Goal: Task Accomplishment & Management: Manage account settings

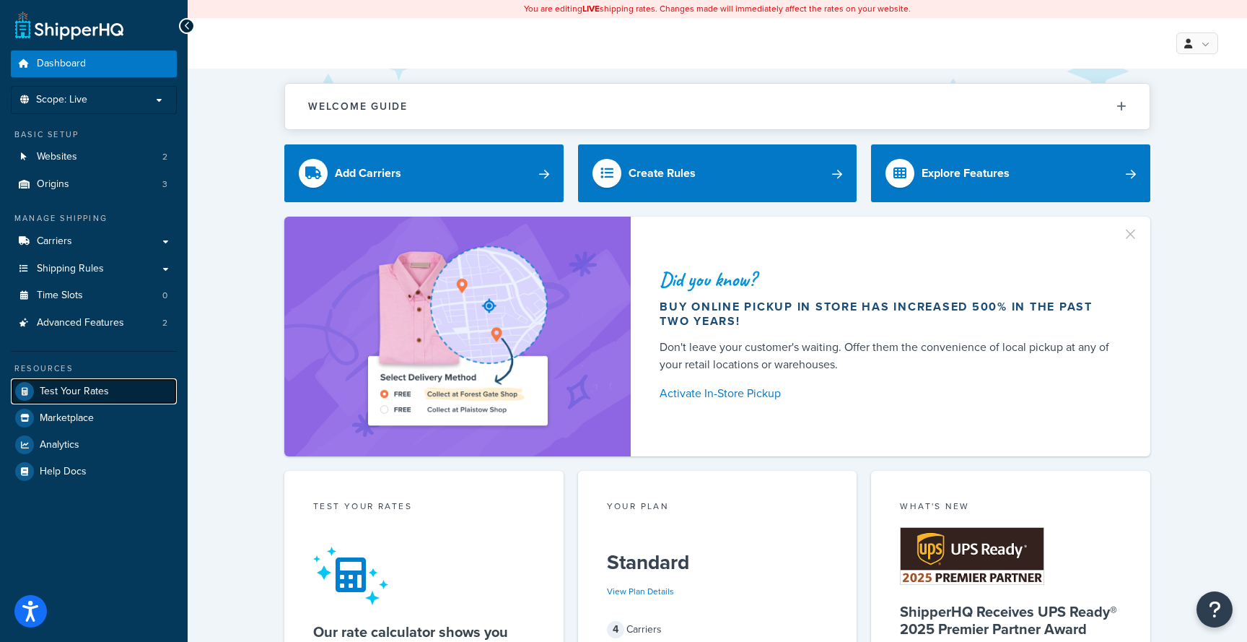
click at [110, 385] on link "Test Your Rates" at bounding box center [94, 391] width 166 height 26
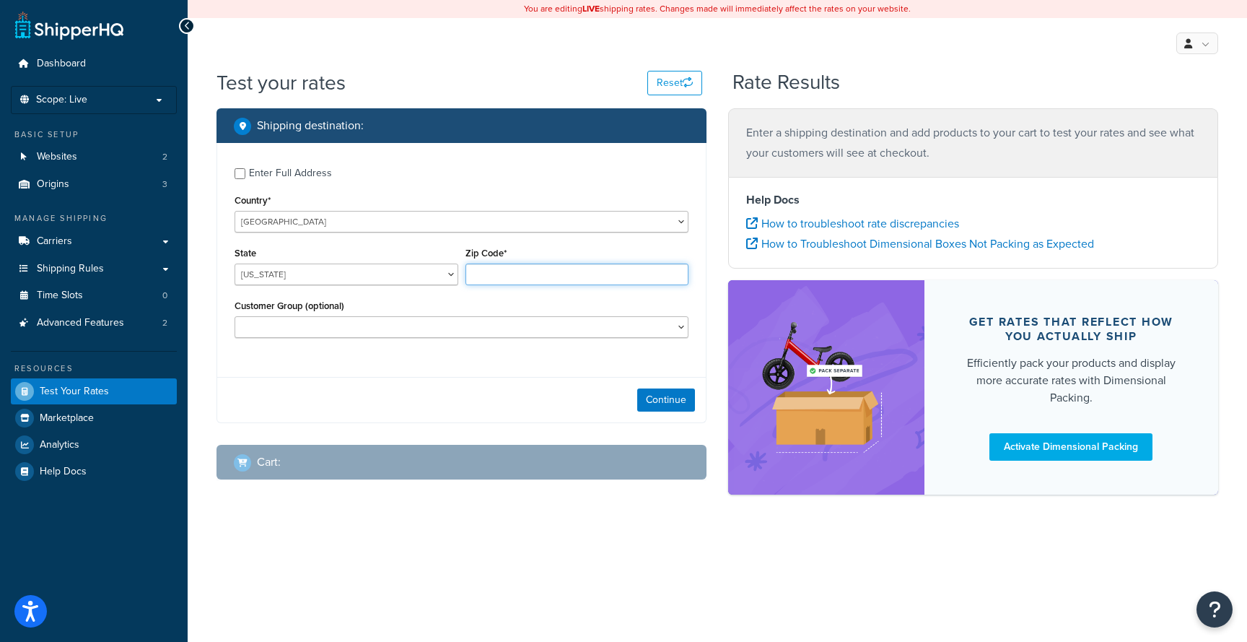
click at [520, 277] on input "Zip Code*" at bounding box center [578, 274] width 224 height 22
type input "CO10 7QU"
click at [389, 224] on select "United States United Kingdom Afghanistan Åland Islands Albania Algeria American…" at bounding box center [462, 222] width 454 height 22
select select "GB"
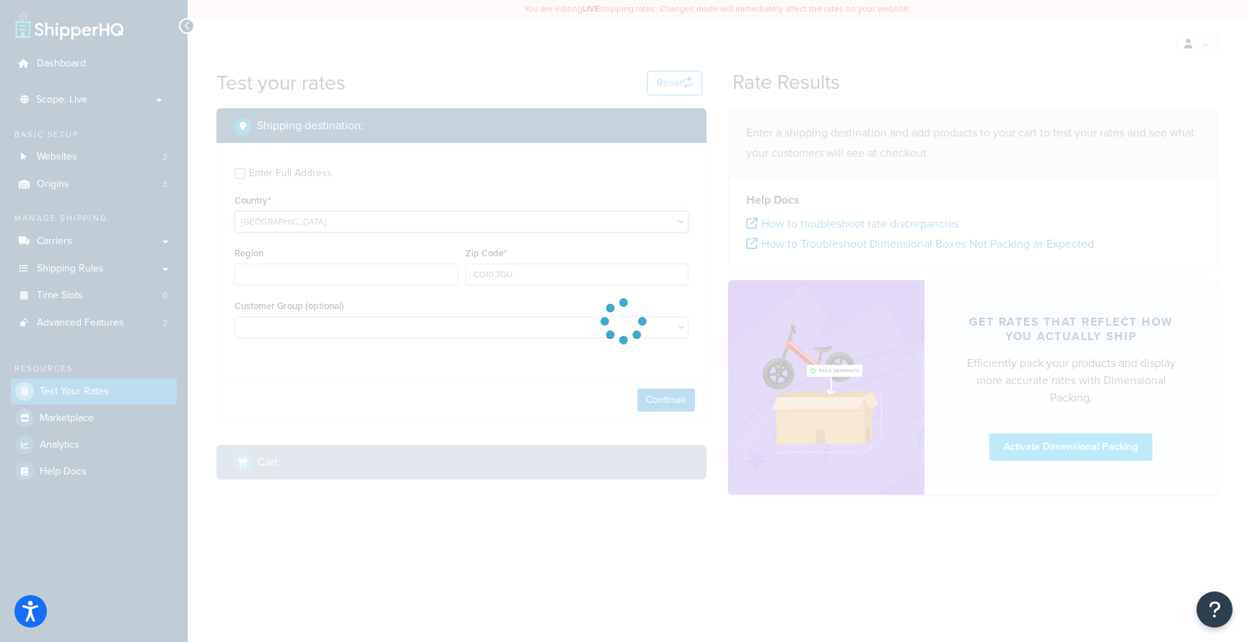
type input "AL"
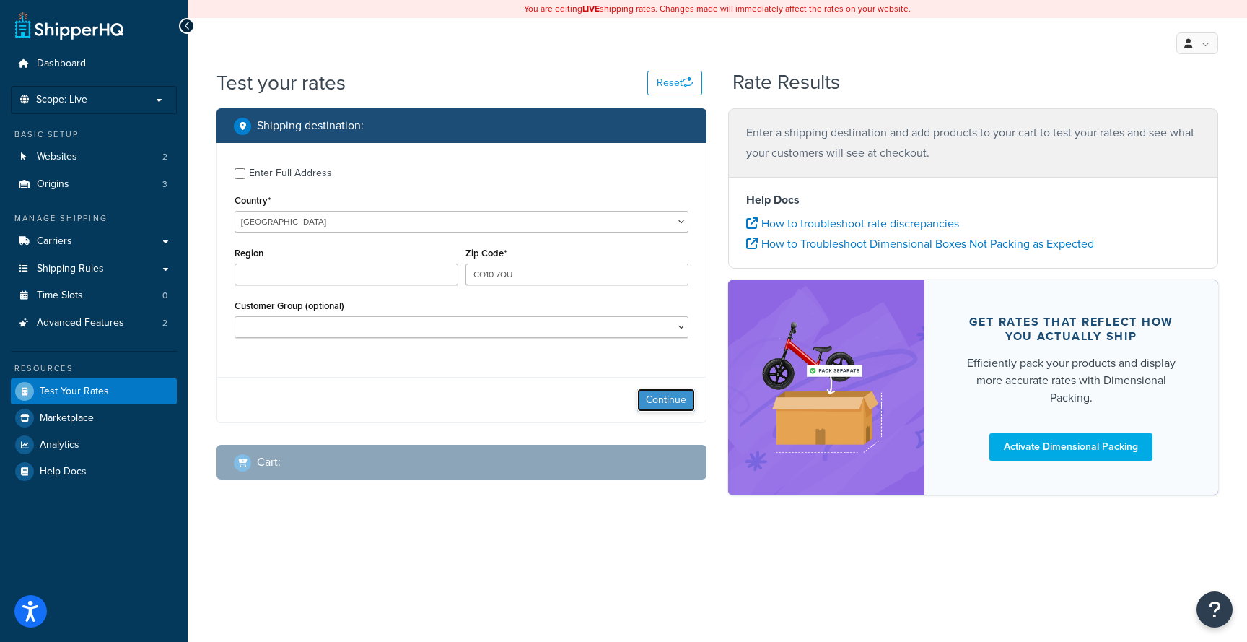
click at [662, 406] on button "Continue" at bounding box center [666, 399] width 58 height 23
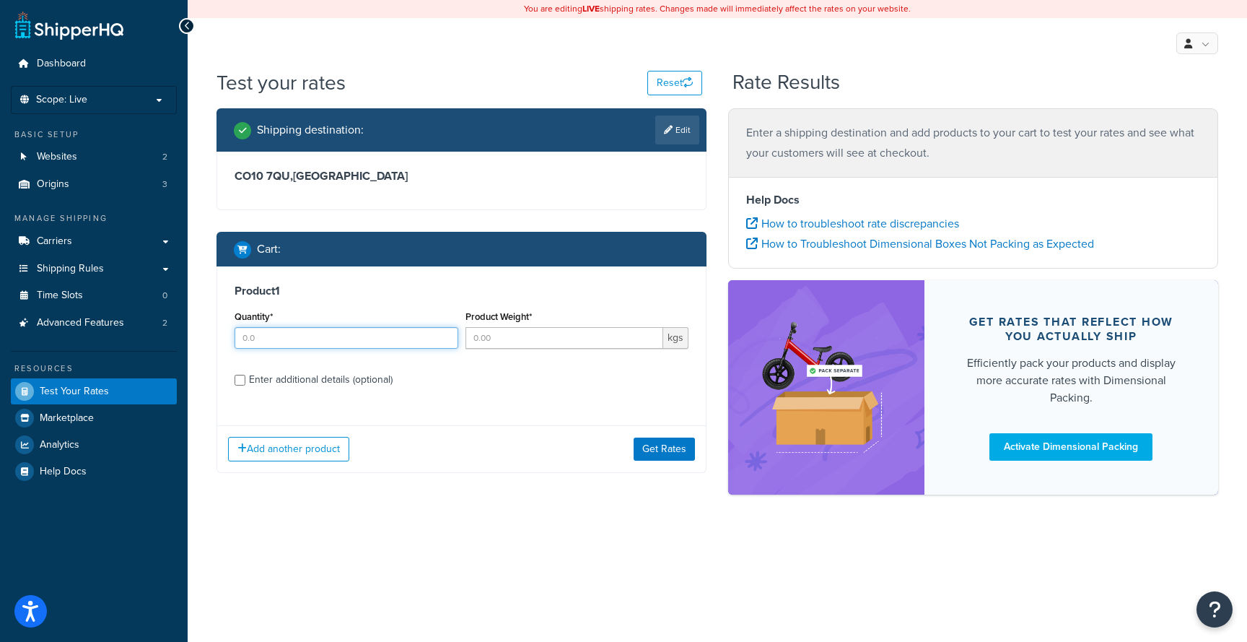
click at [269, 339] on input "Quantity*" at bounding box center [347, 338] width 224 height 22
type input "6"
click at [500, 341] on input "Product Weight*" at bounding box center [565, 338] width 199 height 22
click at [494, 337] on input "Product Weight*" at bounding box center [565, 338] width 199 height 22
type input "10"
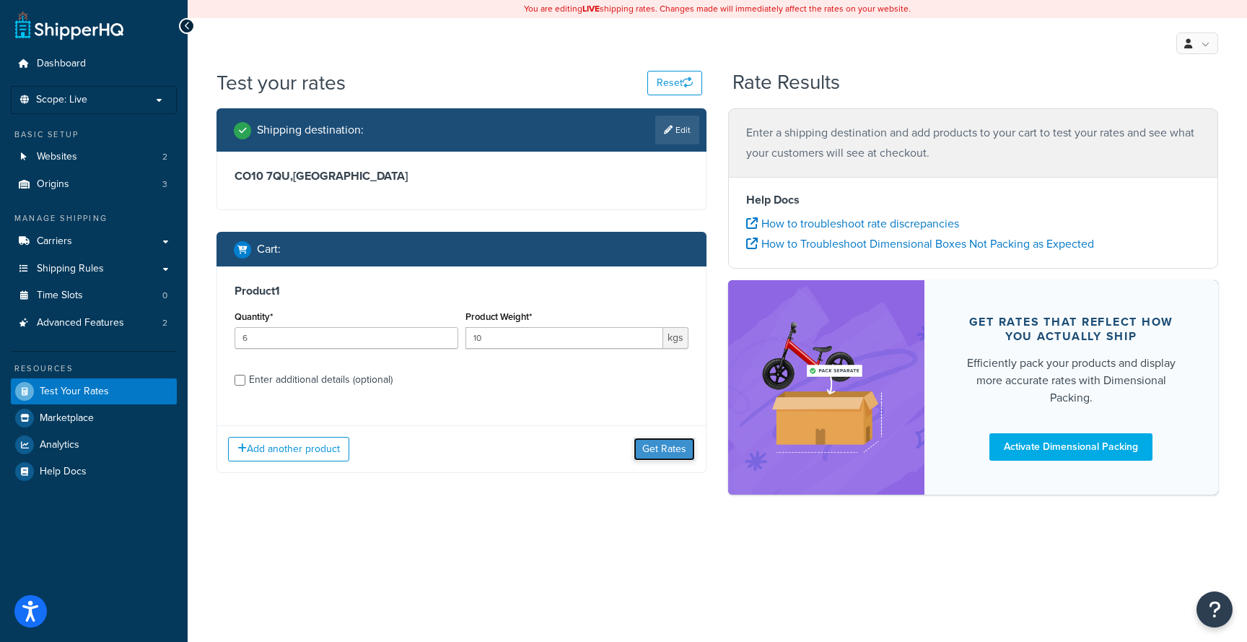
click at [650, 446] on button "Get Rates" at bounding box center [664, 448] width 61 height 23
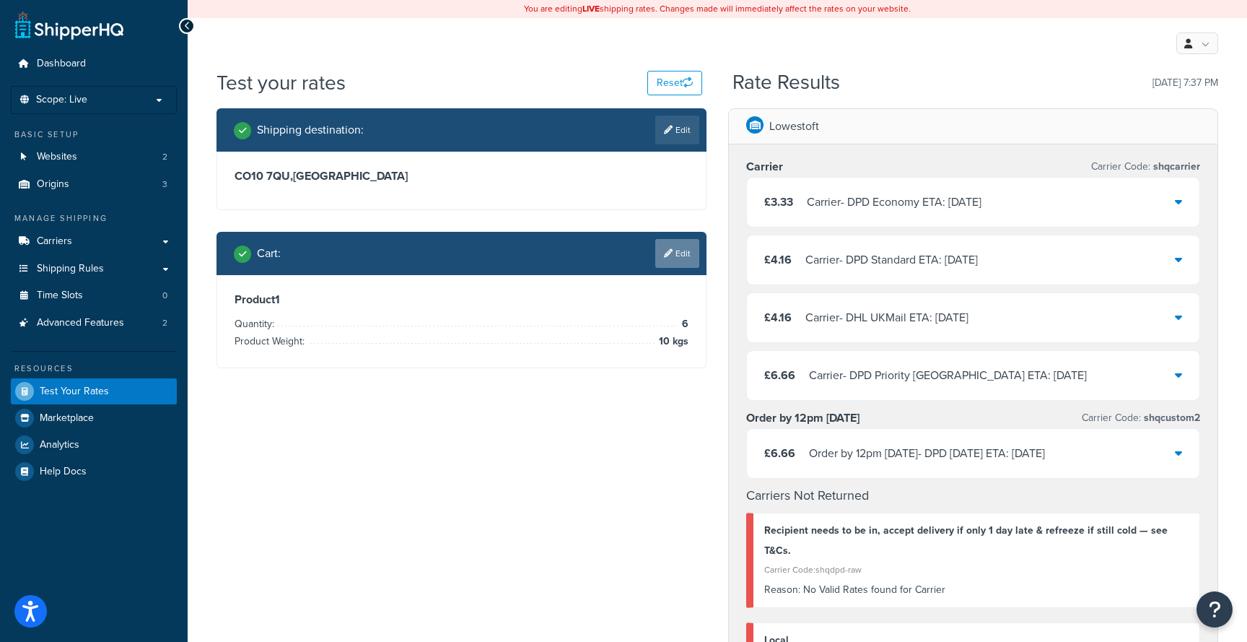
click at [681, 253] on link "Edit" at bounding box center [677, 253] width 44 height 29
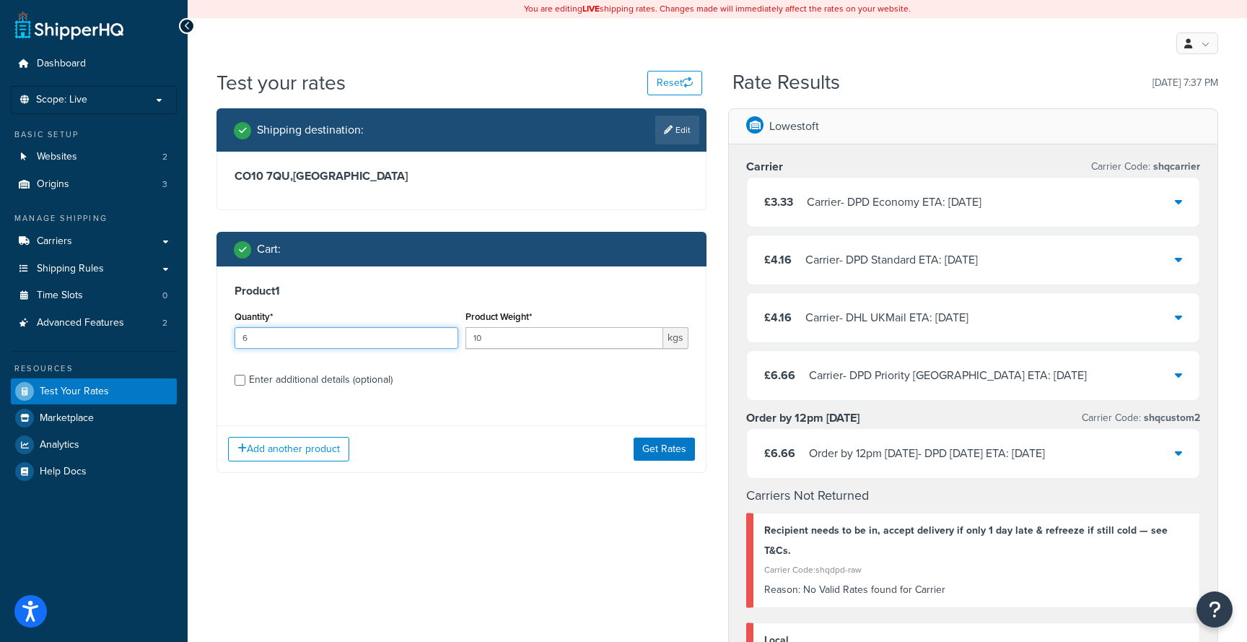
drag, startPoint x: 259, startPoint y: 336, endPoint x: 224, endPoint y: 336, distance: 35.4
click at [225, 336] on div "Product 1 Quantity* 6 Product Weight* 10 kgs Enter additional details (optional)" at bounding box center [461, 340] width 489 height 148
type input "9"
click at [660, 448] on button "Get Rates" at bounding box center [664, 448] width 61 height 23
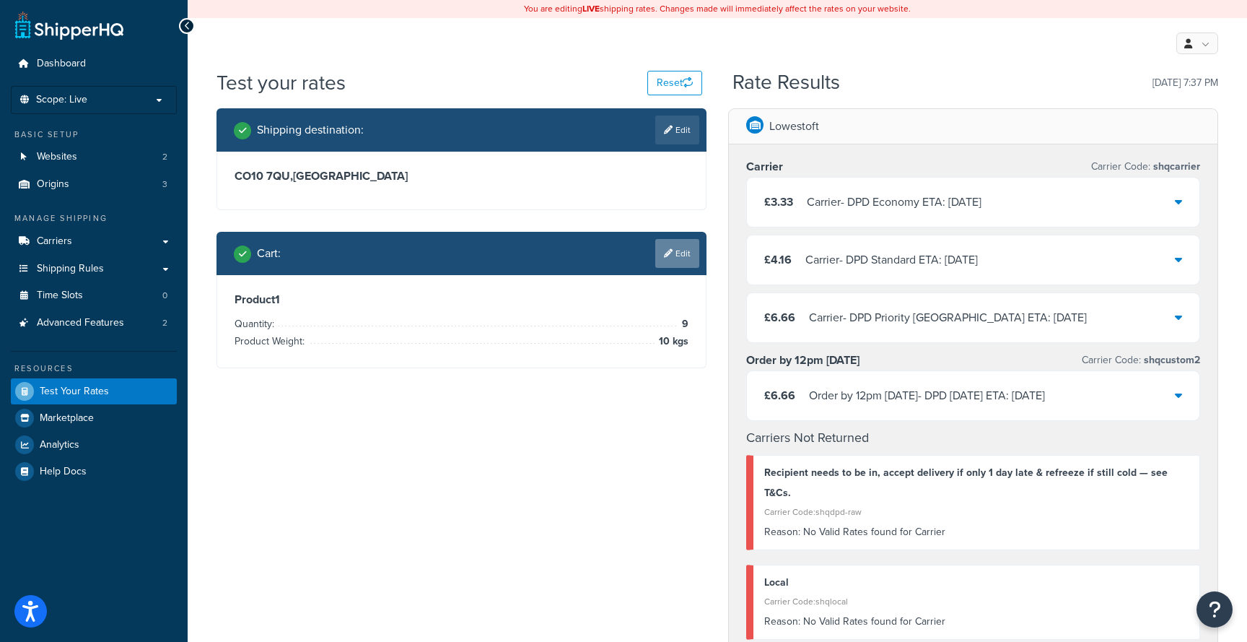
click at [684, 258] on link "Edit" at bounding box center [677, 253] width 44 height 29
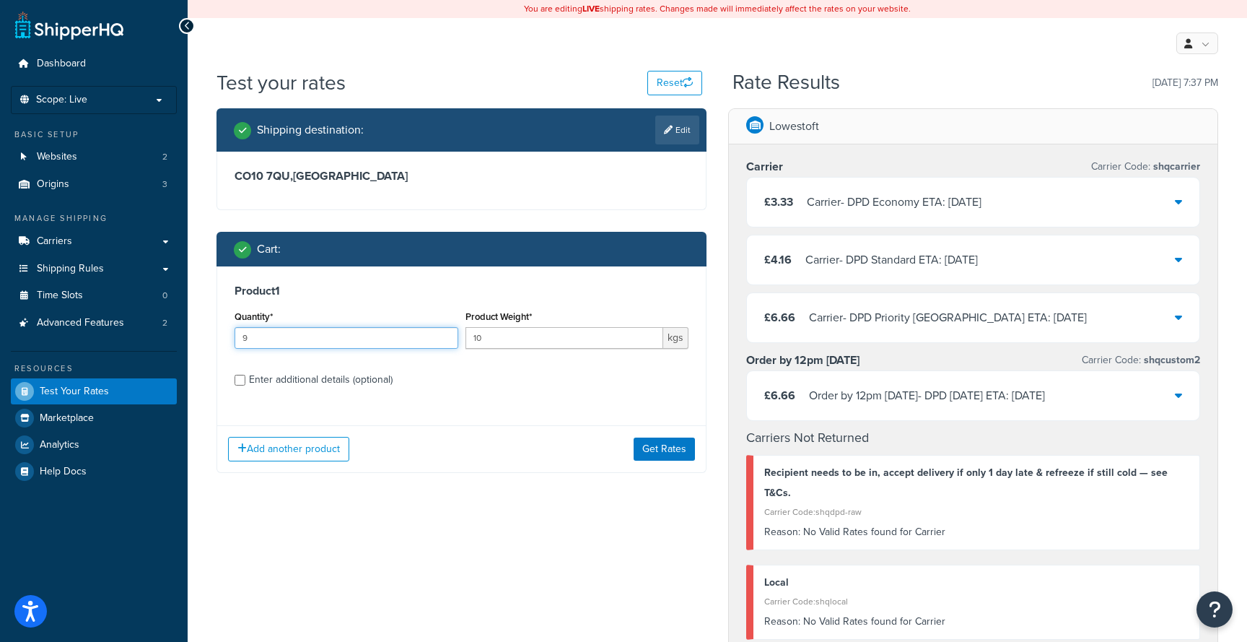
drag, startPoint x: 278, startPoint y: 339, endPoint x: 208, endPoint y: 335, distance: 70.2
click at [215, 336] on div "Shipping destination : Edit CO10 7QU , United Kingdom Cart : Product 1 Quantity…" at bounding box center [462, 301] width 512 height 386
type input "12"
click at [668, 448] on button "Get Rates" at bounding box center [664, 448] width 61 height 23
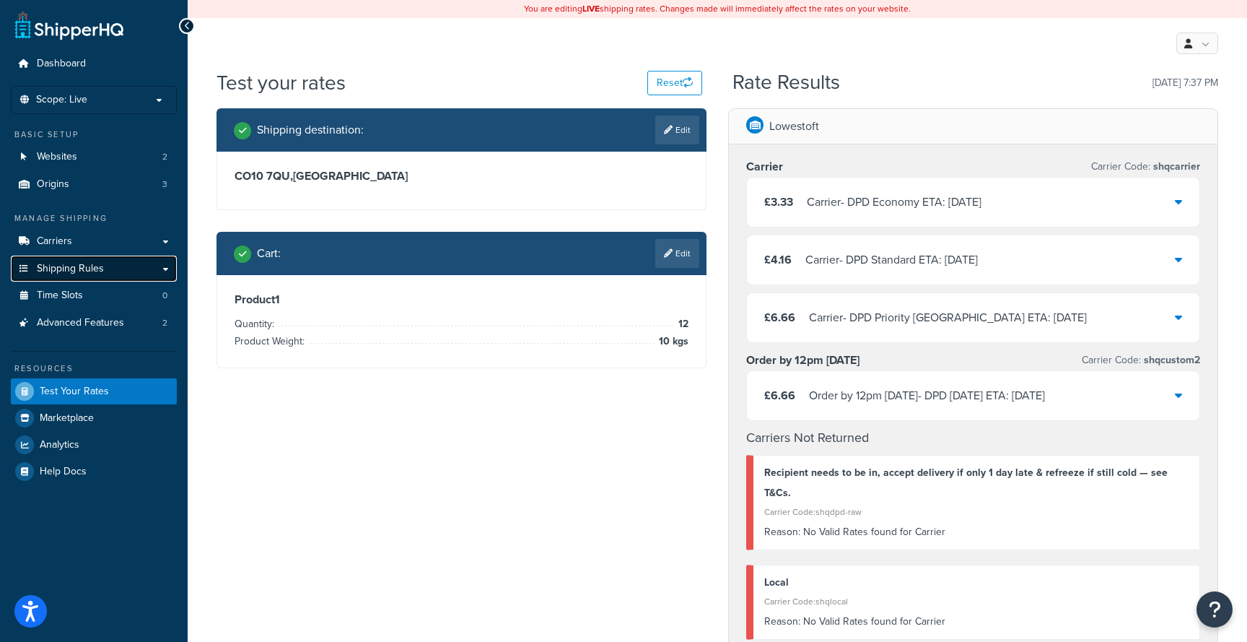
click at [154, 266] on link "Shipping Rules" at bounding box center [94, 269] width 166 height 27
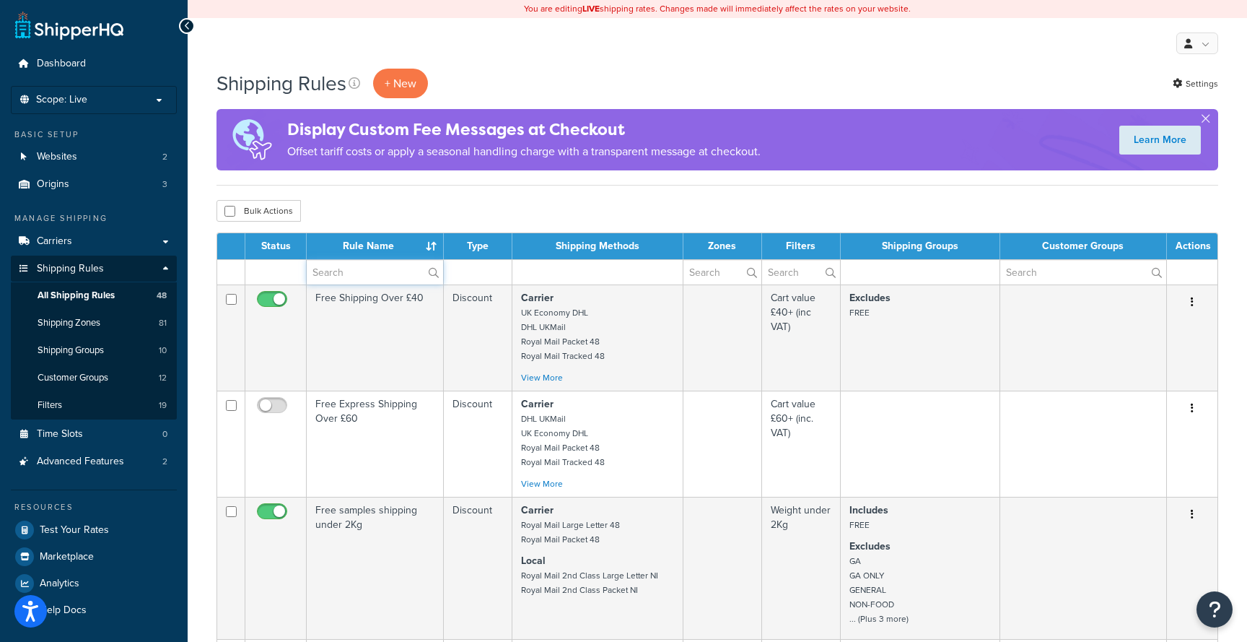
click at [372, 276] on input "text" at bounding box center [375, 272] width 136 height 25
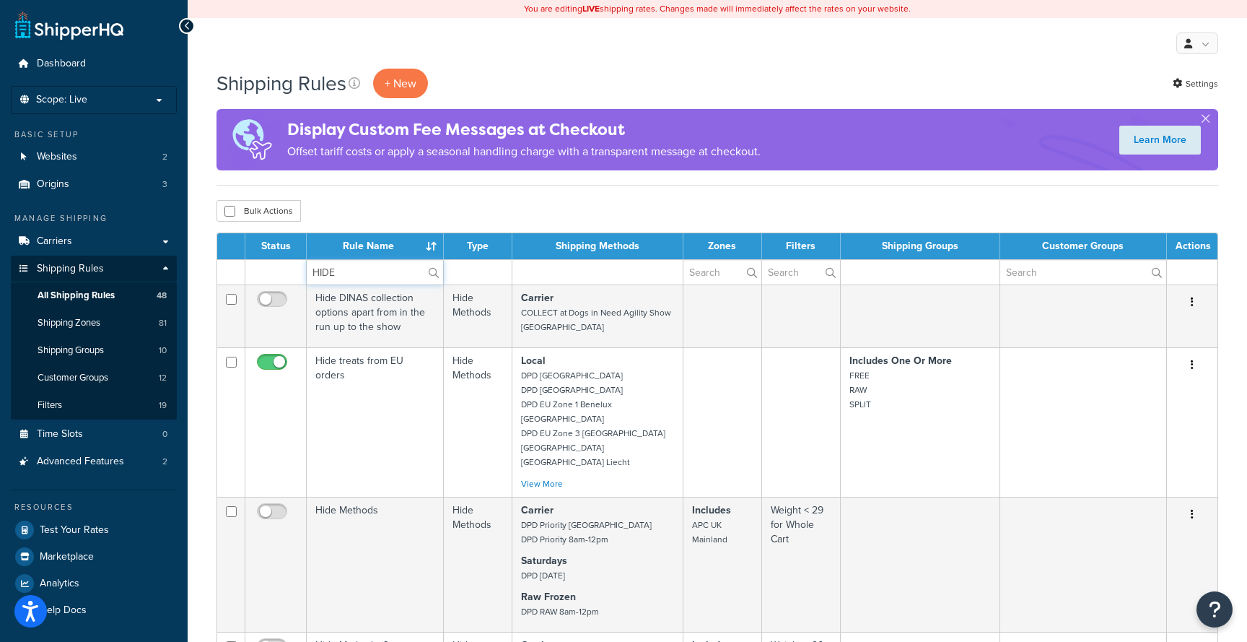
drag, startPoint x: 348, startPoint y: 274, endPoint x: 287, endPoint y: 263, distance: 61.5
click at [291, 266] on tr "HIDE" at bounding box center [717, 271] width 1000 height 25
type input "local"
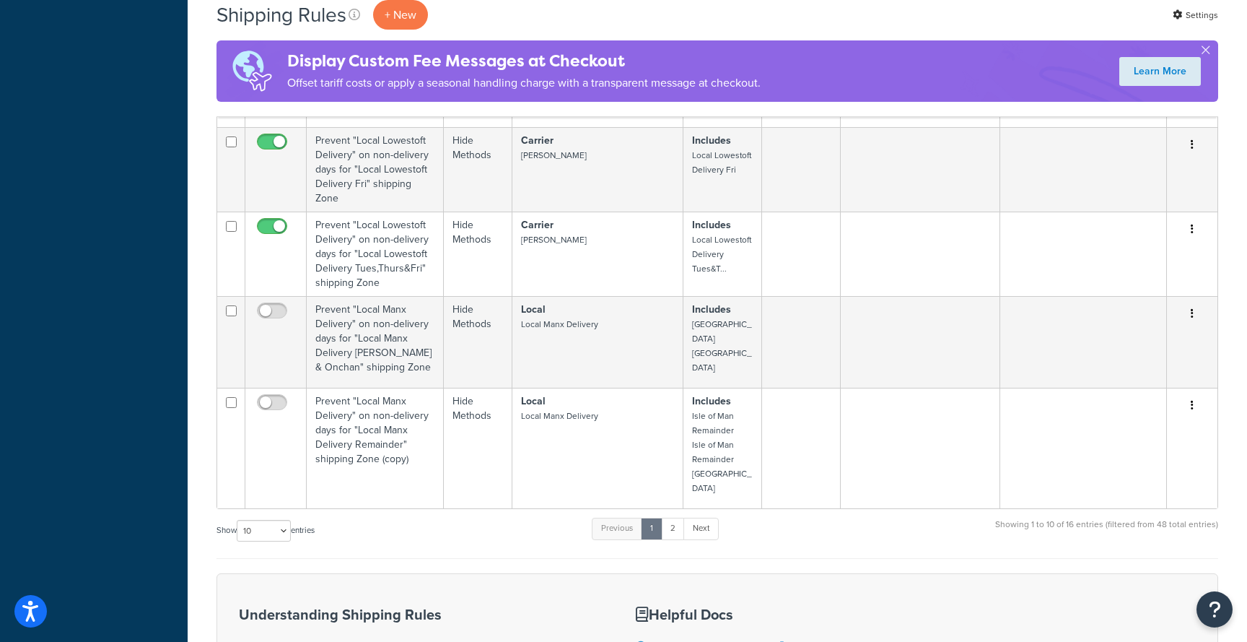
scroll to position [644, 0]
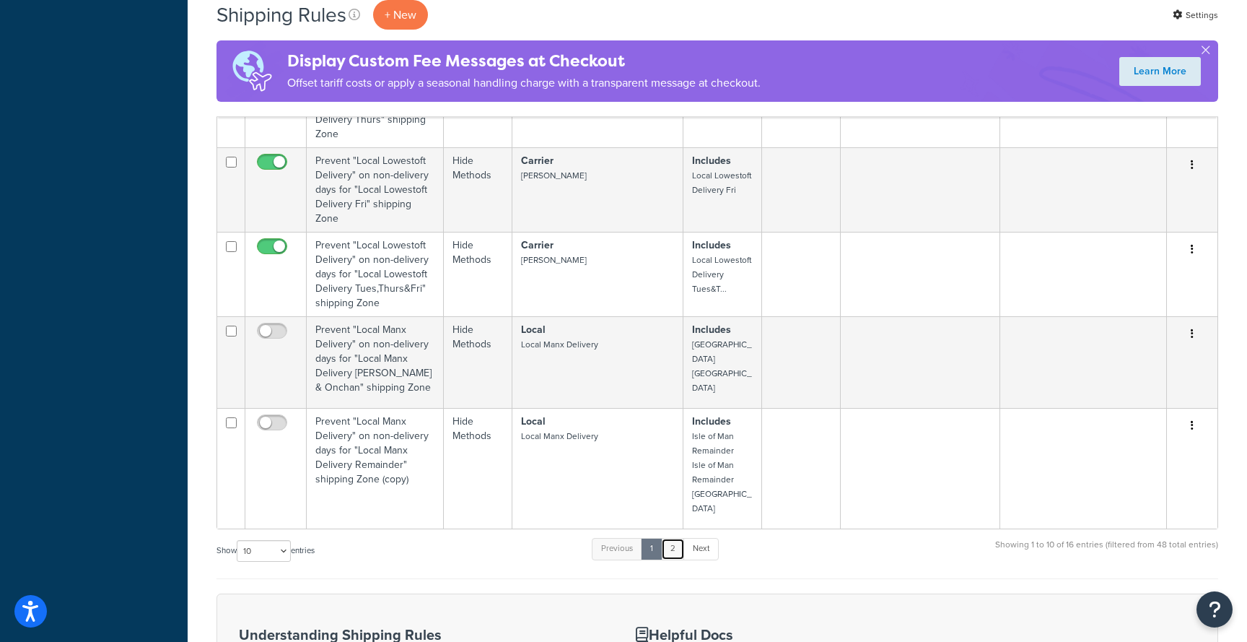
click at [674, 538] on link "2" at bounding box center [673, 549] width 24 height 22
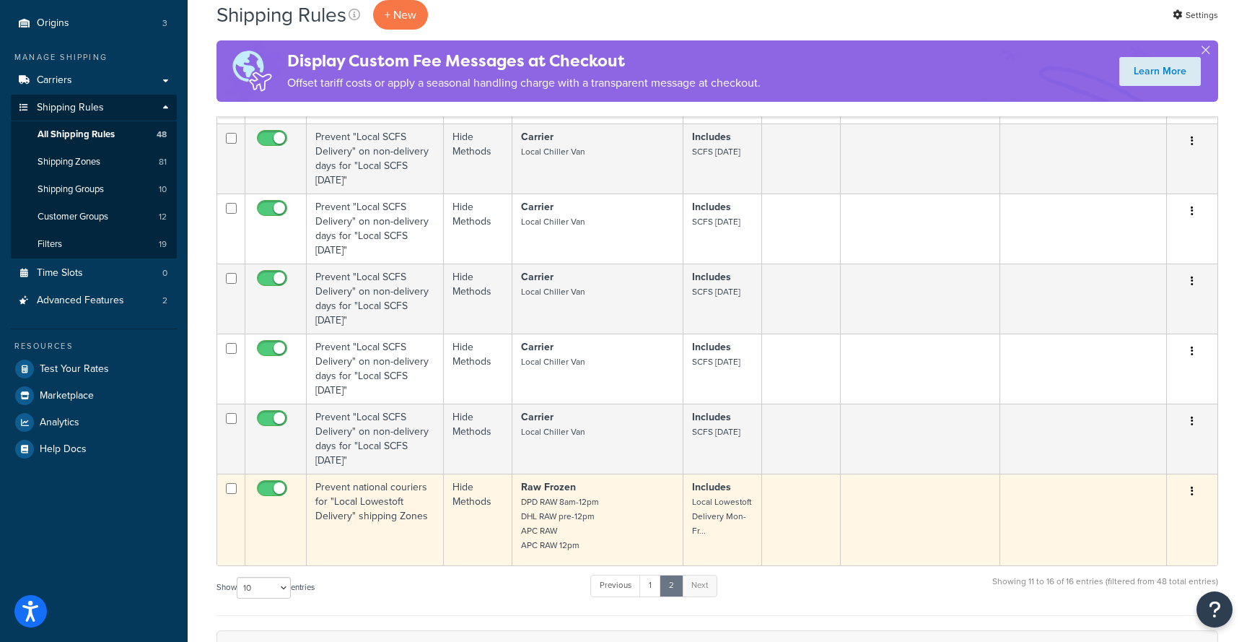
scroll to position [163, 0]
click at [1192, 492] on icon "button" at bounding box center [1192, 489] width 3 height 10
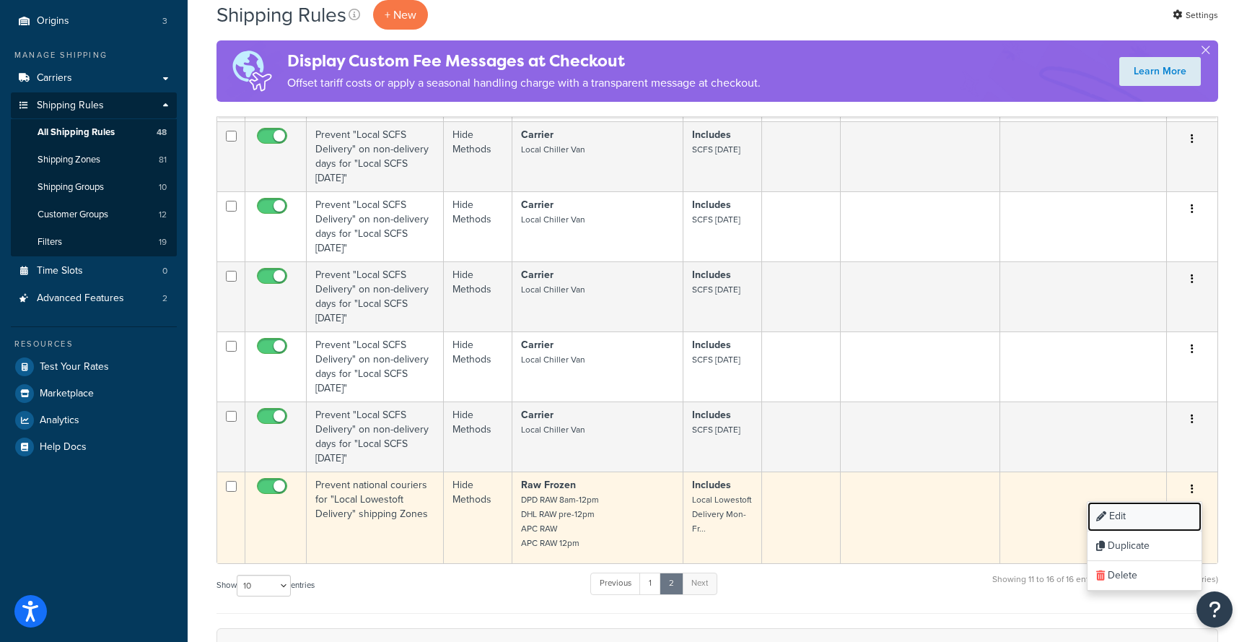
click at [1151, 512] on link "Edit" at bounding box center [1145, 517] width 114 height 30
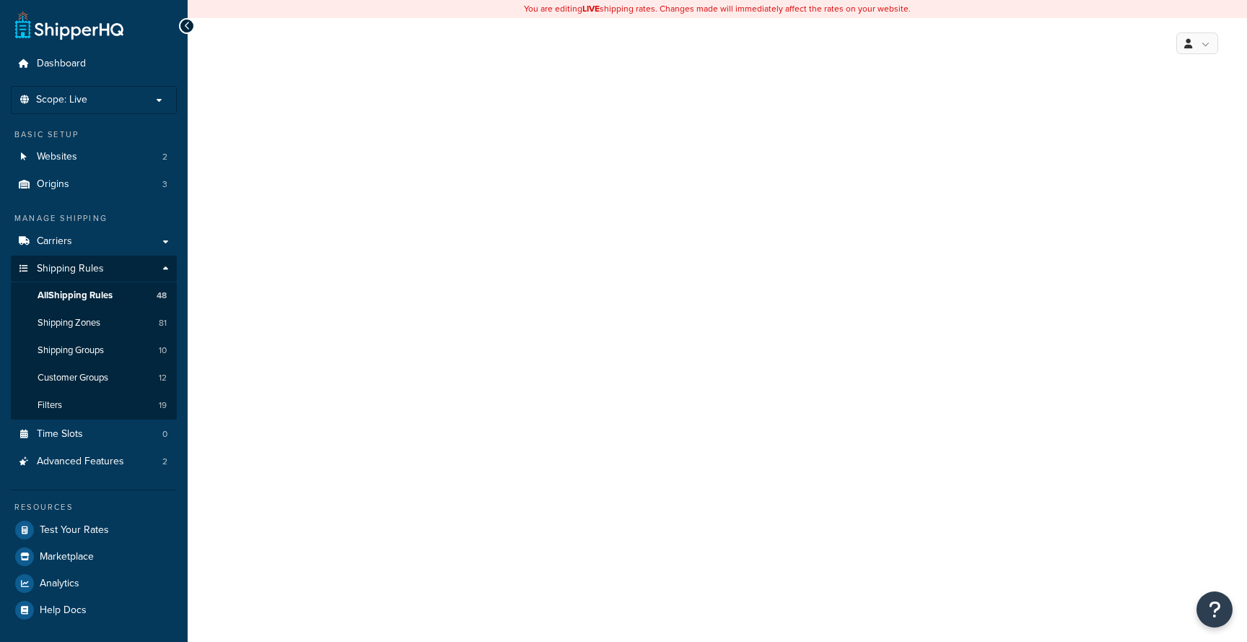
select select "HIDE"
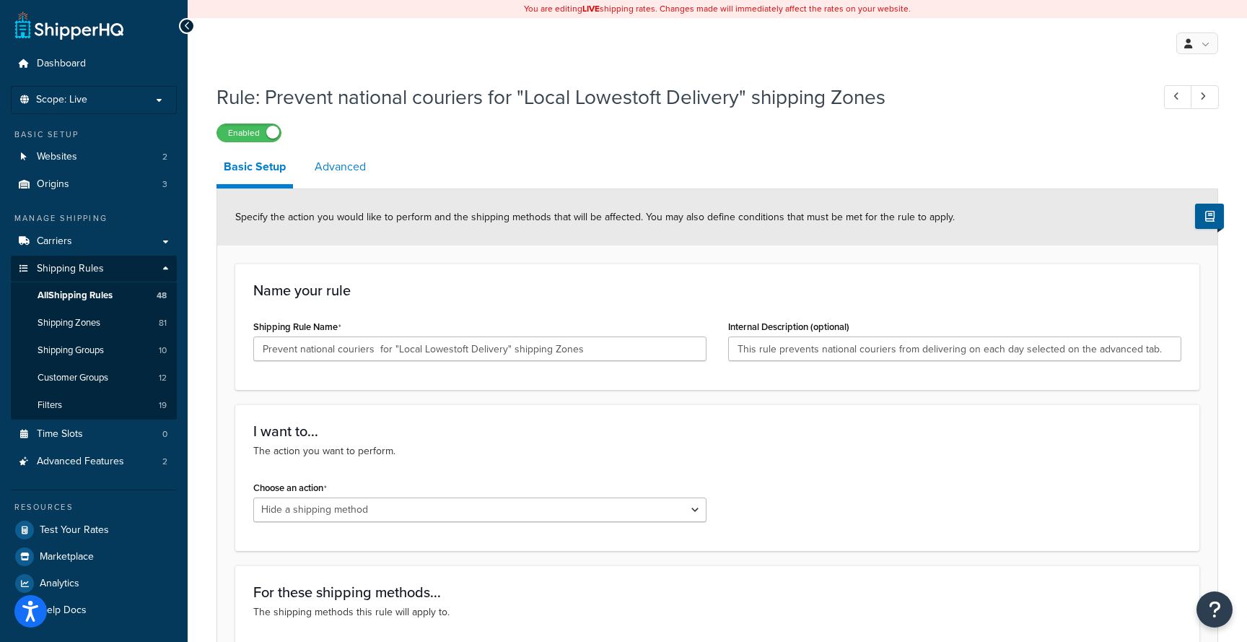
click at [343, 166] on link "Advanced" at bounding box center [341, 166] width 66 height 35
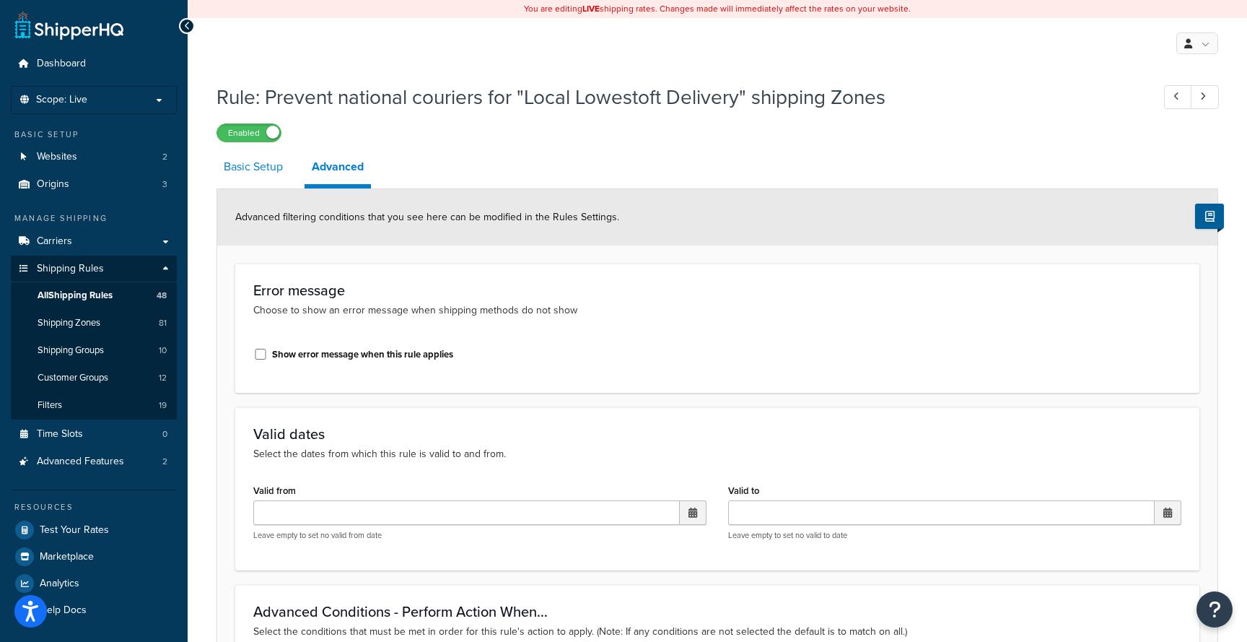
click at [264, 170] on link "Basic Setup" at bounding box center [254, 166] width 74 height 35
select select "HIDE"
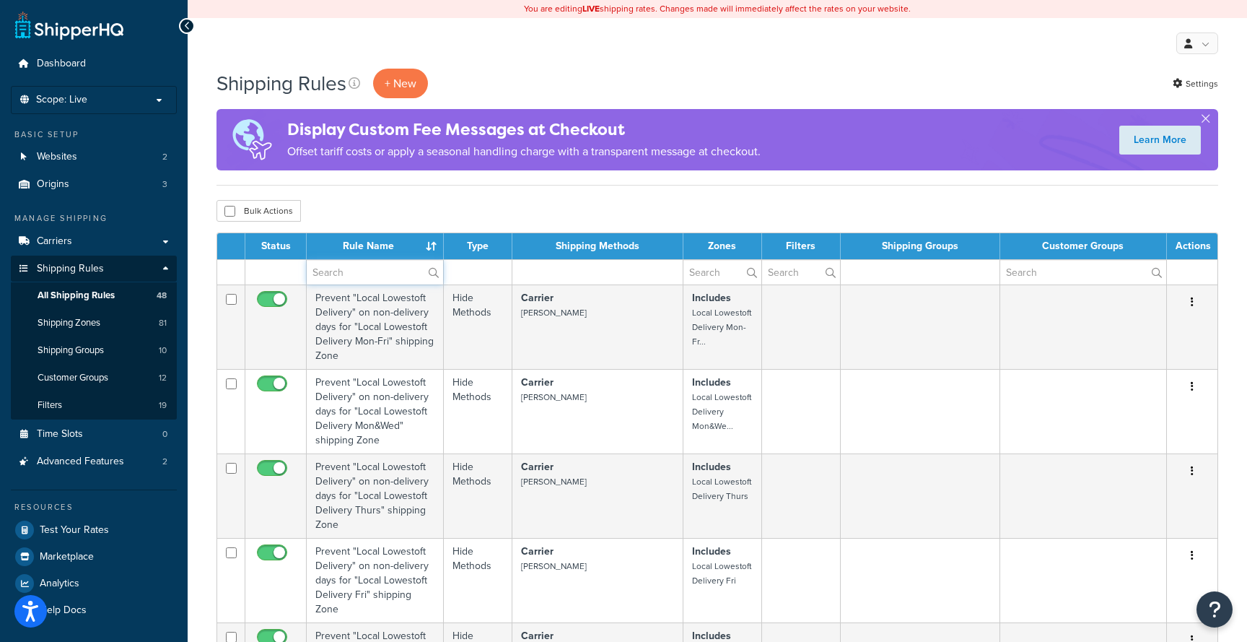
click at [358, 270] on input "text" at bounding box center [375, 272] width 136 height 25
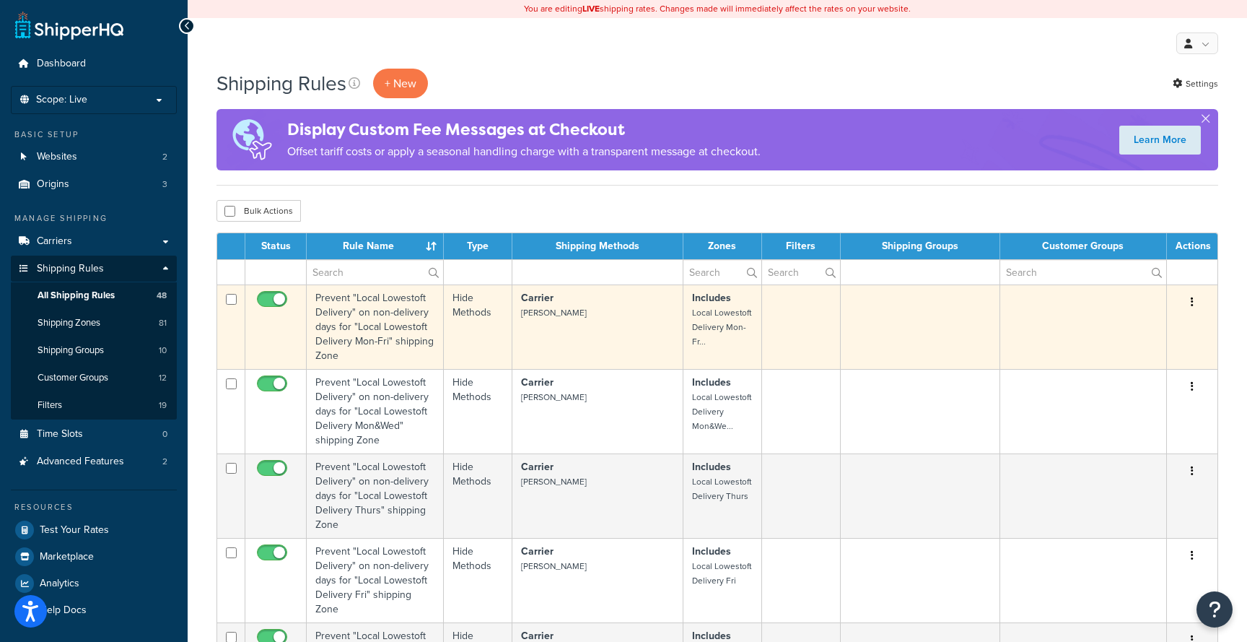
click at [1197, 300] on button "button" at bounding box center [1192, 302] width 20 height 23
click at [1174, 320] on link "Edit" at bounding box center [1145, 330] width 114 height 30
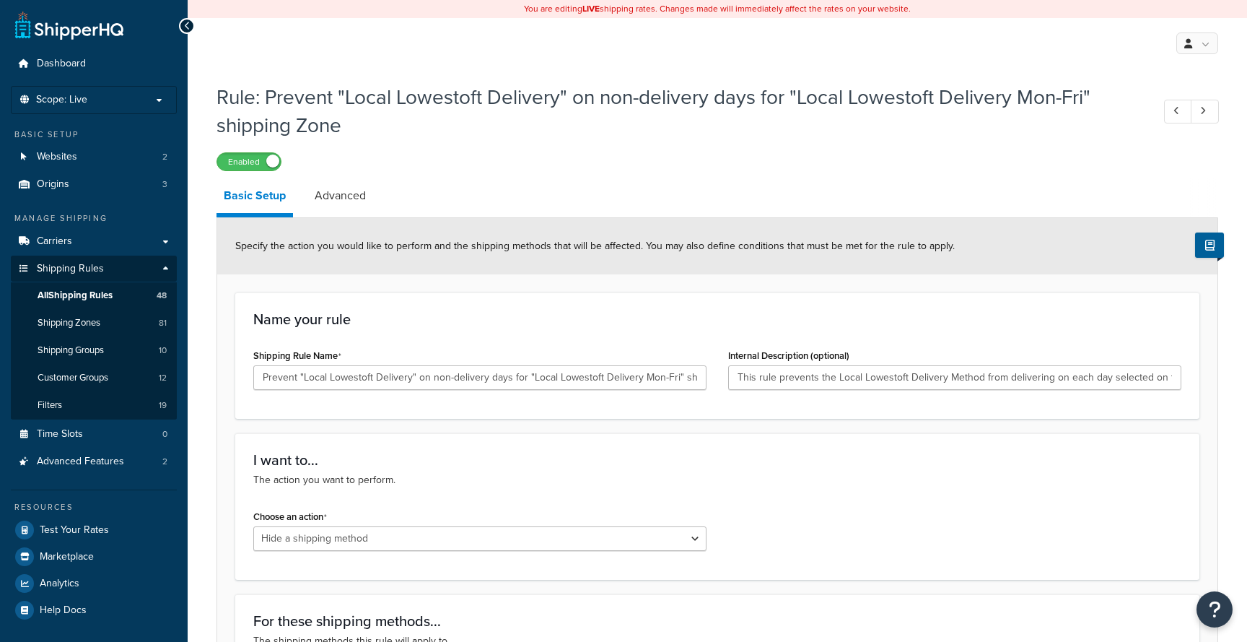
select select "HIDE"
click at [345, 193] on link "Advanced" at bounding box center [341, 195] width 66 height 35
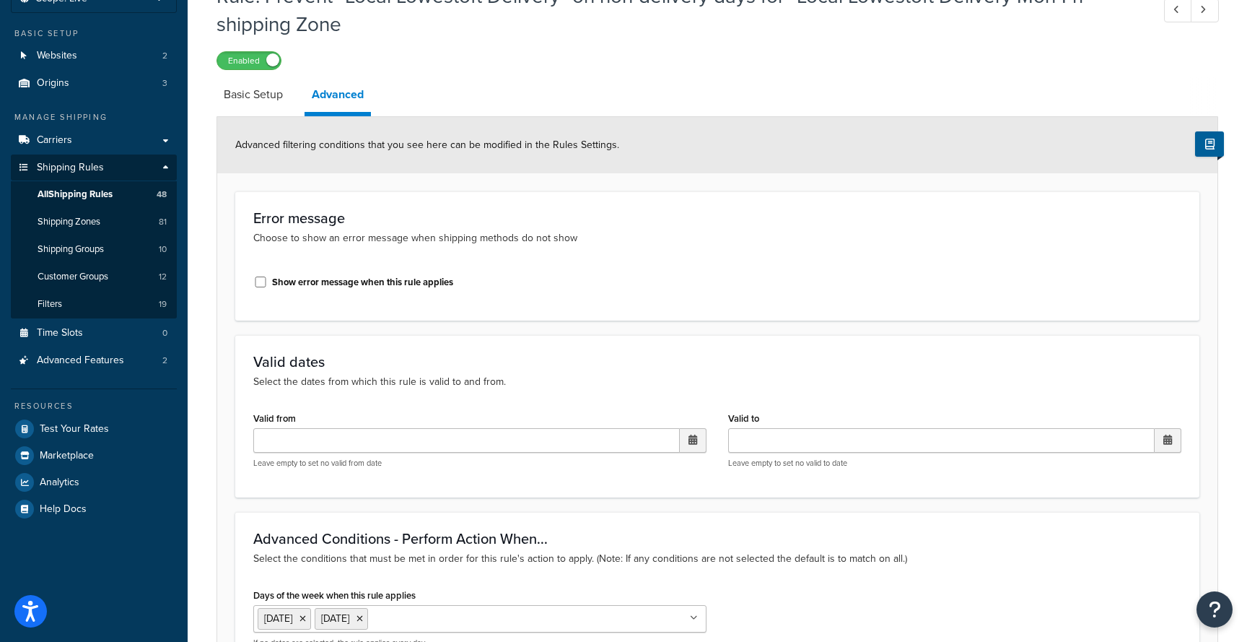
scroll to position [99, 0]
click at [272, 103] on link "Basic Setup" at bounding box center [254, 96] width 74 height 35
select select "HIDE"
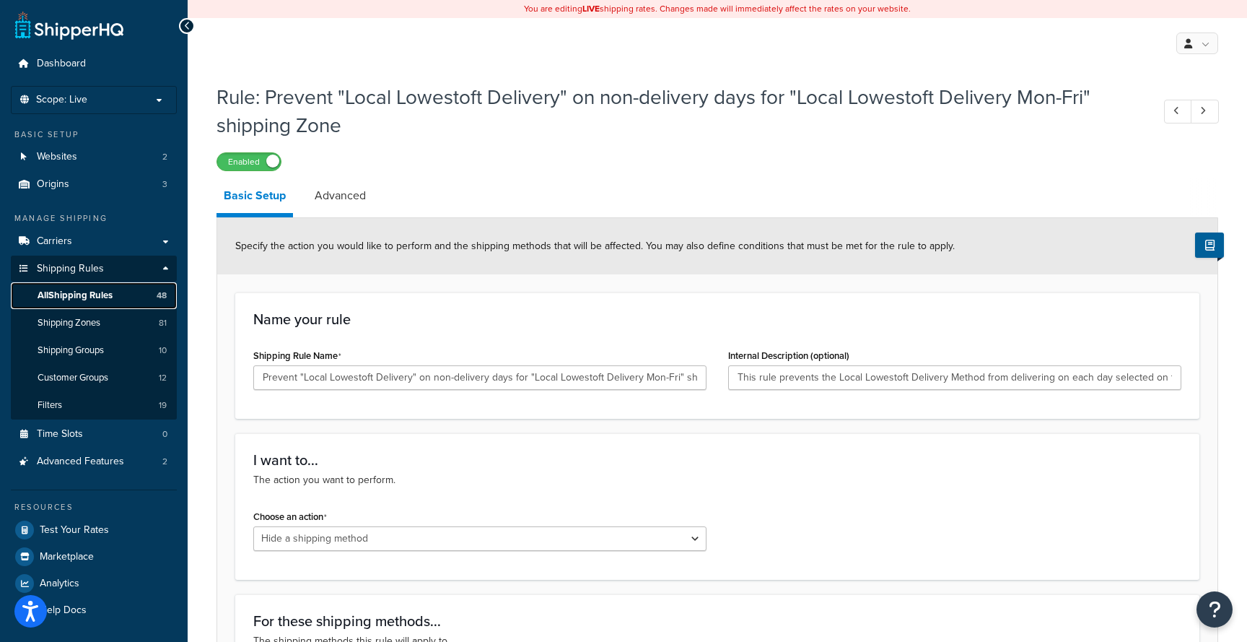
click at [85, 304] on link "All Shipping Rules 48" at bounding box center [94, 295] width 166 height 27
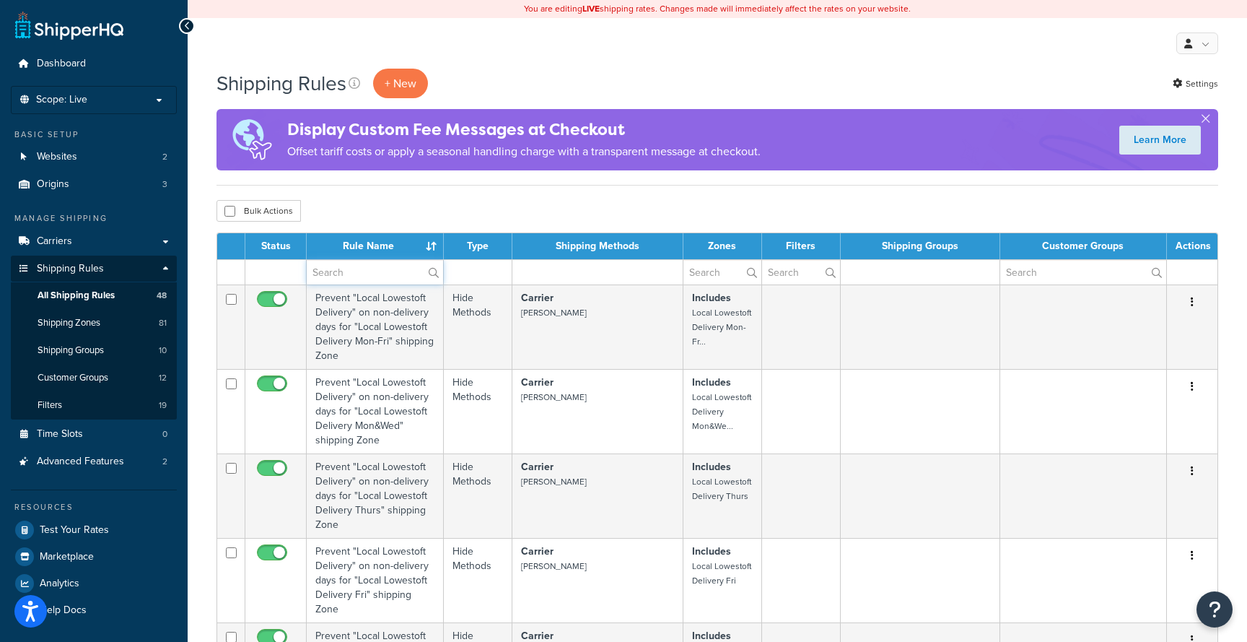
click at [329, 275] on input "text" at bounding box center [375, 272] width 136 height 25
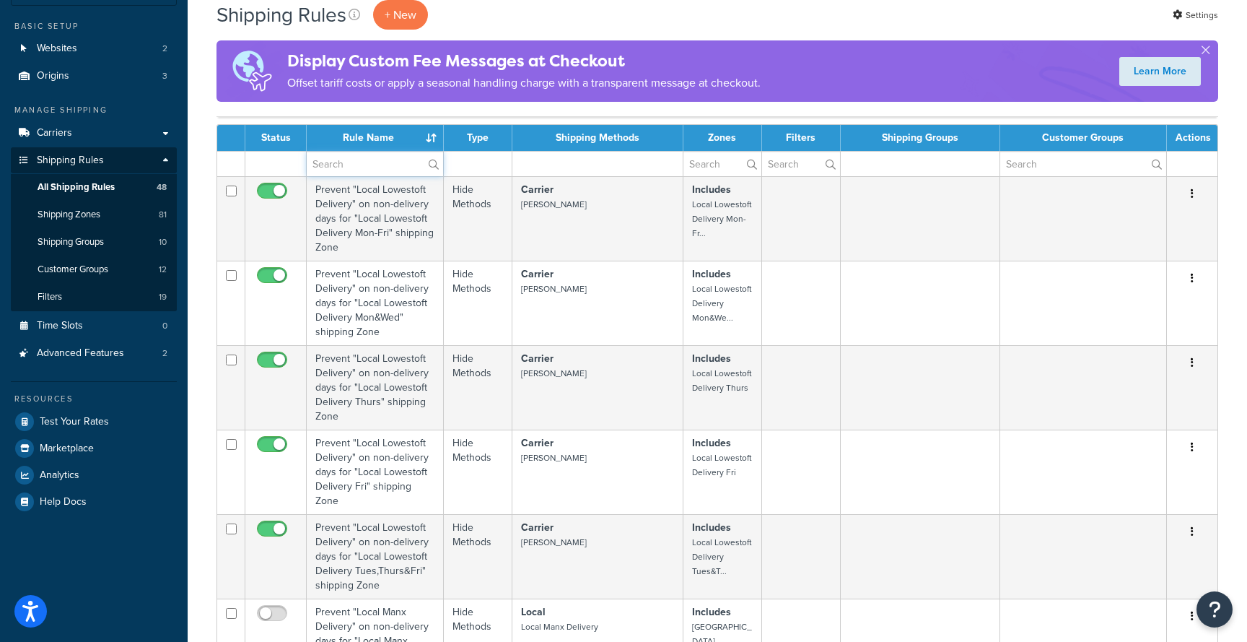
scroll to position [109, 0]
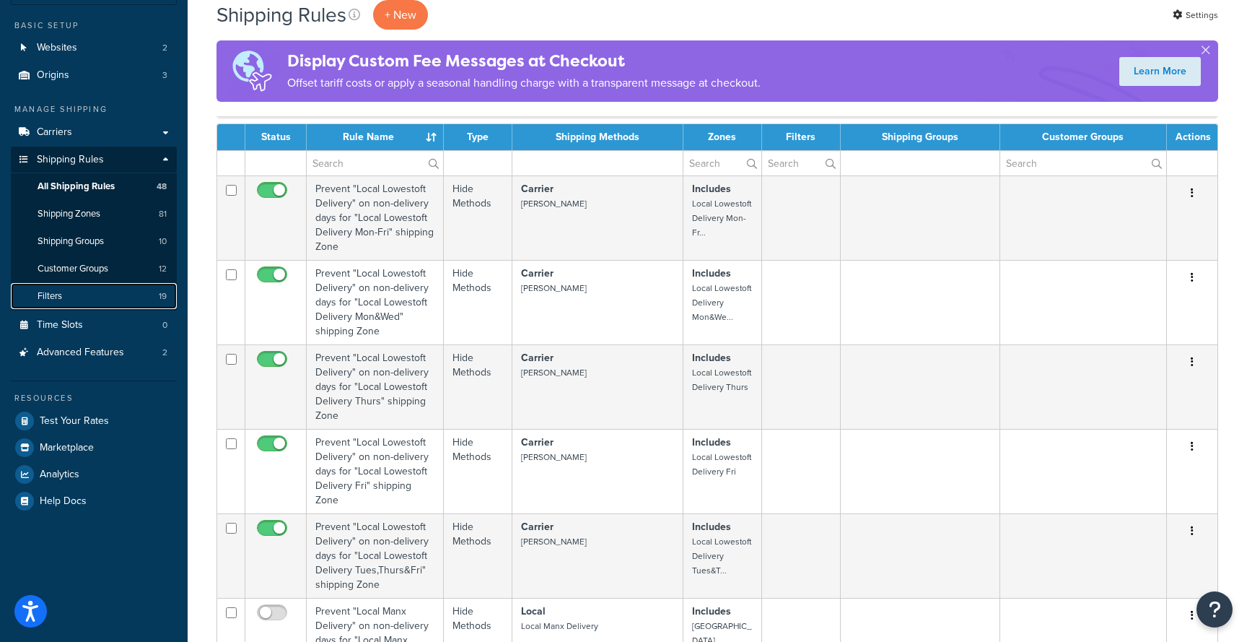
click at [66, 287] on link "Filters 19" at bounding box center [94, 296] width 166 height 27
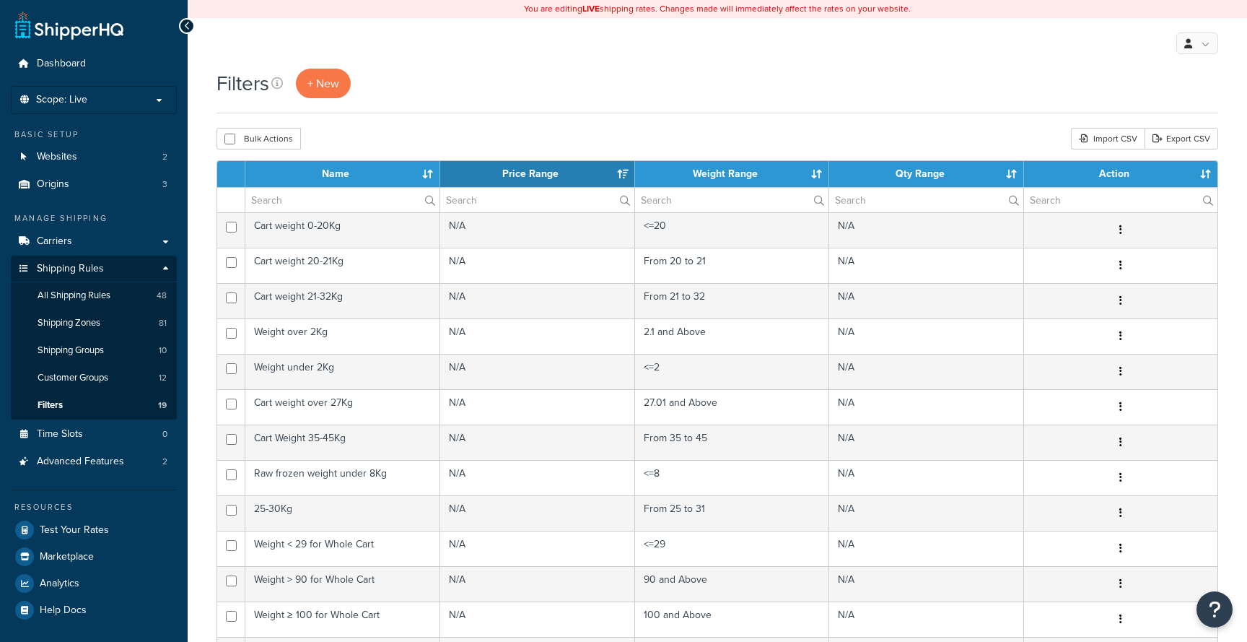
select select "15"
click at [102, 298] on span "All Shipping Rules" at bounding box center [74, 295] width 73 height 12
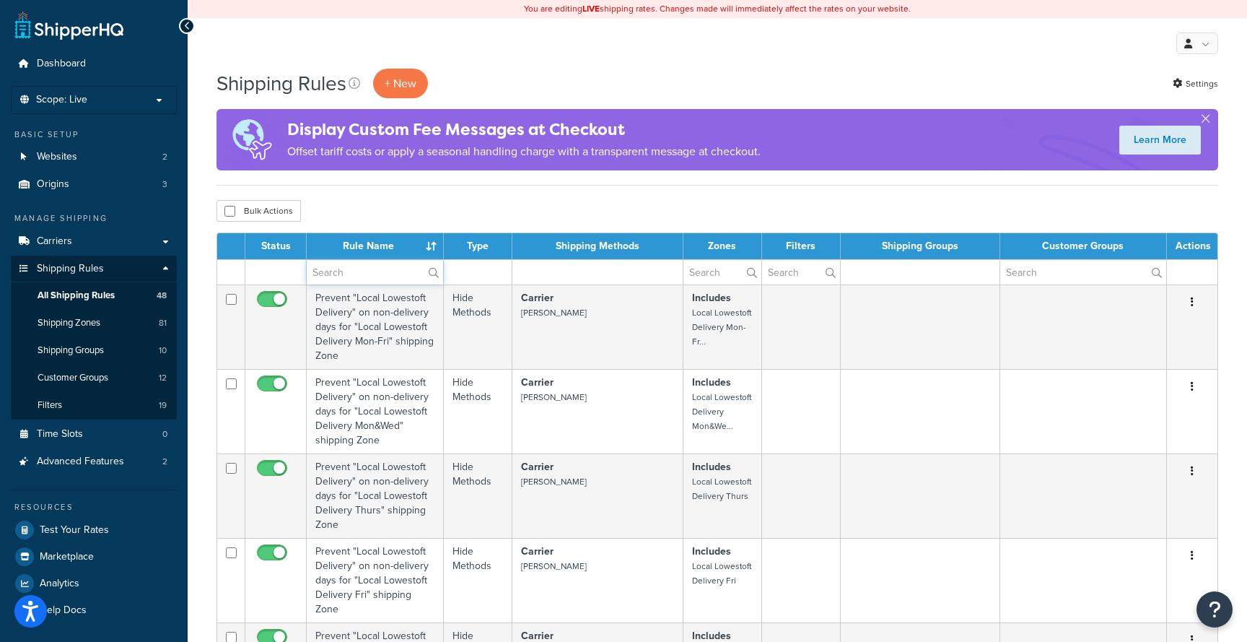
click at [328, 274] on input "text" at bounding box center [375, 272] width 136 height 25
type input "local"
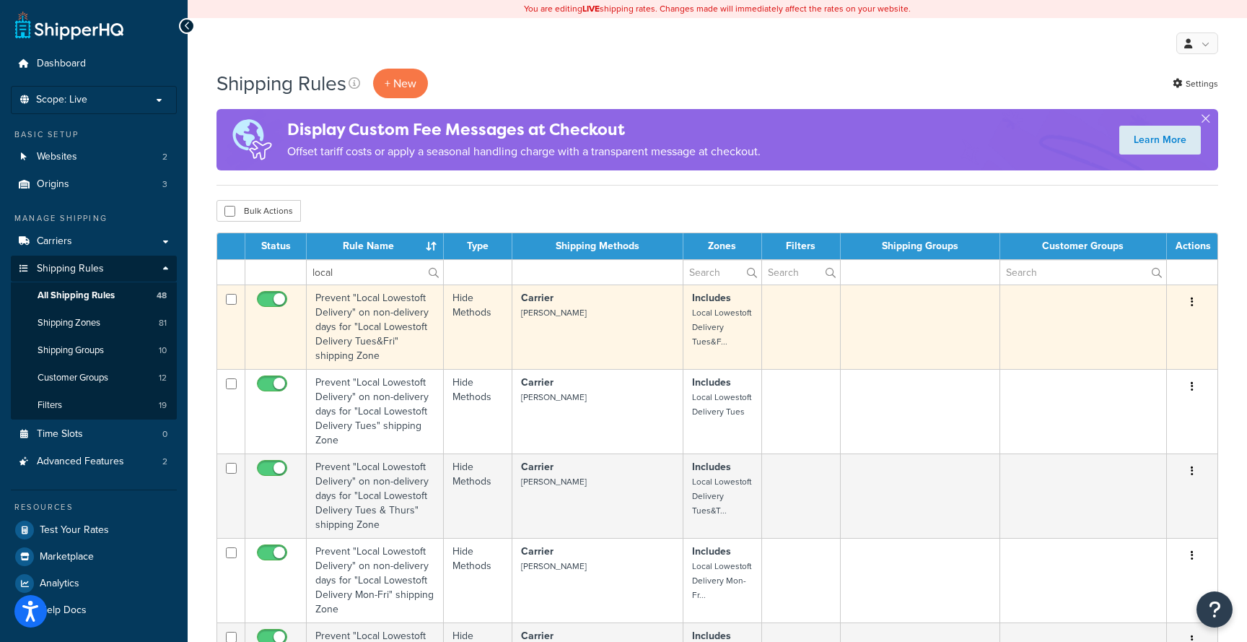
click at [415, 335] on td "Prevent "Local Lowestoft Delivery" on non-delivery days for "Local Lowestoft De…" at bounding box center [375, 326] width 137 height 84
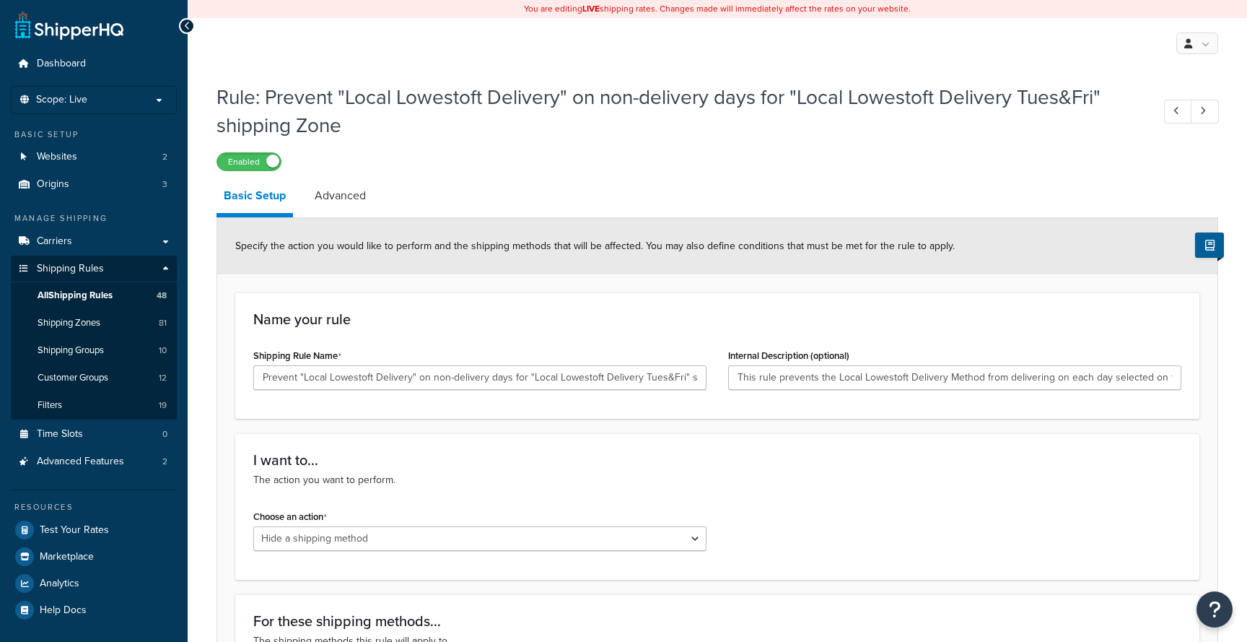
select select "HIDE"
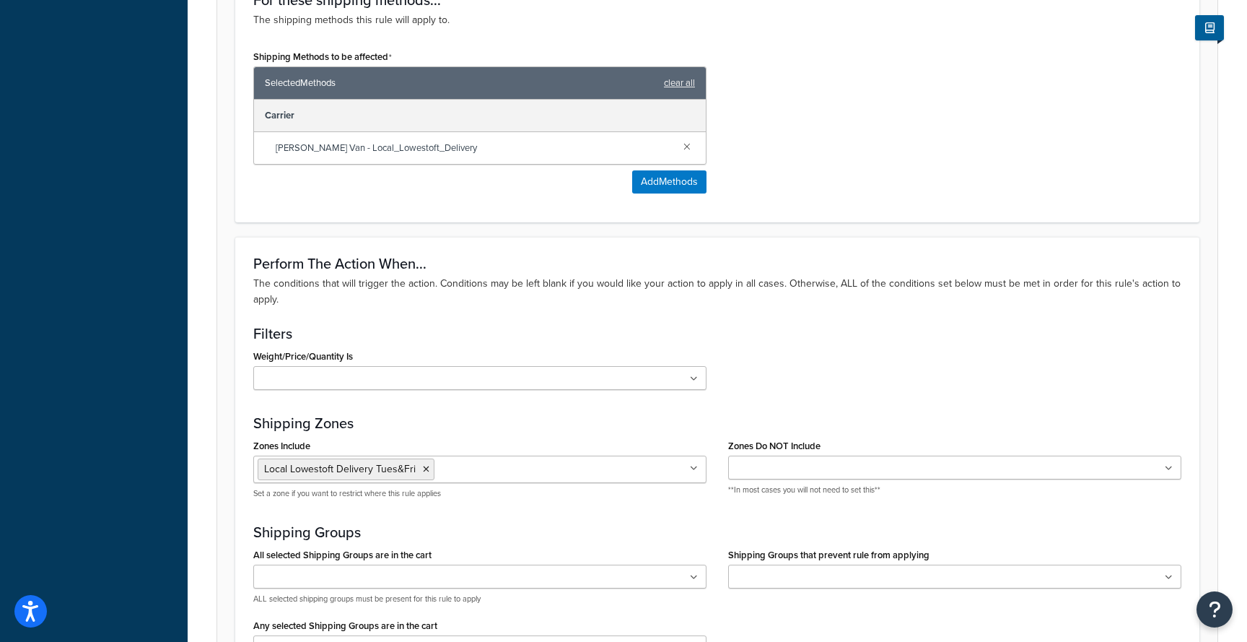
scroll to position [617, 0]
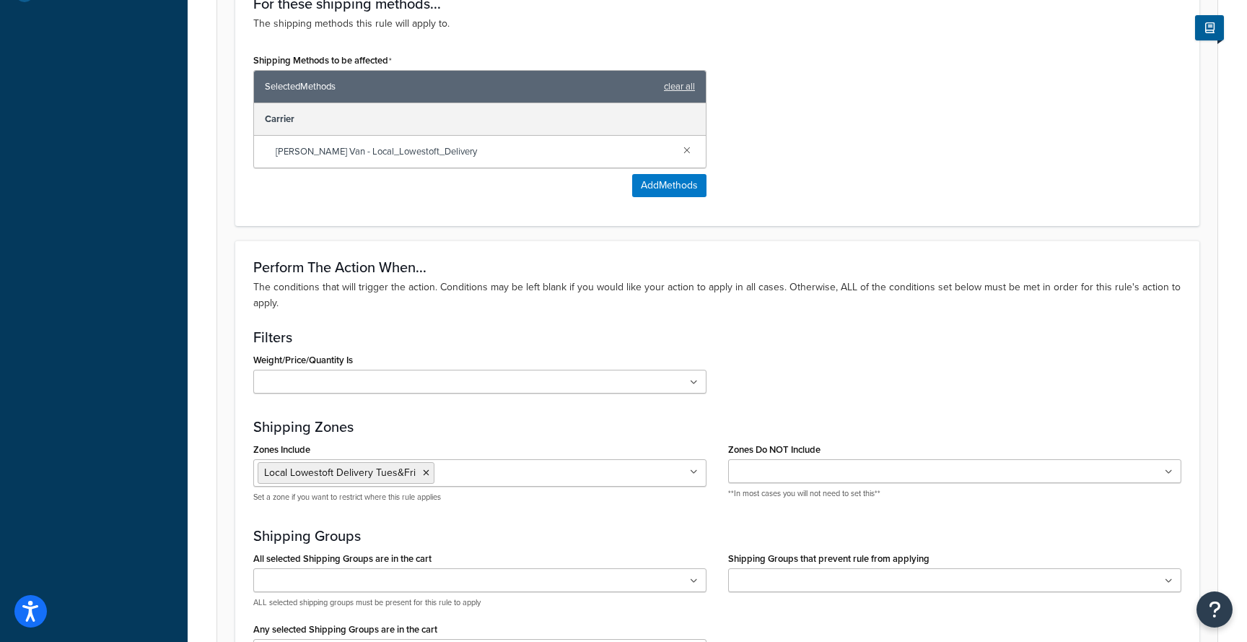
click at [389, 378] on ul at bounding box center [479, 382] width 453 height 24
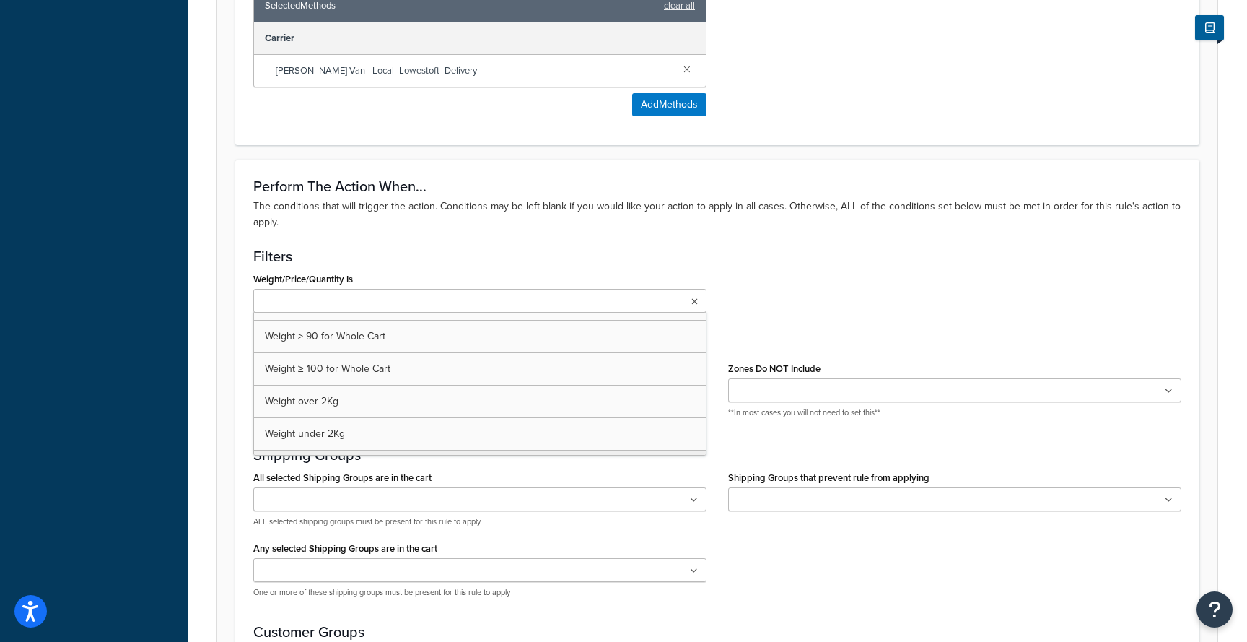
scroll to position [479, 0]
click at [736, 292] on div "Weight/Price/Quantity Is 25-30Kg Cart Value £100+ (ex. VAT) Cart value £40+ (in…" at bounding box center [718, 296] width 950 height 55
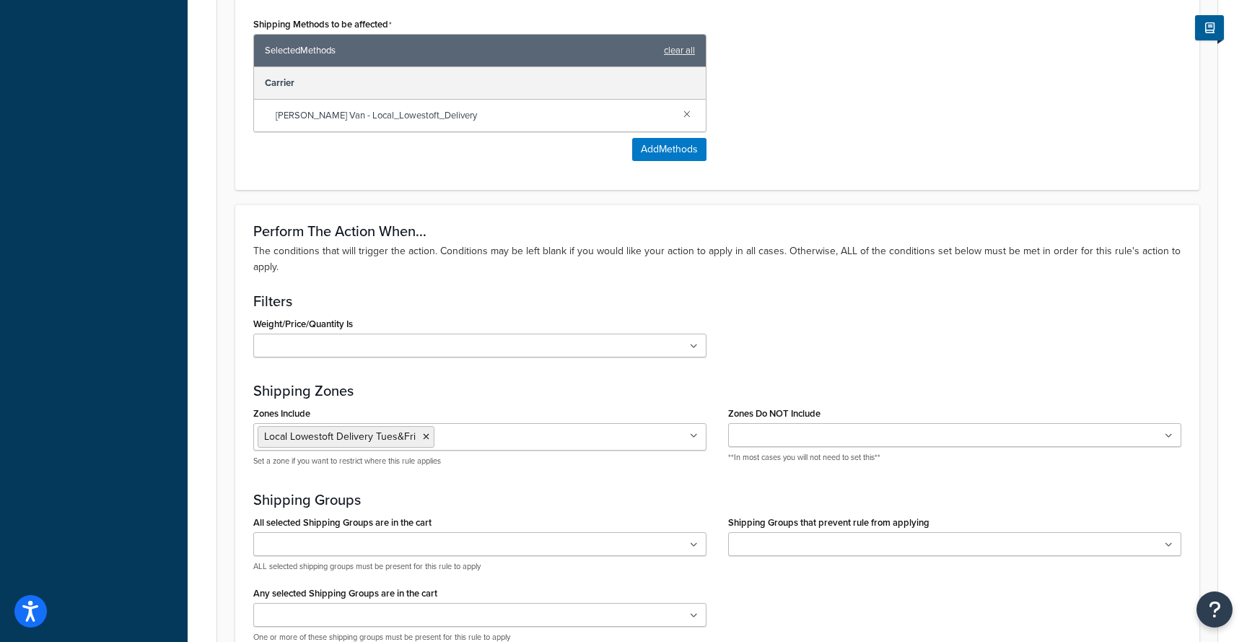
scroll to position [654, 0]
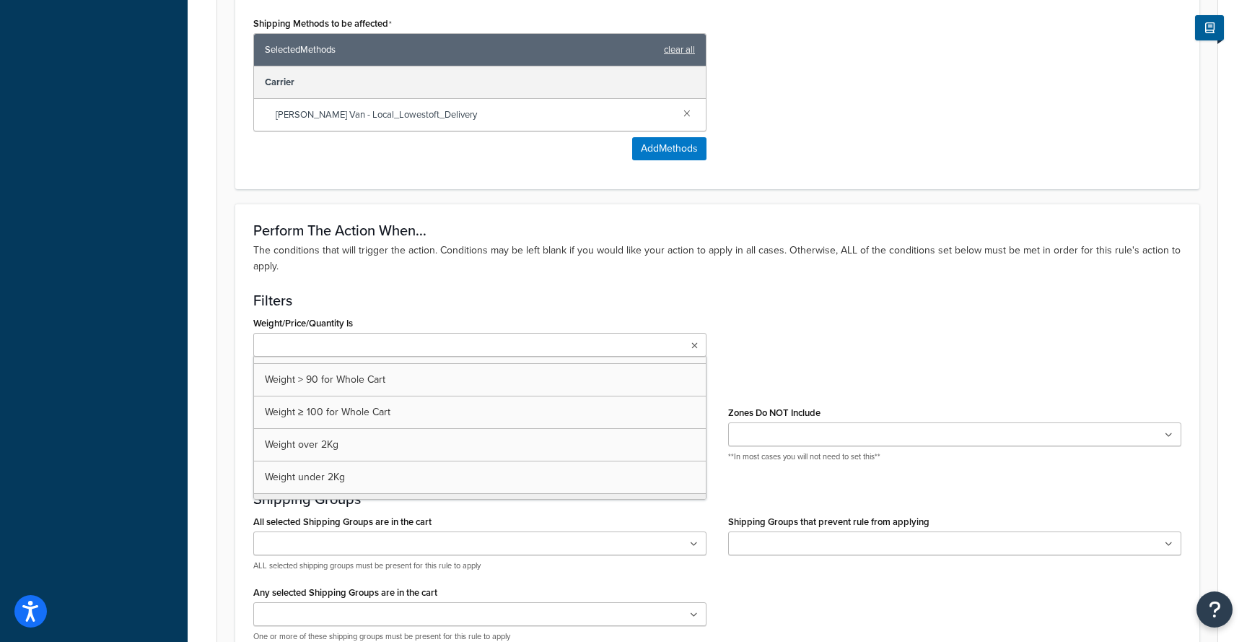
click at [684, 344] on ul at bounding box center [479, 345] width 453 height 24
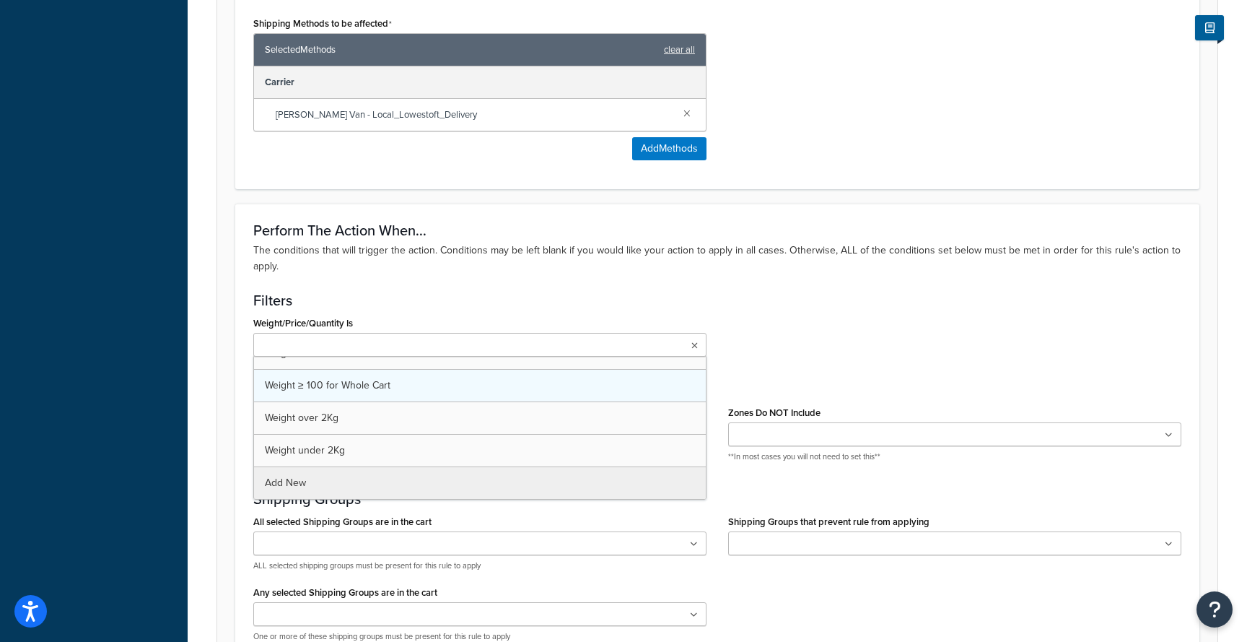
scroll to position [505, 0]
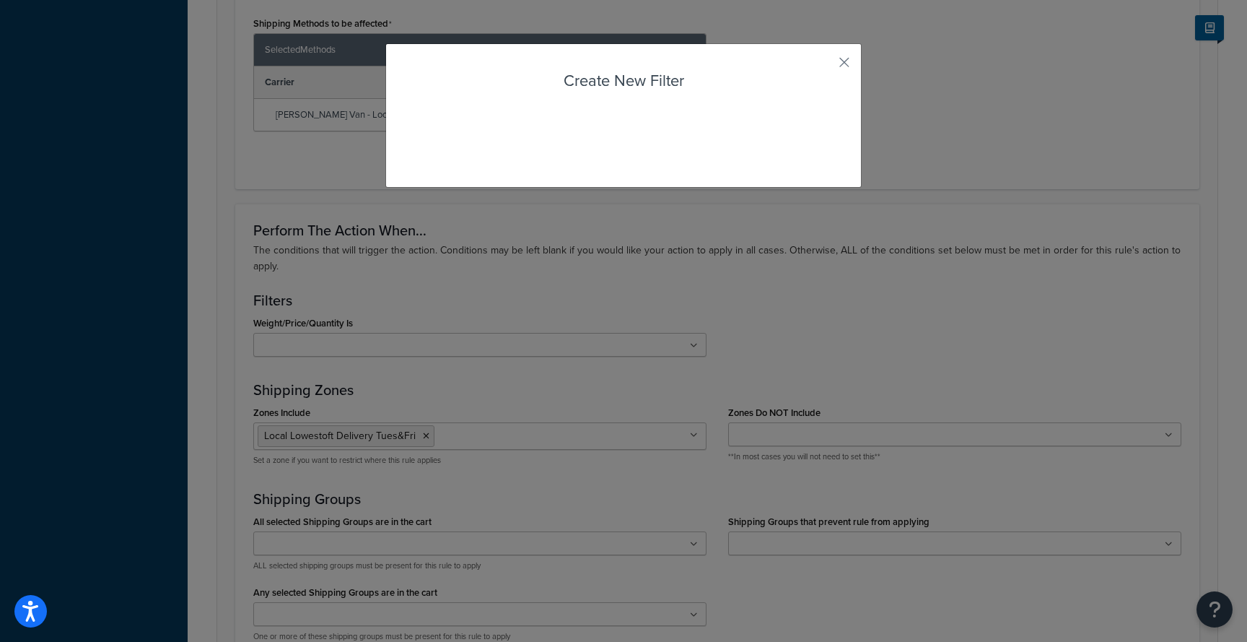
click at [403, 482] on div "Rule: Prevent "Local Lowestoft Delivery" on non-delivery days for "Local Lowest…" at bounding box center [718, 146] width 1060 height 1449
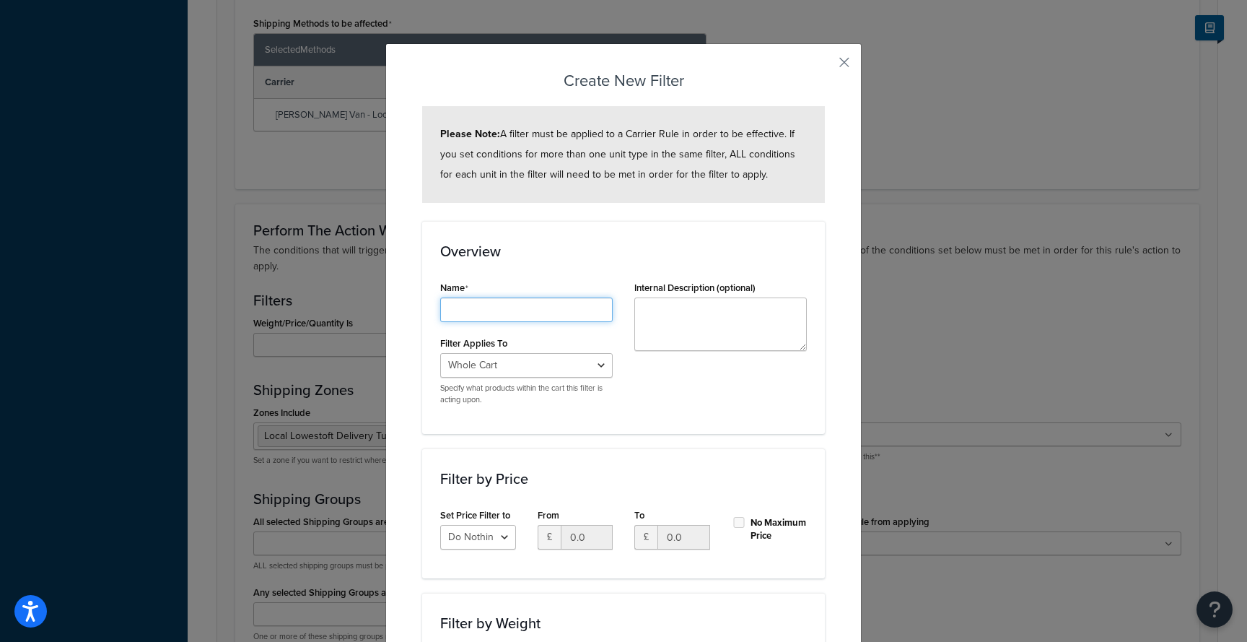
click at [566, 305] on input "Shipping Rule Name" at bounding box center [526, 309] width 173 height 25
type input "W"
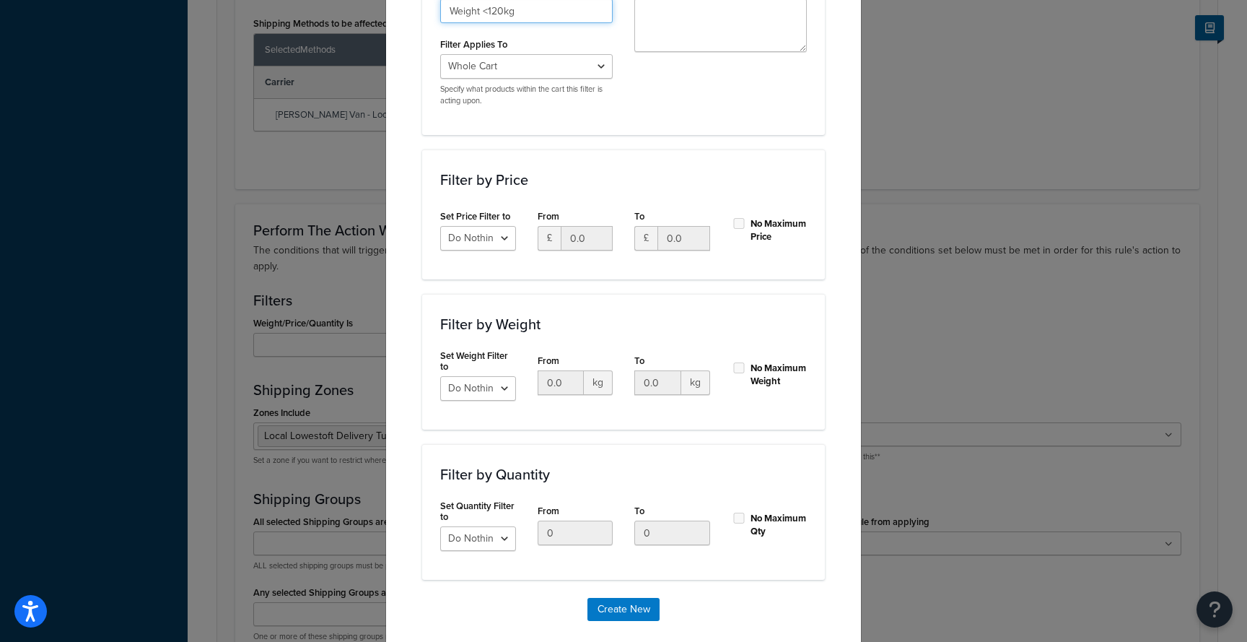
scroll to position [325, 0]
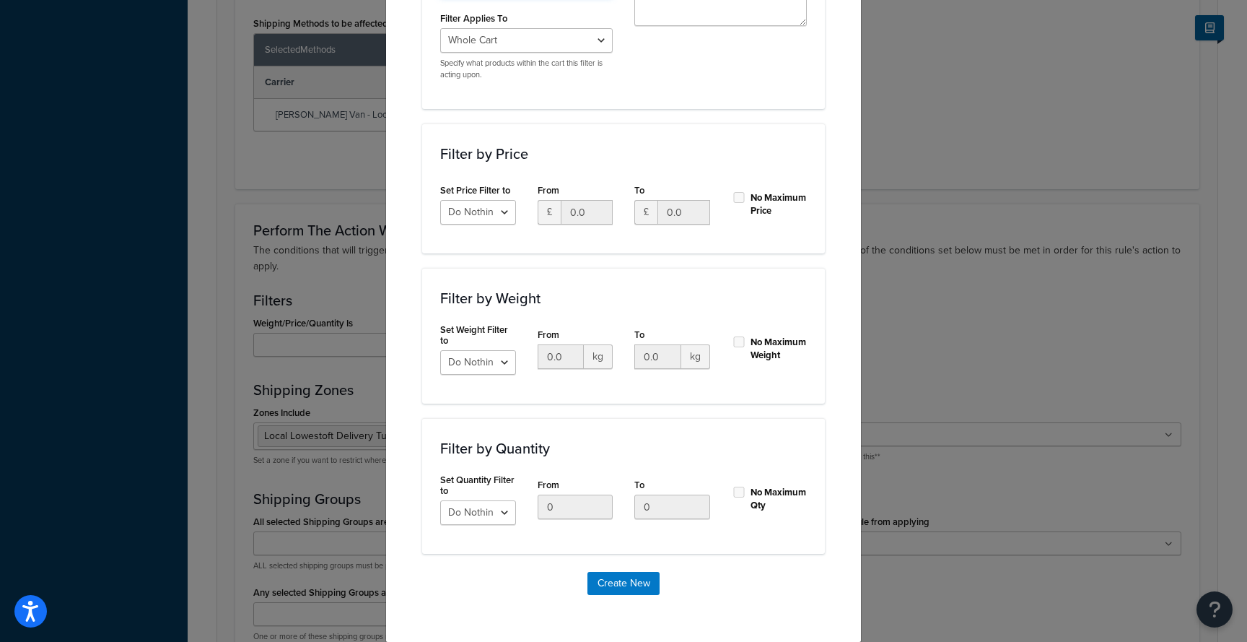
type input "Weight <120kg"
click at [505, 362] on select "Do Nothing Apply to a Range" at bounding box center [478, 362] width 76 height 25
select select "range"
drag, startPoint x: 656, startPoint y: 357, endPoint x: 624, endPoint y: 357, distance: 32.5
click at [625, 357] on div "To 0.0 kg" at bounding box center [672, 352] width 97 height 56
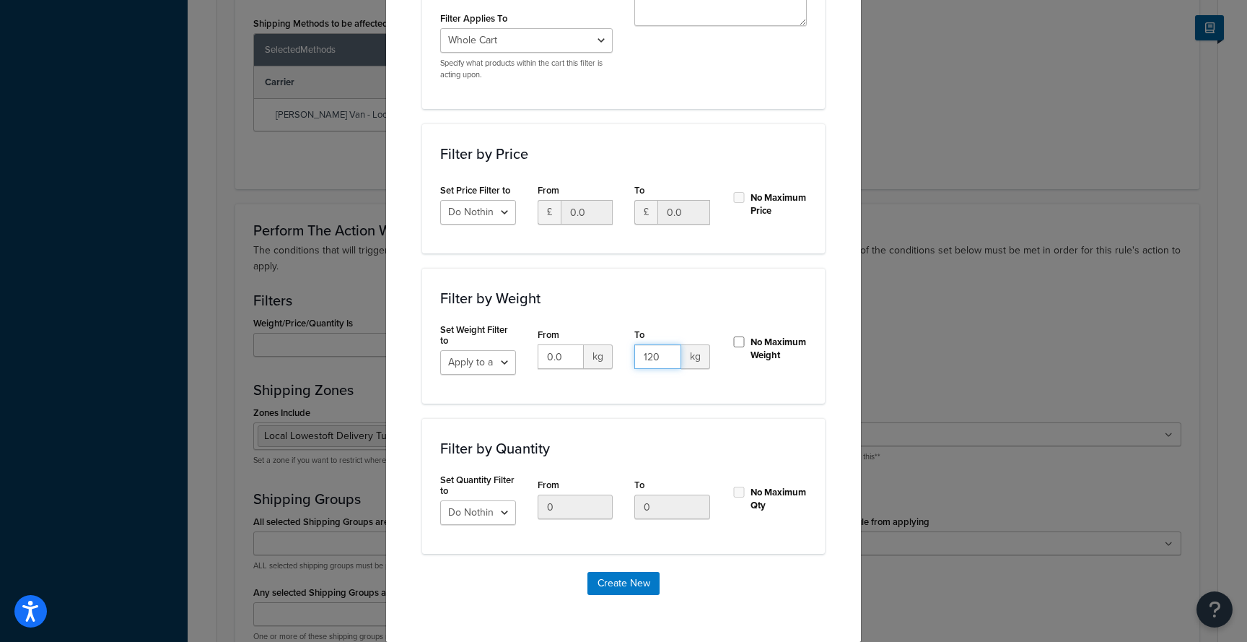
type input "120"
click at [694, 430] on div "Filter by Quantity Set Quantity Filter to Do Nothing Apply to a Range From 0 To…" at bounding box center [623, 486] width 403 height 136
click at [623, 580] on button "Create New" at bounding box center [624, 583] width 72 height 23
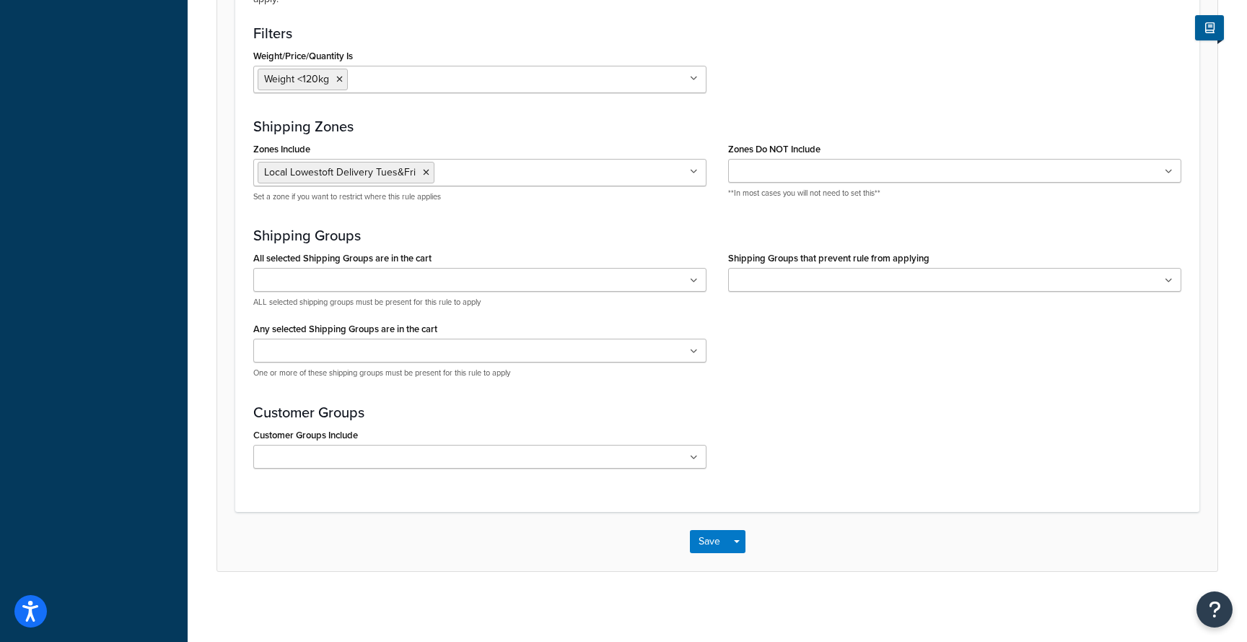
scroll to position [1004, 0]
click at [703, 540] on button "Save" at bounding box center [709, 539] width 39 height 23
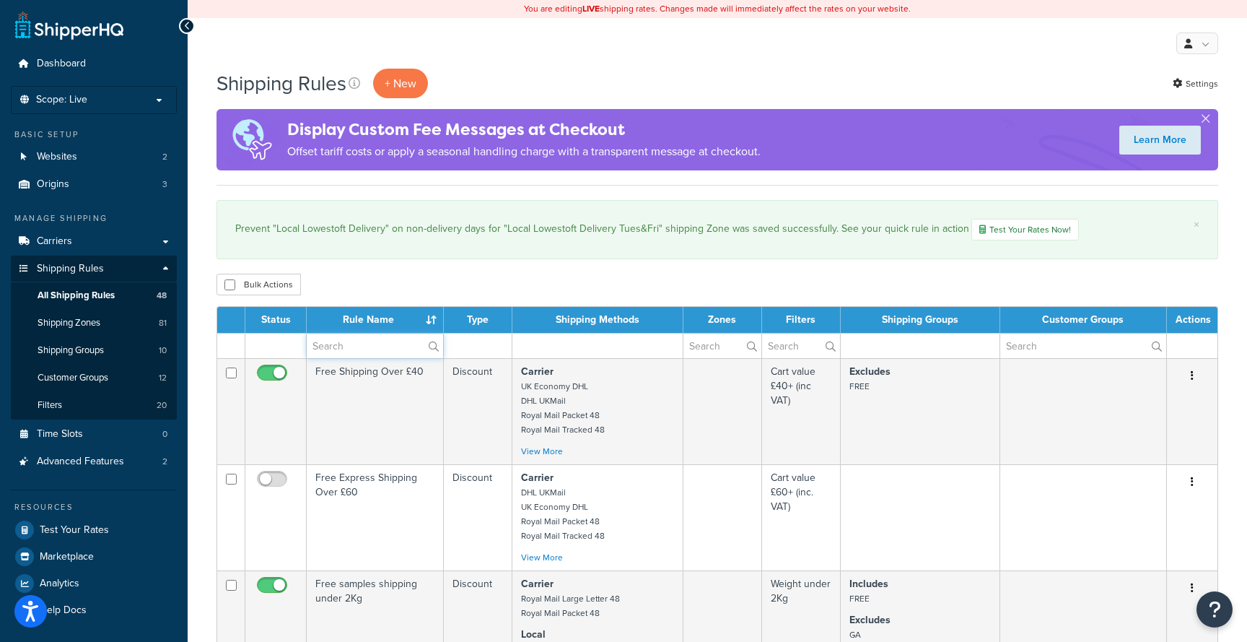
click at [364, 341] on input "text" at bounding box center [375, 345] width 136 height 25
type input "local"
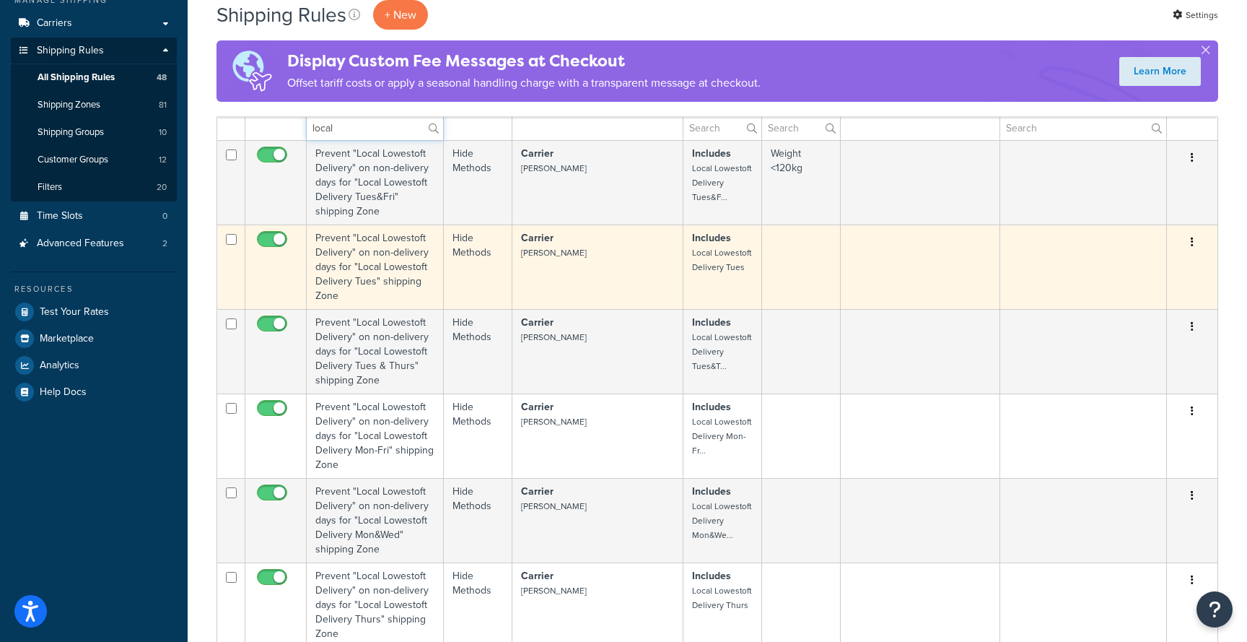
scroll to position [219, 0]
click at [402, 289] on td "Prevent "Local Lowestoft Delivery" on non-delivery days for "Local Lowestoft De…" at bounding box center [375, 265] width 137 height 84
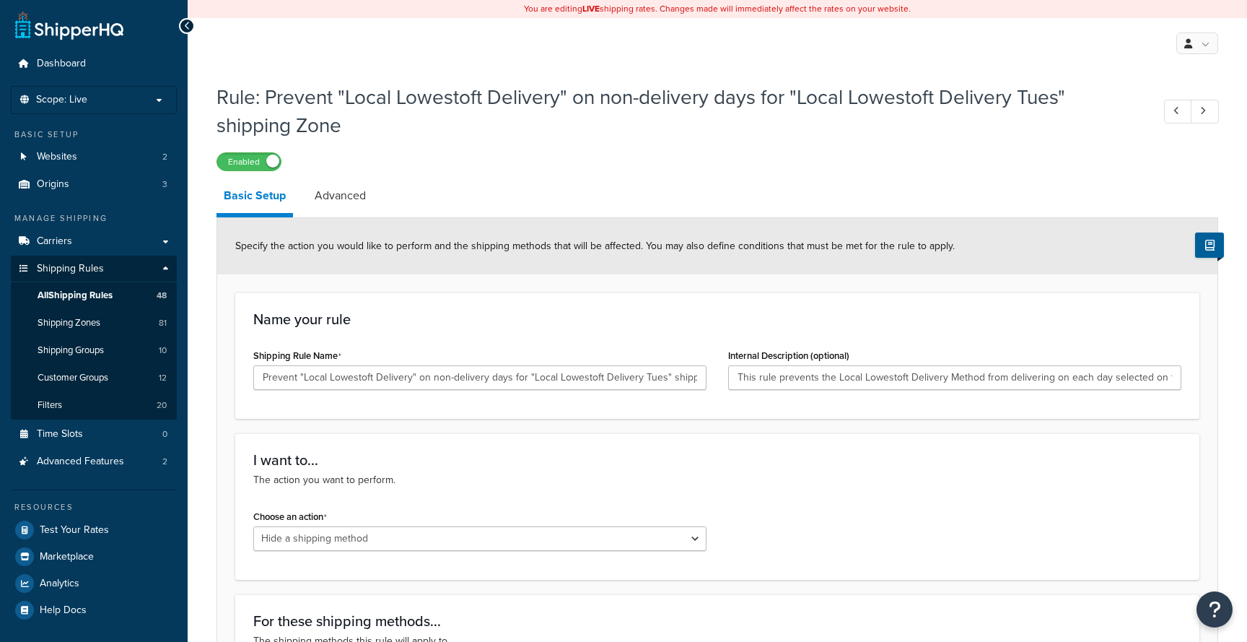
select select "HIDE"
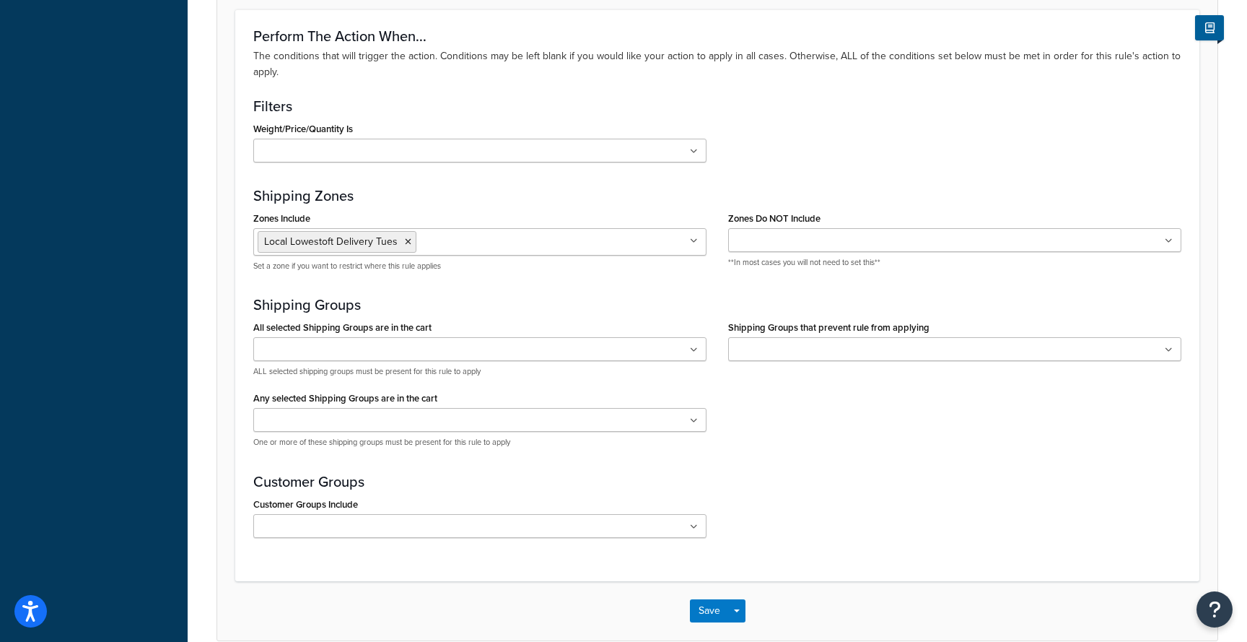
scroll to position [866, 0]
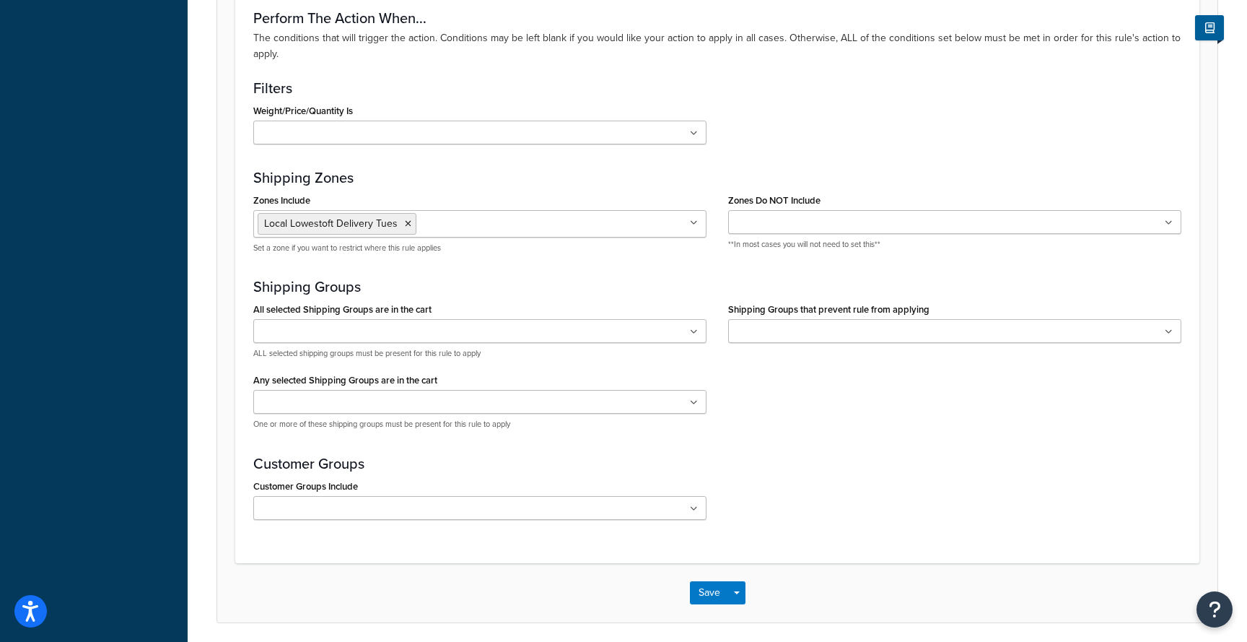
click at [399, 141] on ul at bounding box center [479, 133] width 453 height 24
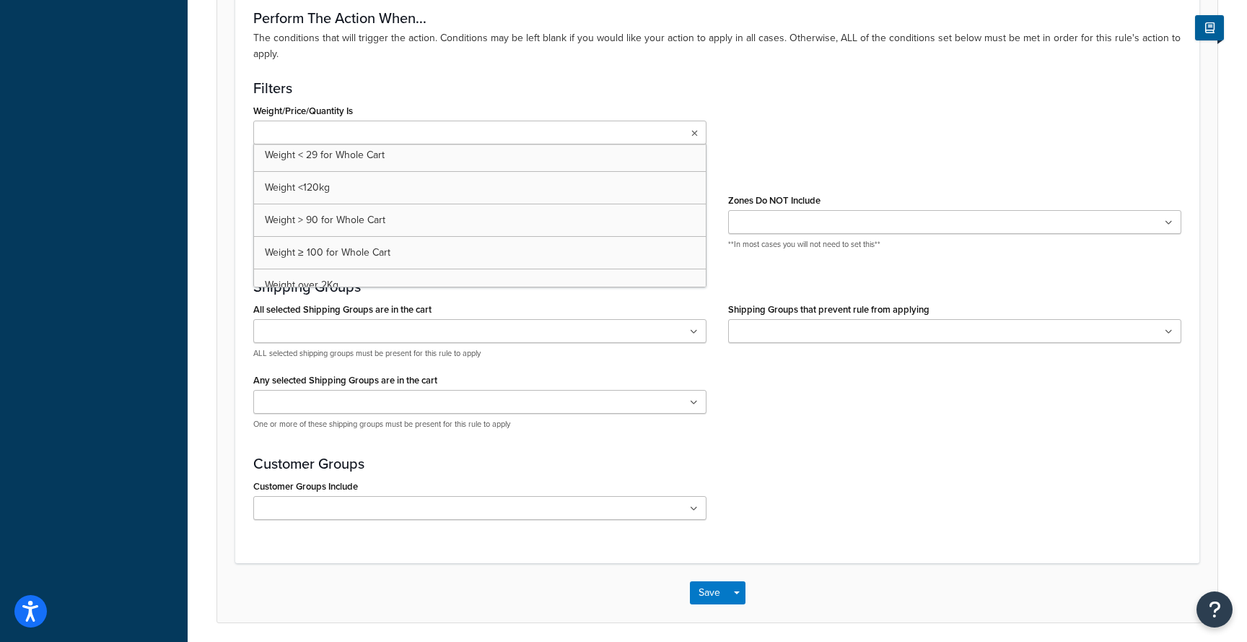
scroll to position [479, 0]
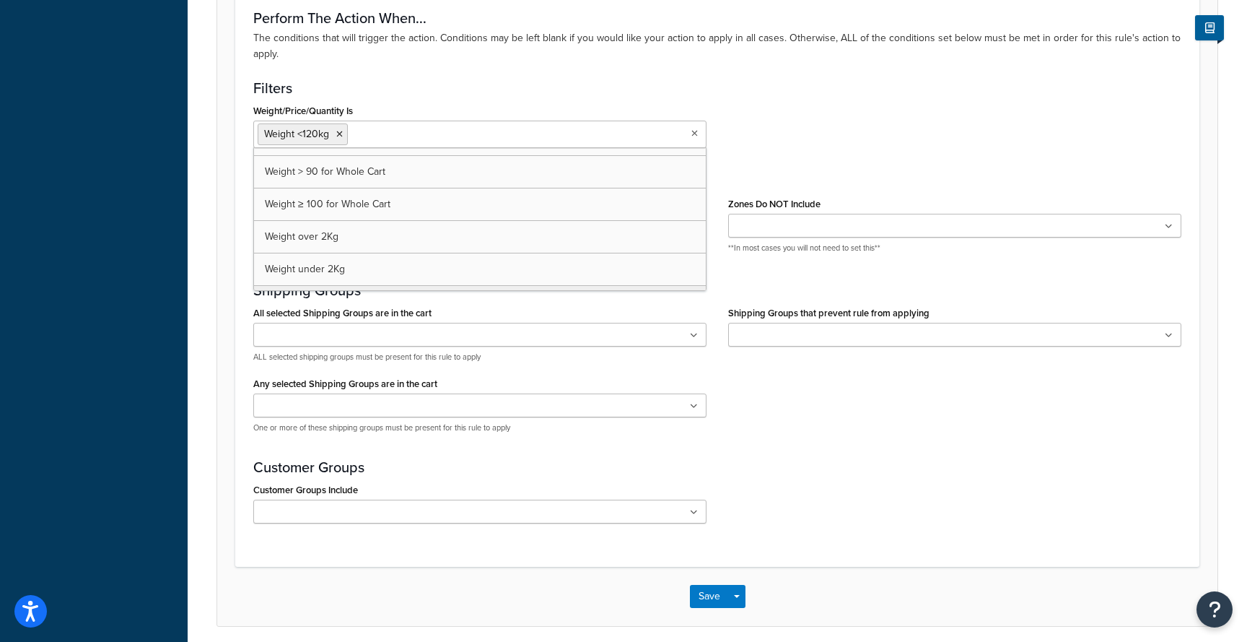
click at [723, 475] on h3 "Customer Groups" at bounding box center [717, 467] width 928 height 16
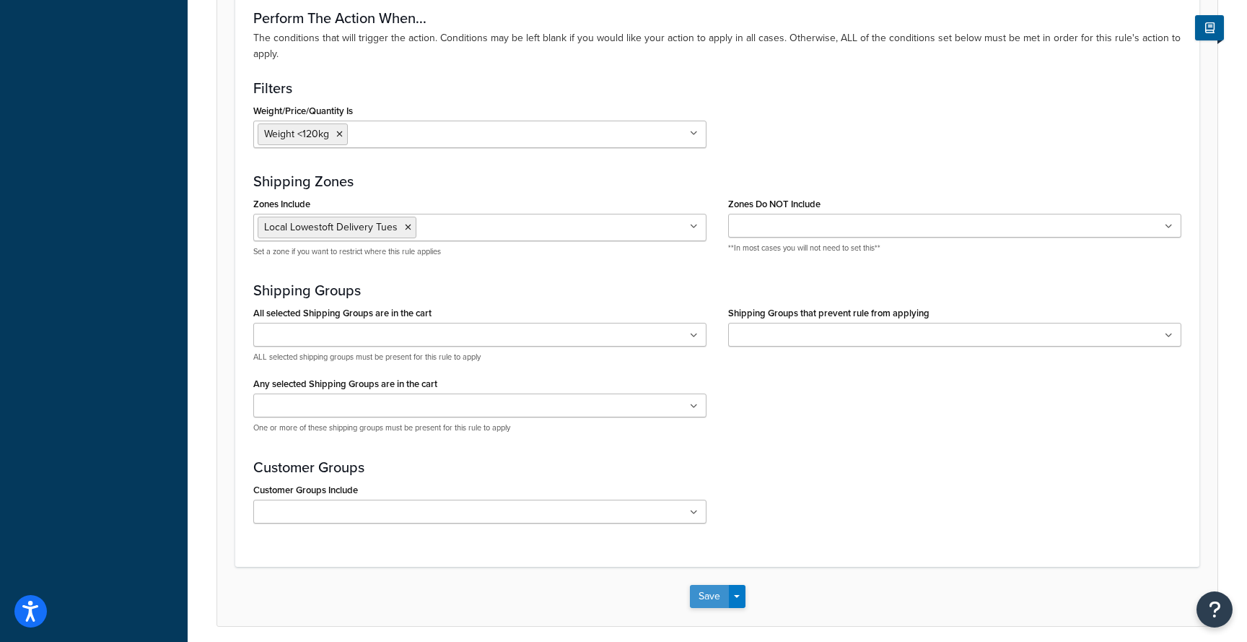
click at [709, 596] on button "Save" at bounding box center [709, 596] width 39 height 23
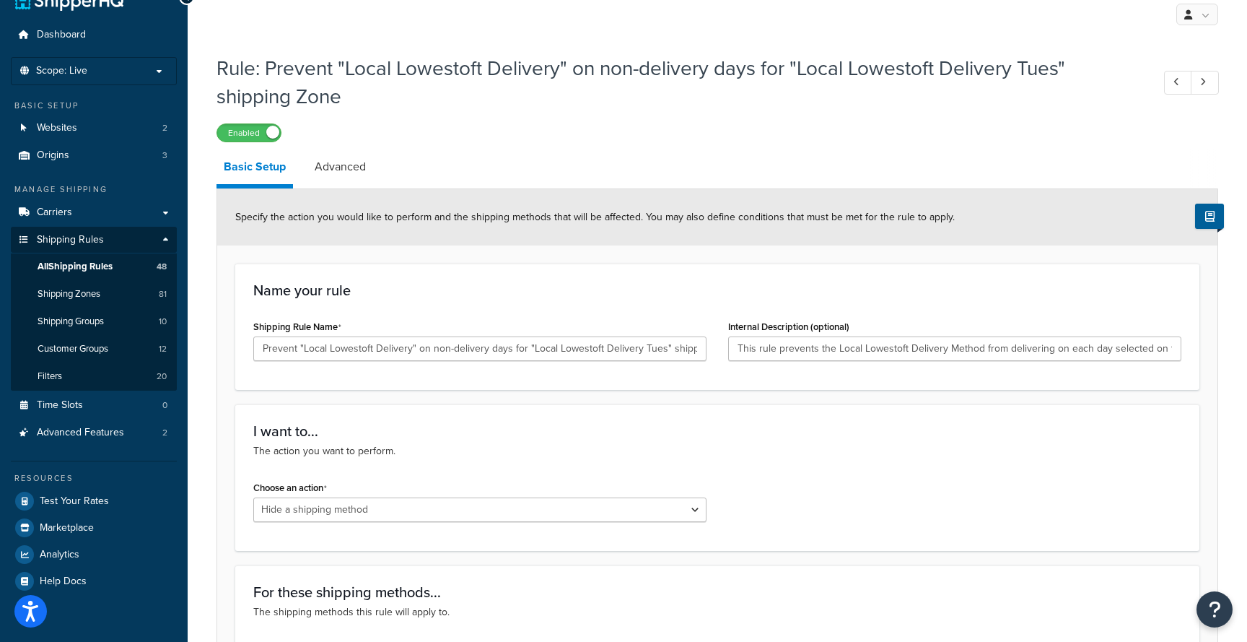
scroll to position [30, 0]
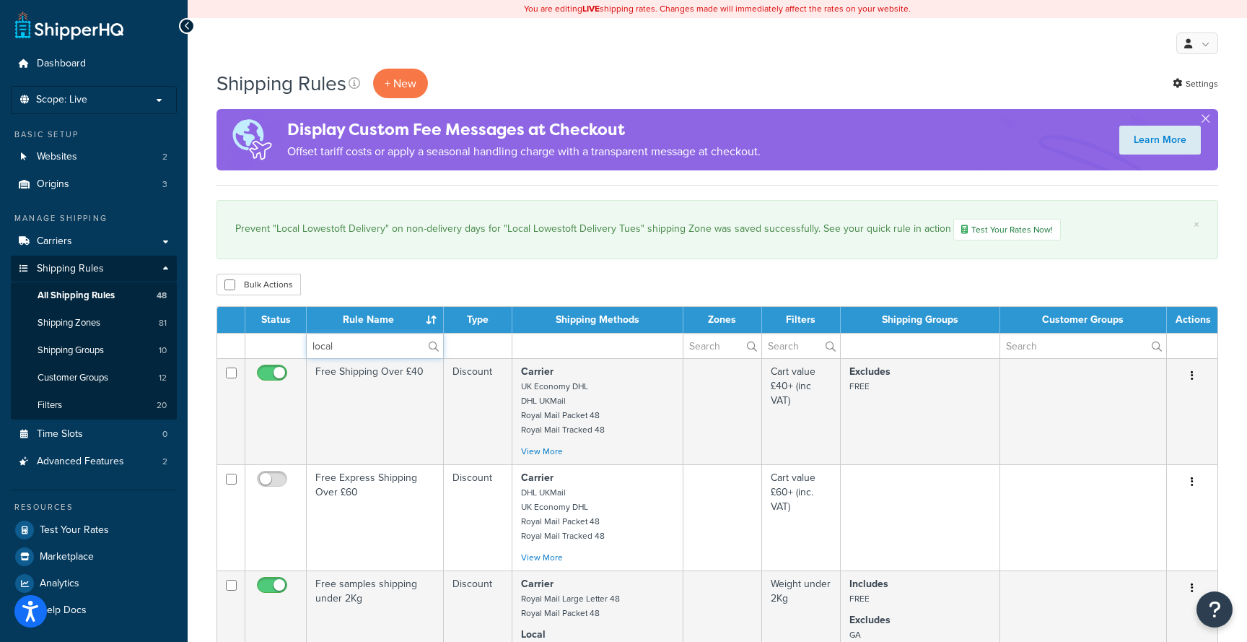
type input "local"
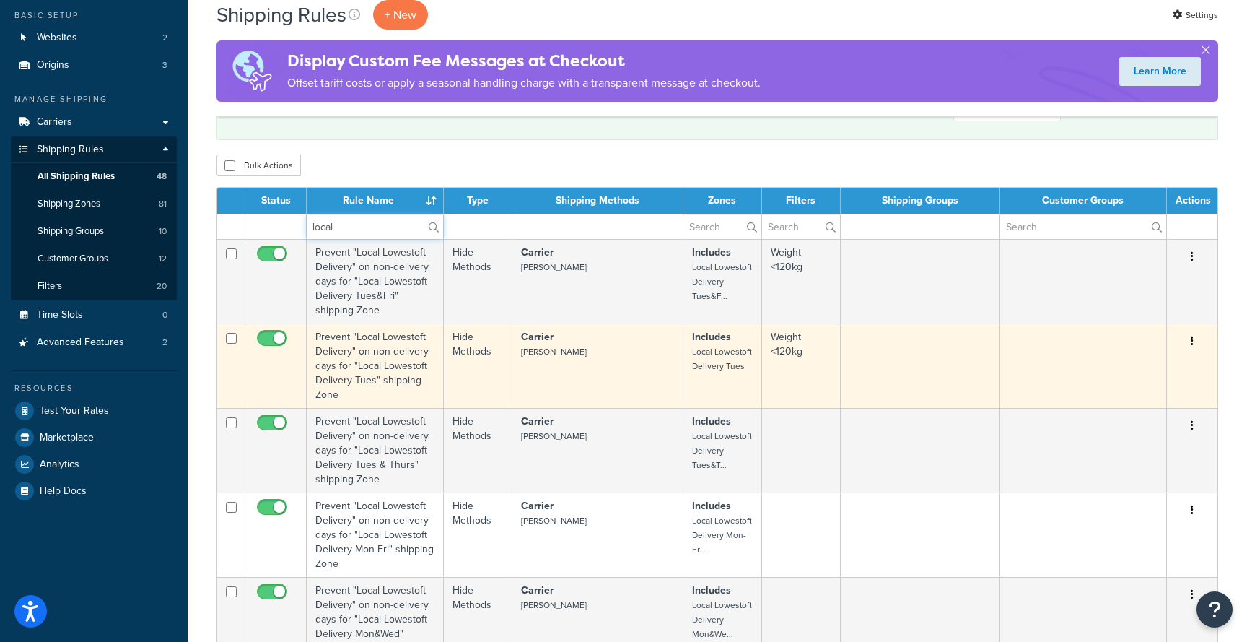
scroll to position [164, 0]
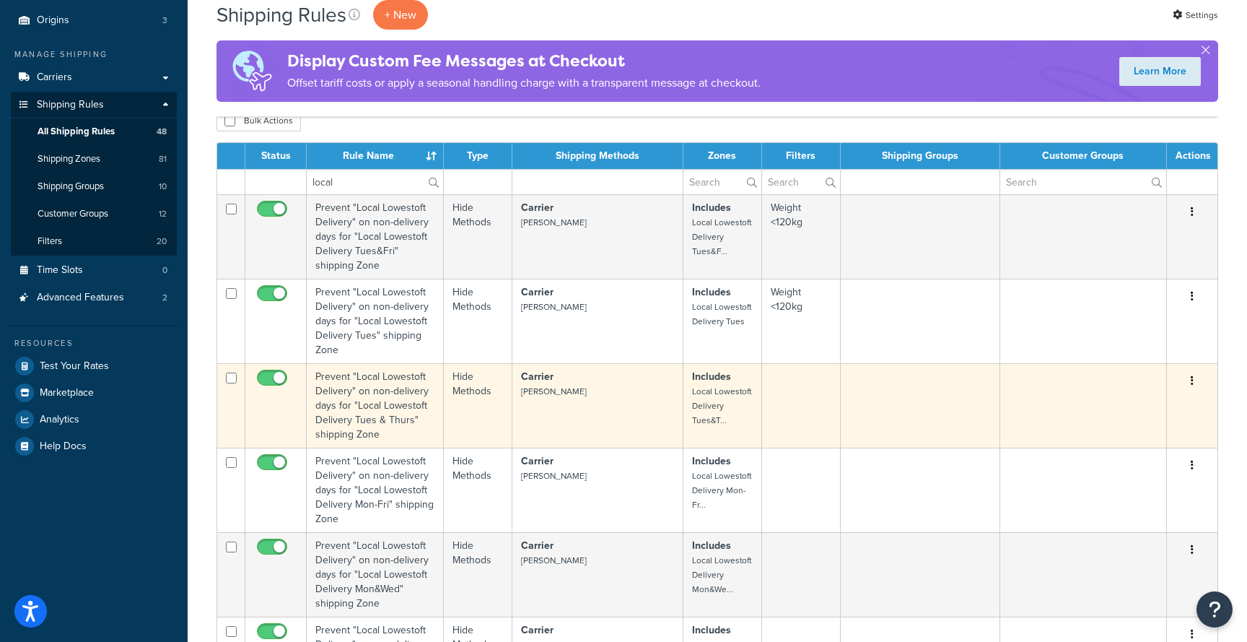
click at [1197, 378] on button "button" at bounding box center [1192, 381] width 20 height 23
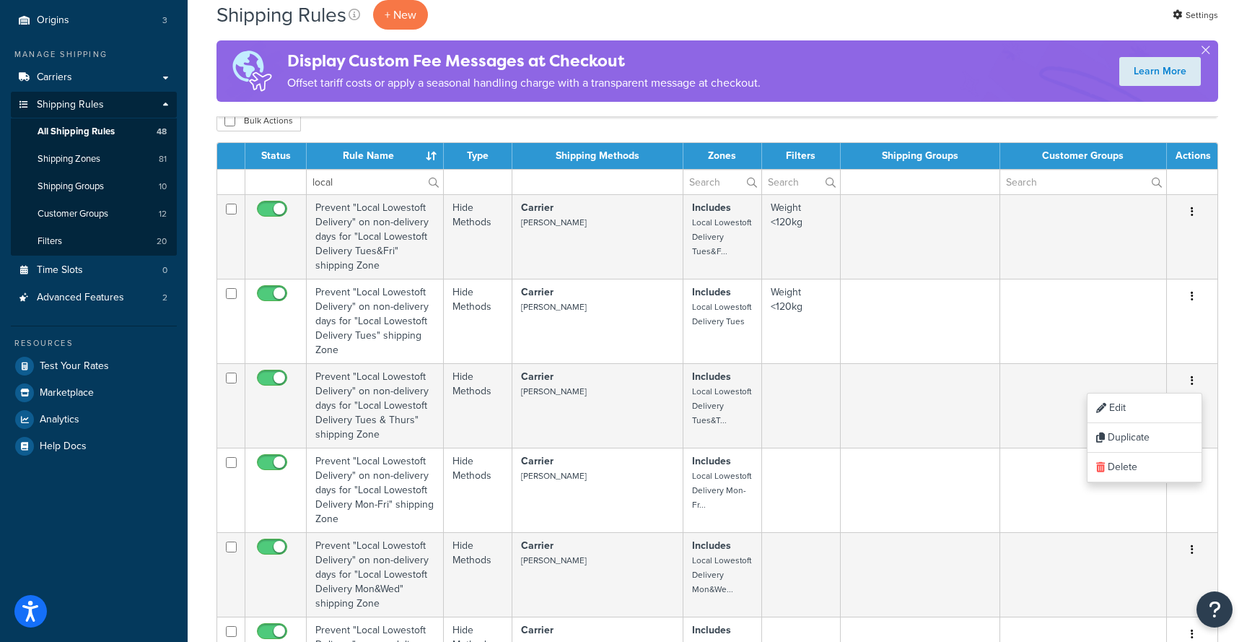
drag, startPoint x: 1151, startPoint y: 402, endPoint x: 1085, endPoint y: 1, distance: 406.7
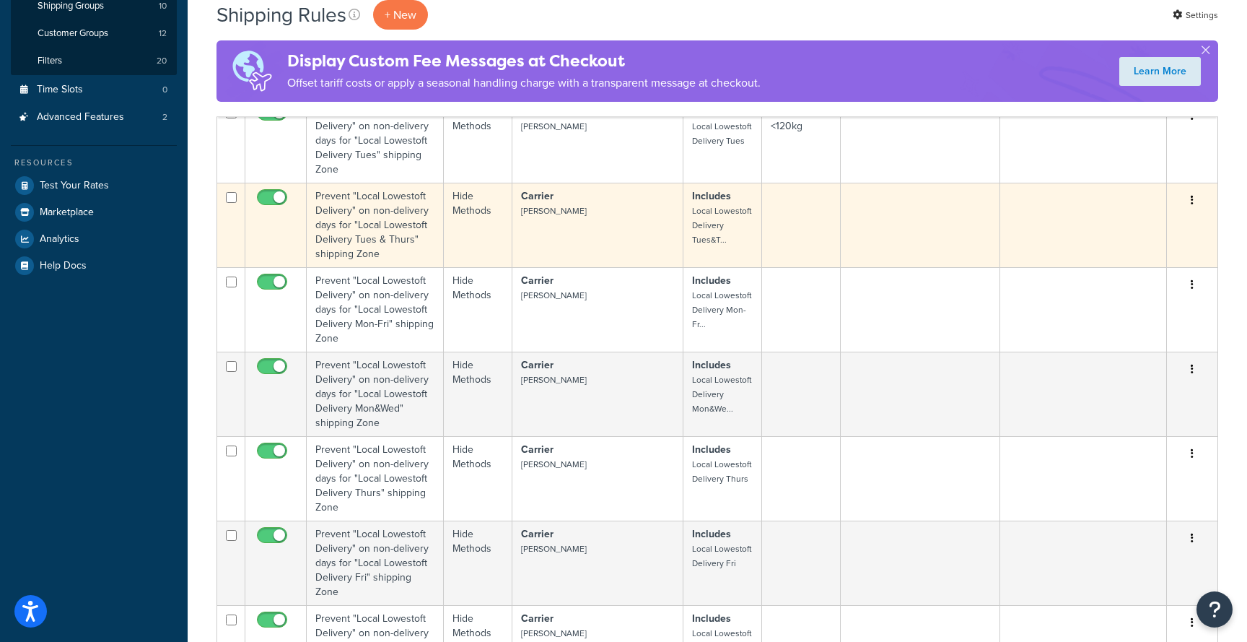
scroll to position [371, 0]
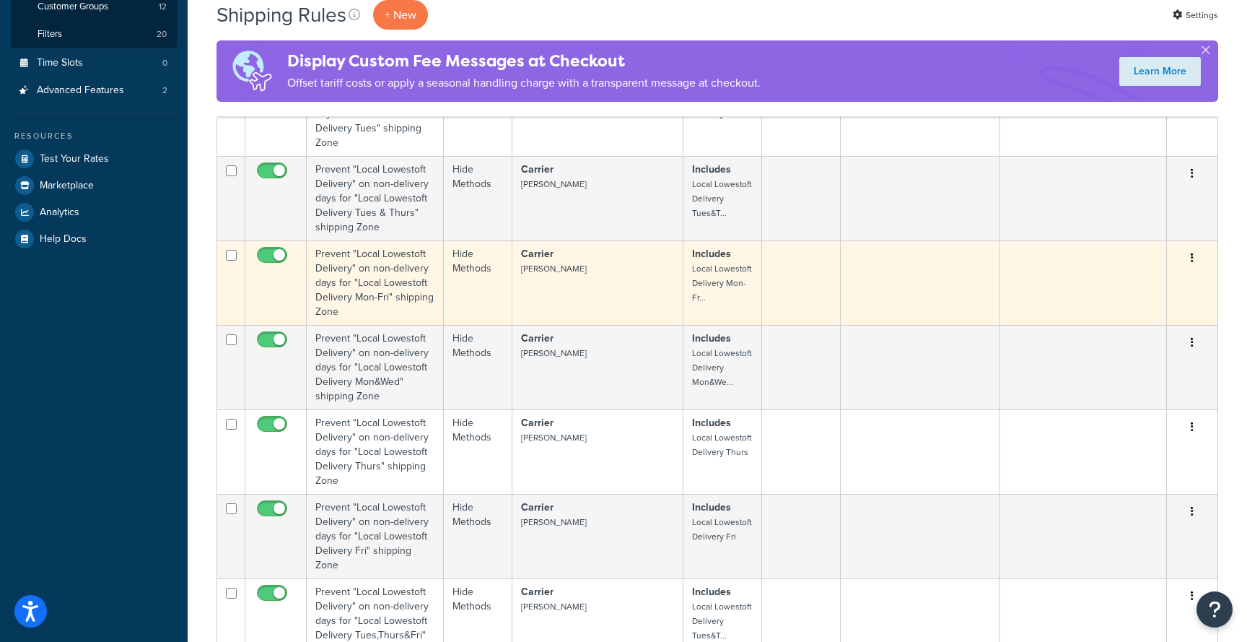
click at [1195, 261] on button "button" at bounding box center [1192, 258] width 20 height 23
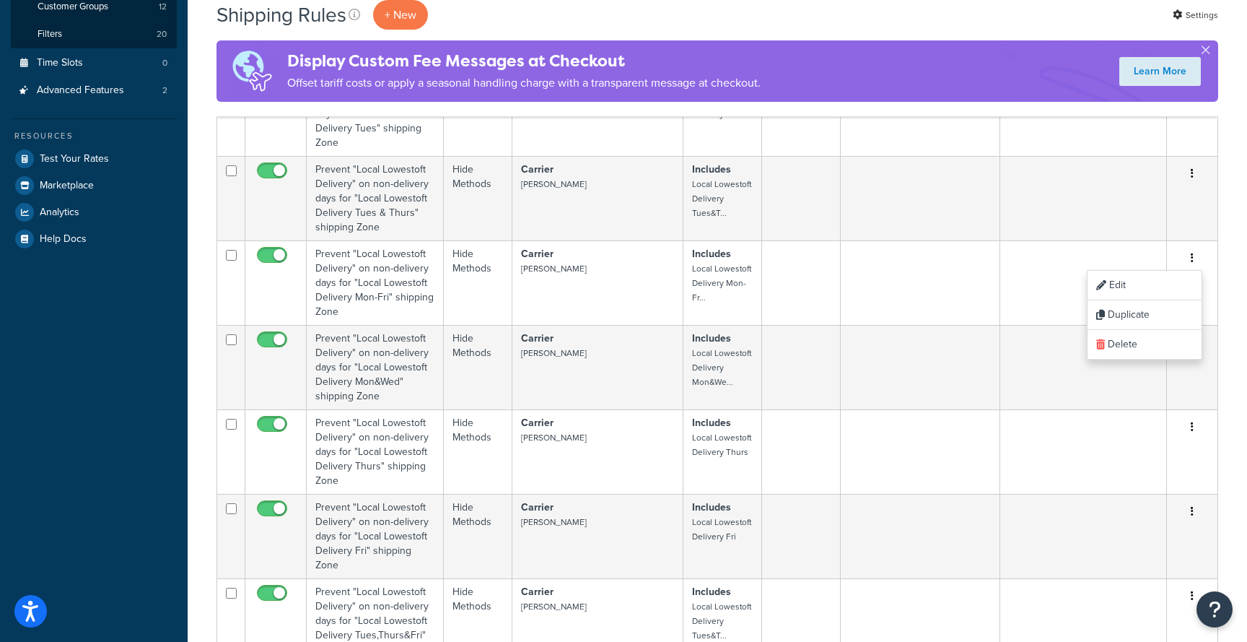
click at [1231, 121] on div "Shipping Rules + New Settings Display Custom Fee Messages at Checkout Offset ta…" at bounding box center [718, 474] width 1060 height 1552
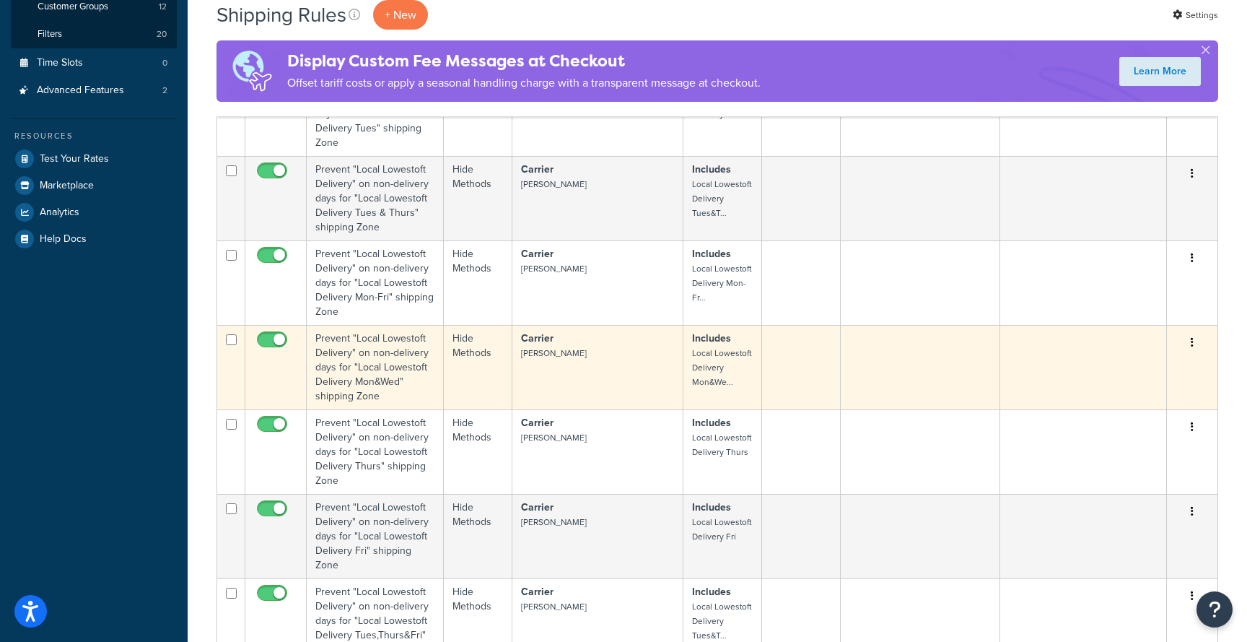
click at [1196, 339] on button "button" at bounding box center [1192, 342] width 20 height 23
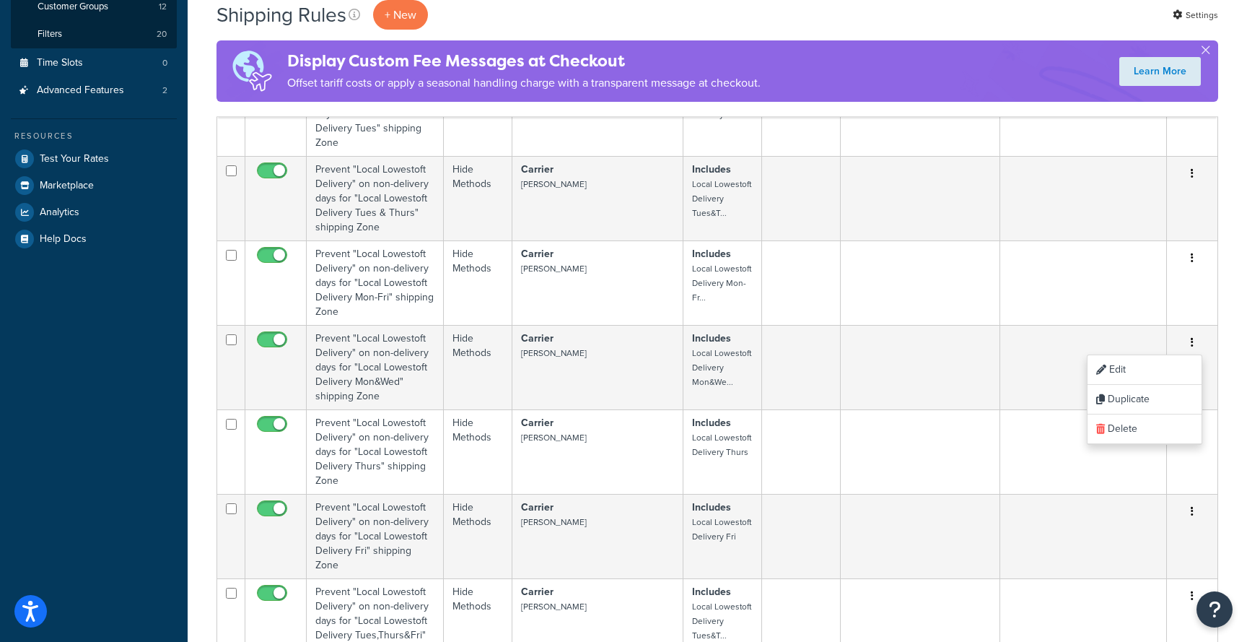
click at [1231, 376] on div "Shipping Rules + New Settings Display Custom Fee Messages at Checkout Offset ta…" at bounding box center [718, 474] width 1060 height 1552
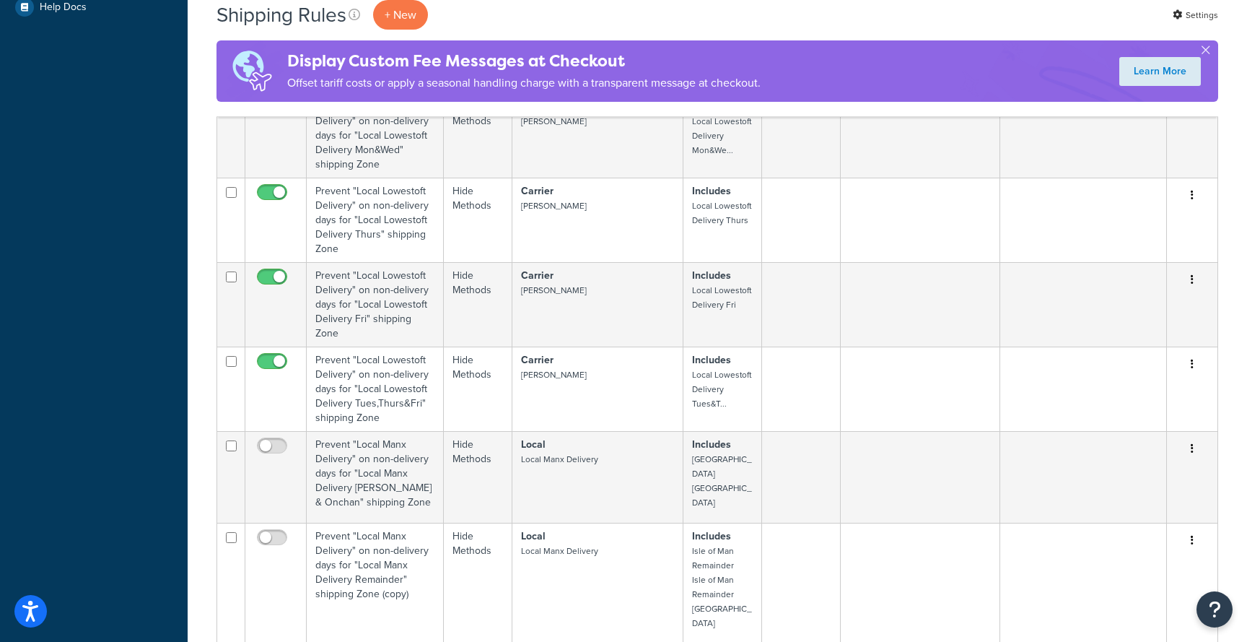
scroll to position [634, 0]
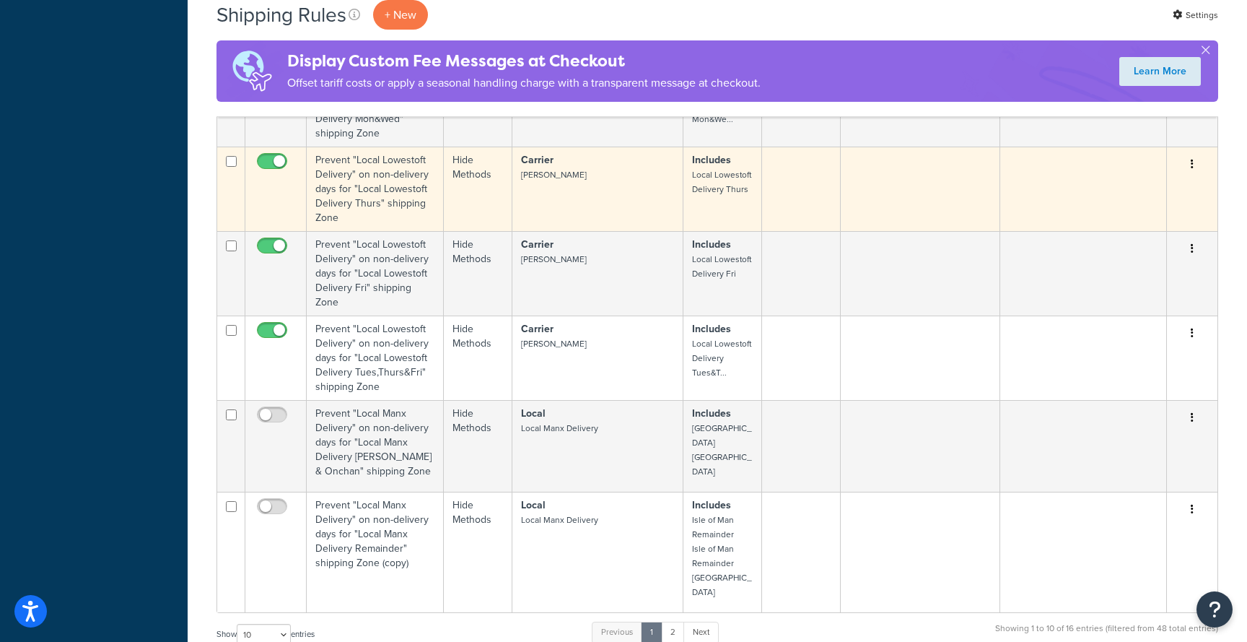
click at [1195, 162] on button "button" at bounding box center [1192, 164] width 20 height 23
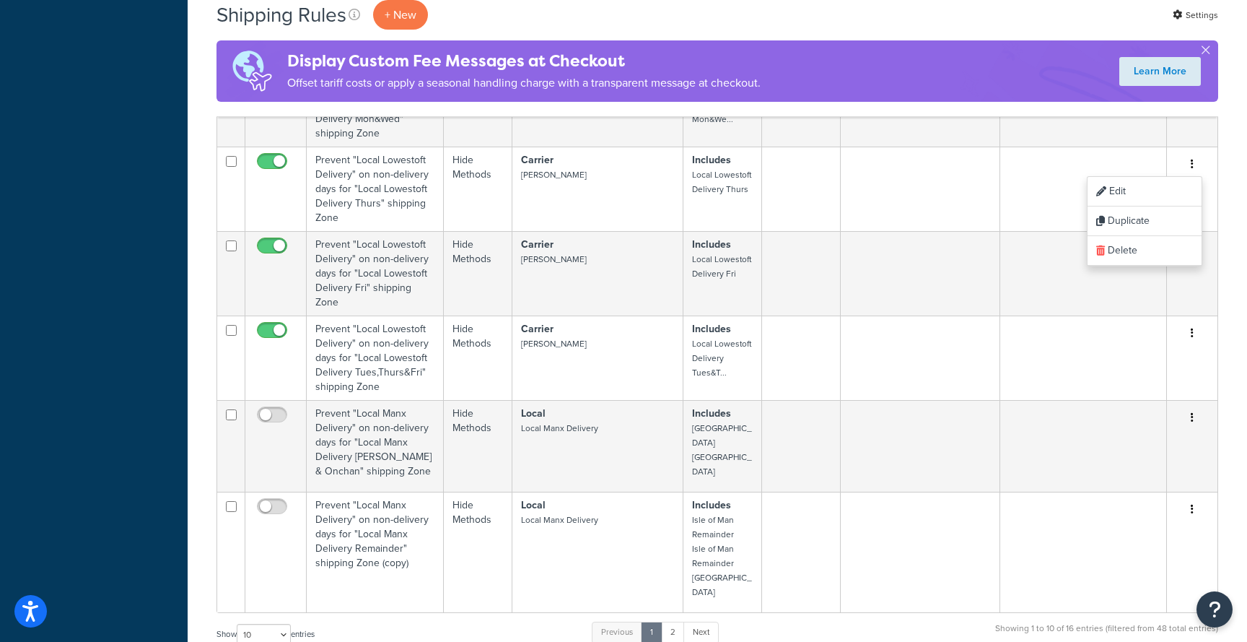
click at [1227, 238] on div "Shipping Rules + New Settings Display Custom Fee Messages at Checkout Offset ta…" at bounding box center [718, 211] width 1060 height 1552
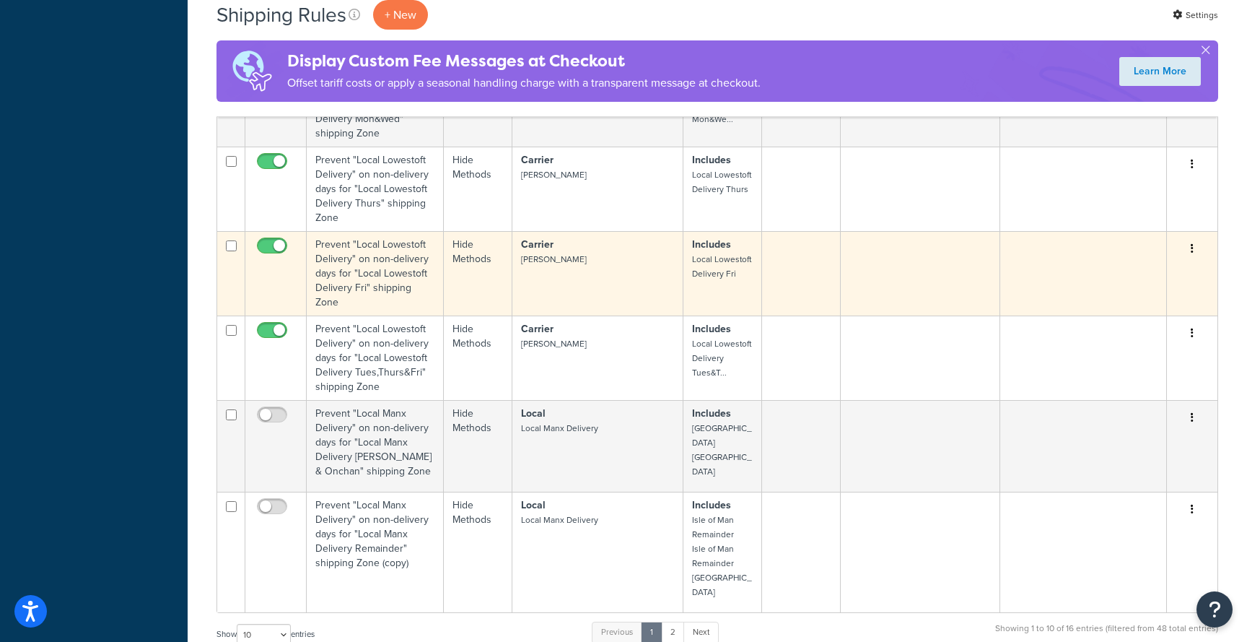
click at [1196, 251] on button "button" at bounding box center [1192, 248] width 20 height 23
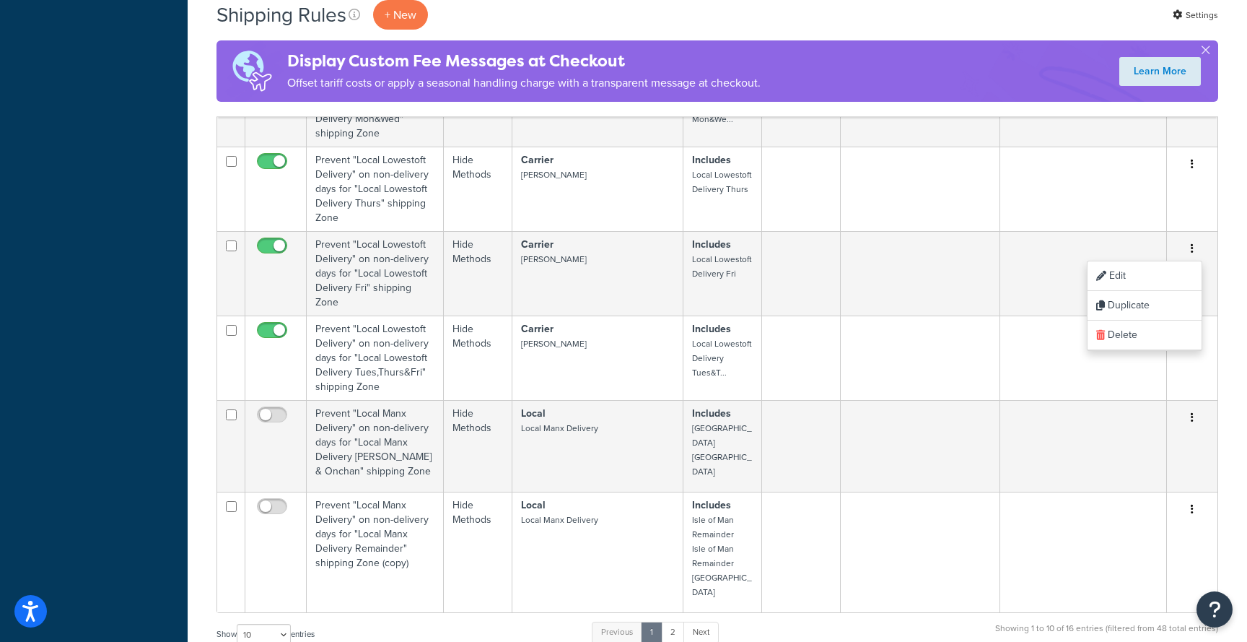
click at [1230, 300] on div "Shipping Rules + New Settings Display Custom Fee Messages at Checkout Offset ta…" at bounding box center [718, 211] width 1060 height 1552
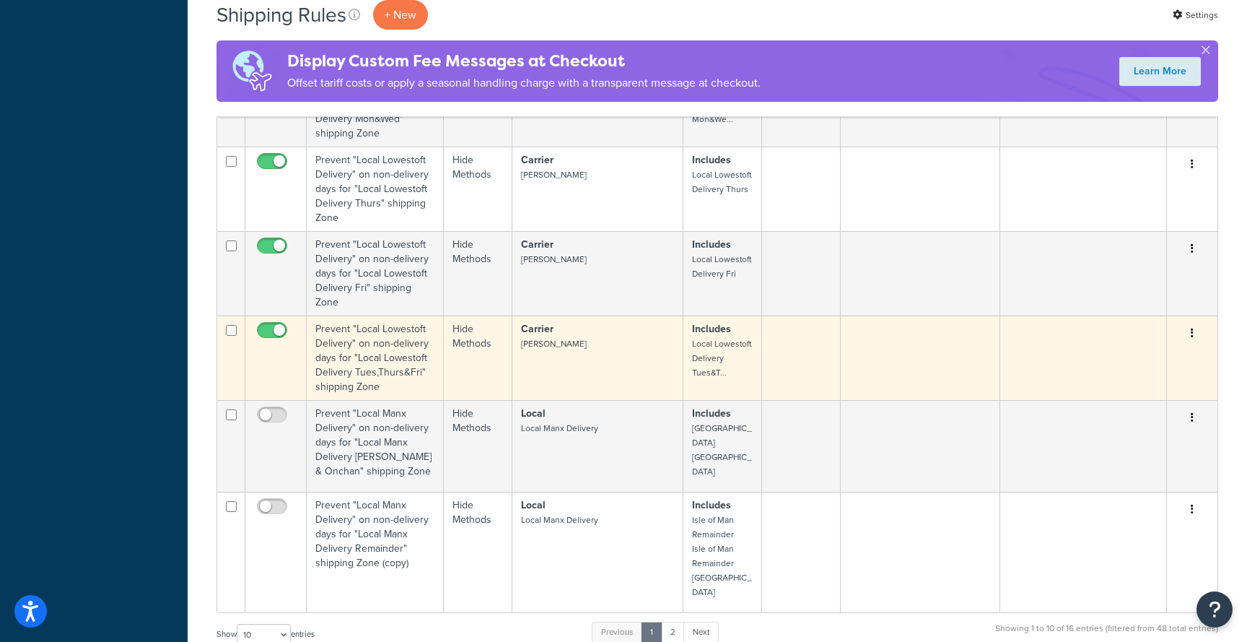
click at [1196, 331] on button "button" at bounding box center [1192, 333] width 20 height 23
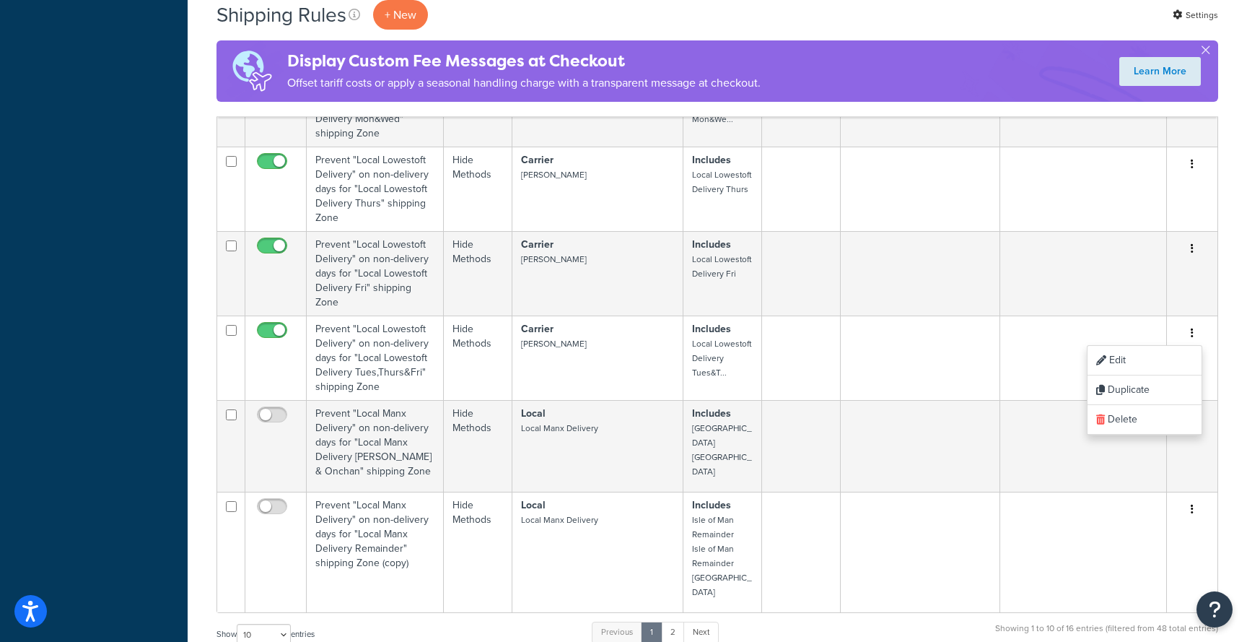
click at [1227, 378] on div "Shipping Rules + New Settings Display Custom Fee Messages at Checkout Offset ta…" at bounding box center [718, 211] width 1060 height 1552
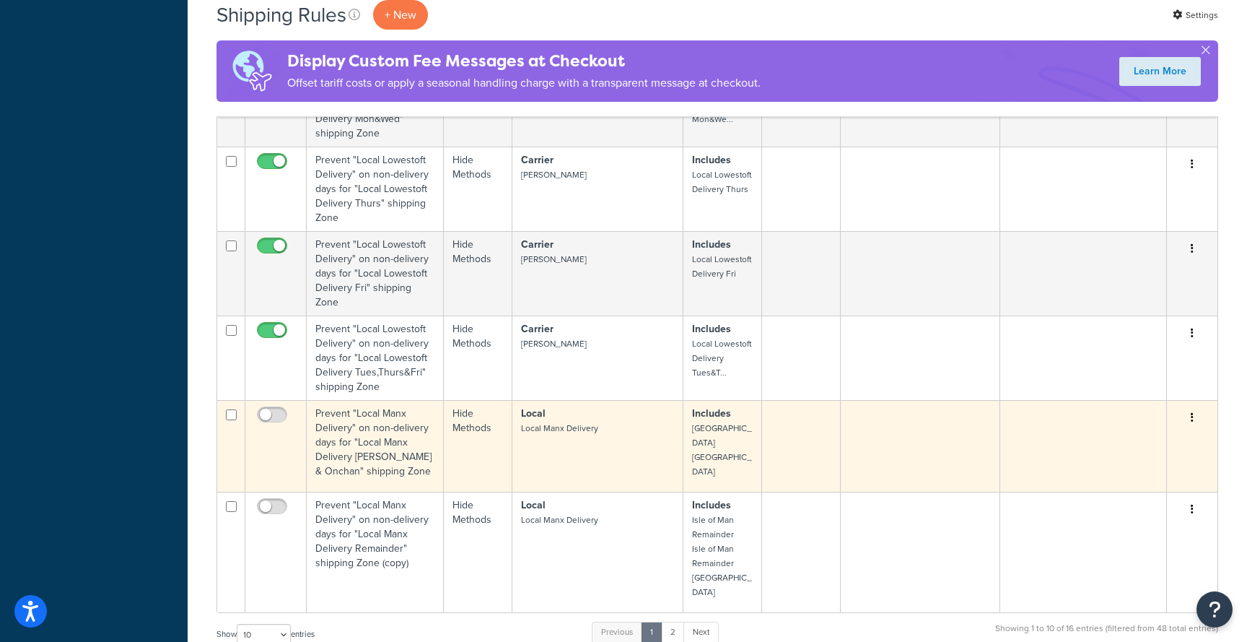
click at [1195, 419] on button "button" at bounding box center [1192, 417] width 20 height 23
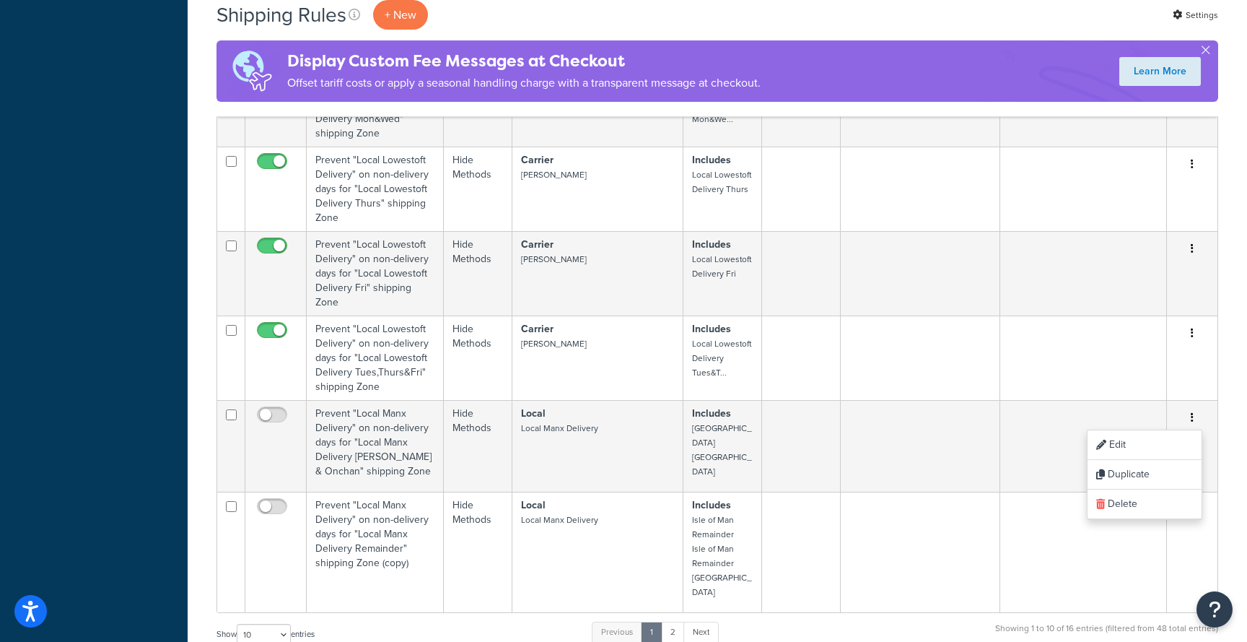
click at [1229, 463] on div "Shipping Rules + New Settings Display Custom Fee Messages at Checkout Offset ta…" at bounding box center [718, 211] width 1060 height 1552
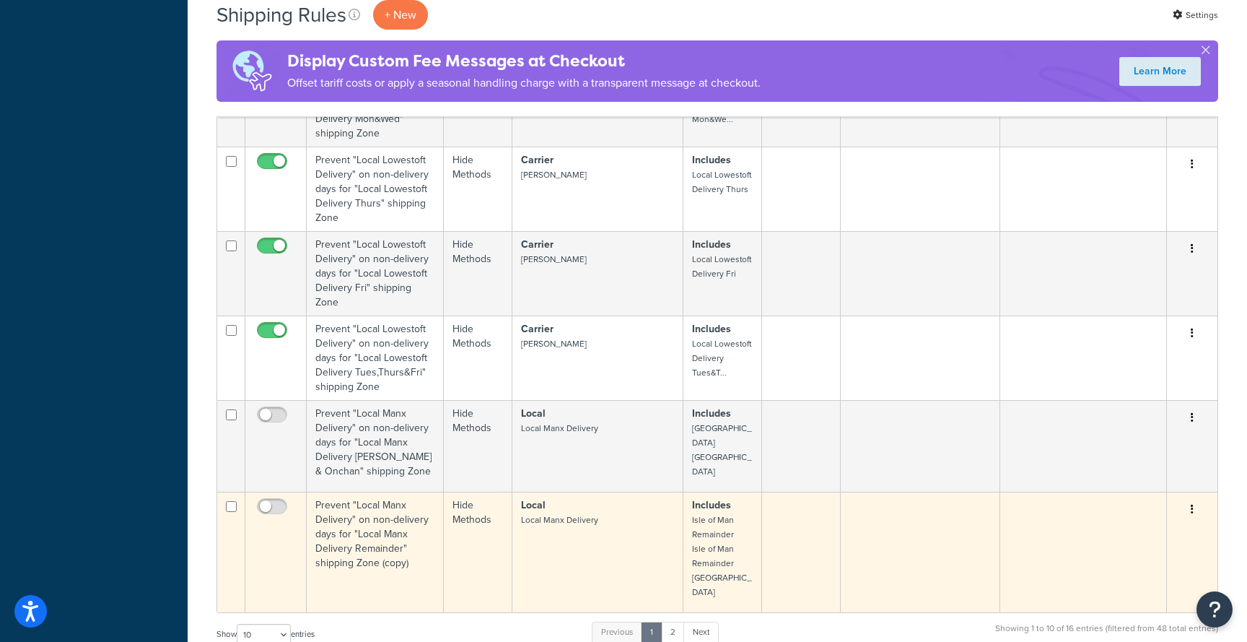
click at [1192, 505] on icon "button" at bounding box center [1192, 509] width 3 height 10
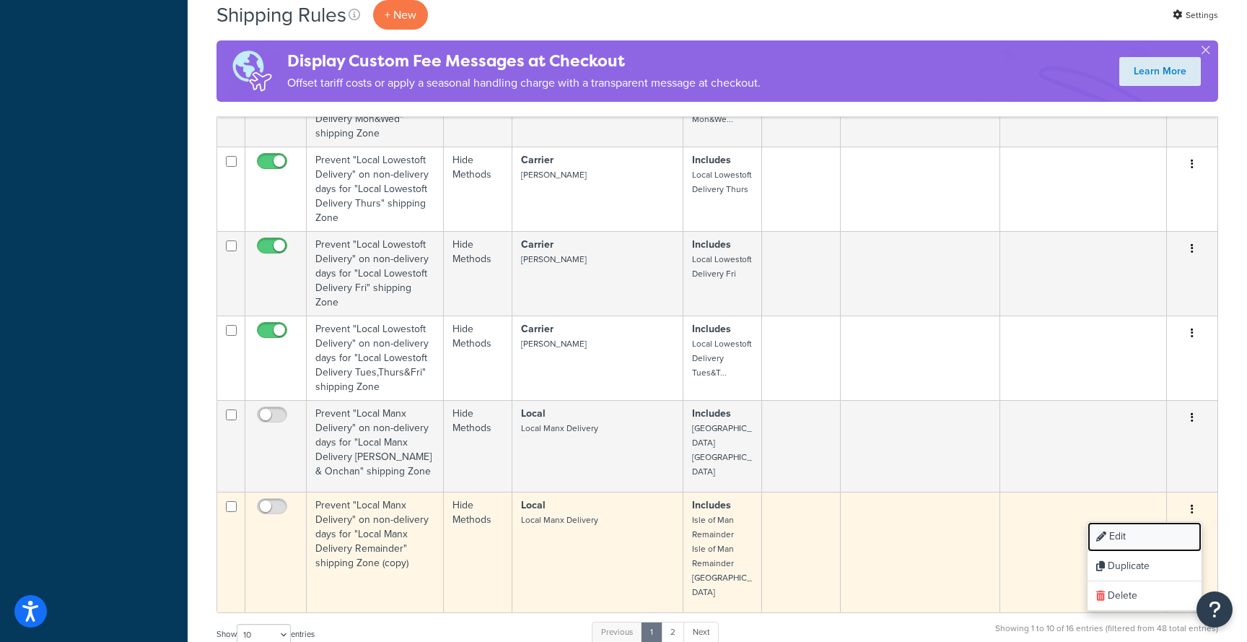
click at [1145, 533] on link "Edit" at bounding box center [1145, 537] width 114 height 30
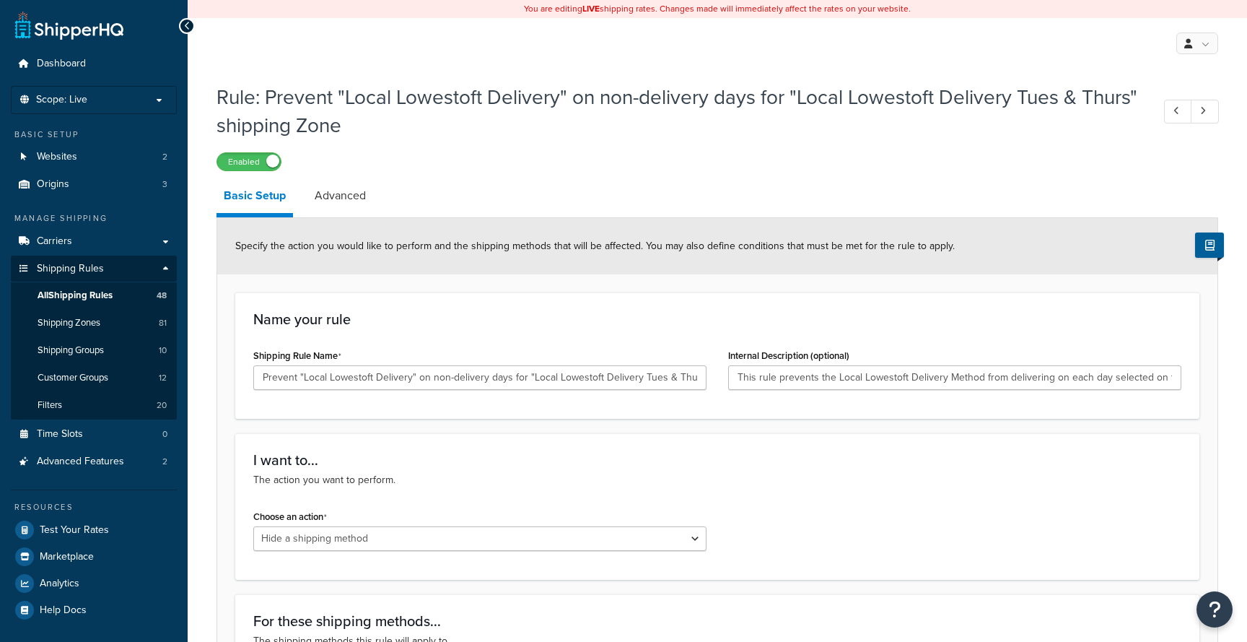
select select "HIDE"
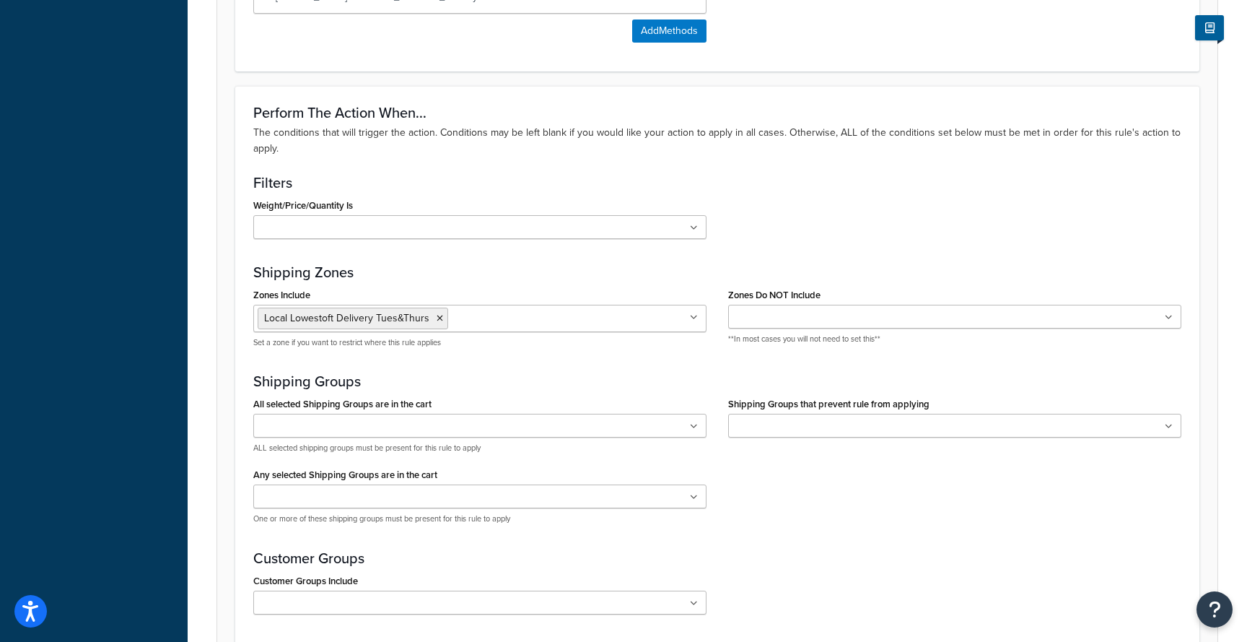
scroll to position [805, 0]
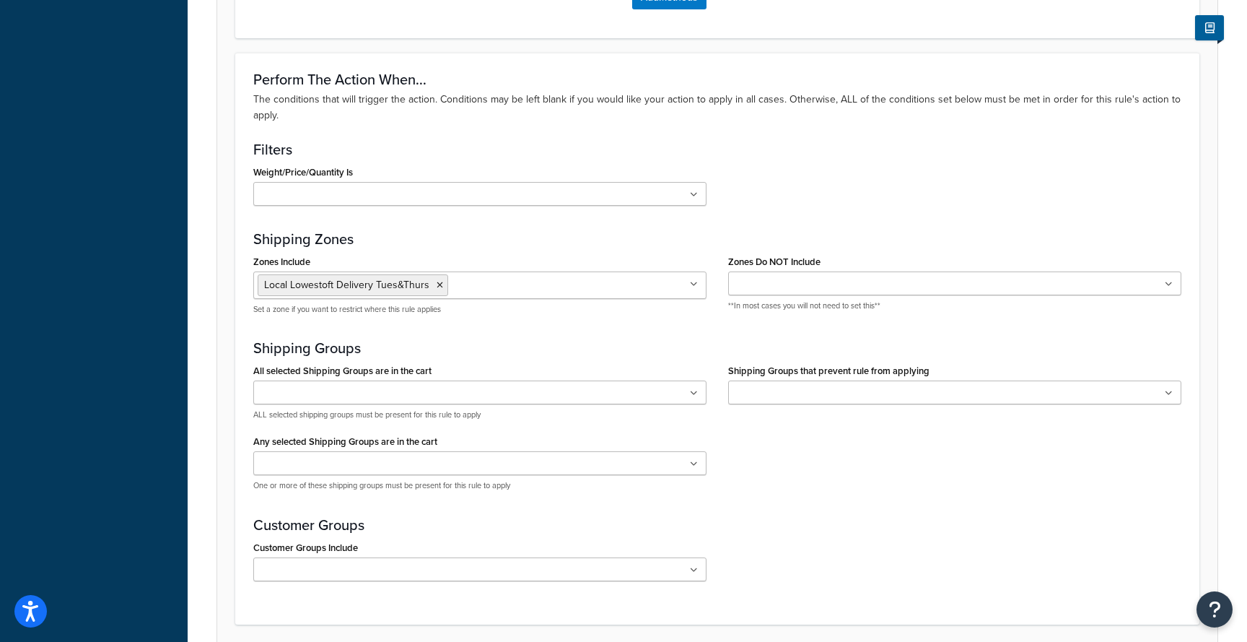
click at [406, 180] on div "Weight/Price/Quantity Is 25-30Kg Cart Value £100+ (ex. VAT) Cart value £40+ (in…" at bounding box center [479, 184] width 453 height 44
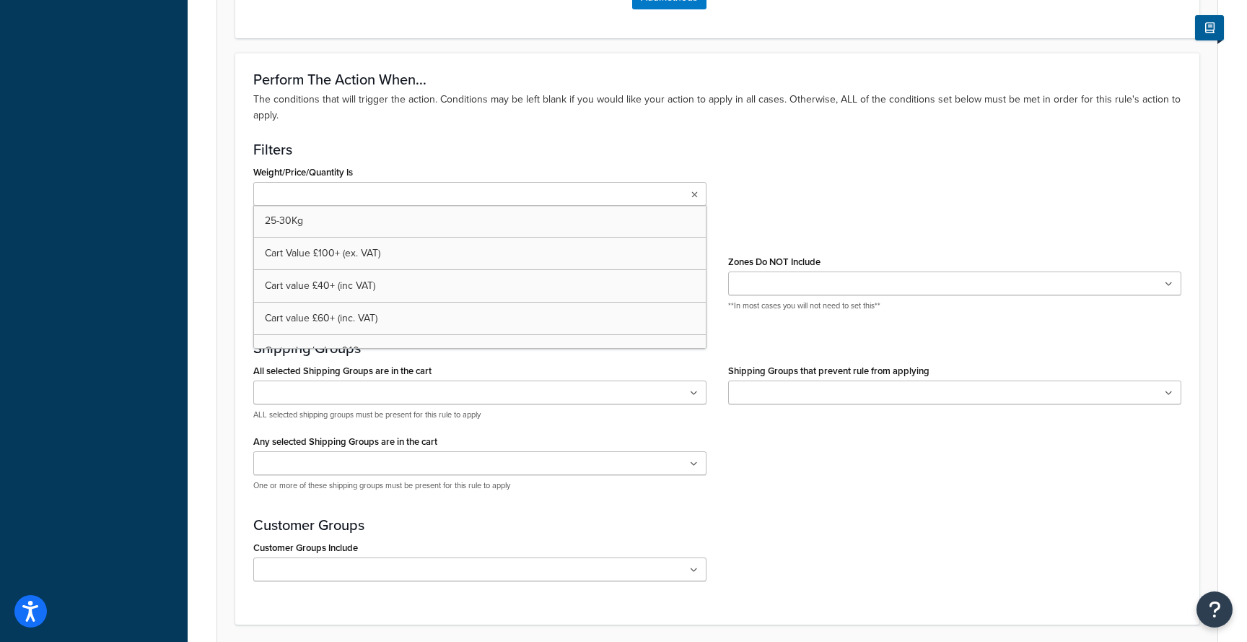
click at [403, 190] on ul at bounding box center [479, 194] width 453 height 24
type input "12"
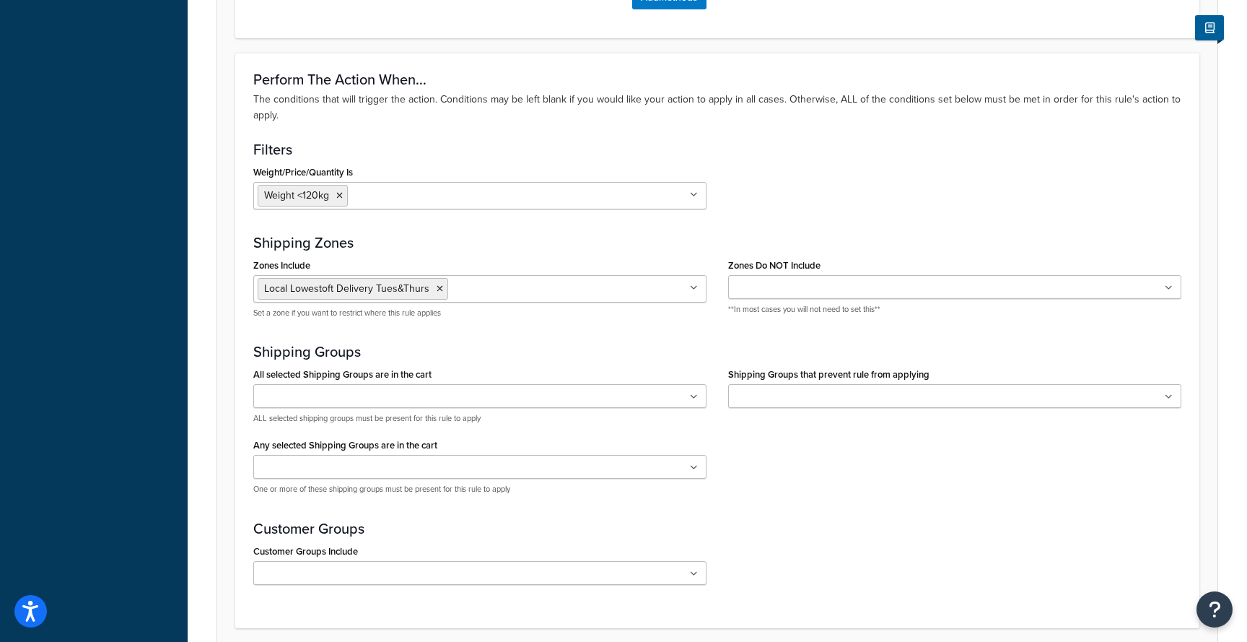
click at [847, 184] on div "Weight/Price/Quantity Is Weight <120kg 25-30Kg Cart Value £100+ (ex. VAT) Cart …" at bounding box center [718, 191] width 950 height 58
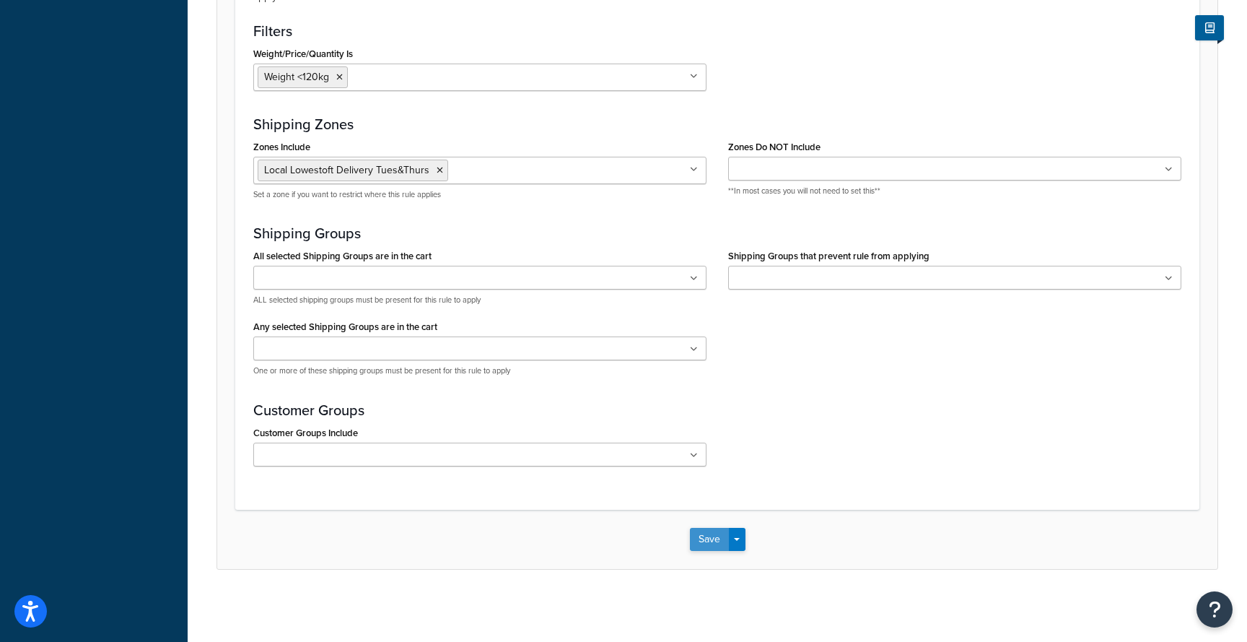
click at [705, 537] on button "Save" at bounding box center [709, 539] width 39 height 23
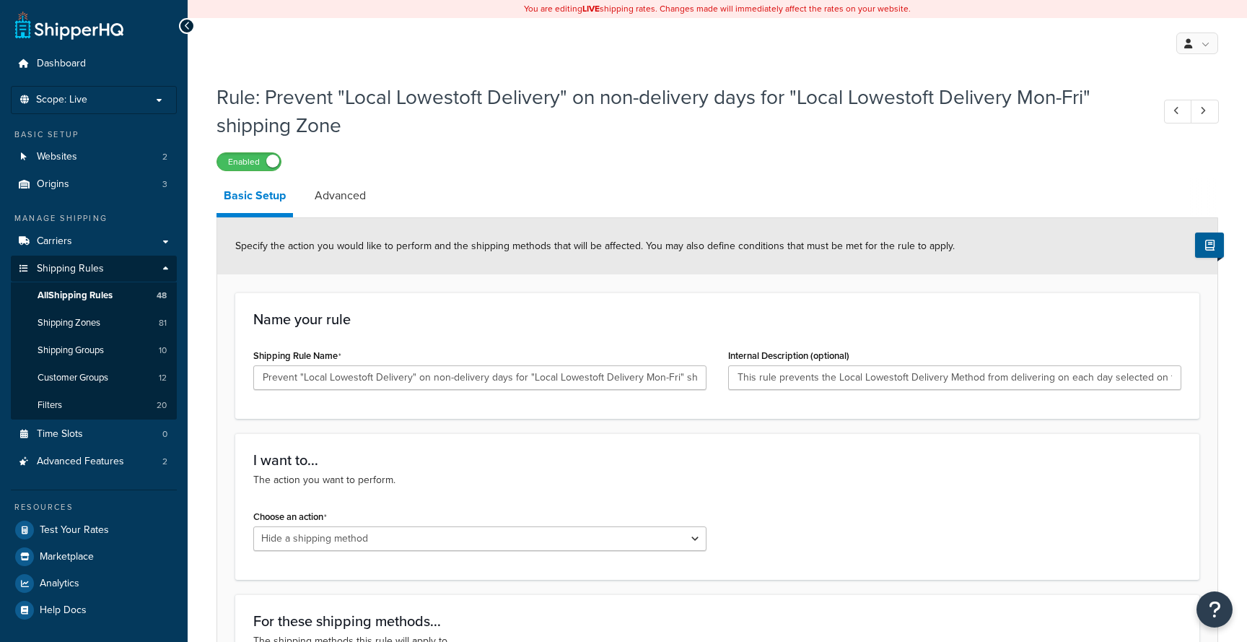
select select "HIDE"
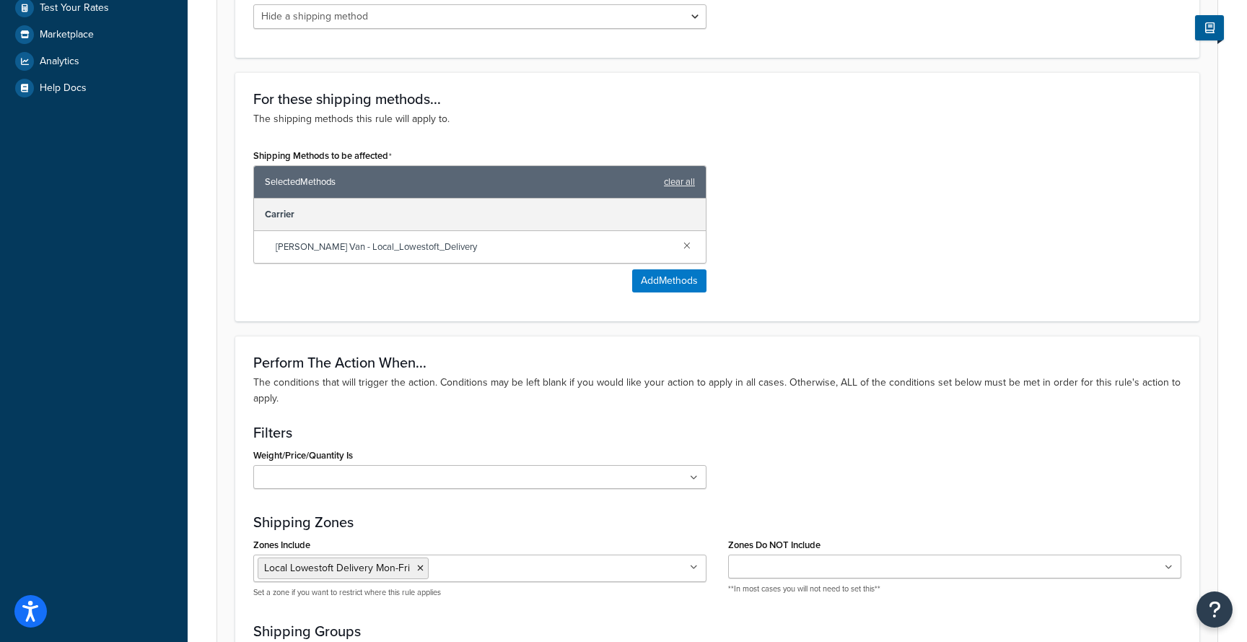
scroll to position [611, 0]
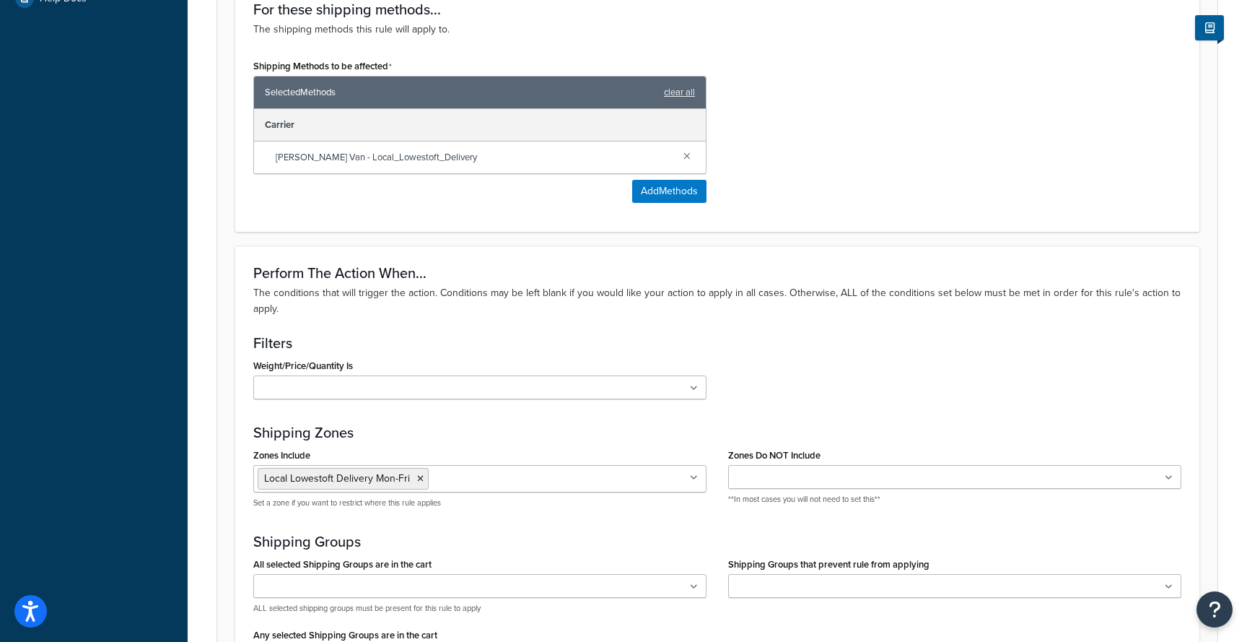
click at [348, 387] on input "Weight/Price/Quantity Is" at bounding box center [322, 388] width 128 height 16
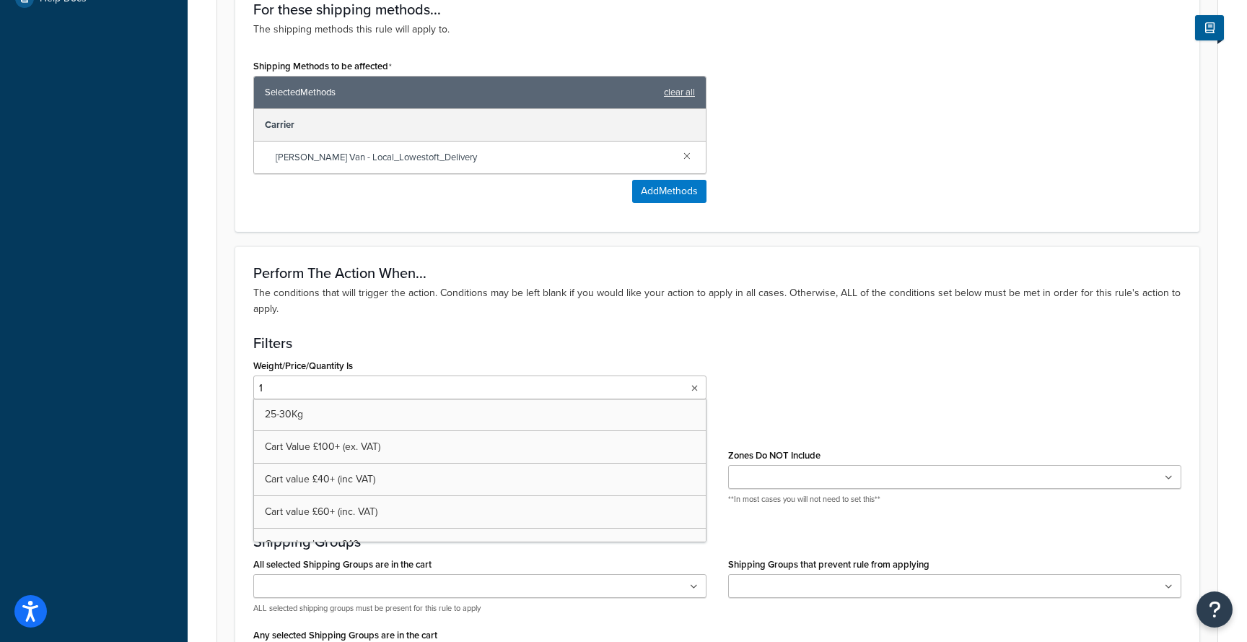
type input "12"
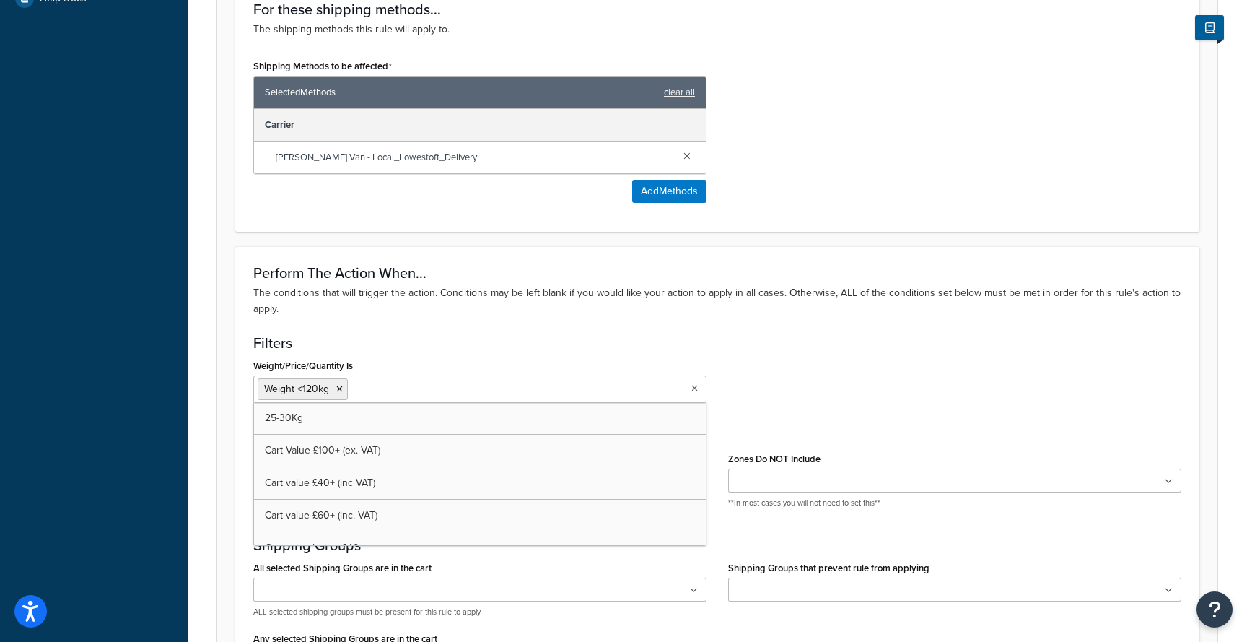
click at [782, 391] on div "Weight/Price/Quantity Is Weight <120kg 25-30Kg Cart Value £100+ (ex. VAT) Cart …" at bounding box center [718, 384] width 950 height 58
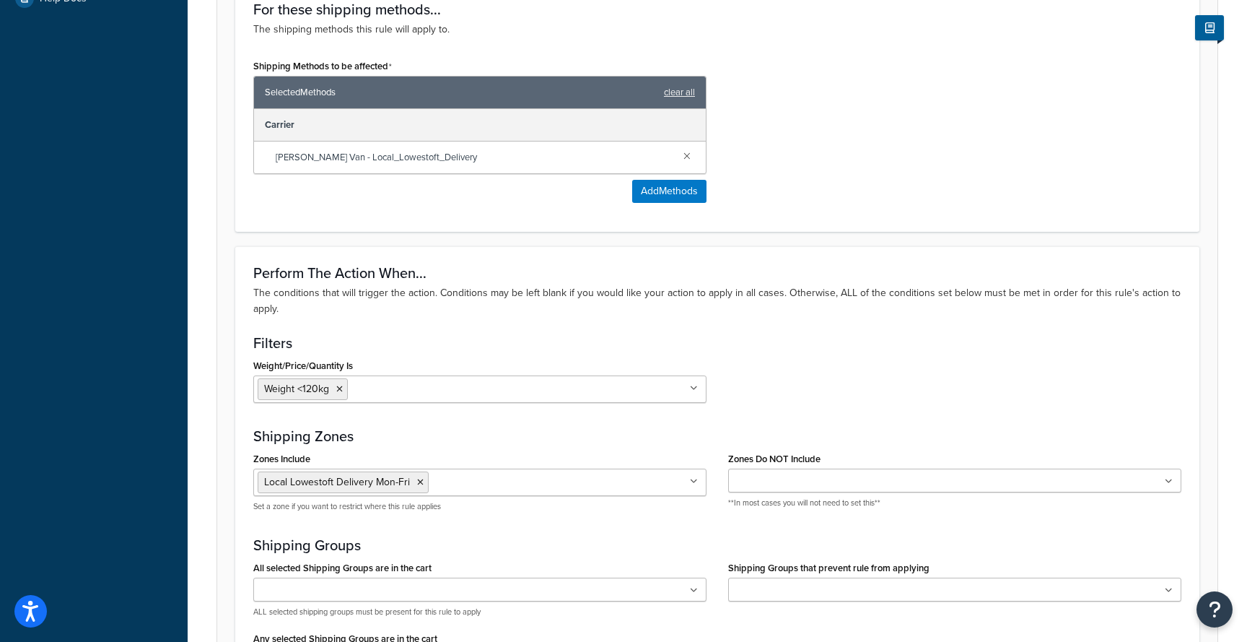
scroll to position [923, 0]
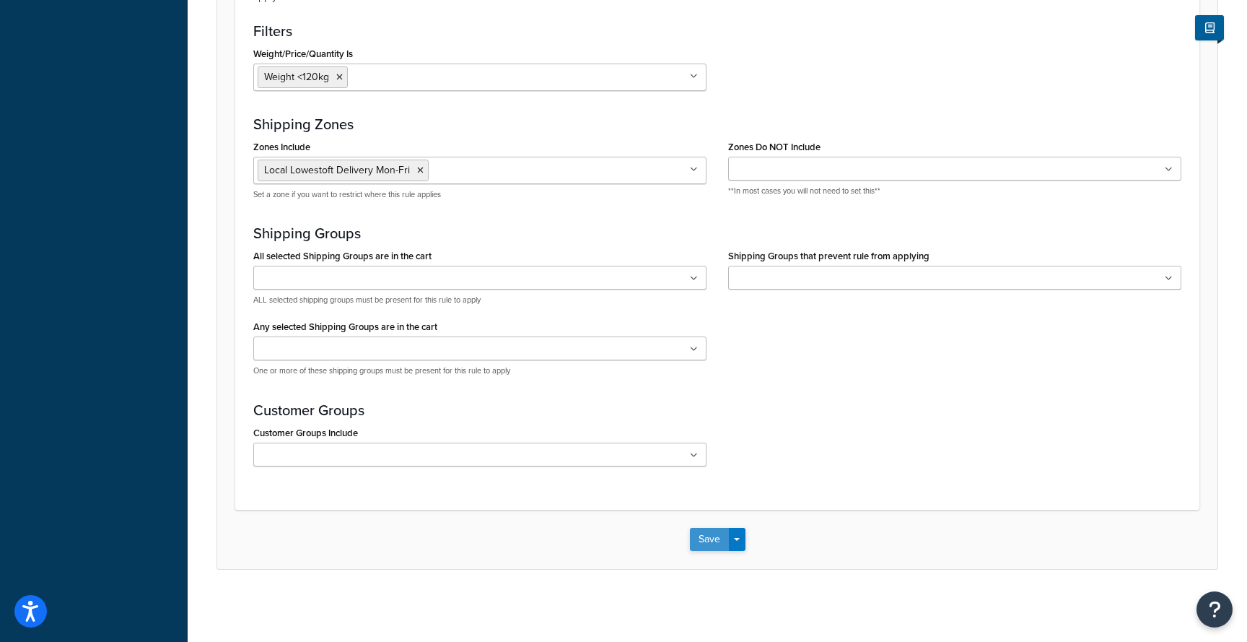
click at [703, 545] on button "Save" at bounding box center [709, 539] width 39 height 23
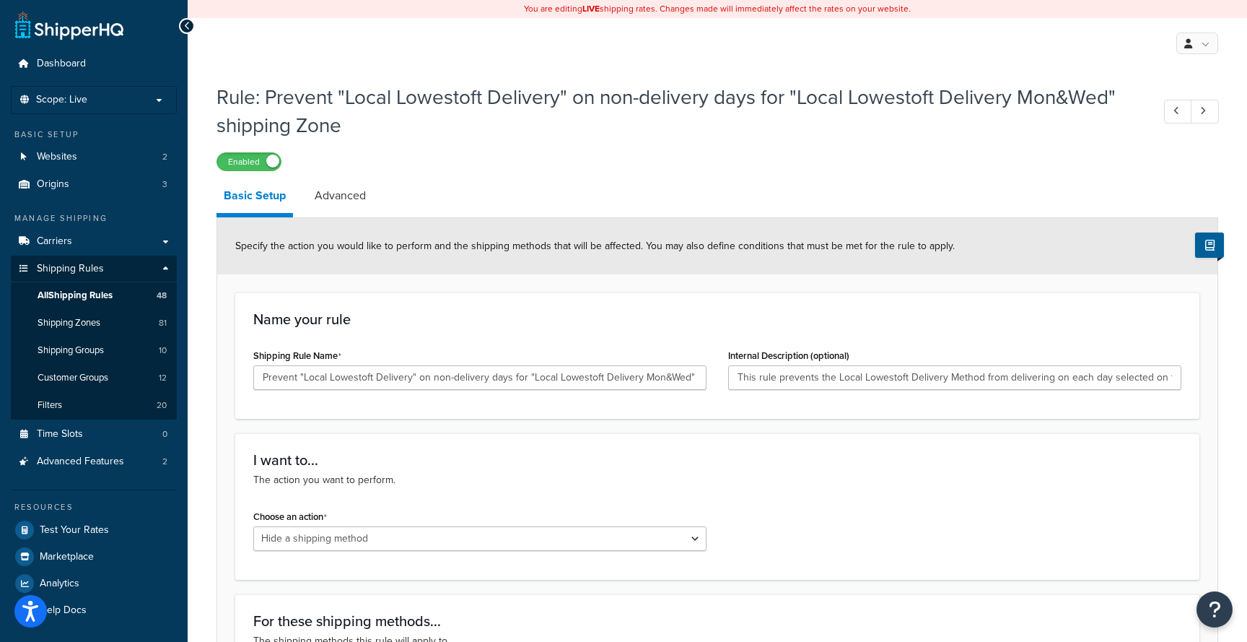
select select "HIDE"
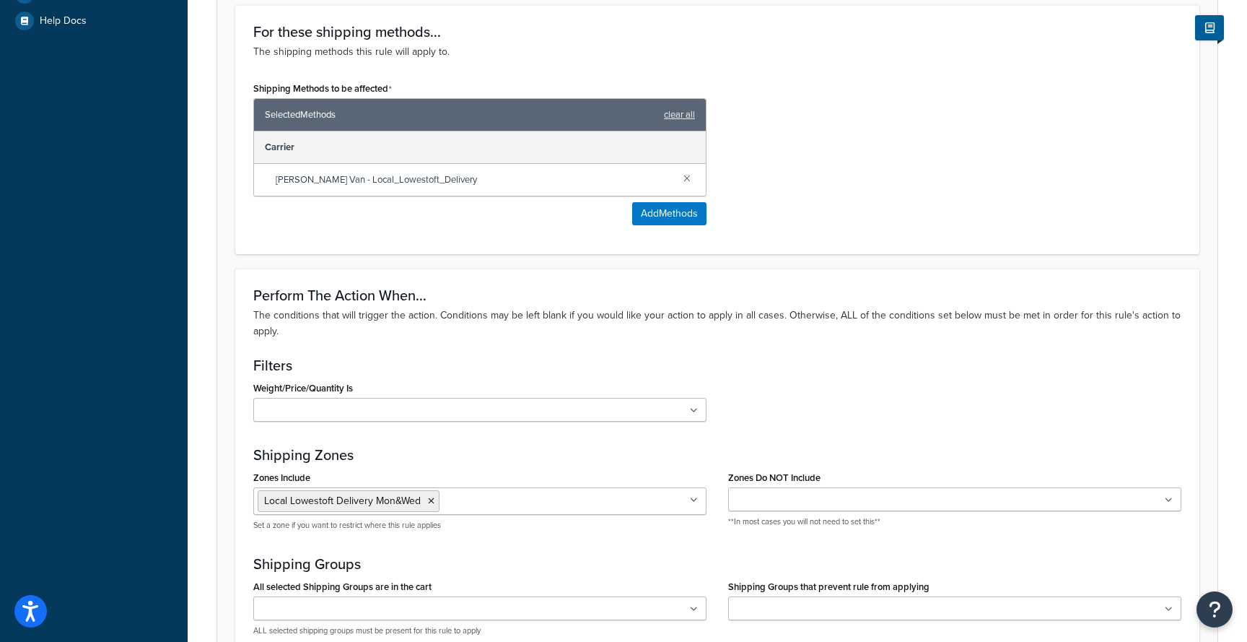
scroll to position [638, 0]
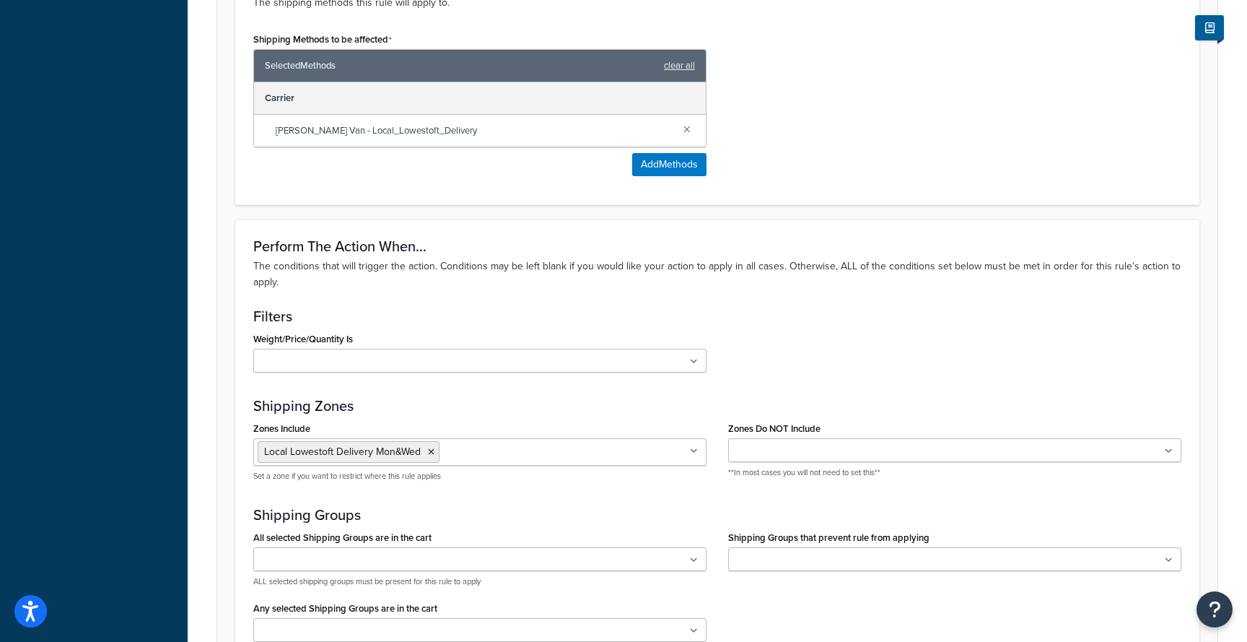
click at [515, 361] on ul at bounding box center [479, 361] width 453 height 24
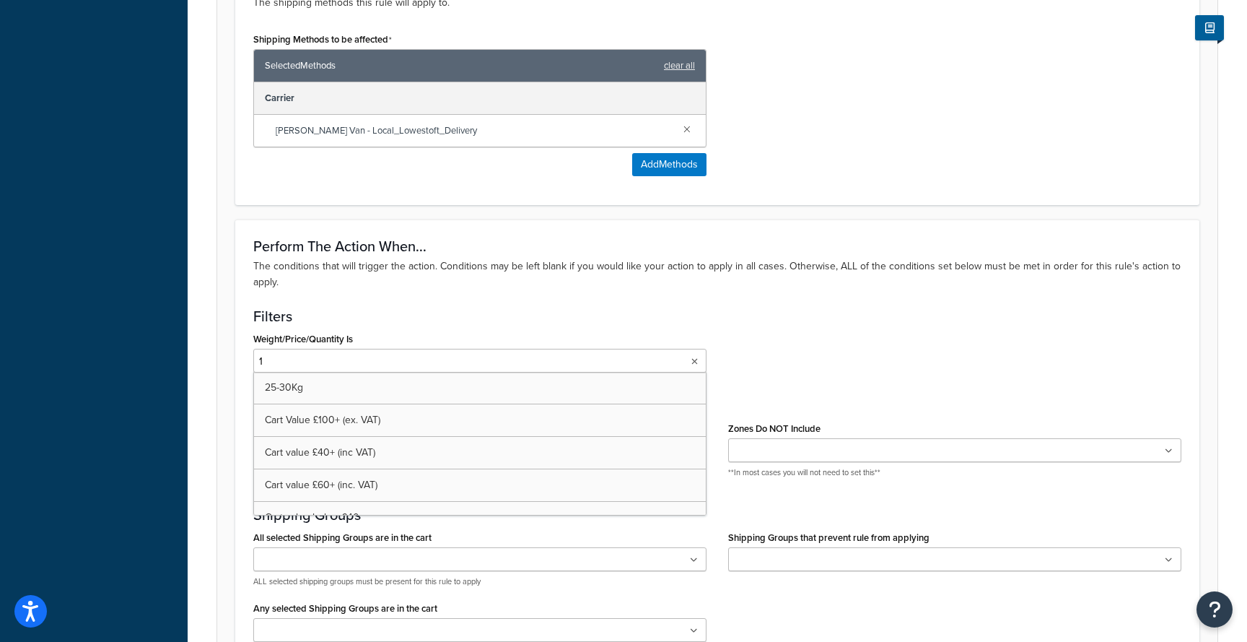
type input "12"
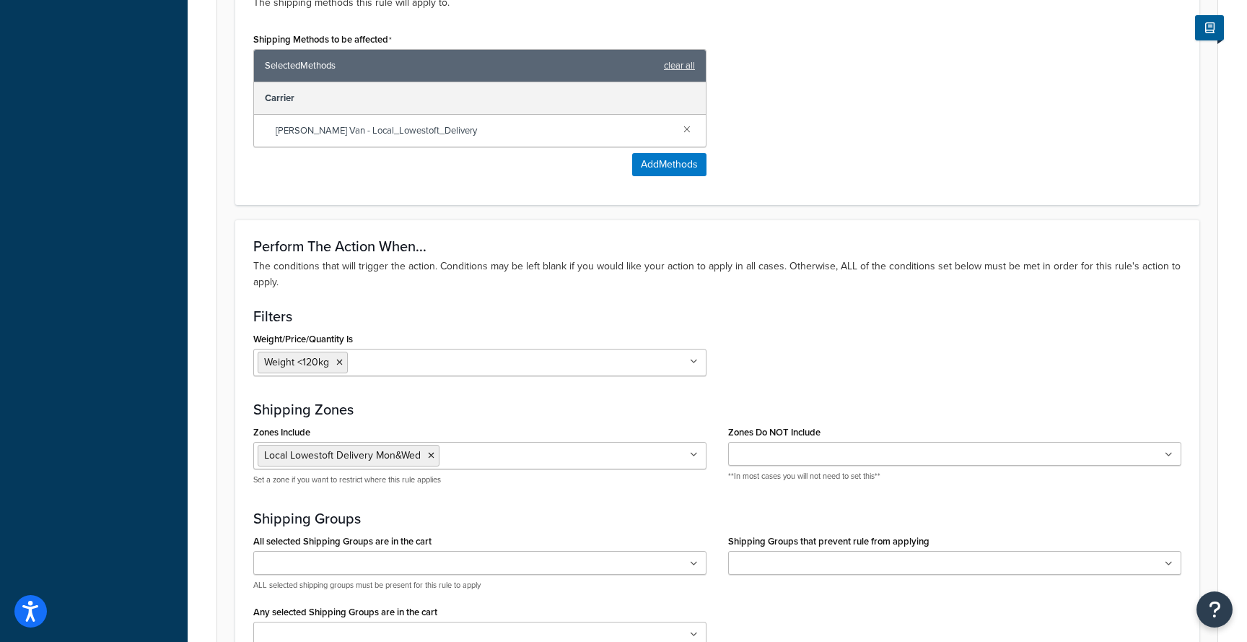
click at [776, 370] on div "Weight/Price/Quantity Is Weight <120kg 25-30Kg Cart Value £100+ (ex. VAT) Cart …" at bounding box center [718, 357] width 950 height 58
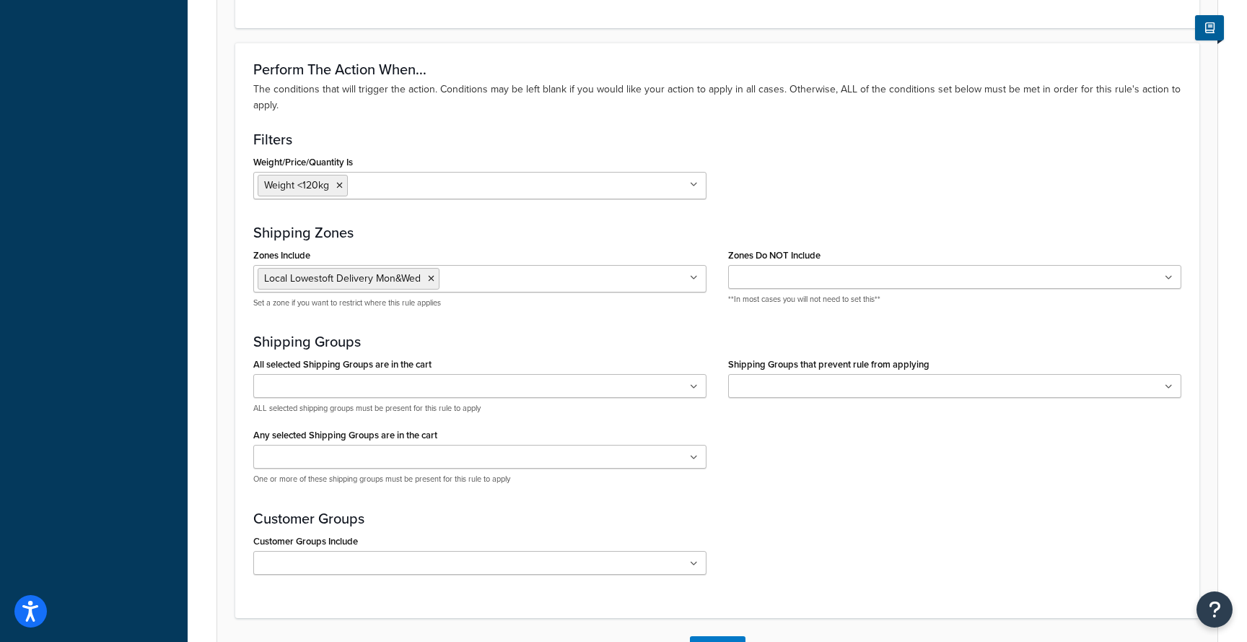
scroll to position [923, 0]
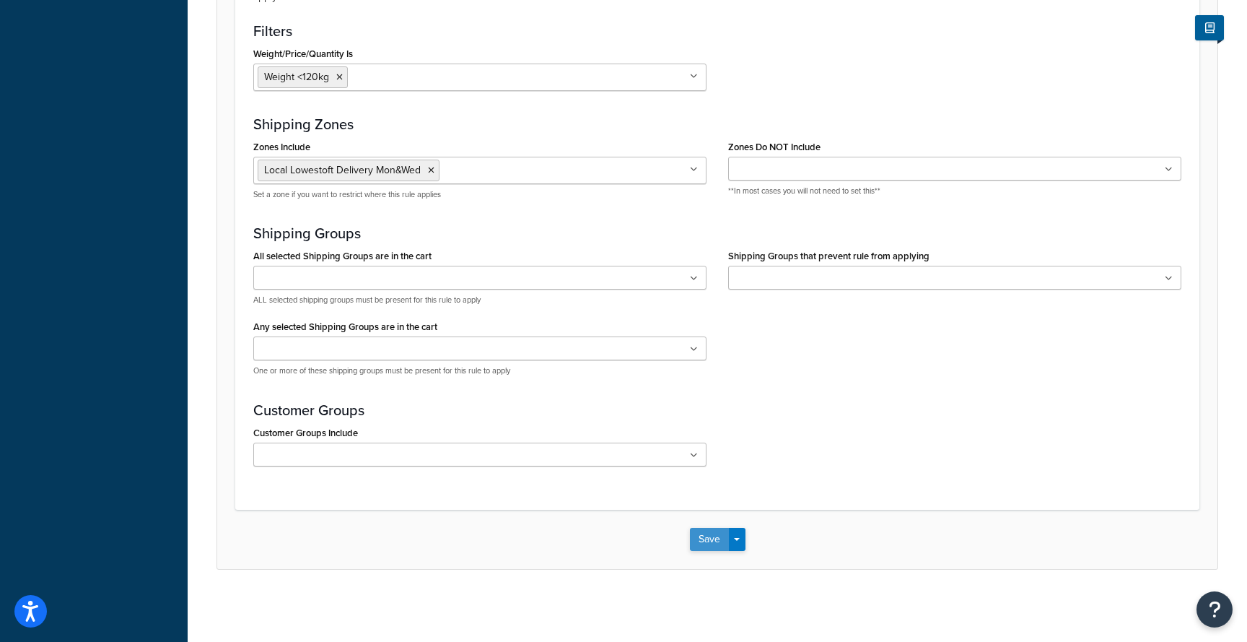
click at [712, 540] on button "Save" at bounding box center [709, 539] width 39 height 23
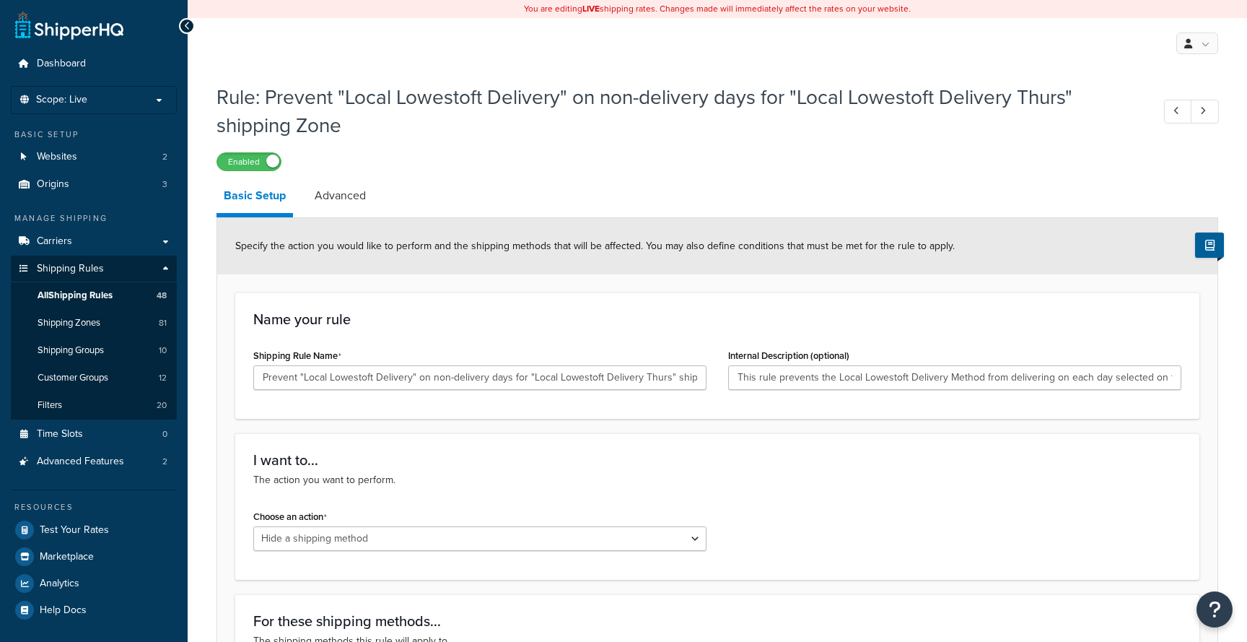
select select "HIDE"
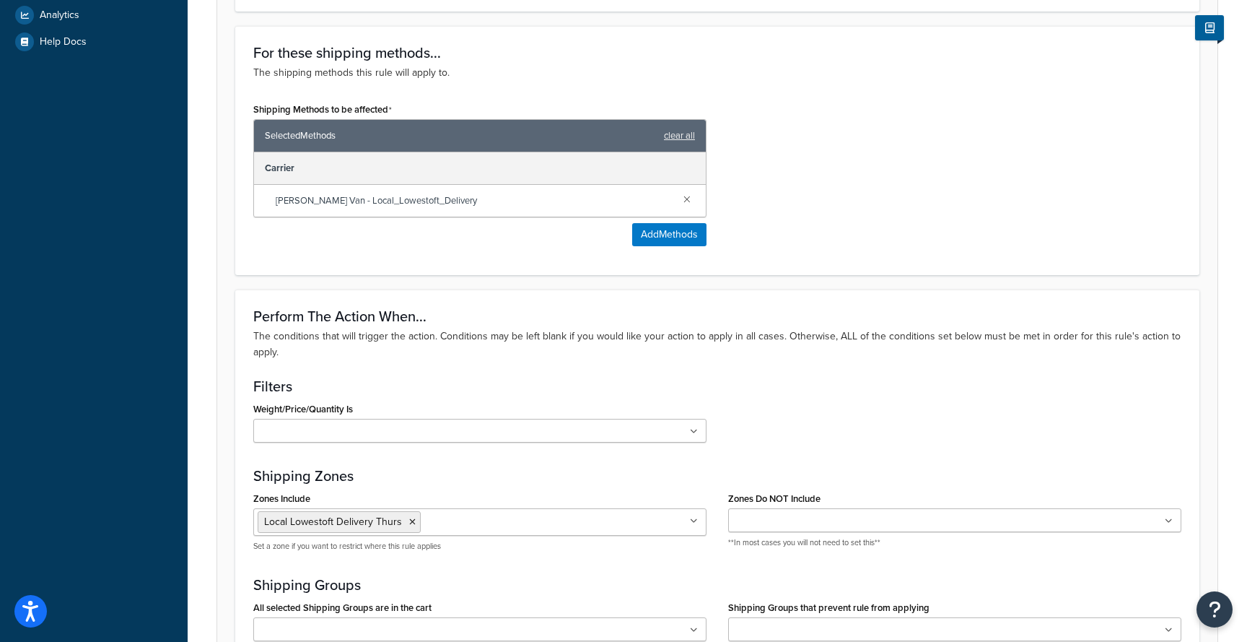
scroll to position [580, 0]
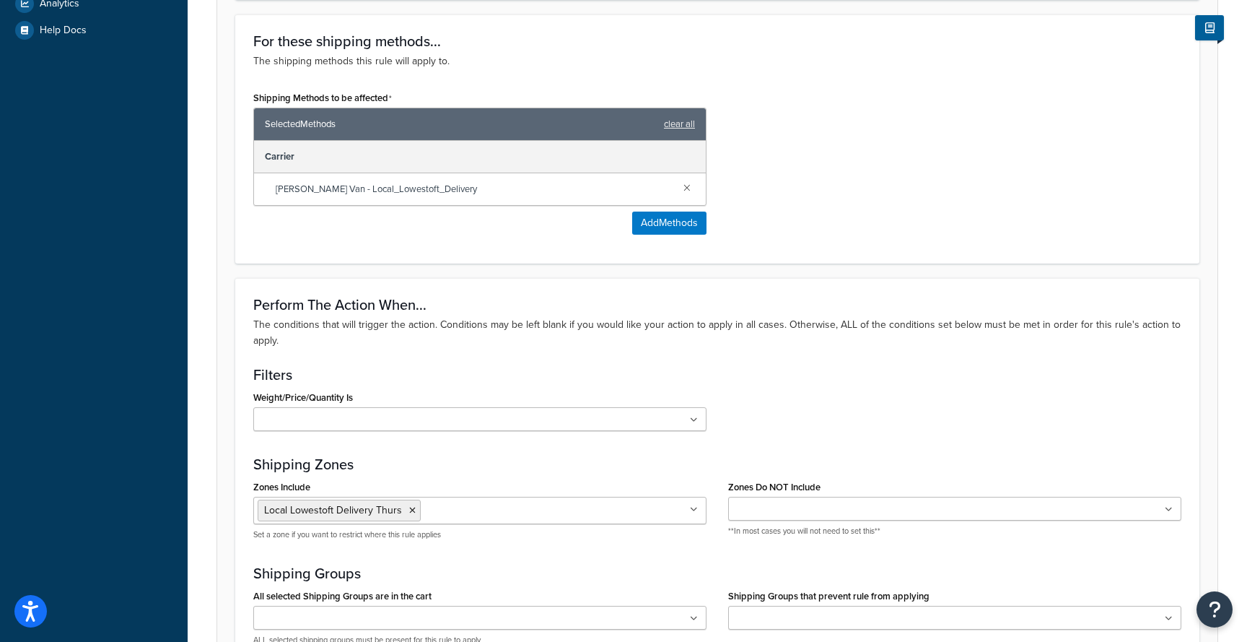
click at [530, 413] on ul at bounding box center [479, 419] width 453 height 24
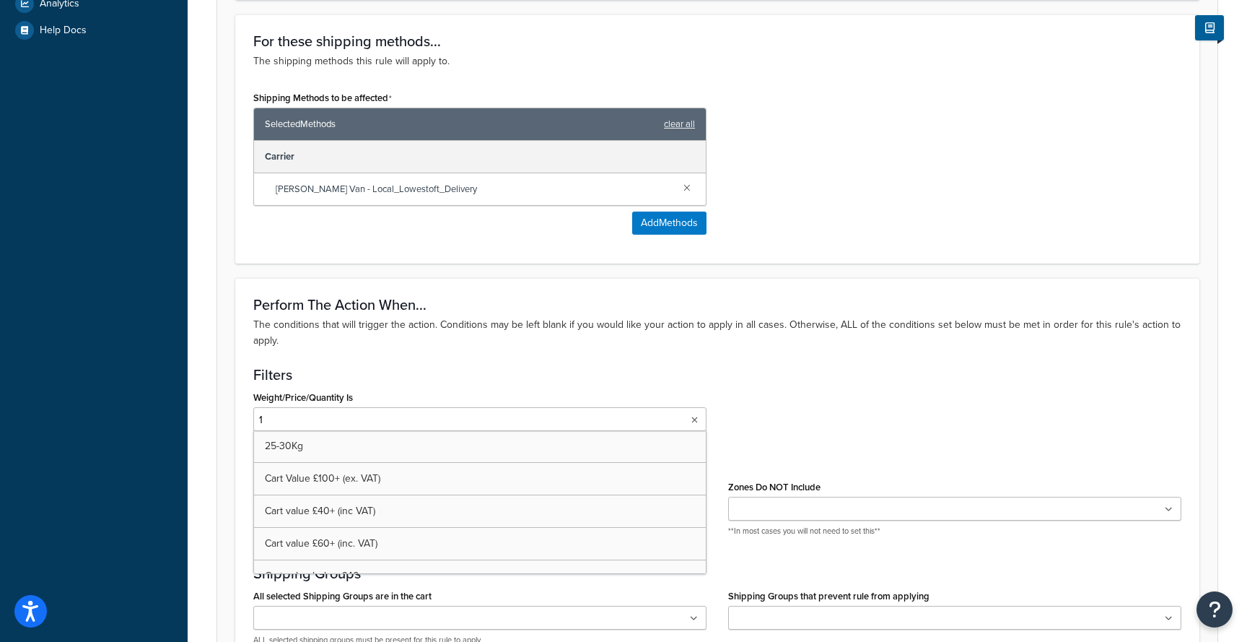
type input "12"
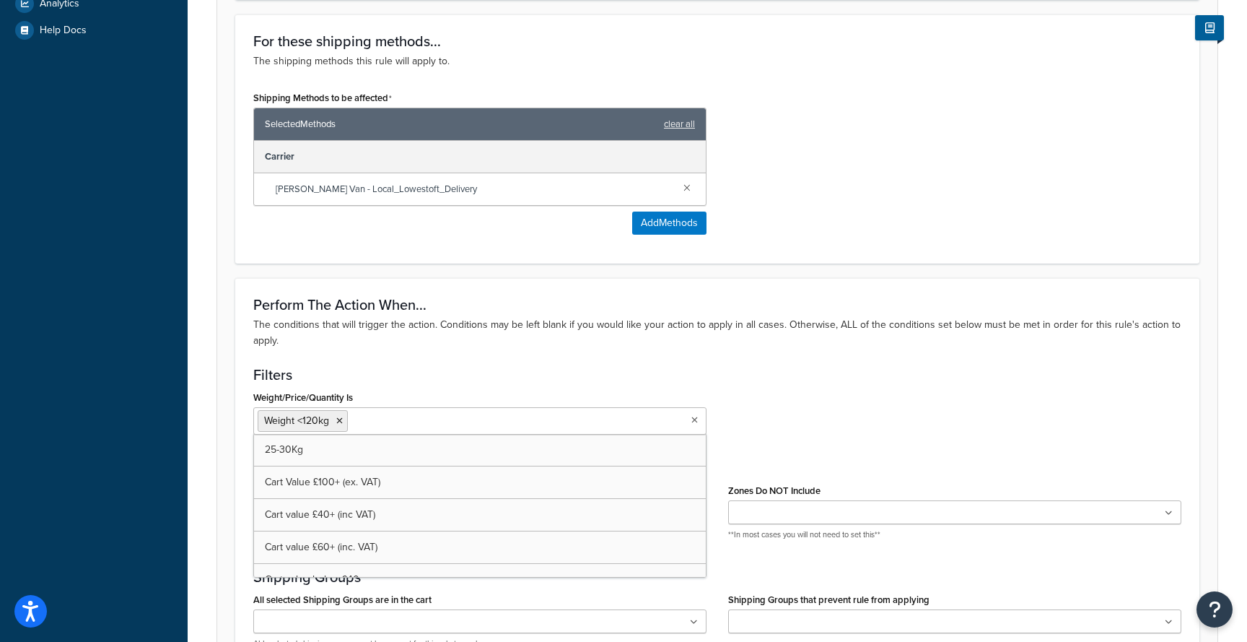
click at [810, 441] on div "Weight/Price/Quantity Is Weight <120kg 25-30Kg Cart Value £100+ (ex. VAT) Cart …" at bounding box center [718, 416] width 950 height 58
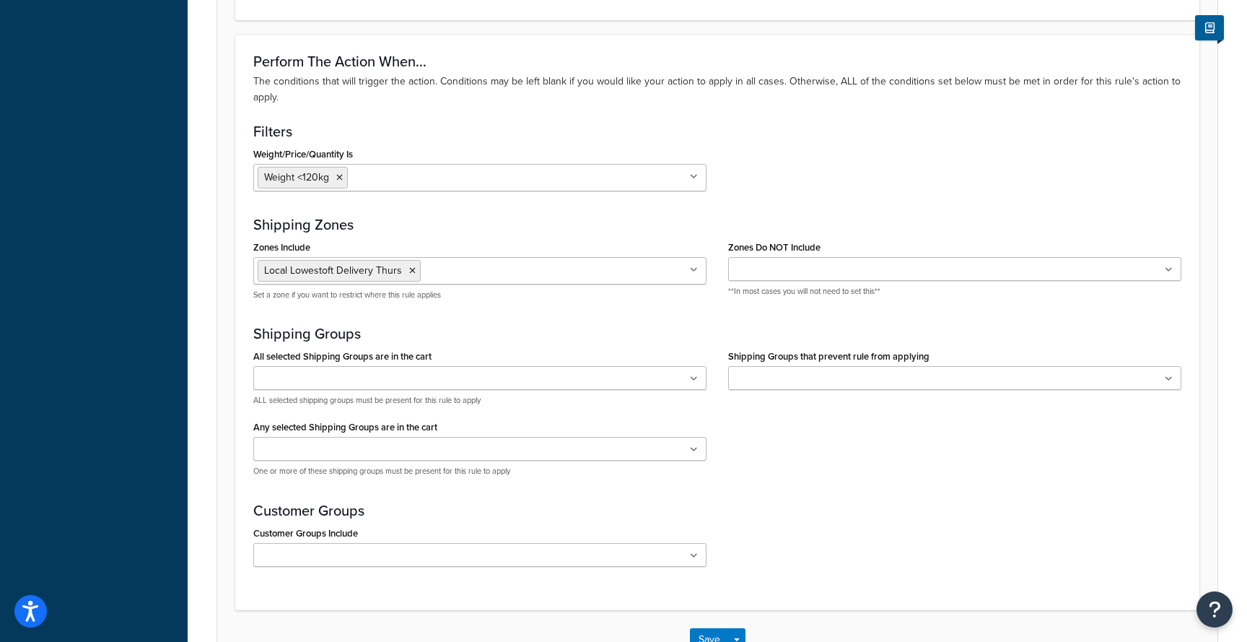
scroll to position [923, 0]
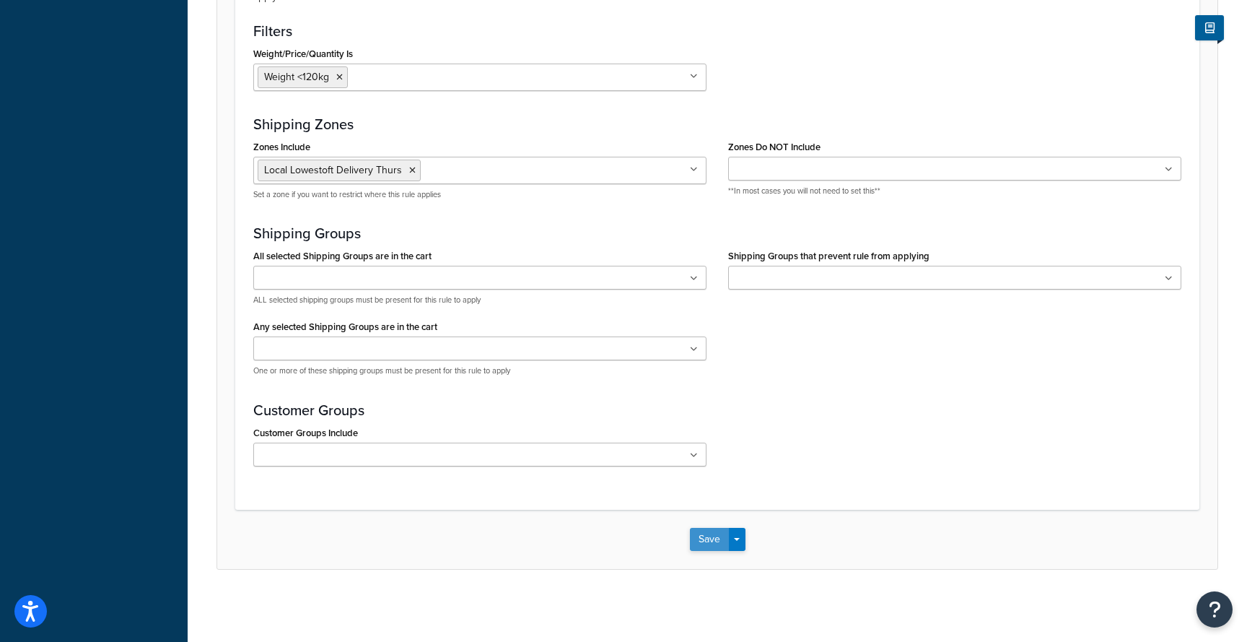
click at [718, 531] on button "Save" at bounding box center [709, 539] width 39 height 23
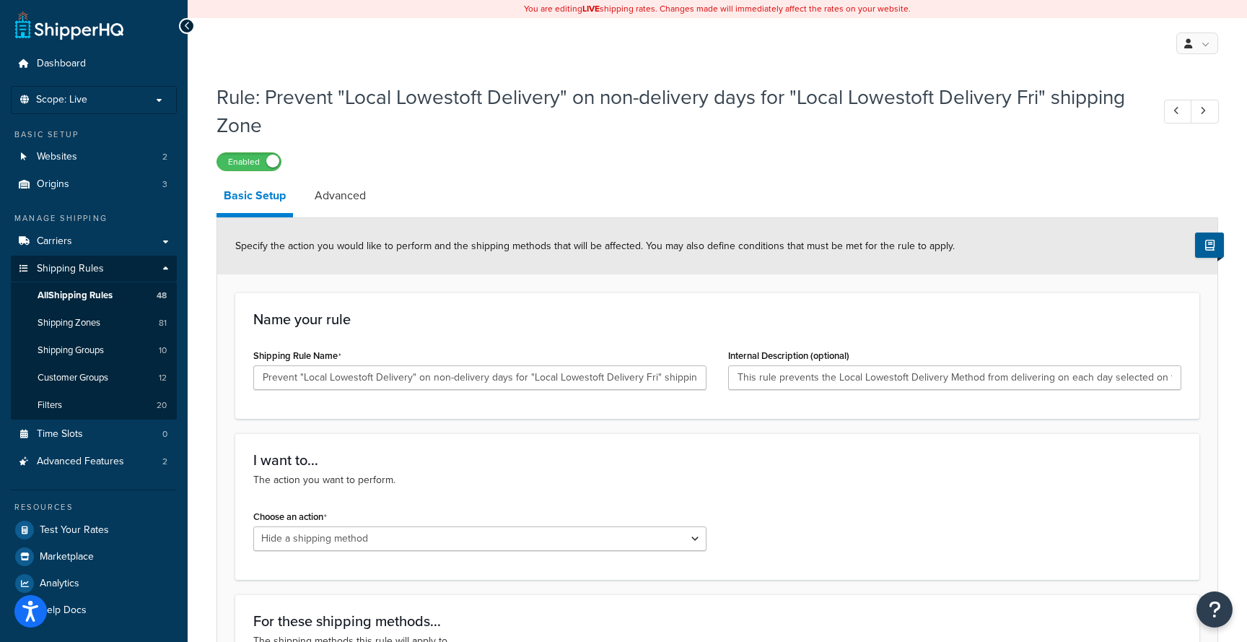
select select "HIDE"
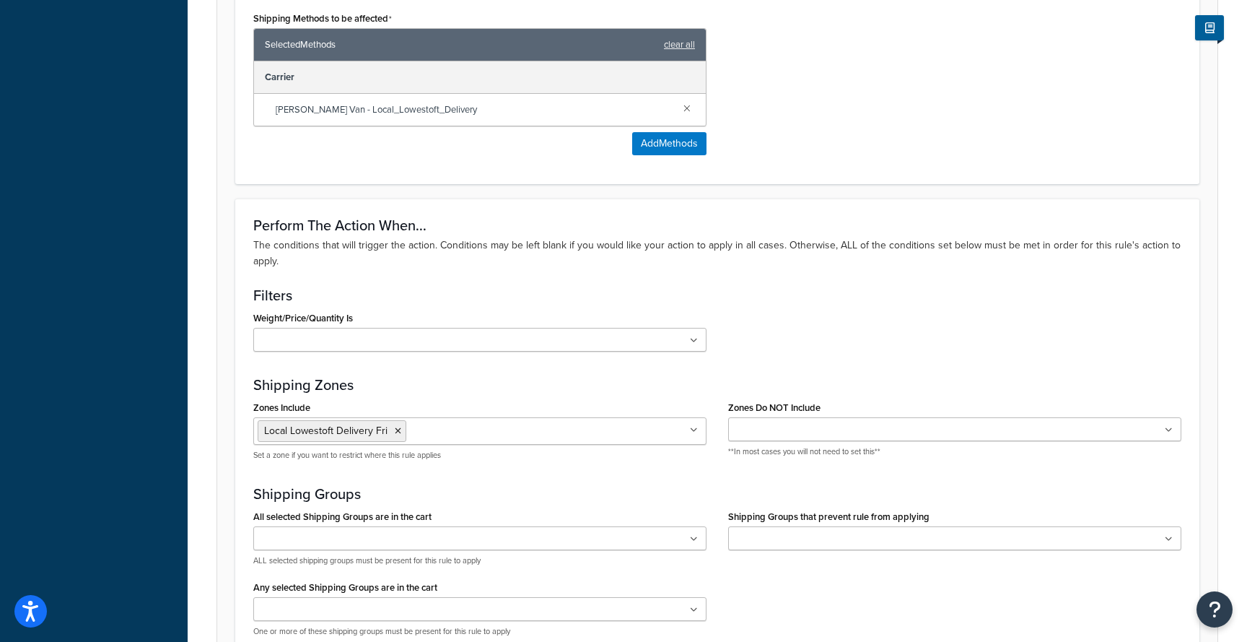
scroll to position [713, 0]
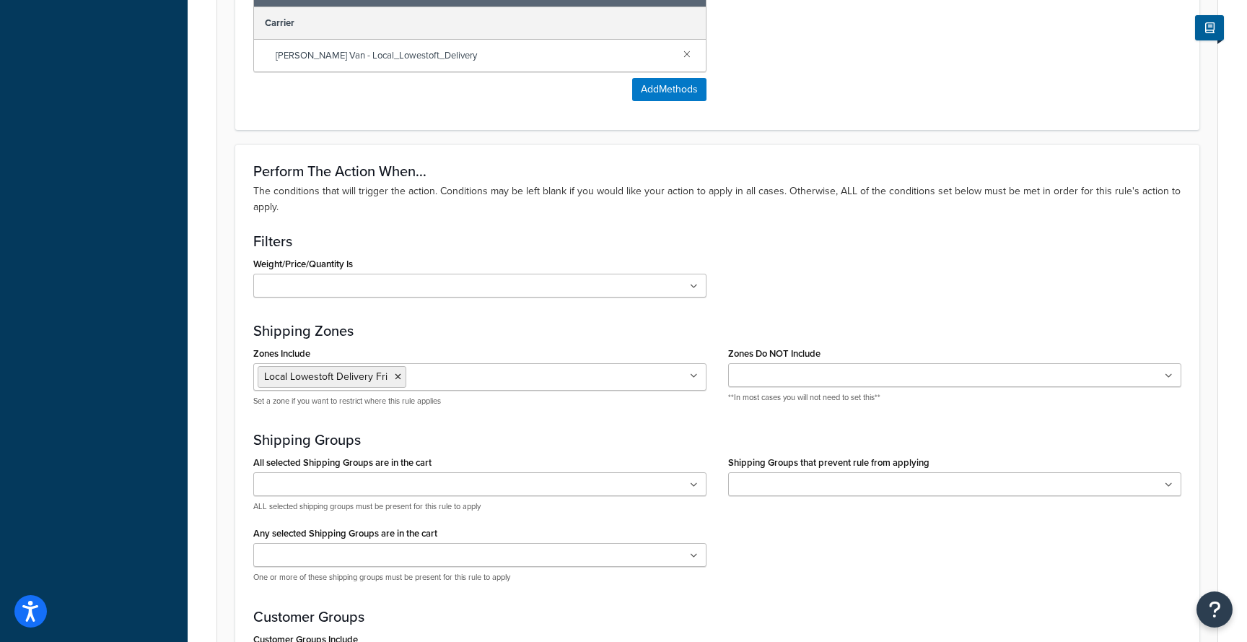
click at [361, 293] on input "Weight/Price/Quantity Is" at bounding box center [322, 287] width 128 height 16
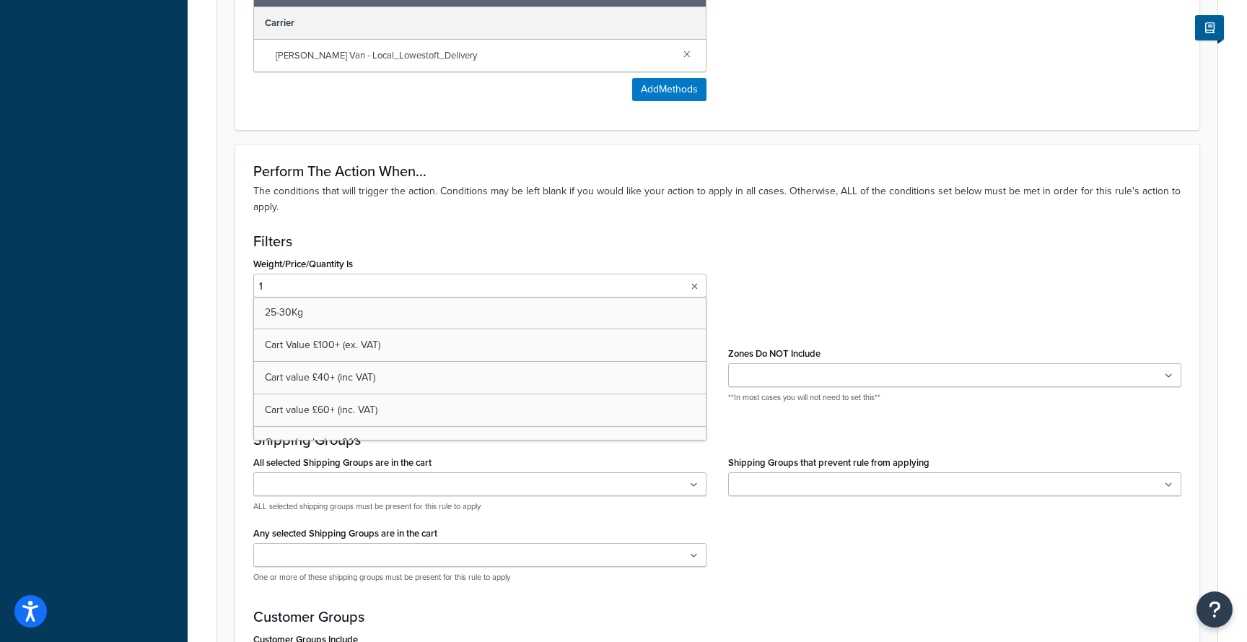
type input "12"
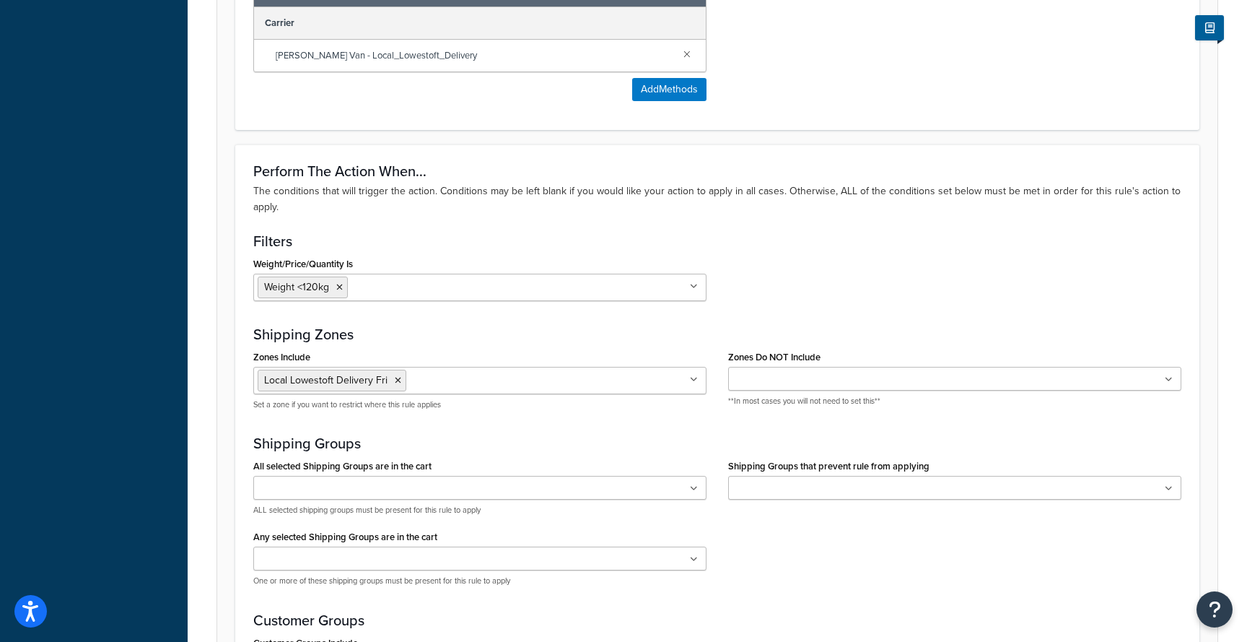
click at [751, 283] on div "Weight/Price/Quantity Is Weight <120kg 25-30Kg Cart Value £100+ (ex. VAT) Cart …" at bounding box center [718, 282] width 950 height 58
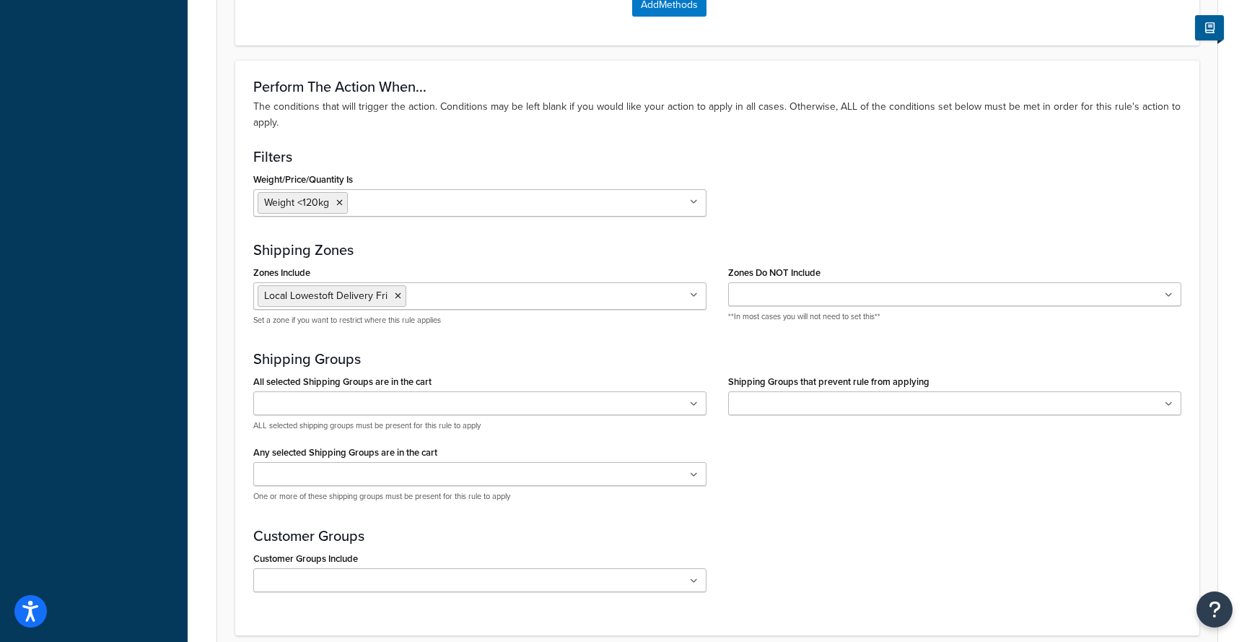
scroll to position [923, 0]
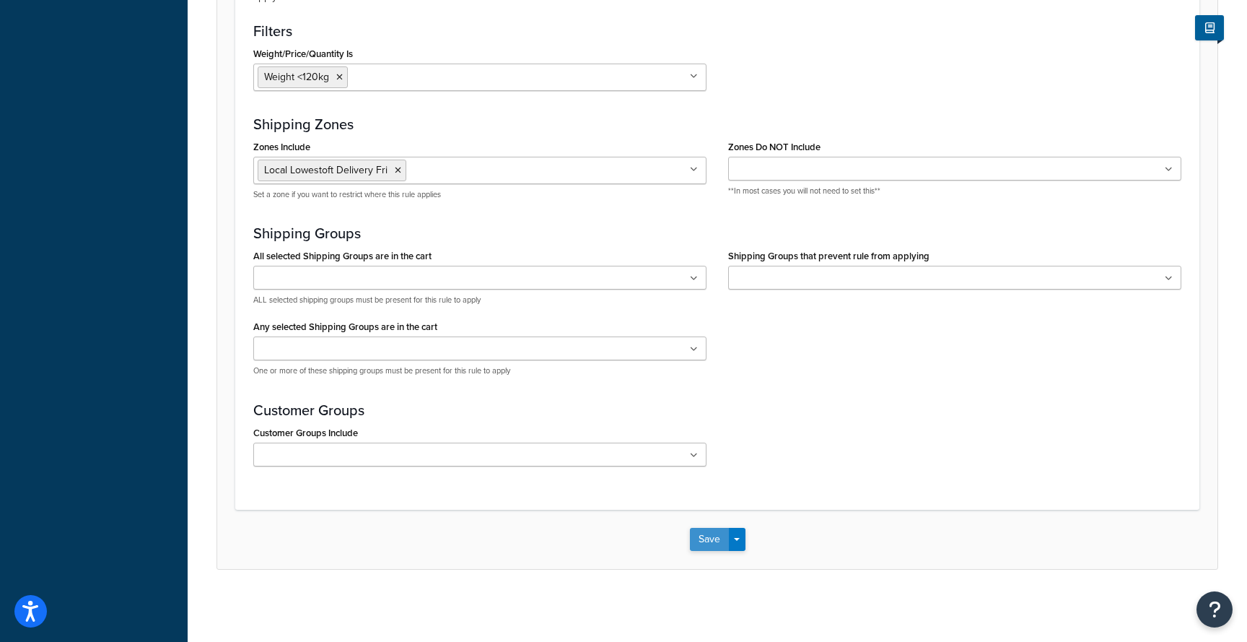
click at [705, 544] on button "Save" at bounding box center [709, 539] width 39 height 23
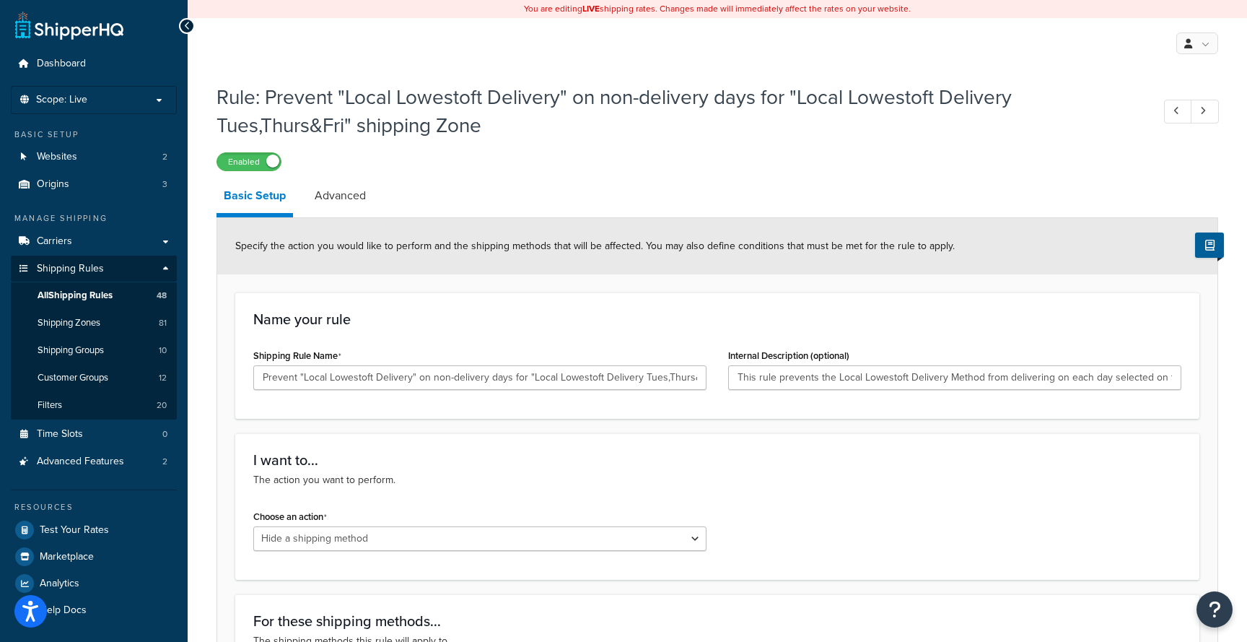
select select "HIDE"
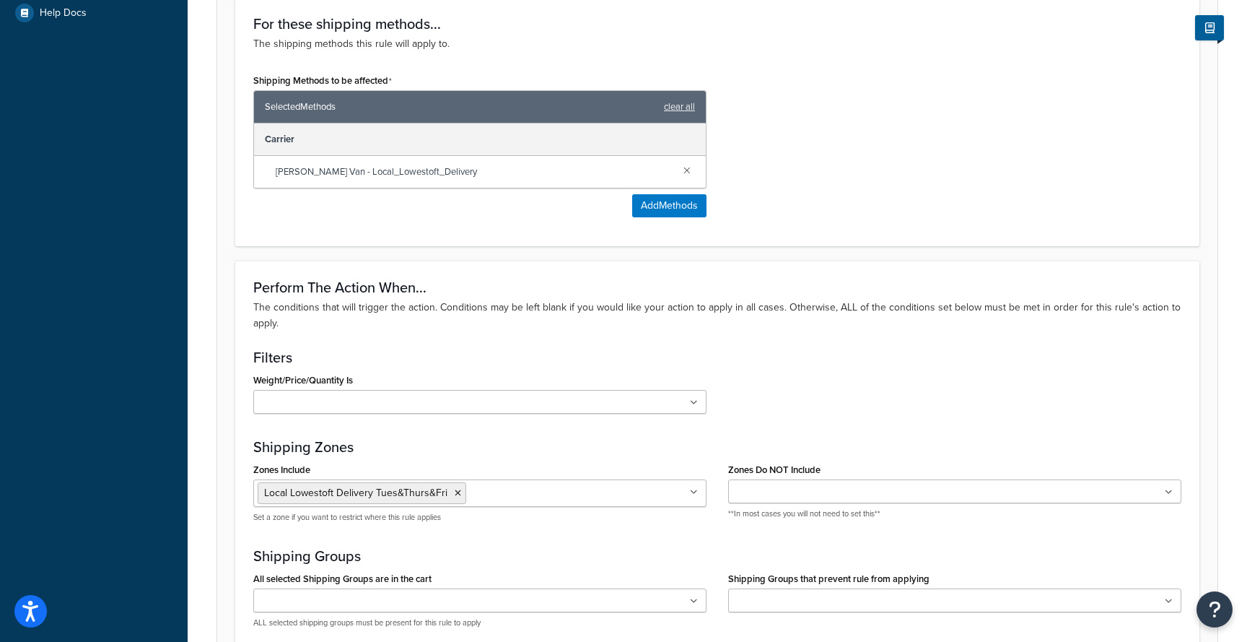
scroll to position [603, 0]
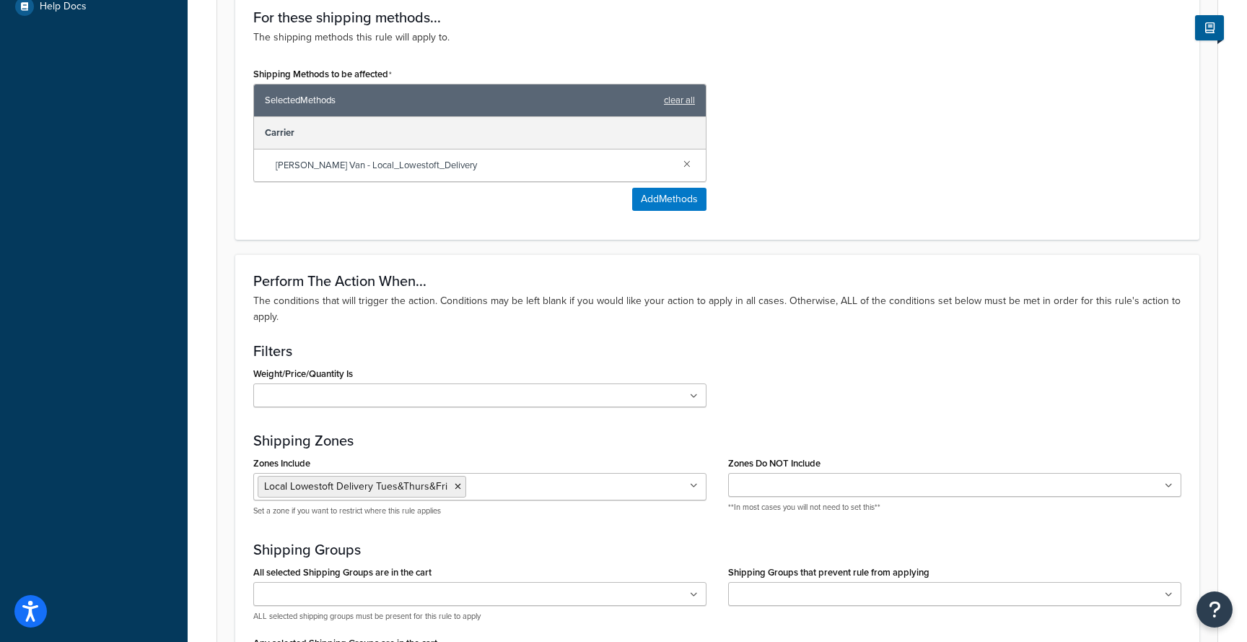
click at [353, 401] on input "Weight/Price/Quantity Is" at bounding box center [322, 396] width 128 height 16
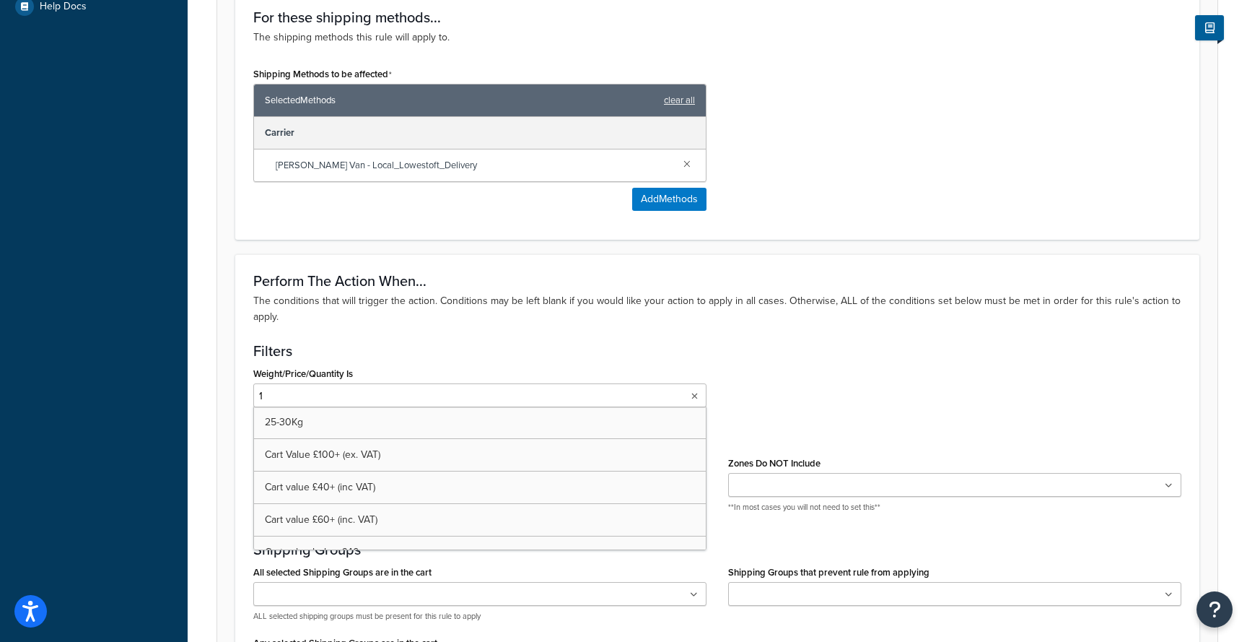
type input "12"
click at [731, 359] on div "Filters Weight/Price/Quantity Is Weight <120kg 25-30Kg Cart Value £100+ (ex. VA…" at bounding box center [717, 382] width 928 height 79
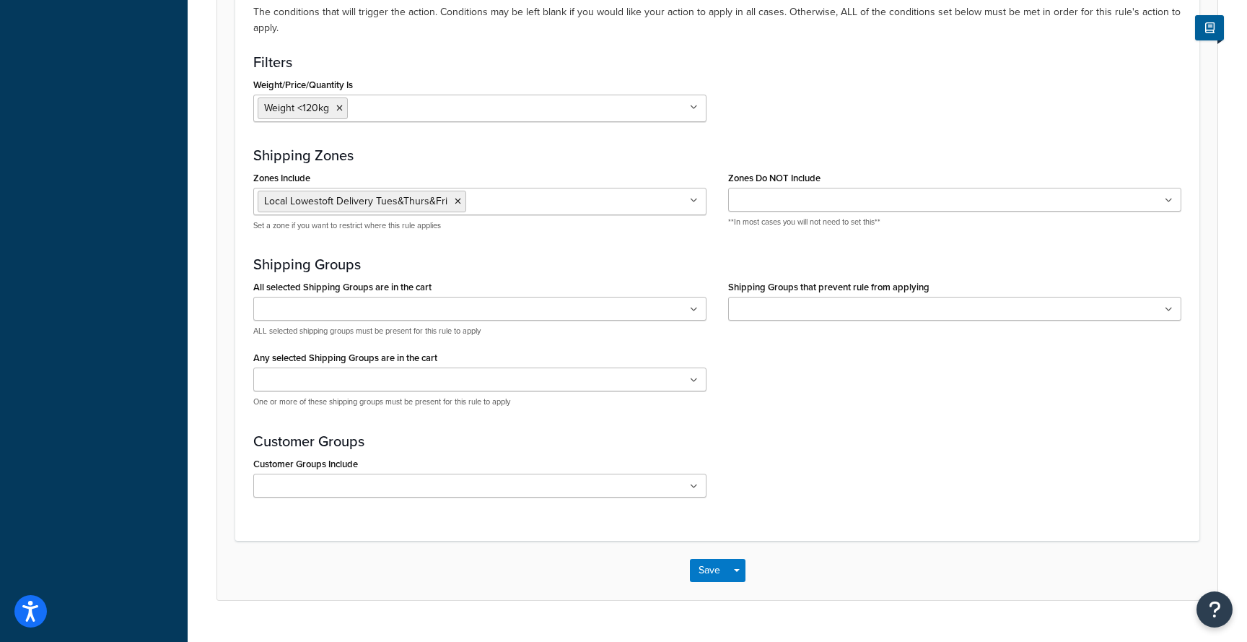
scroll to position [923, 0]
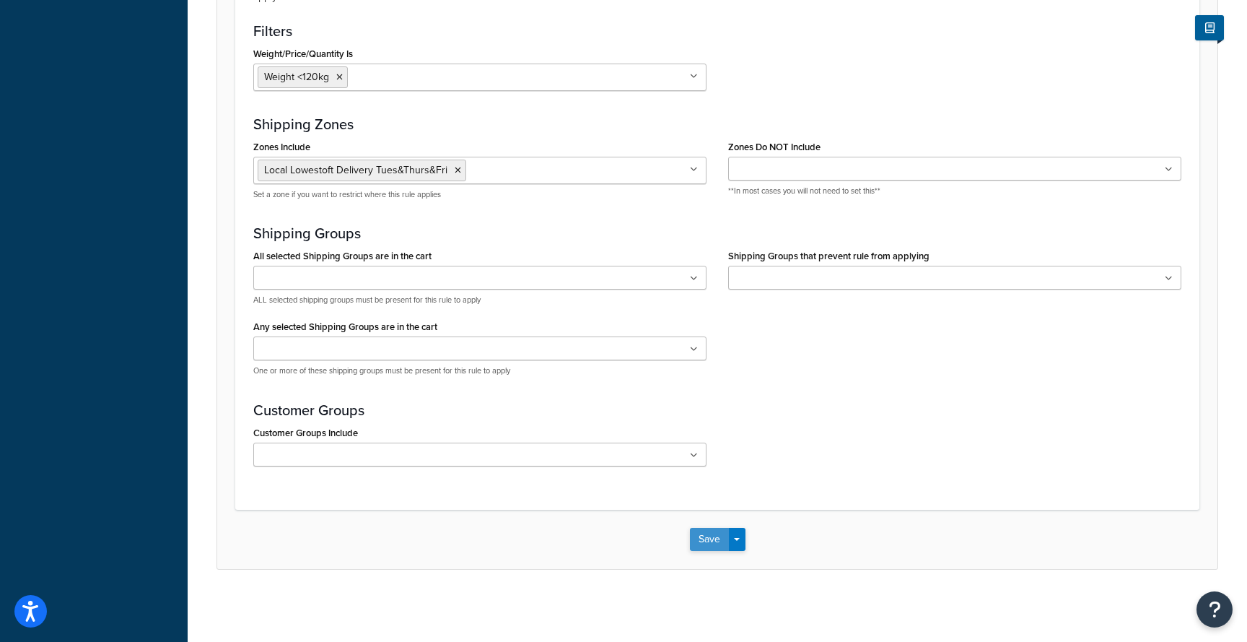
click at [710, 536] on button "Save" at bounding box center [709, 539] width 39 height 23
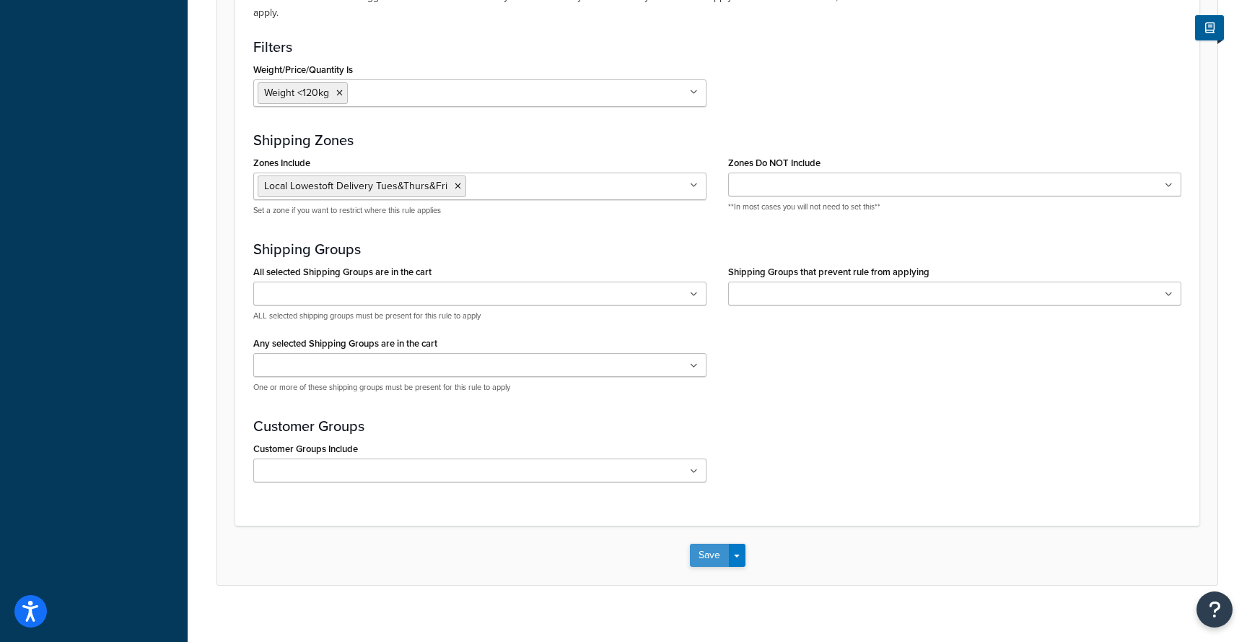
click at [708, 553] on button "Save" at bounding box center [709, 555] width 39 height 23
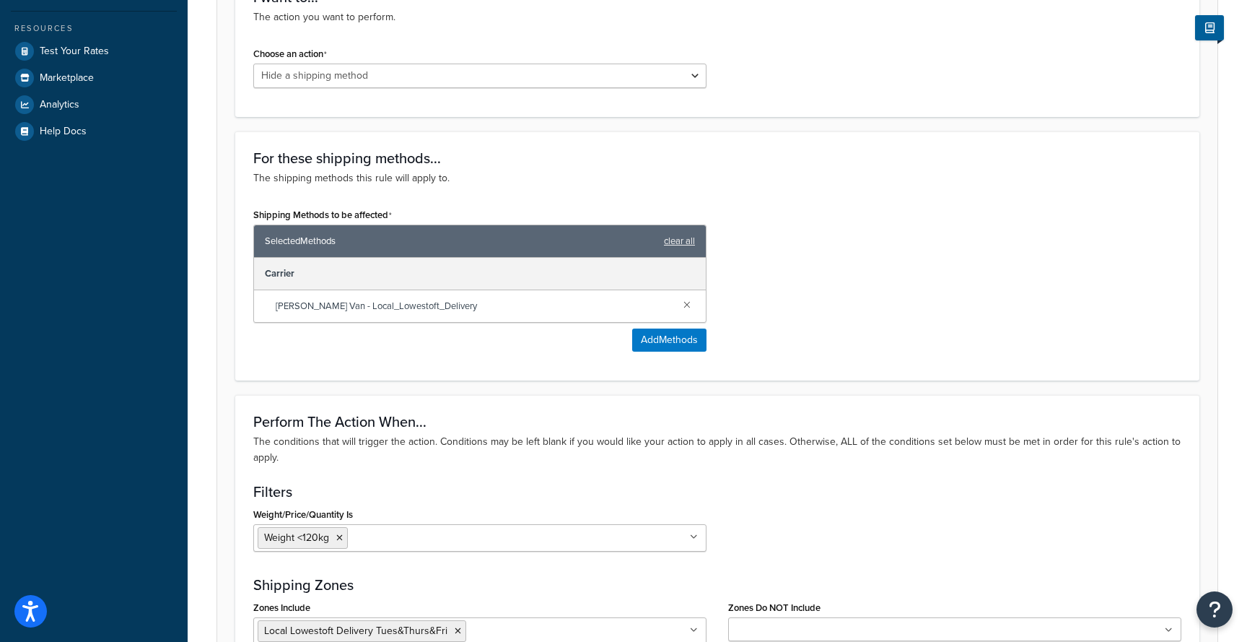
scroll to position [0, 0]
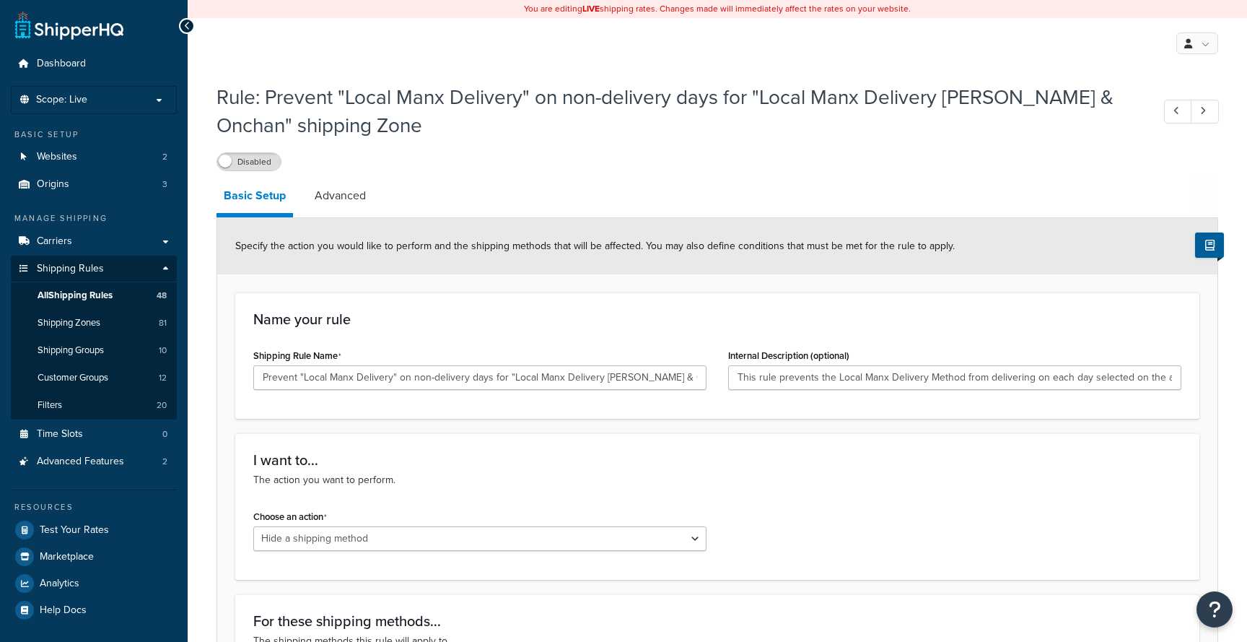
select select "HIDE"
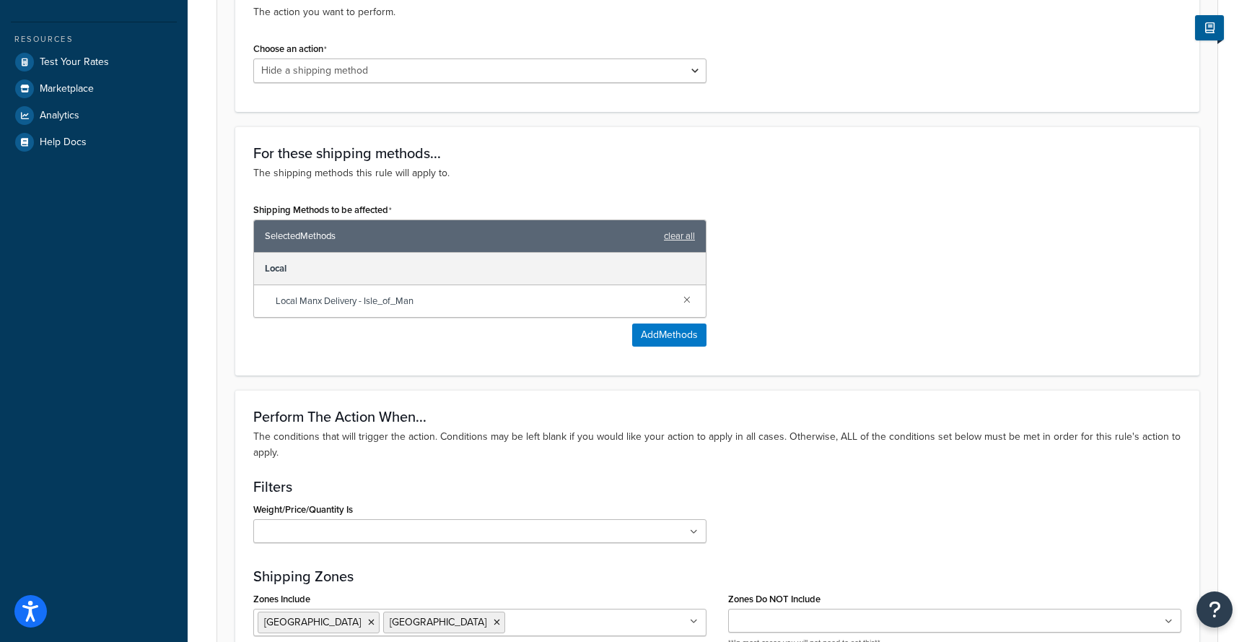
scroll to position [468, 0]
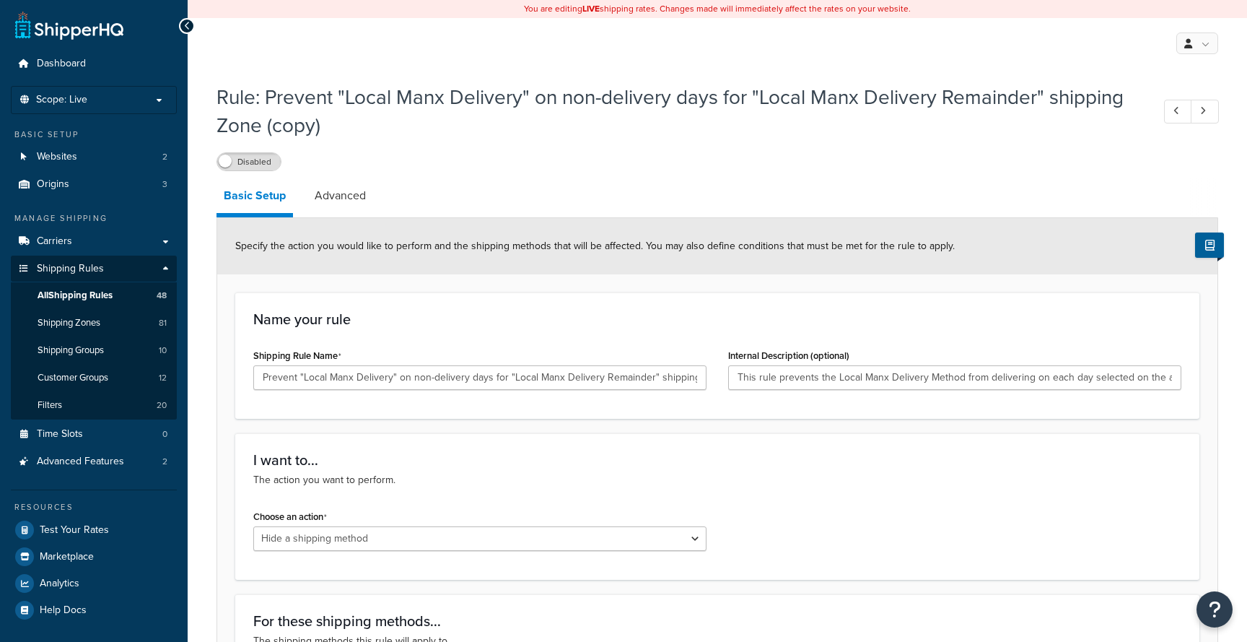
select select "HIDE"
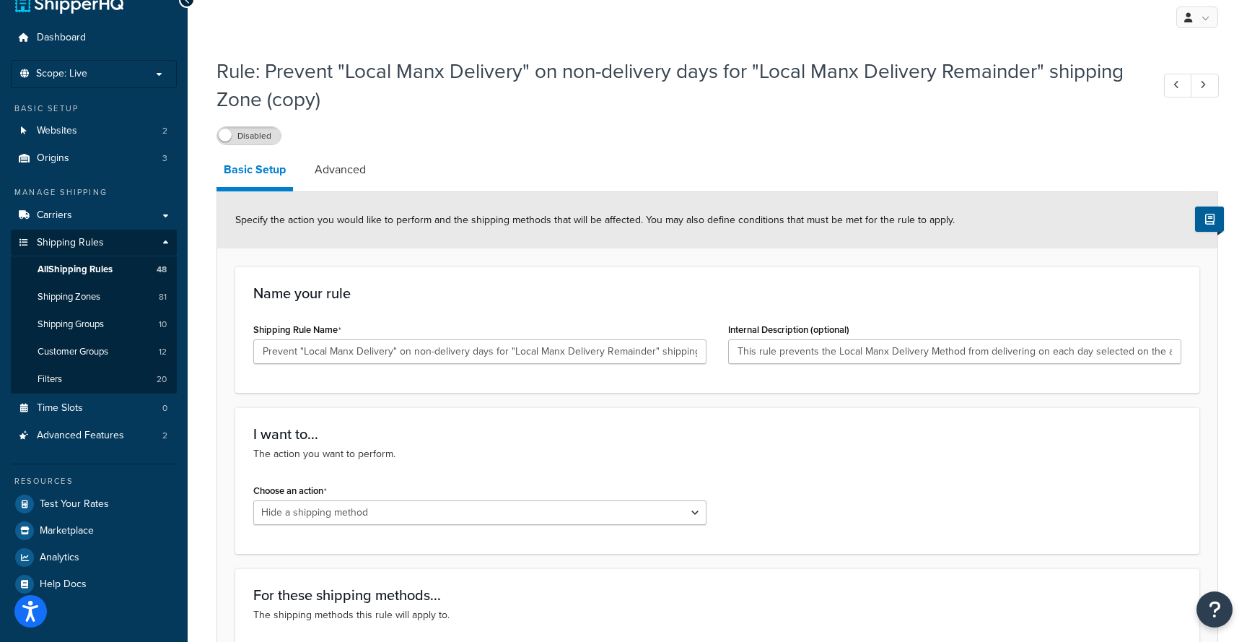
scroll to position [25, 0]
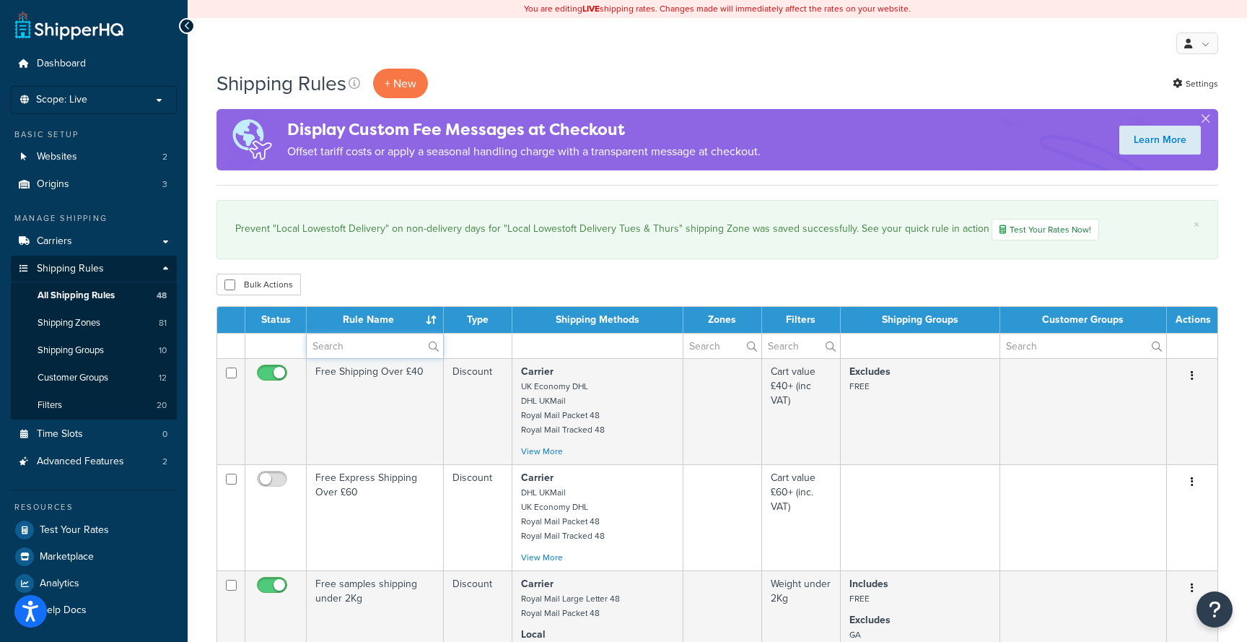
click at [341, 346] on input "text" at bounding box center [375, 345] width 136 height 25
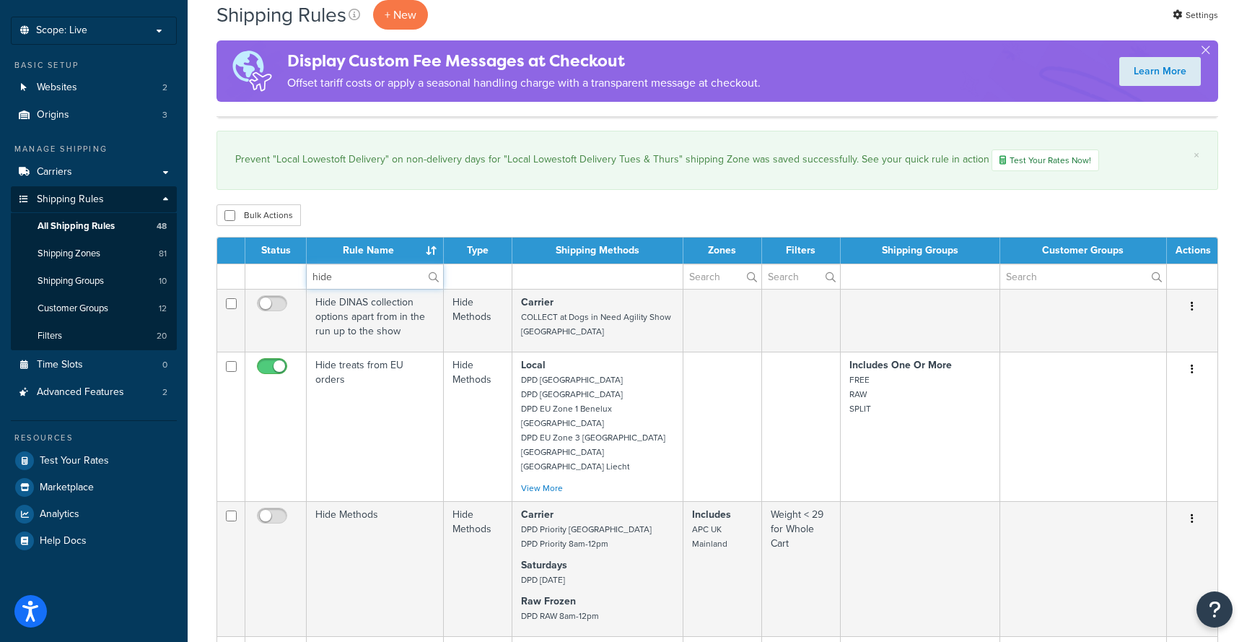
scroll to position [69, 0]
type input "national"
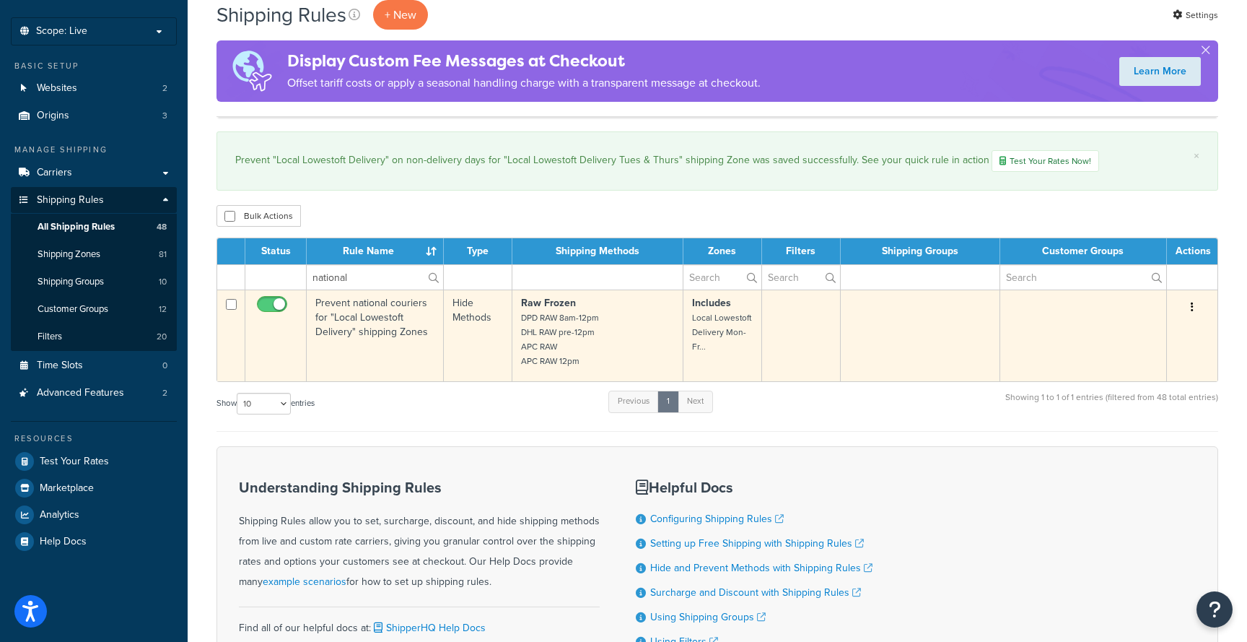
click at [1195, 310] on button "button" at bounding box center [1192, 307] width 20 height 23
click at [1170, 333] on link "Edit" at bounding box center [1145, 335] width 114 height 30
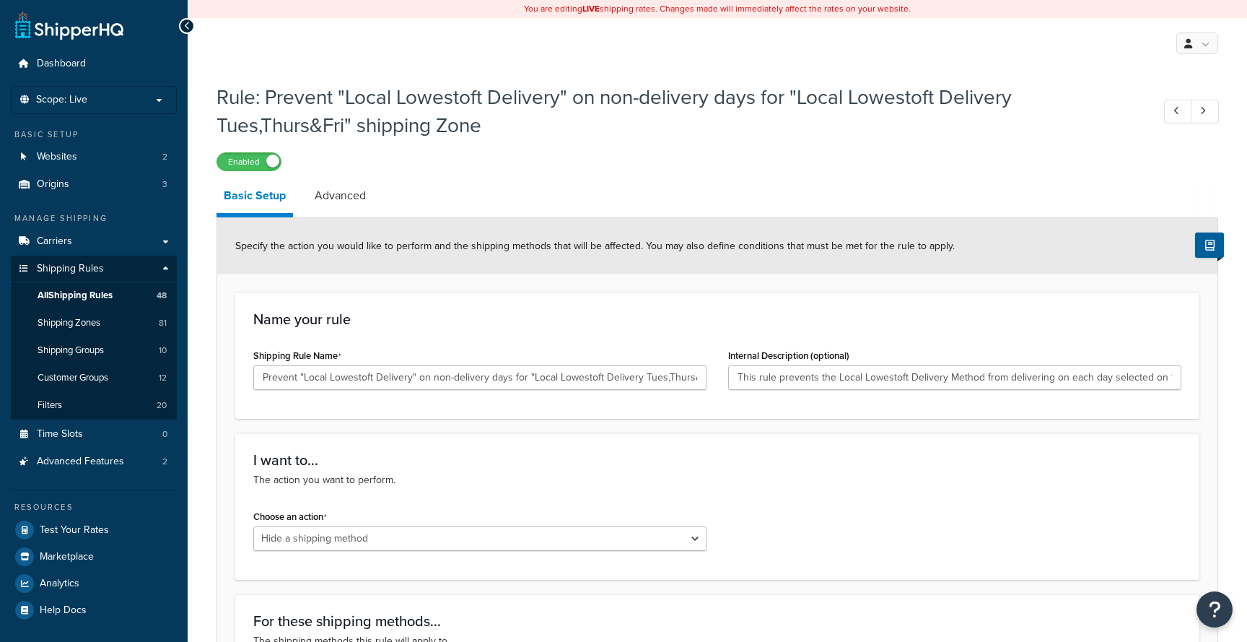
select select "HIDE"
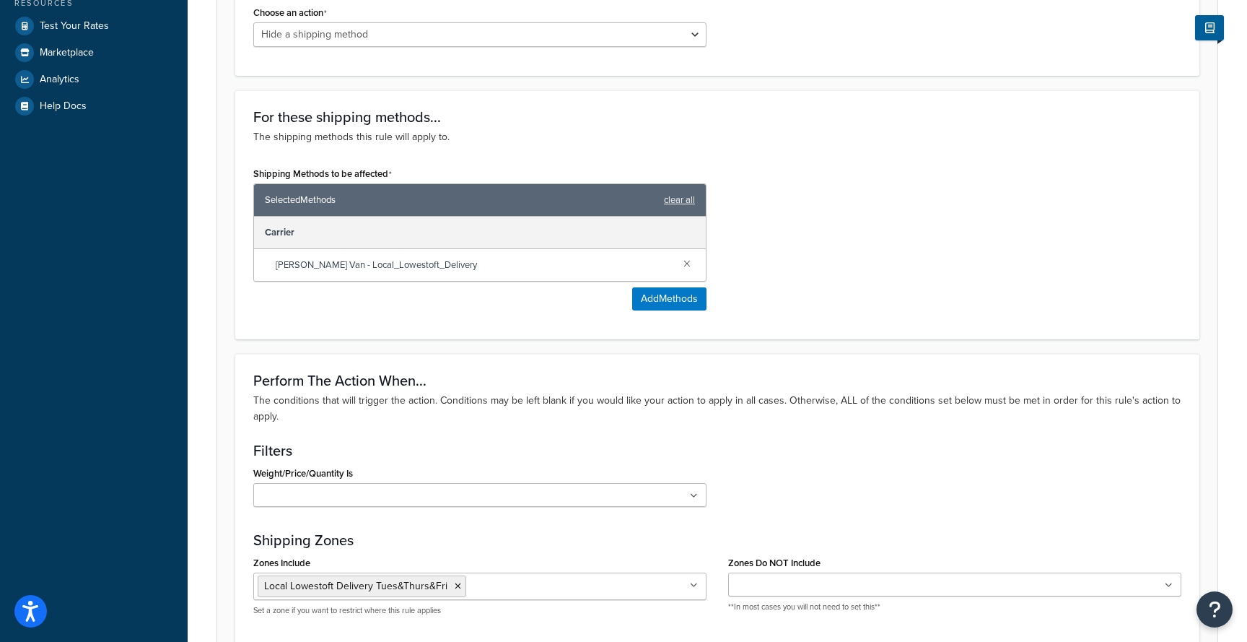
scroll to position [530, 0]
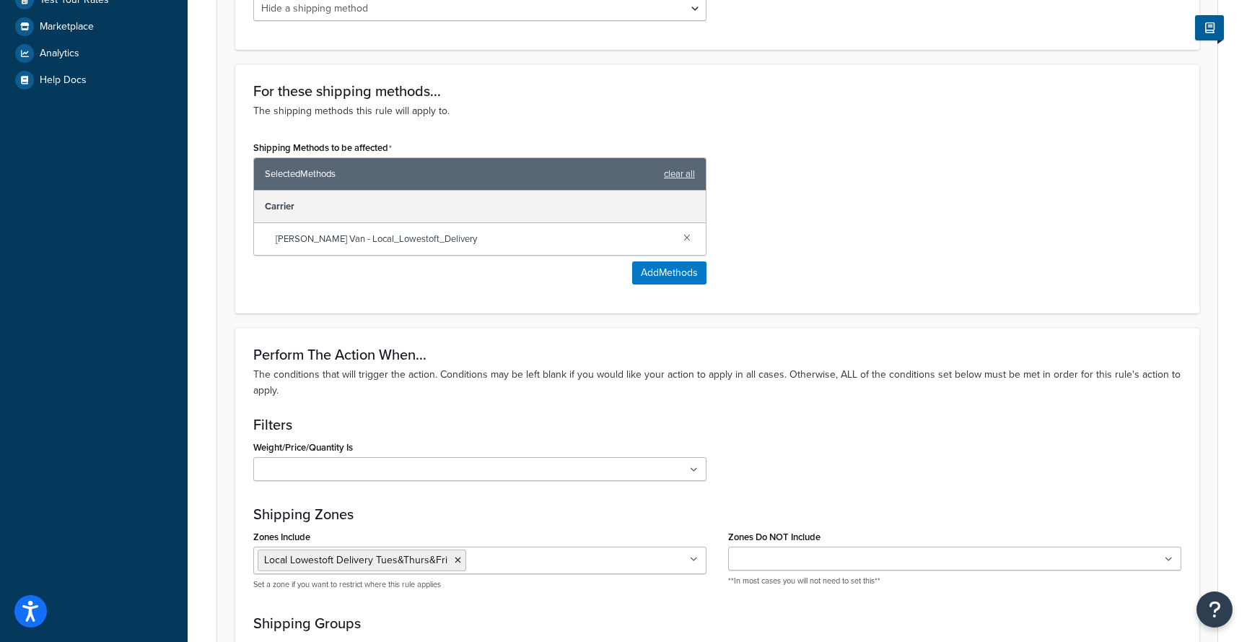
click at [572, 463] on ul at bounding box center [479, 469] width 453 height 24
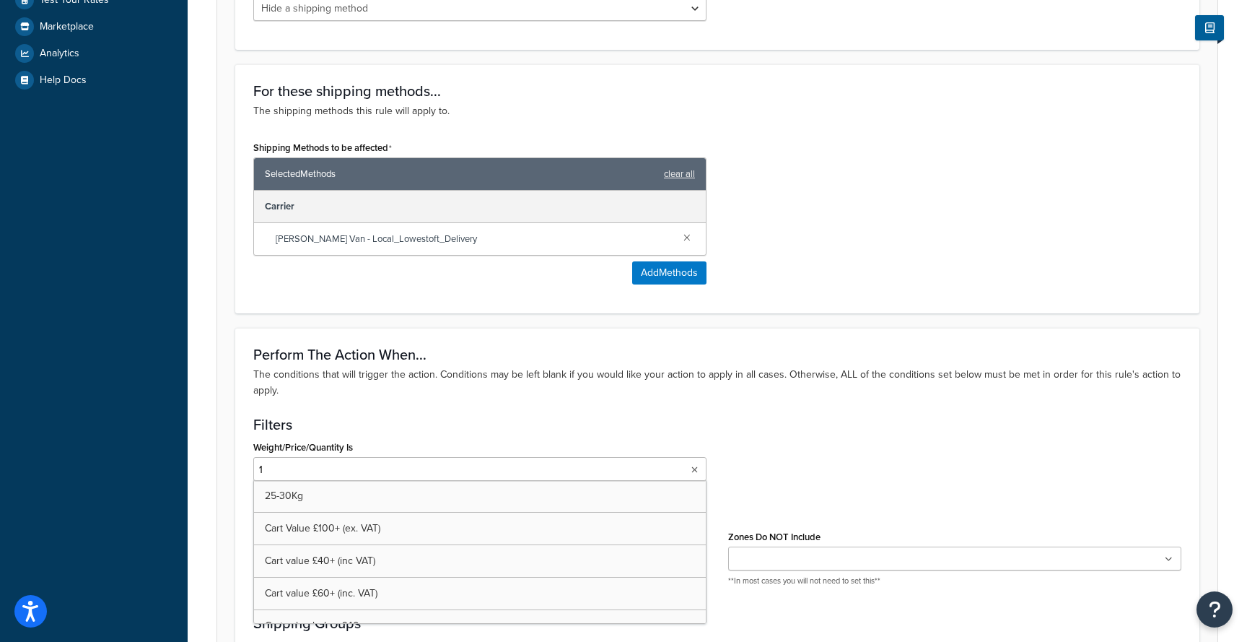
type input "12"
click at [788, 482] on div "Weight/Price/Quantity Is Weight <120kg 25-30Kg Cart Value £100+ (ex. VAT) Cart …" at bounding box center [718, 466] width 950 height 58
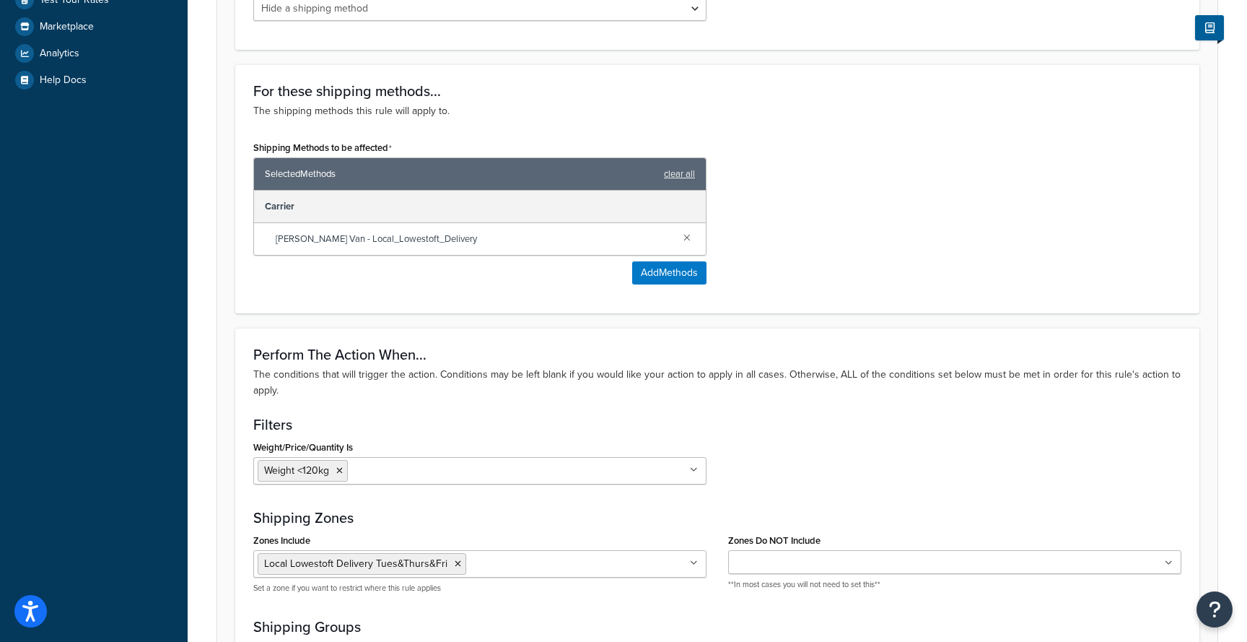
scroll to position [923, 0]
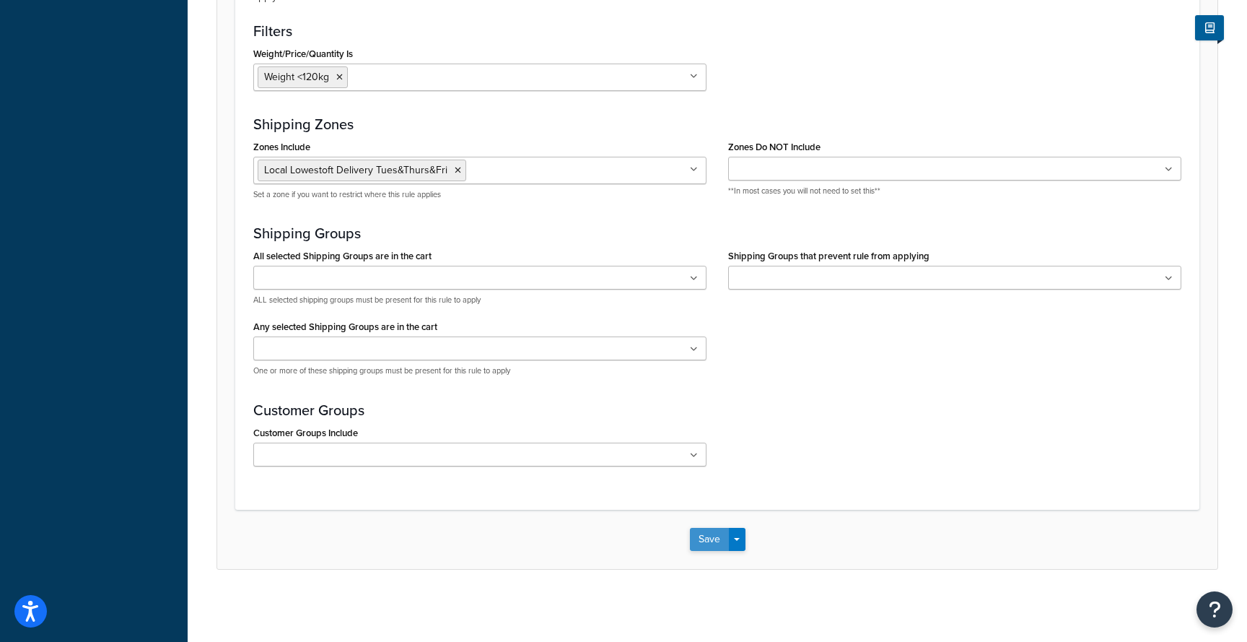
click at [709, 538] on button "Save" at bounding box center [709, 539] width 39 height 23
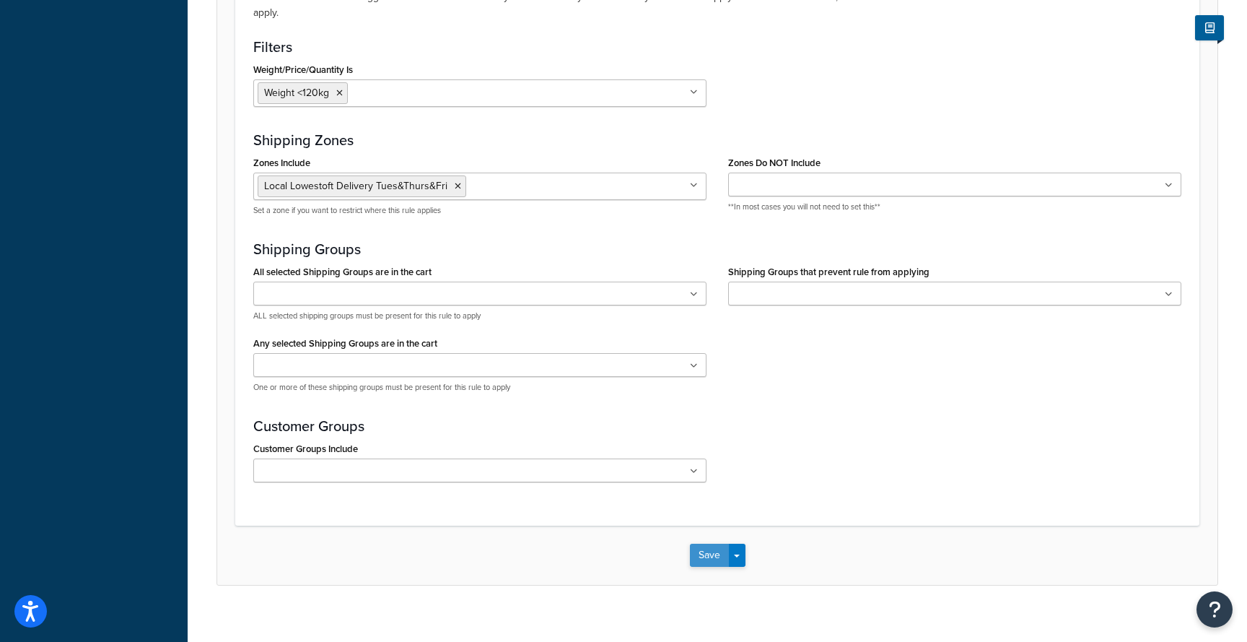
click at [710, 552] on button "Save" at bounding box center [709, 555] width 39 height 23
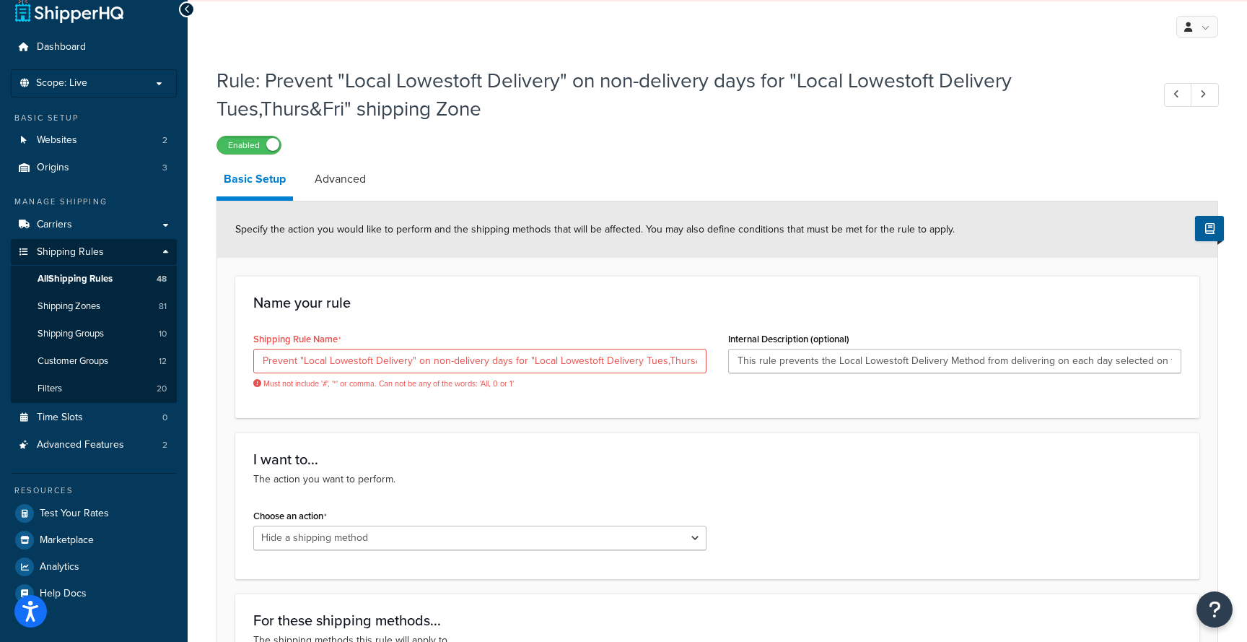
scroll to position [14, 0]
click at [628, 362] on input "Prevent "Local Lowestoft Delivery" on non-delivery days for "Local Lowestoft De…" at bounding box center [479, 363] width 453 height 25
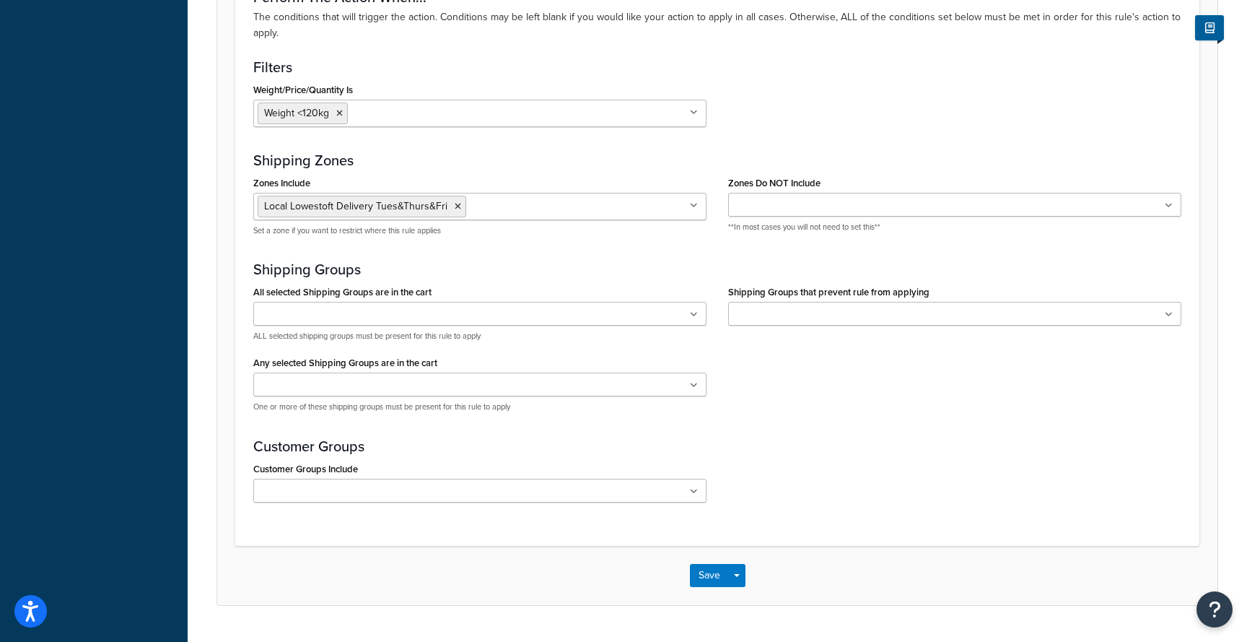
scroll to position [923, 0]
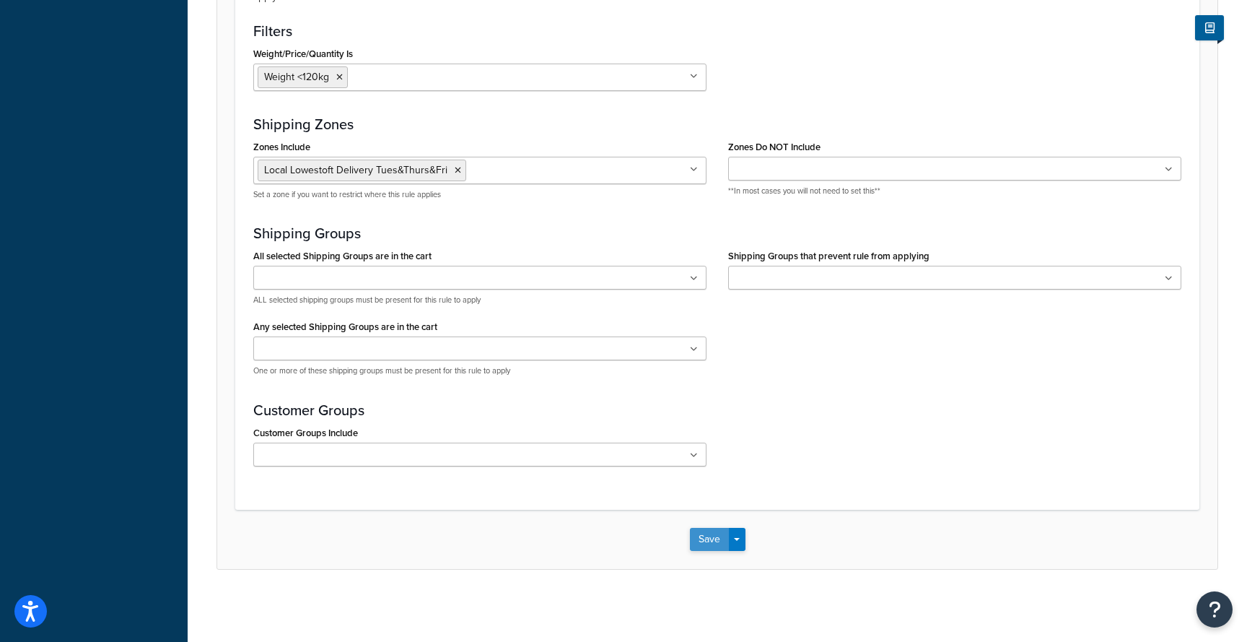
type input "Prevent "Local Lowestoft Delivery" on non-delivery days for "Local Lowestoft De…"
click at [715, 542] on button "Save" at bounding box center [709, 539] width 39 height 23
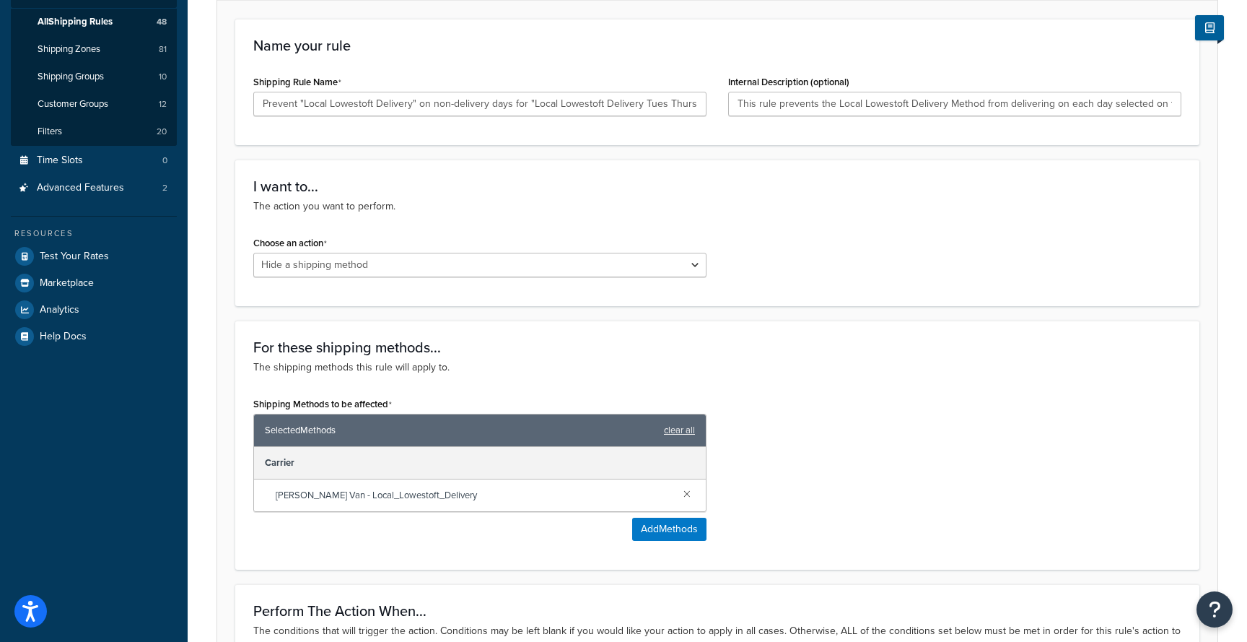
scroll to position [355, 0]
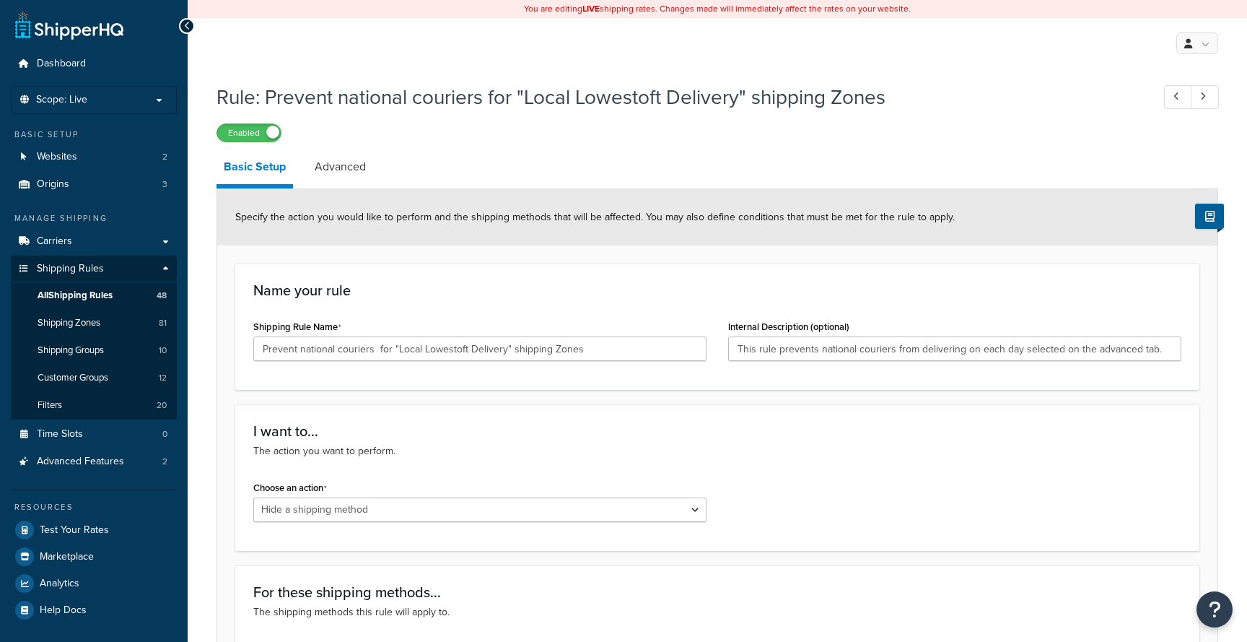
select select "HIDE"
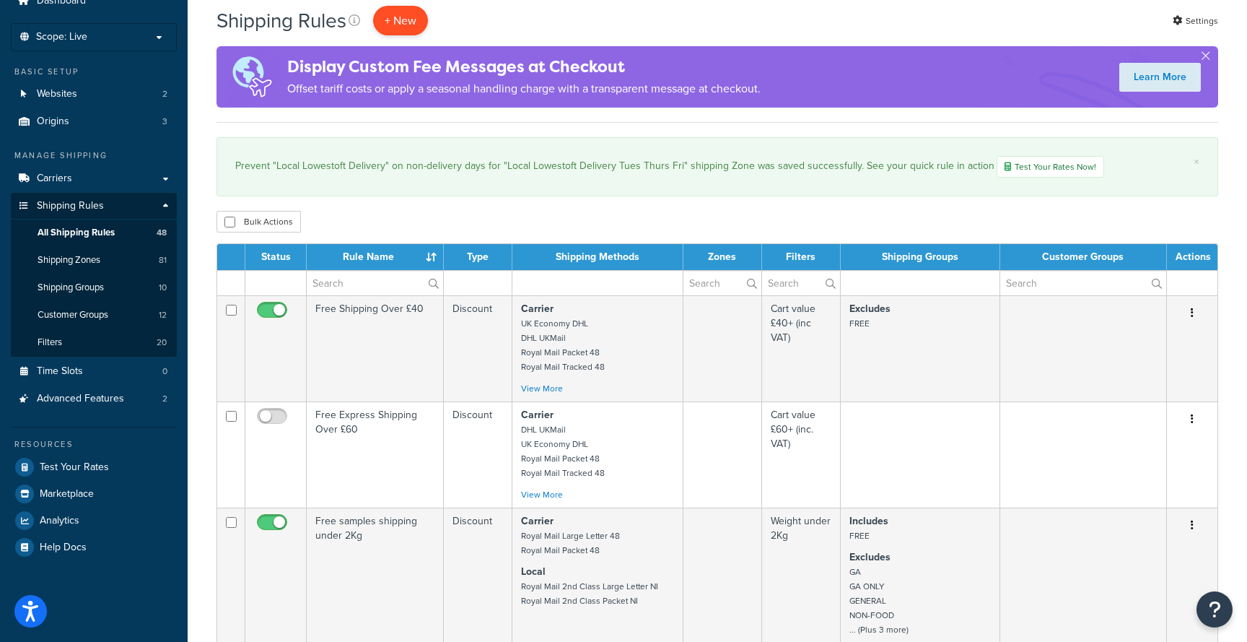
click at [396, 16] on p "+ New" at bounding box center [400, 21] width 55 height 30
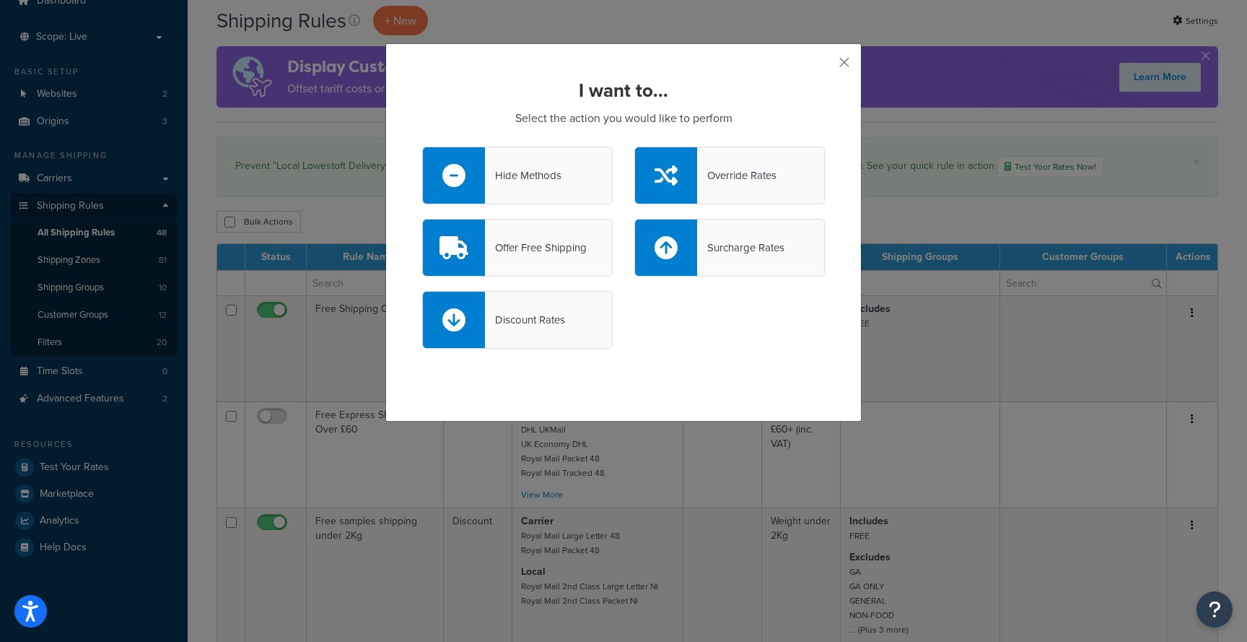
click at [557, 187] on div "Hide Methods" at bounding box center [517, 176] width 191 height 58
click at [0, 0] on input "Hide Methods" at bounding box center [0, 0] width 0 height 0
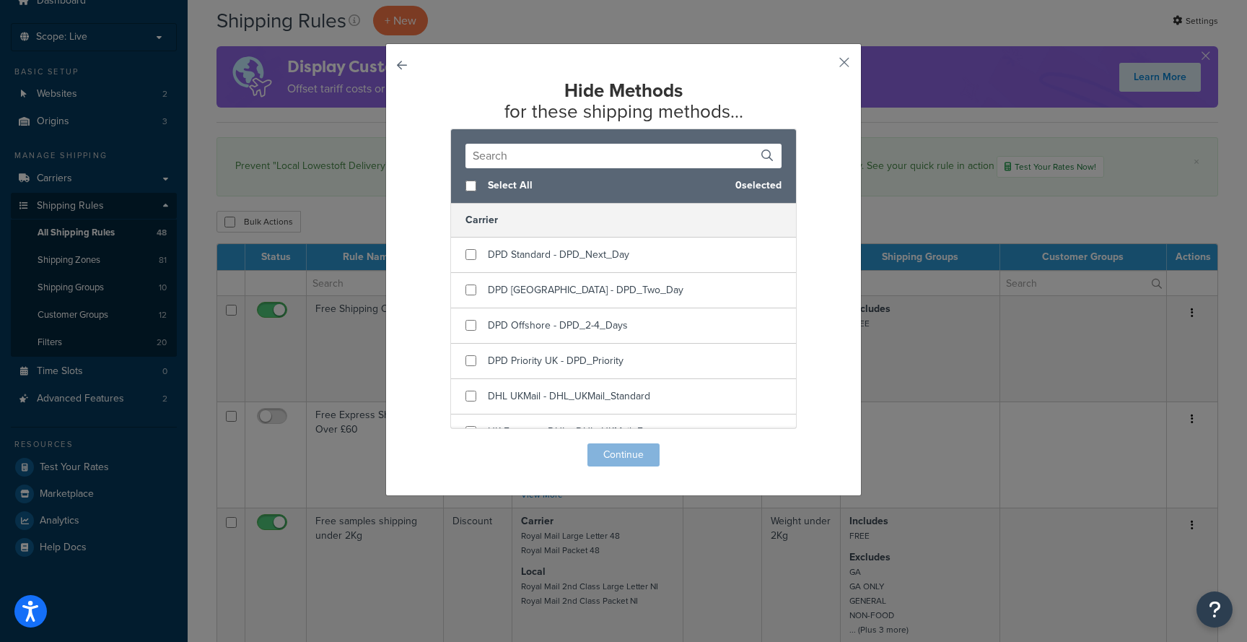
click at [422, 443] on button "button" at bounding box center [422, 443] width 0 height 0
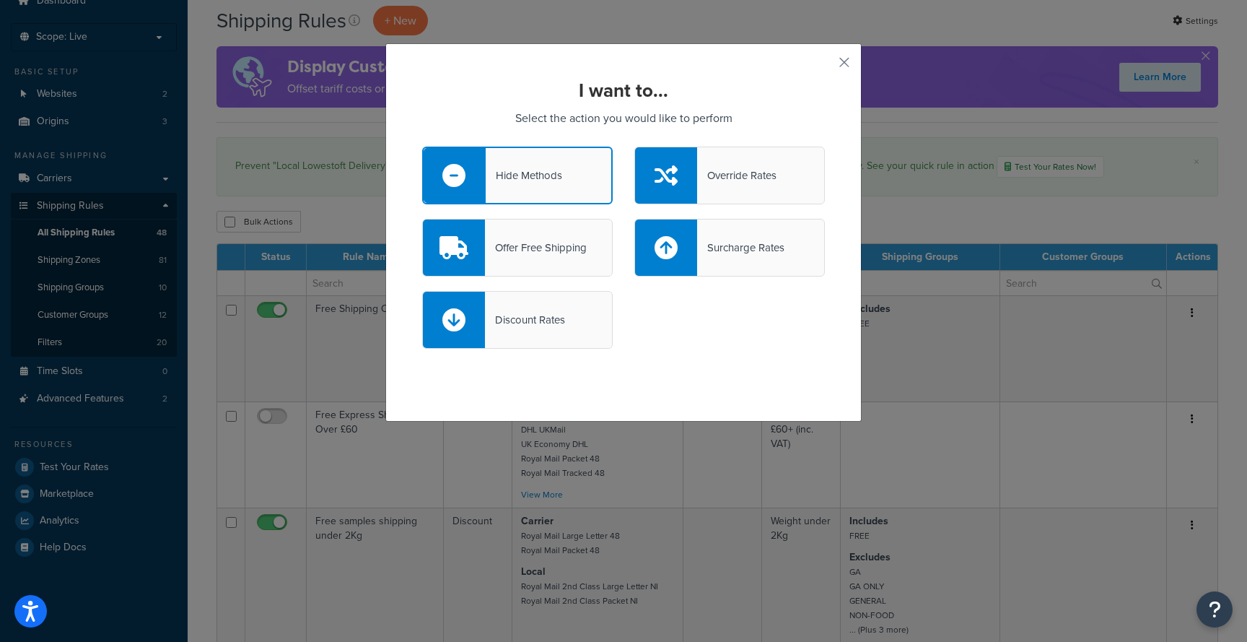
click at [573, 186] on div "Hide Methods" at bounding box center [517, 176] width 191 height 58
click at [0, 0] on input "Hide Methods" at bounding box center [0, 0] width 0 height 0
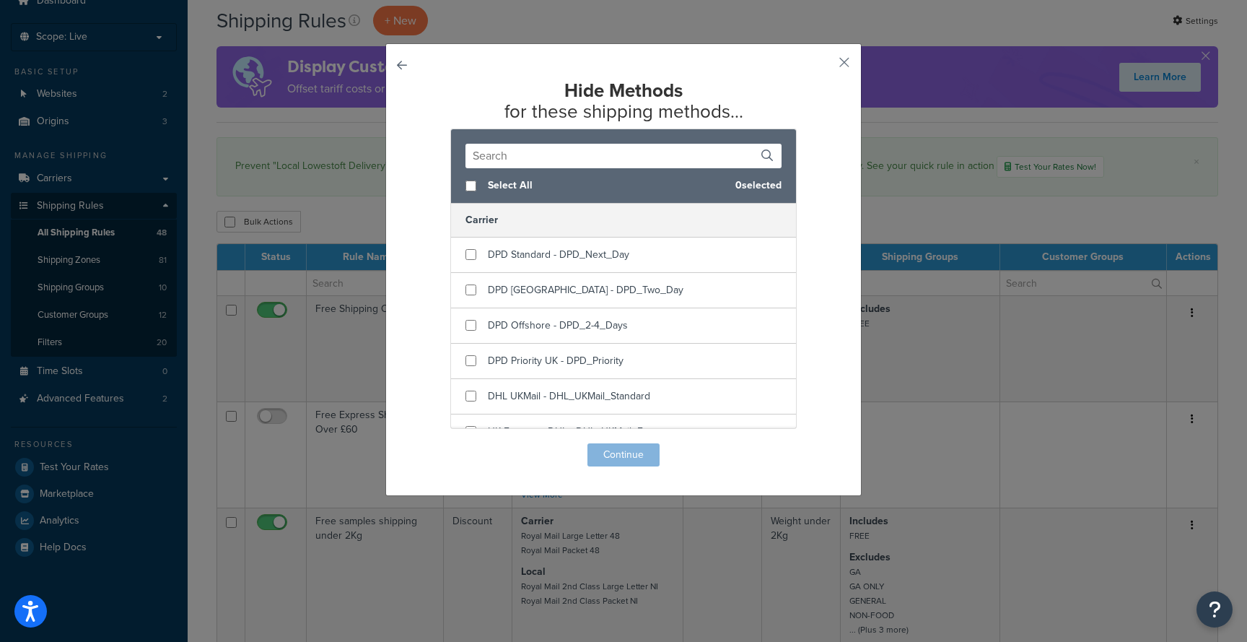
click at [542, 153] on input "text" at bounding box center [624, 156] width 316 height 25
click at [471, 186] on input "checkbox" at bounding box center [471, 185] width 11 height 11
checkbox input "true"
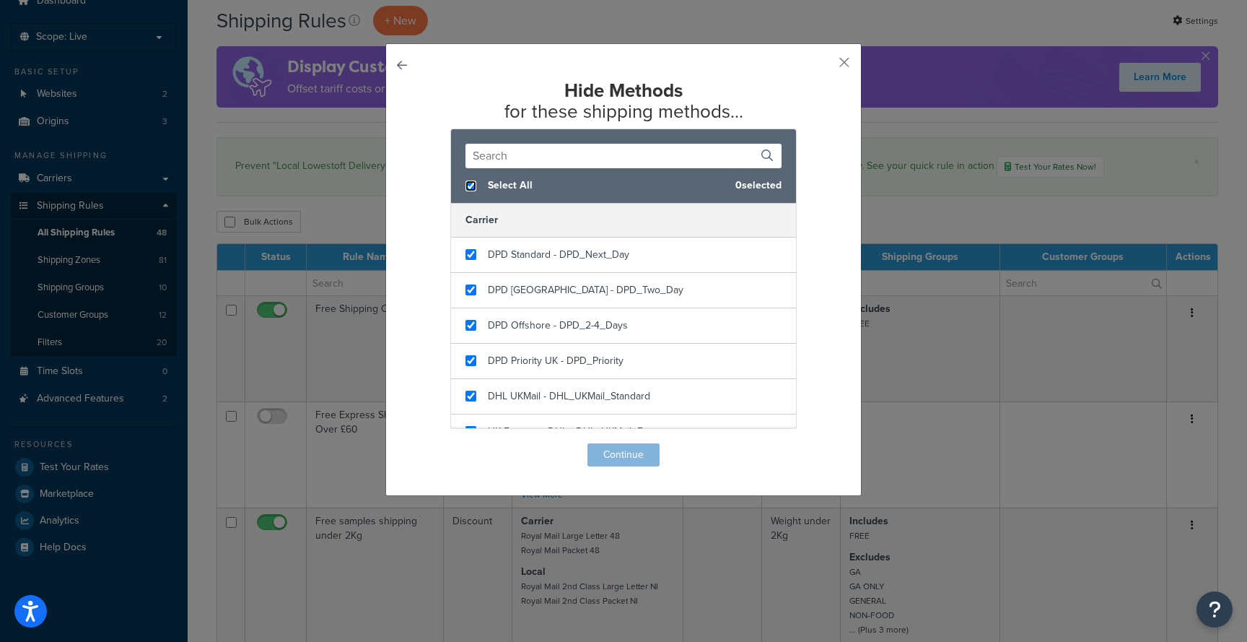
checkbox input "true"
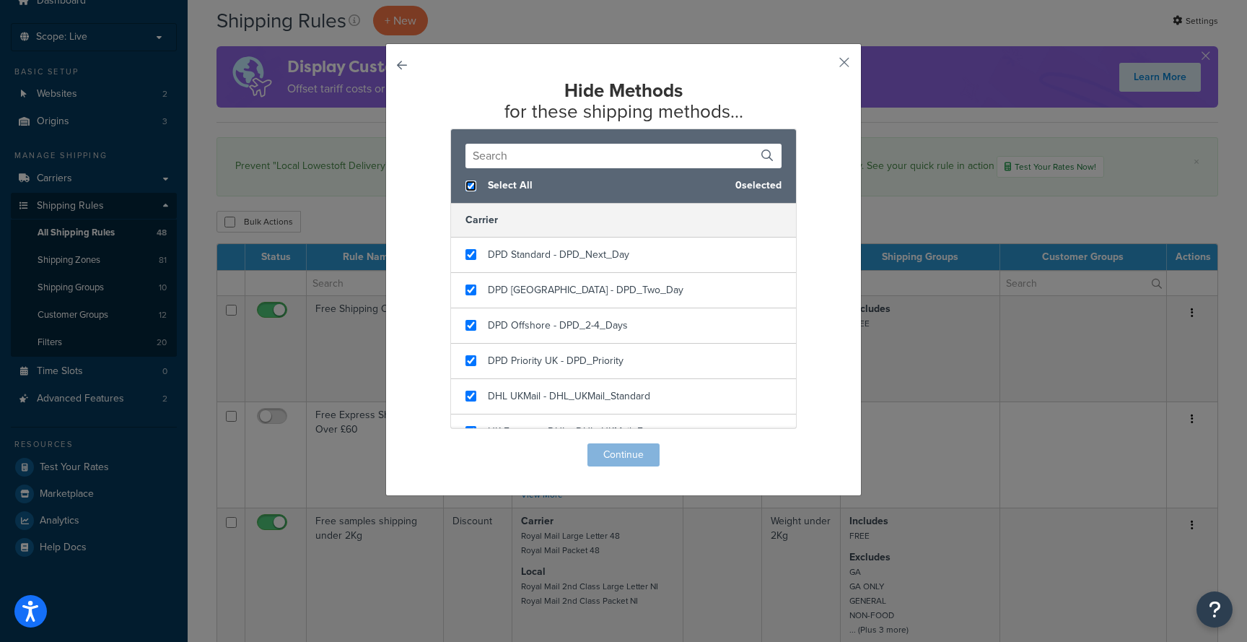
checkbox input "true"
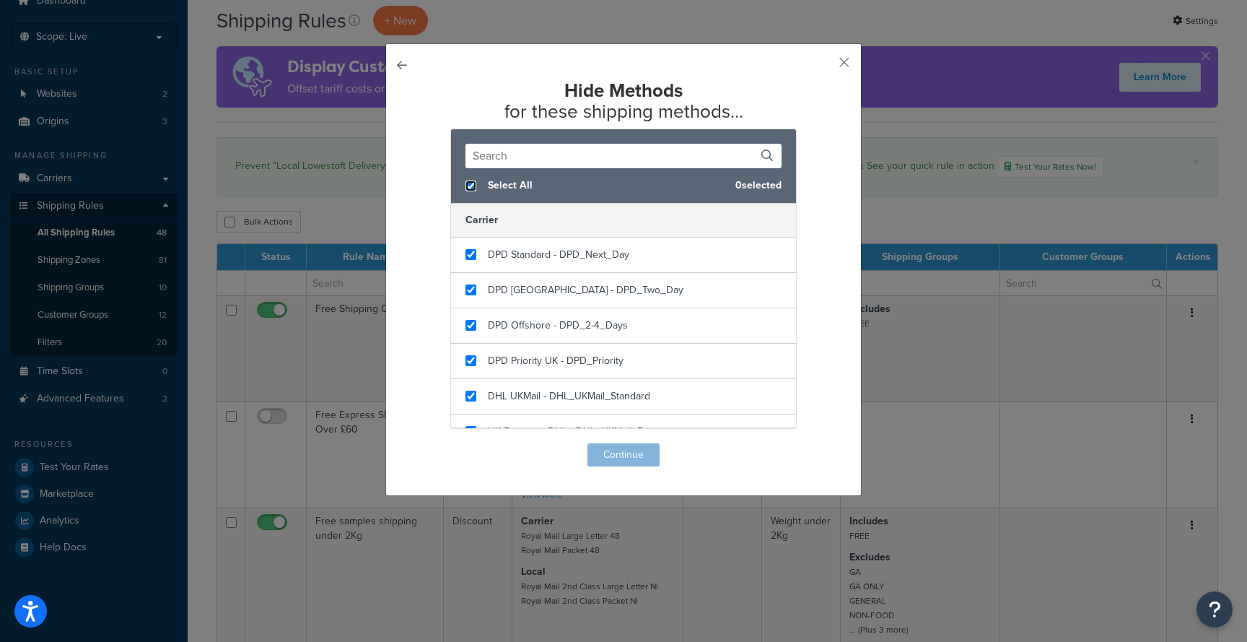
checkbox input "true"
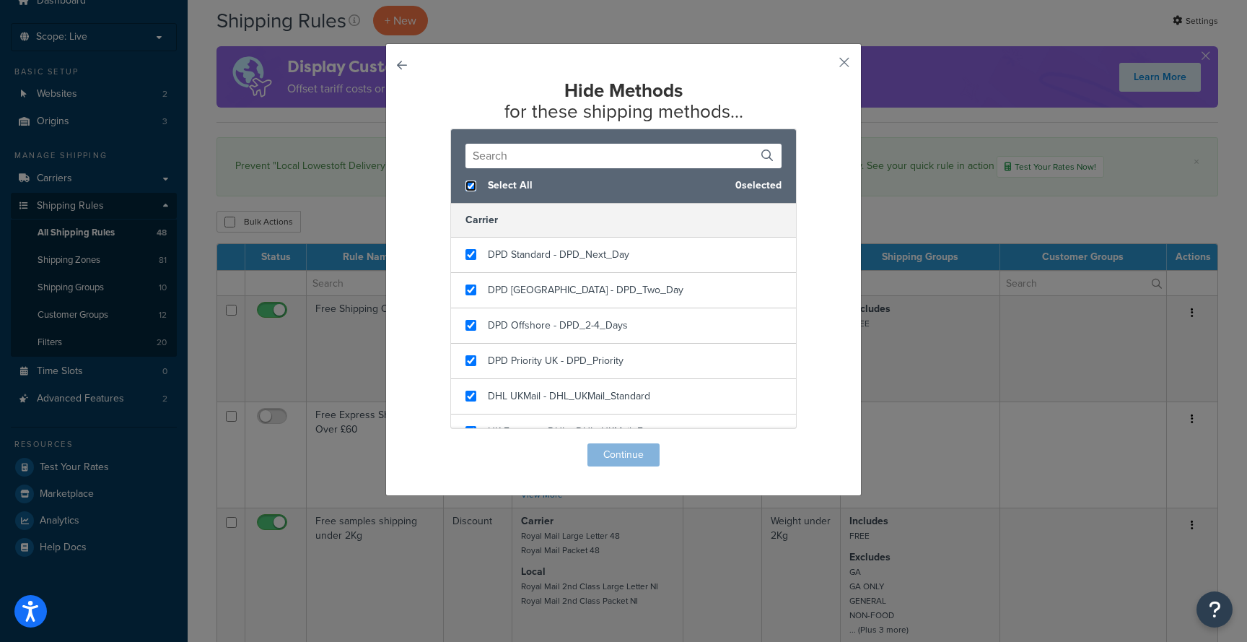
checkbox input "true"
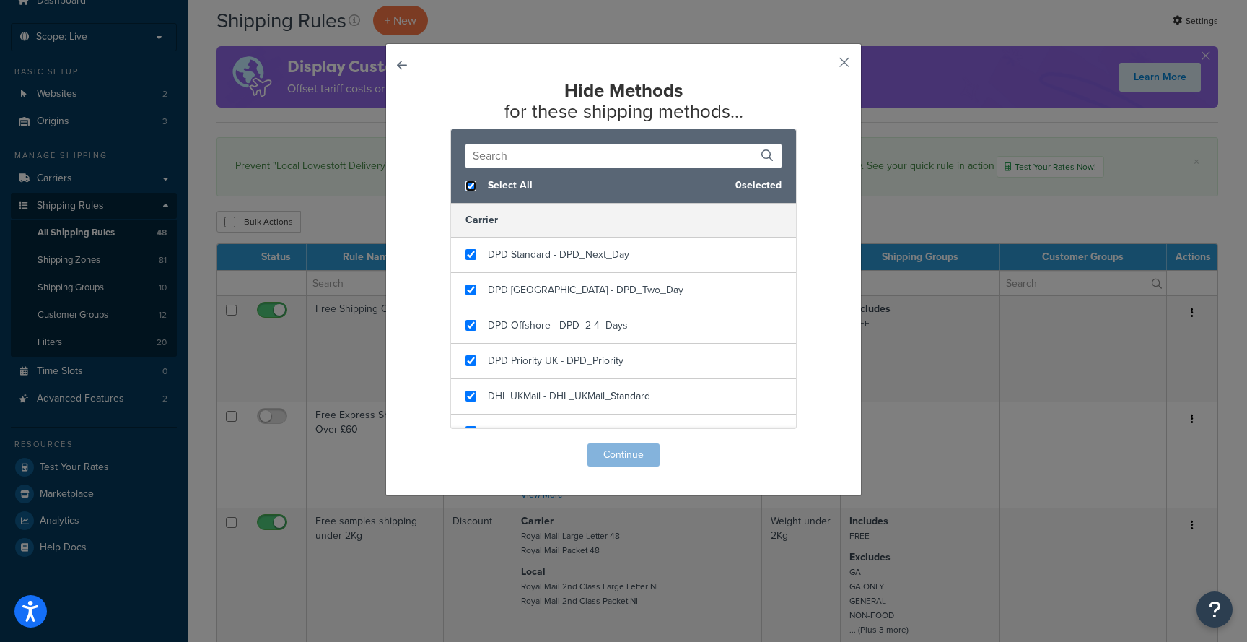
checkbox input "true"
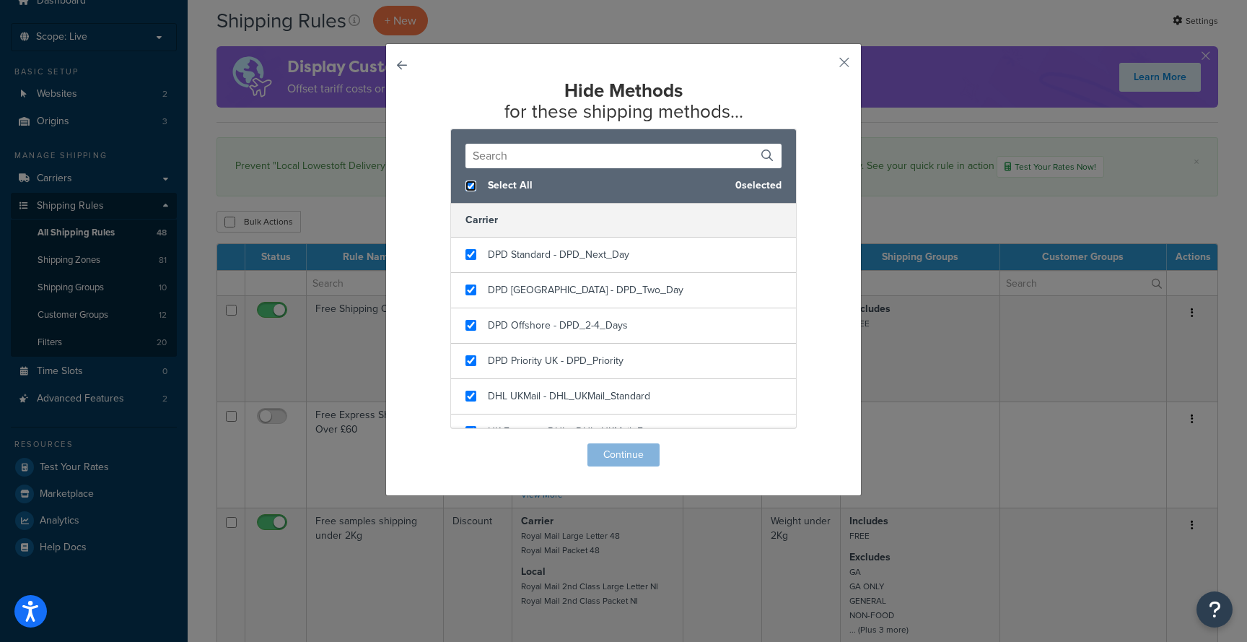
checkbox input "true"
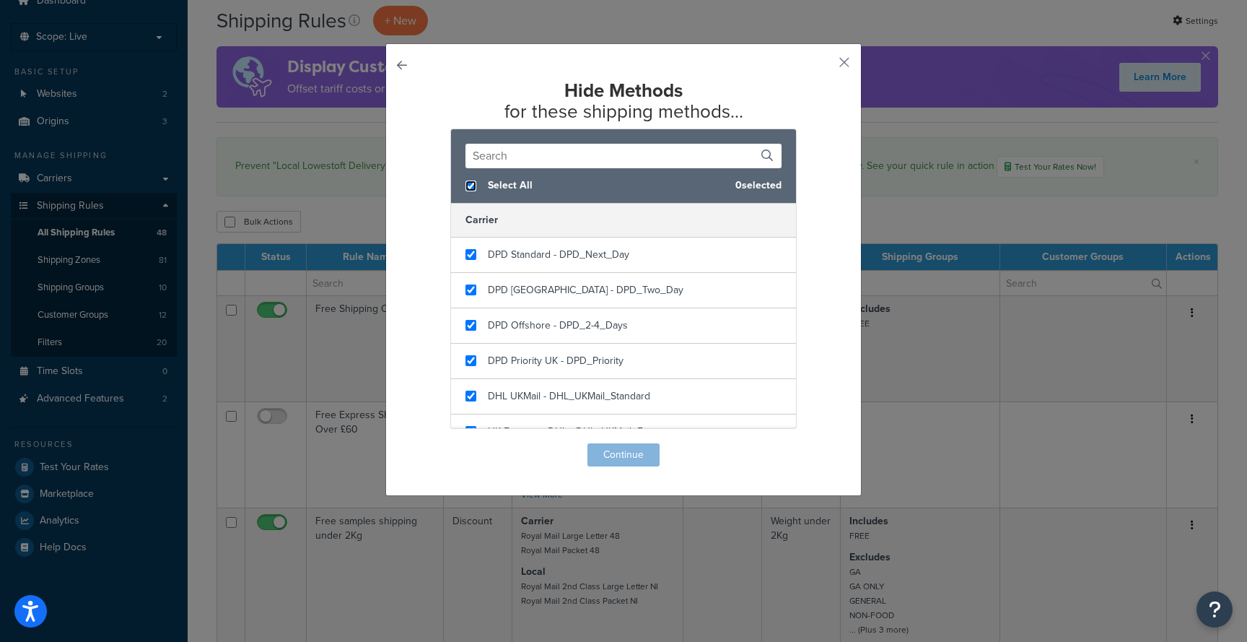
checkbox input "true"
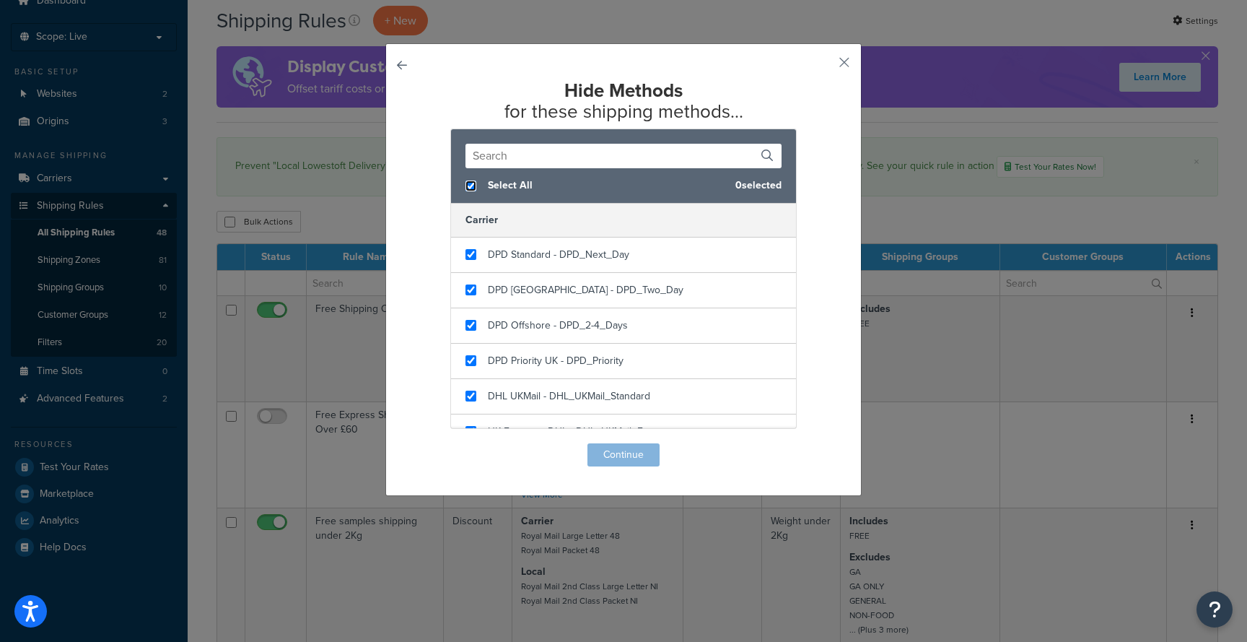
checkbox input "true"
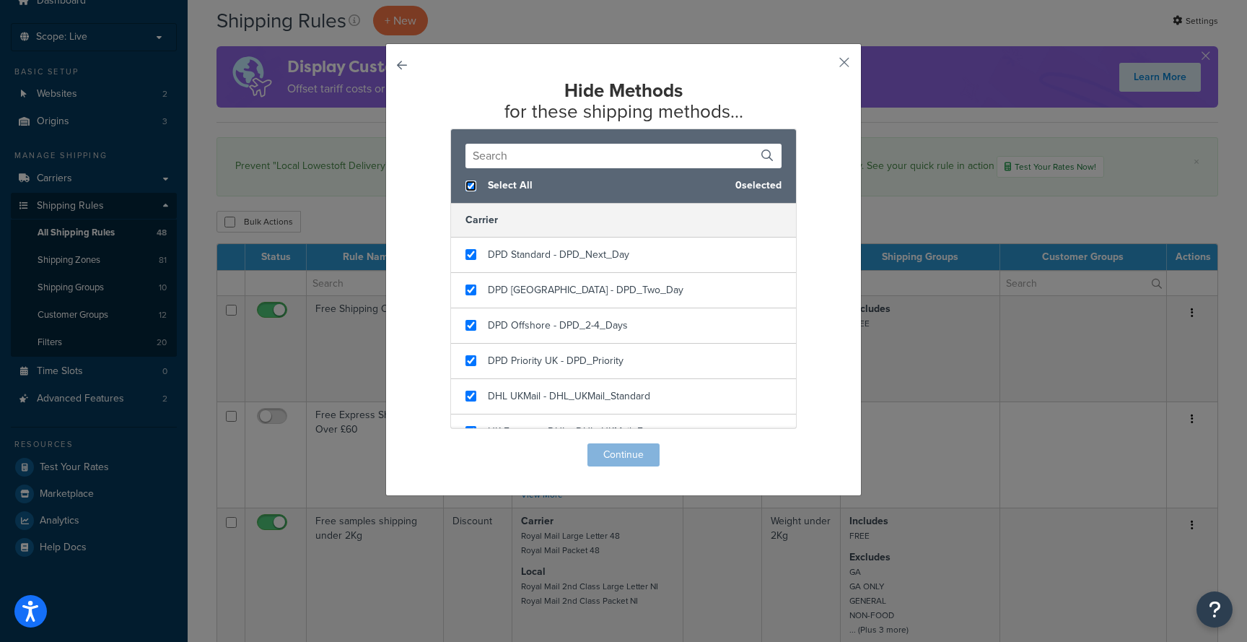
checkbox input "true"
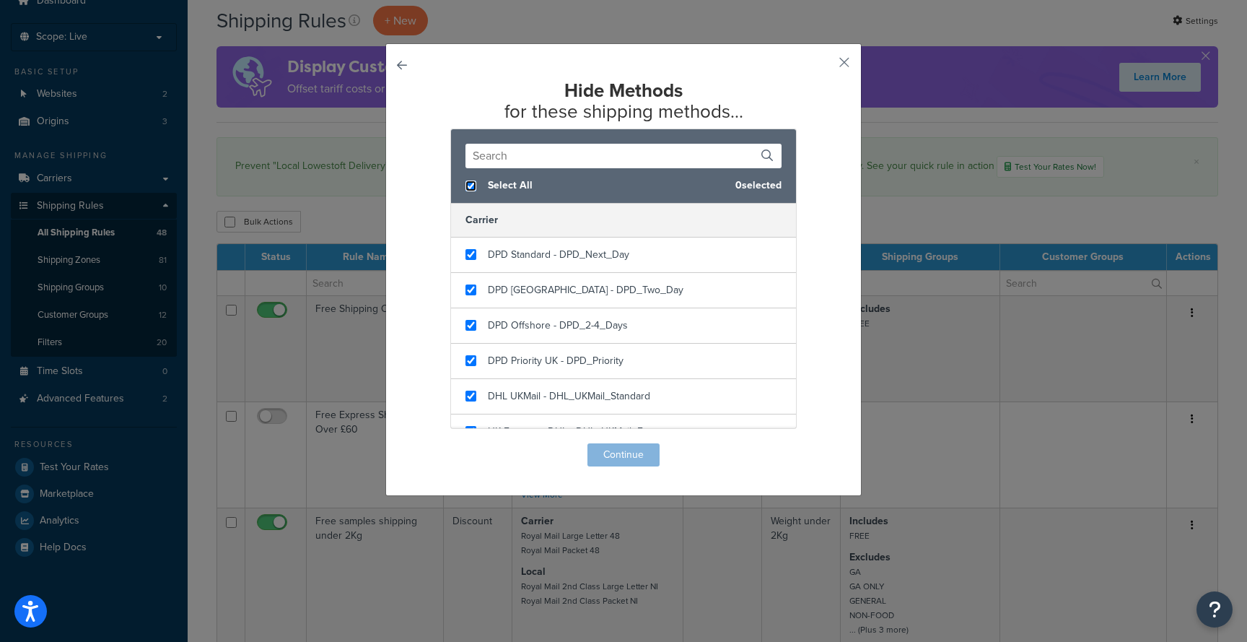
checkbox input "true"
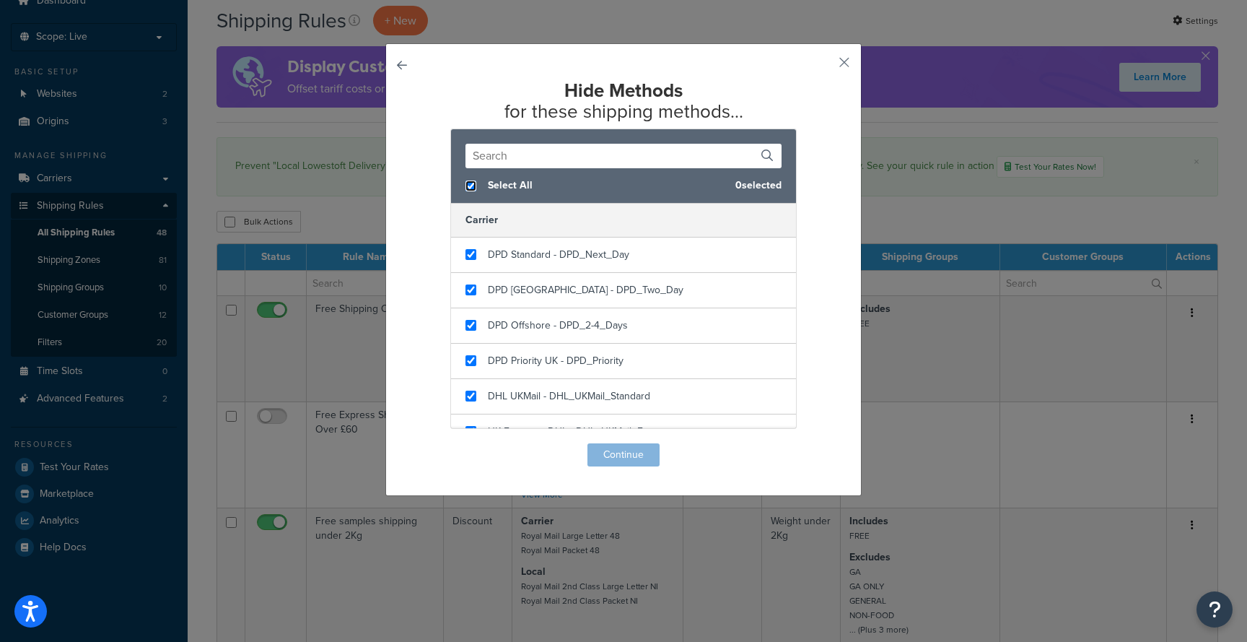
checkbox input "true"
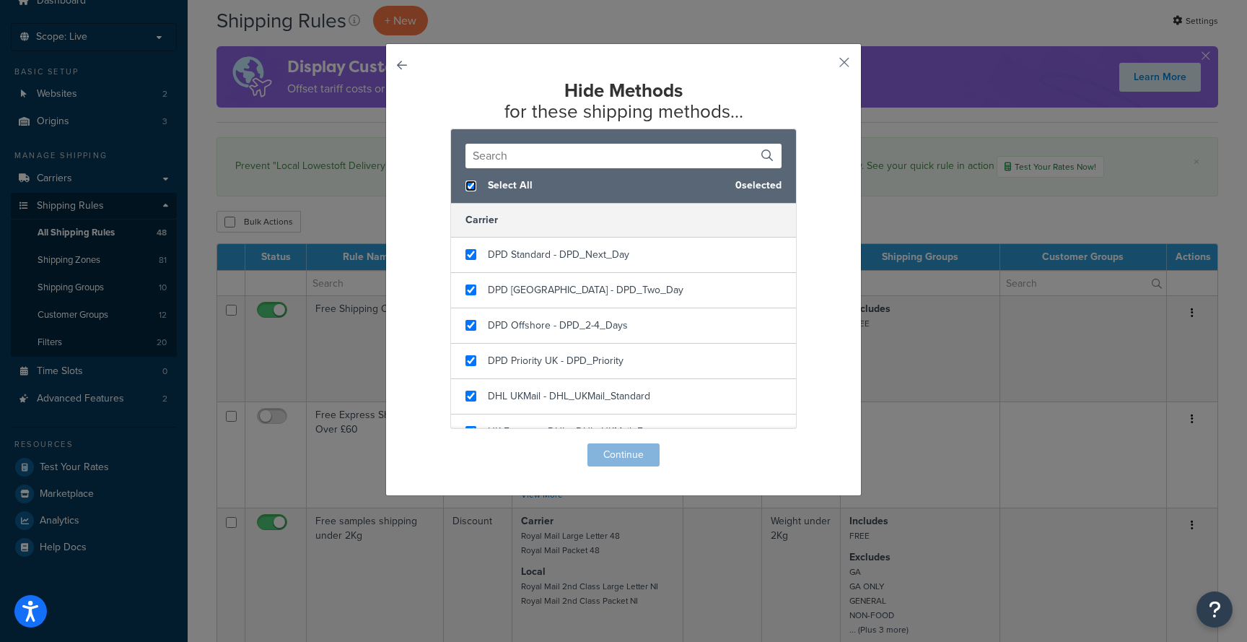
checkbox input "true"
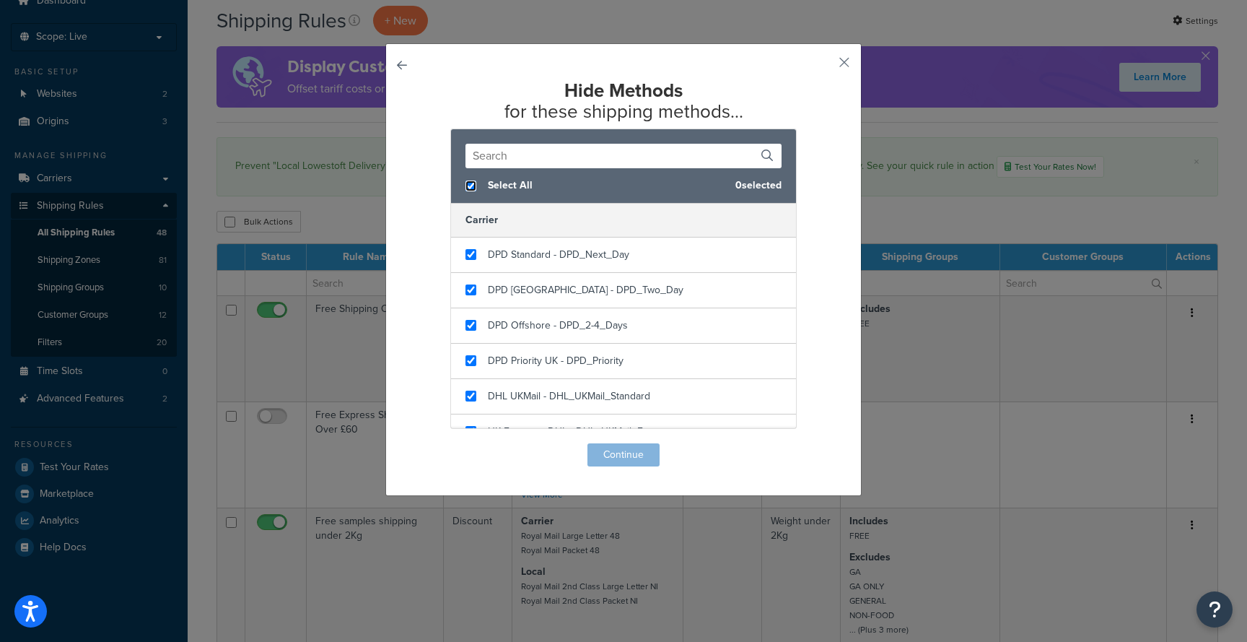
checkbox input "true"
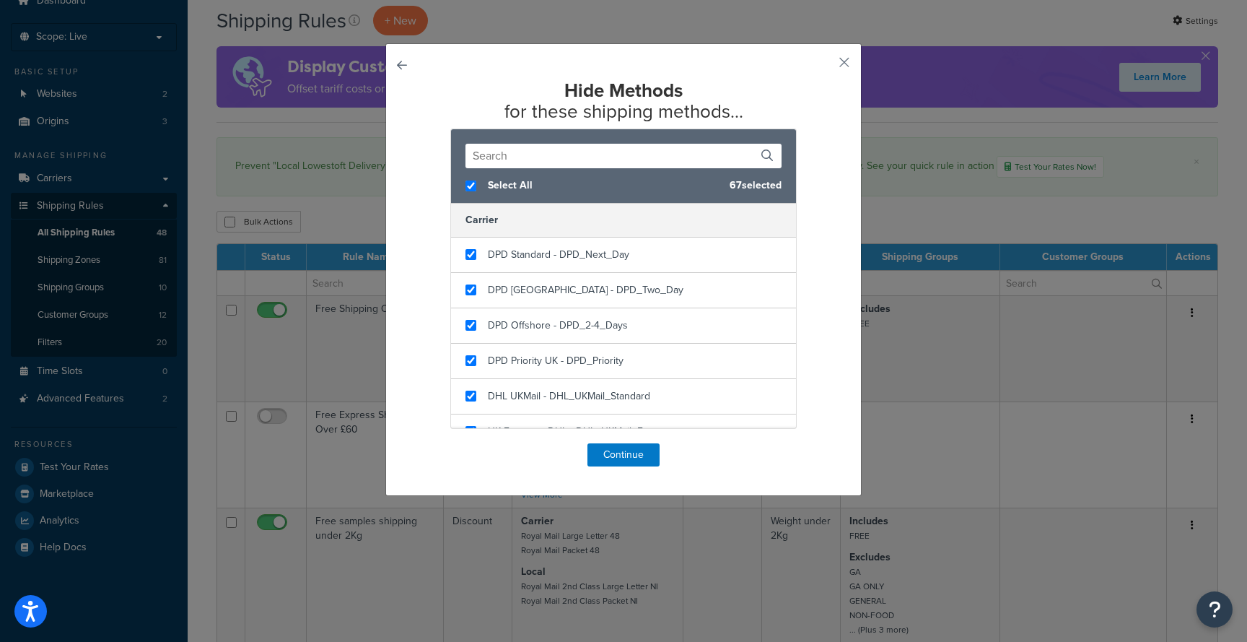
click at [539, 156] on input "text" at bounding box center [624, 156] width 316 height 25
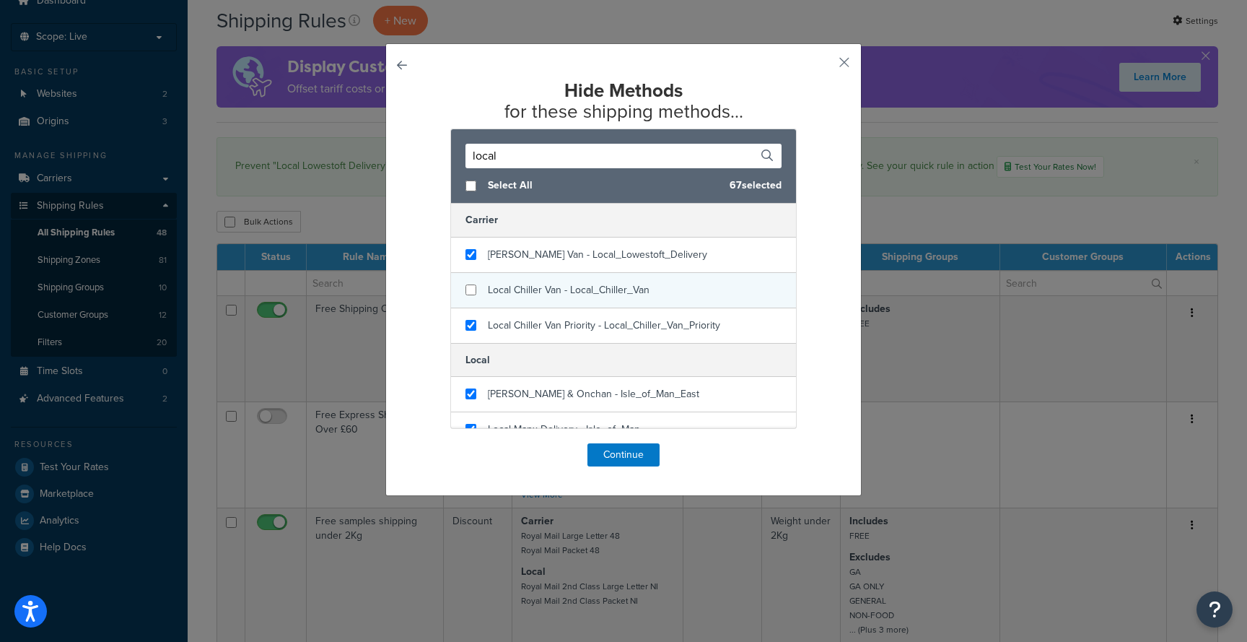
type input "local"
checkbox input "false"
click at [476, 286] on div "Local Chiller Van - Local_Chiller_Van" at bounding box center [623, 290] width 345 height 35
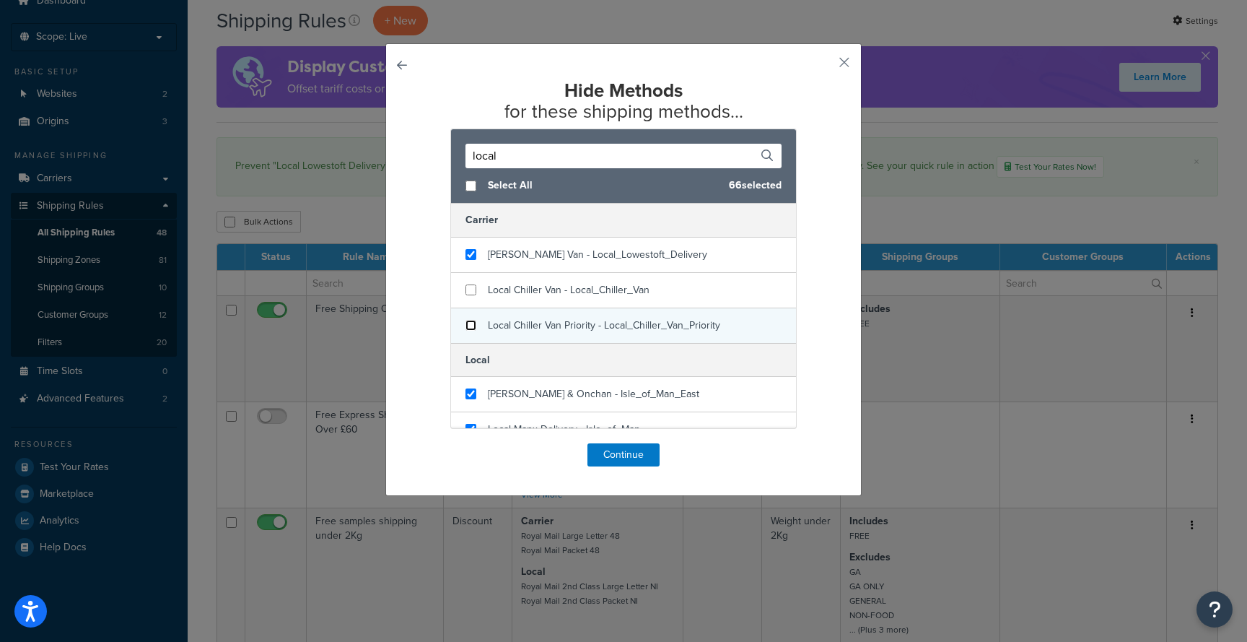
click at [473, 325] on input "checkbox" at bounding box center [471, 325] width 11 height 11
checkbox input "false"
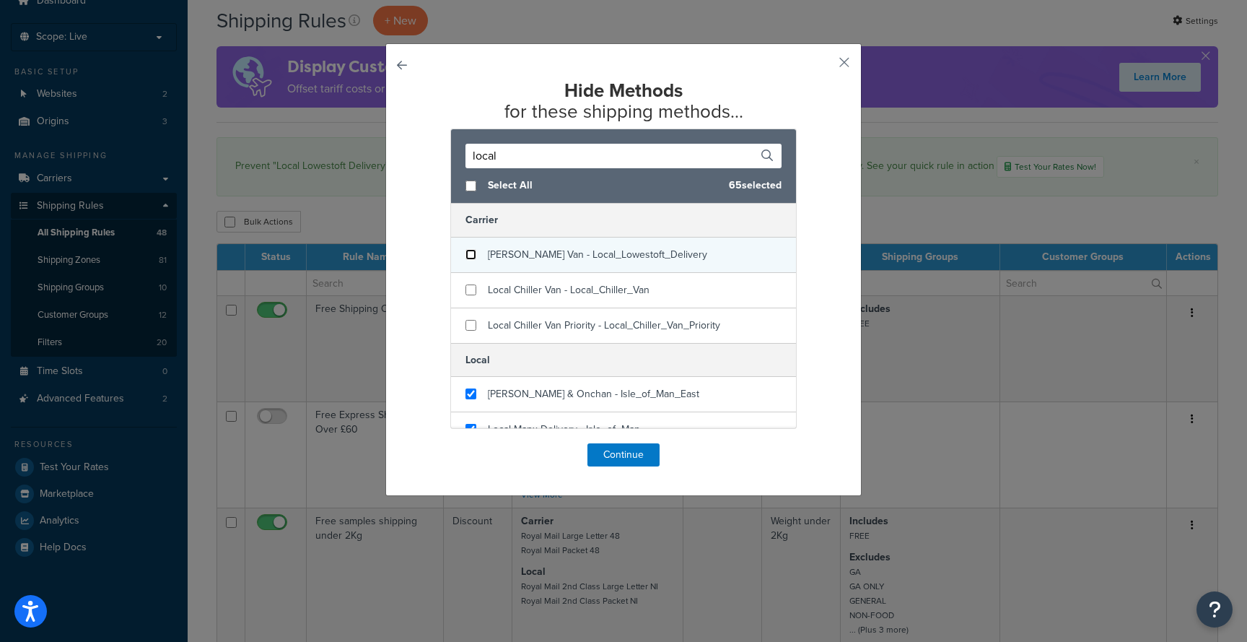
click at [471, 255] on input "checkbox" at bounding box center [471, 254] width 11 height 11
checkbox input "false"
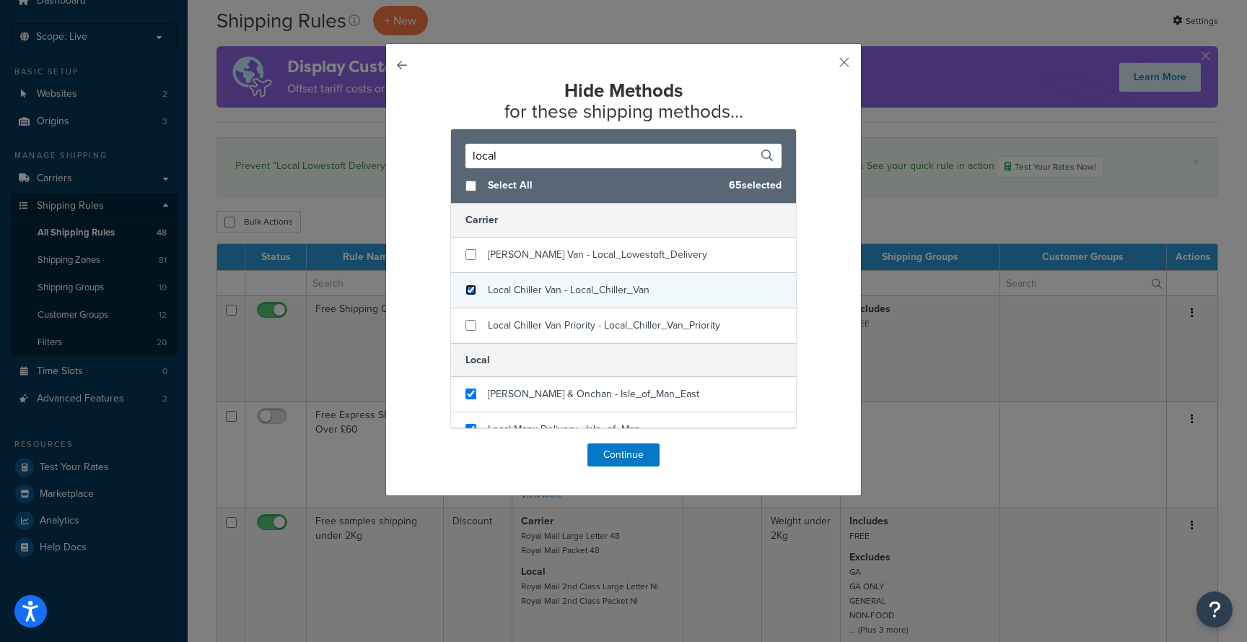
click at [471, 287] on input "checkbox" at bounding box center [471, 289] width 11 height 11
checkbox input "true"
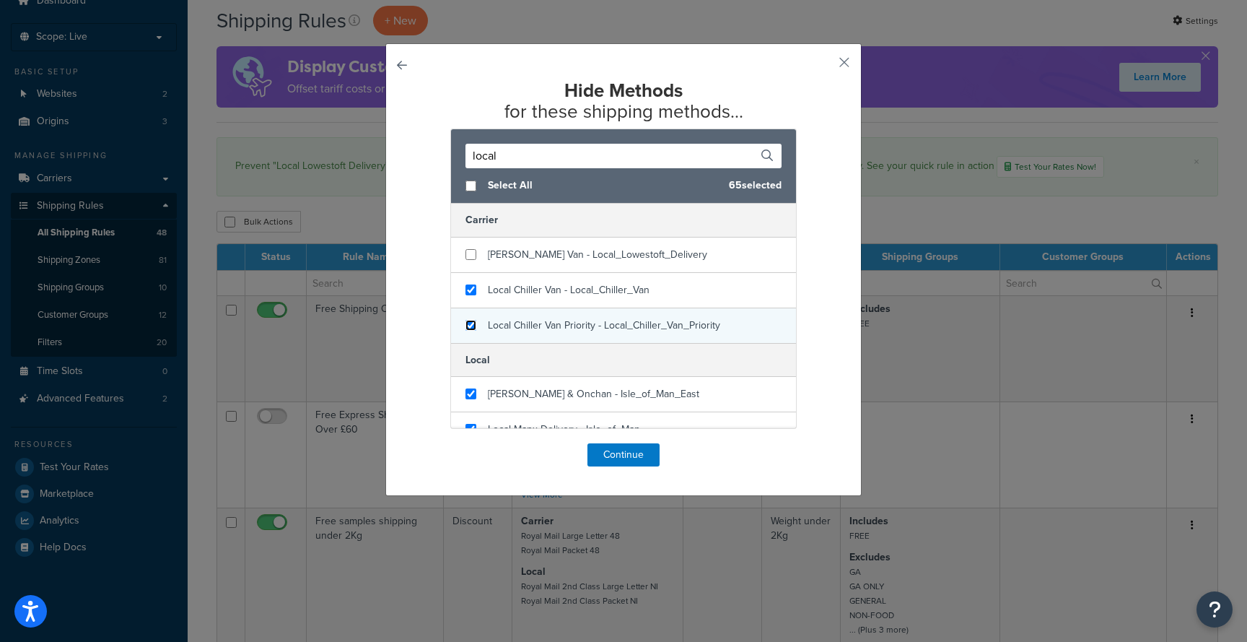
click at [473, 324] on input "checkbox" at bounding box center [471, 325] width 11 height 11
checkbox input "true"
click at [627, 457] on button "Continue" at bounding box center [624, 454] width 72 height 23
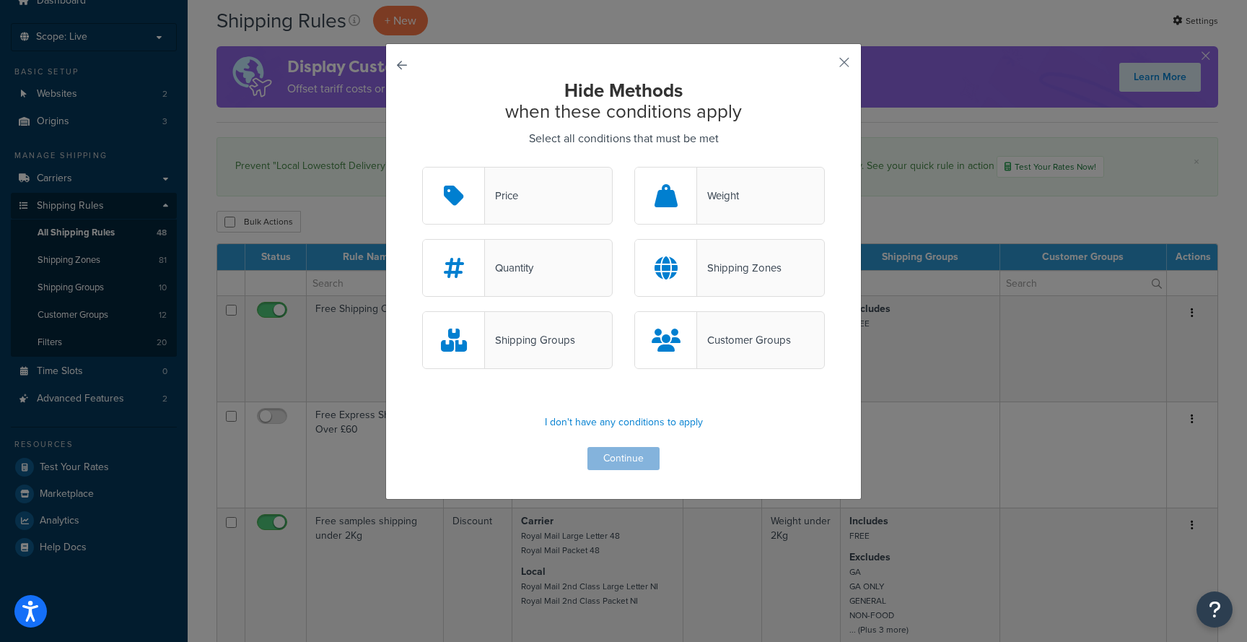
click at [721, 195] on div "Weight" at bounding box center [718, 196] width 42 height 20
click at [0, 0] on input "Weight" at bounding box center [0, 0] width 0 height 0
click at [621, 459] on button "Continue" at bounding box center [624, 458] width 72 height 23
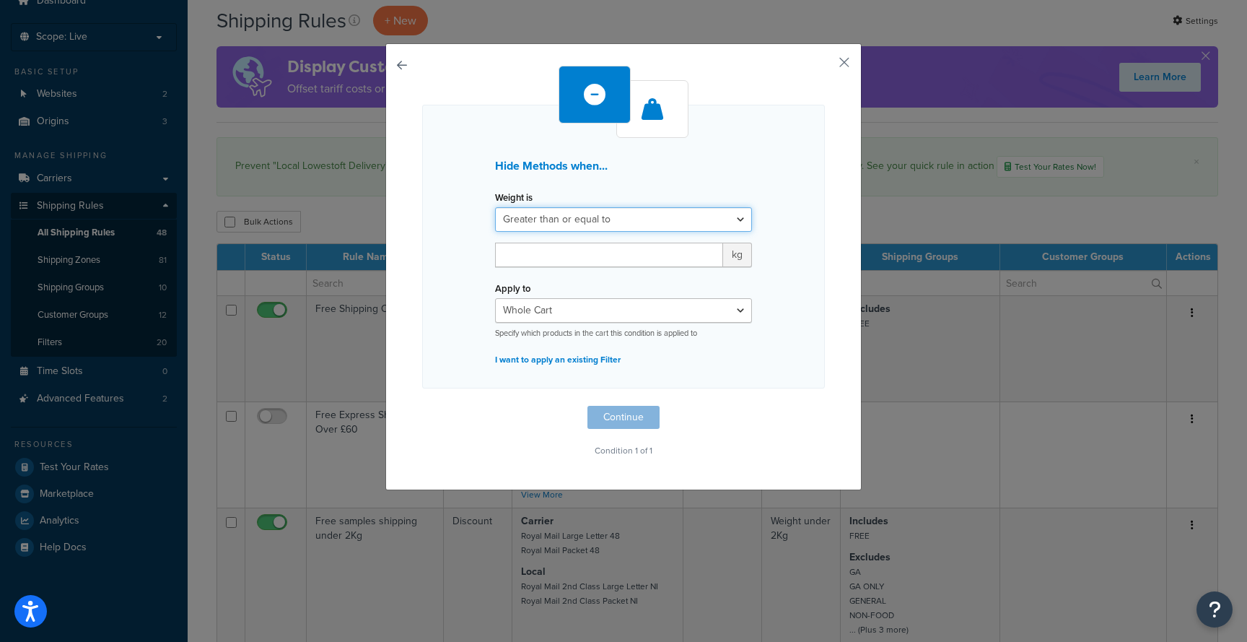
click at [666, 222] on select "Greater than or equal to Between or equal to Less than or equal to" at bounding box center [623, 219] width 257 height 25
click at [623, 253] on input "number" at bounding box center [609, 255] width 228 height 25
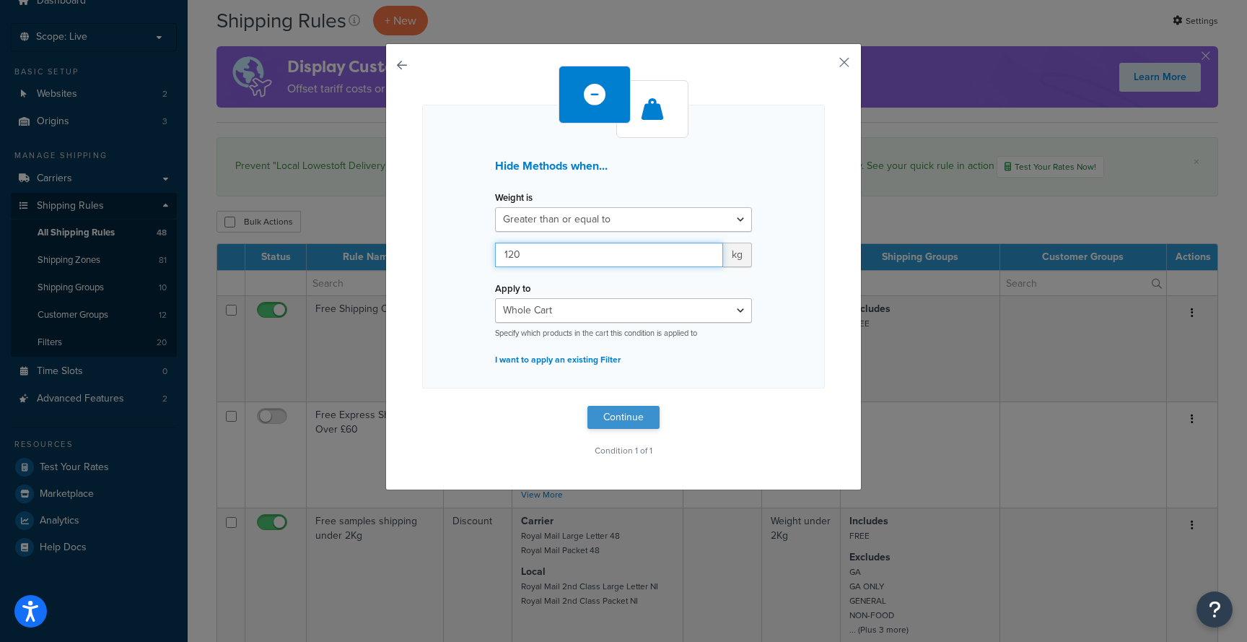
type input "120"
click at [617, 419] on button "Continue" at bounding box center [624, 417] width 72 height 23
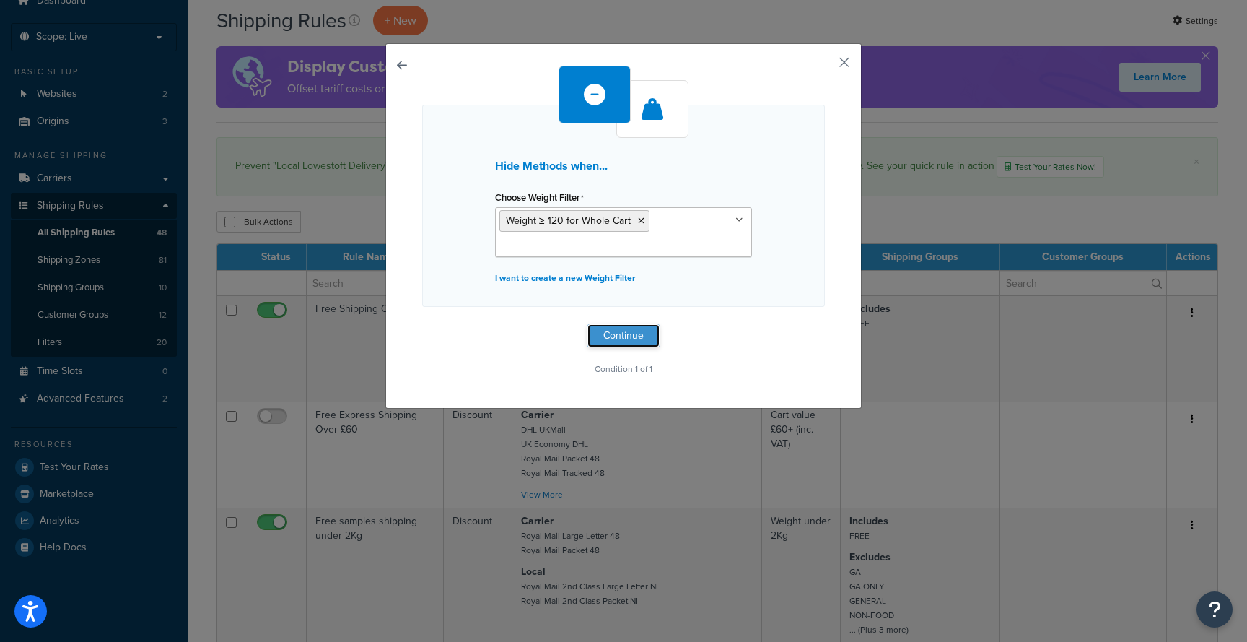
click at [637, 339] on button "Continue" at bounding box center [624, 335] width 72 height 23
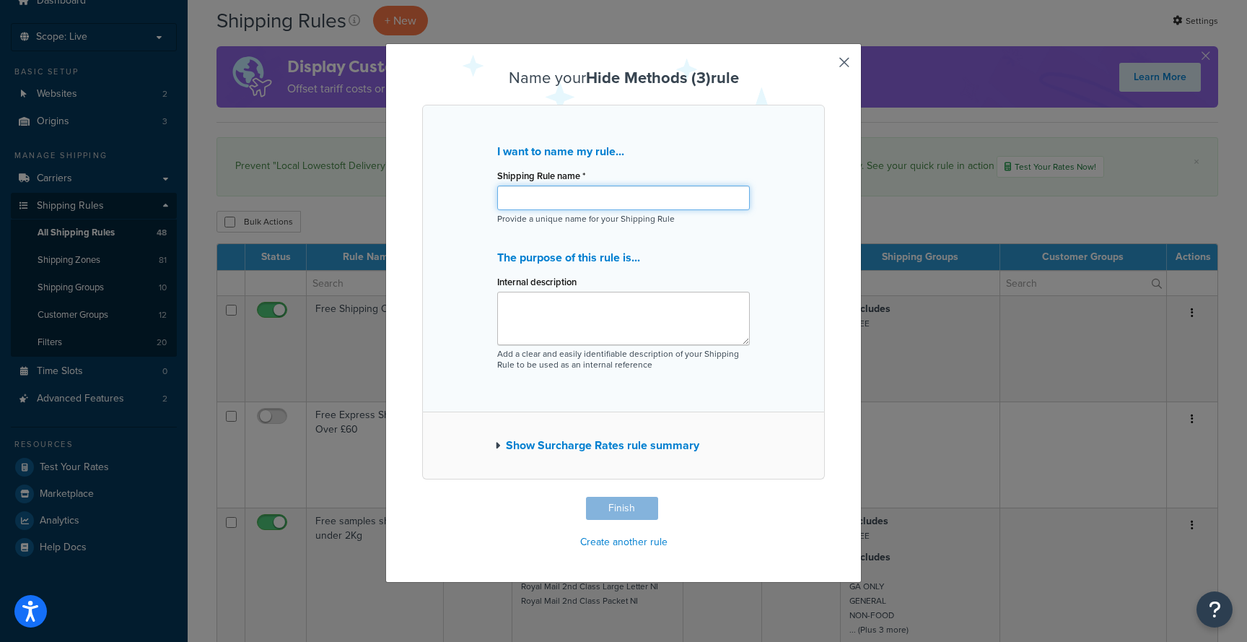
click at [578, 196] on input "Shipping Rule name *" at bounding box center [623, 198] width 253 height 25
type input "Hide National Couriers for Local Deliveries over 120kg"
click at [622, 513] on button "Finish" at bounding box center [622, 508] width 72 height 23
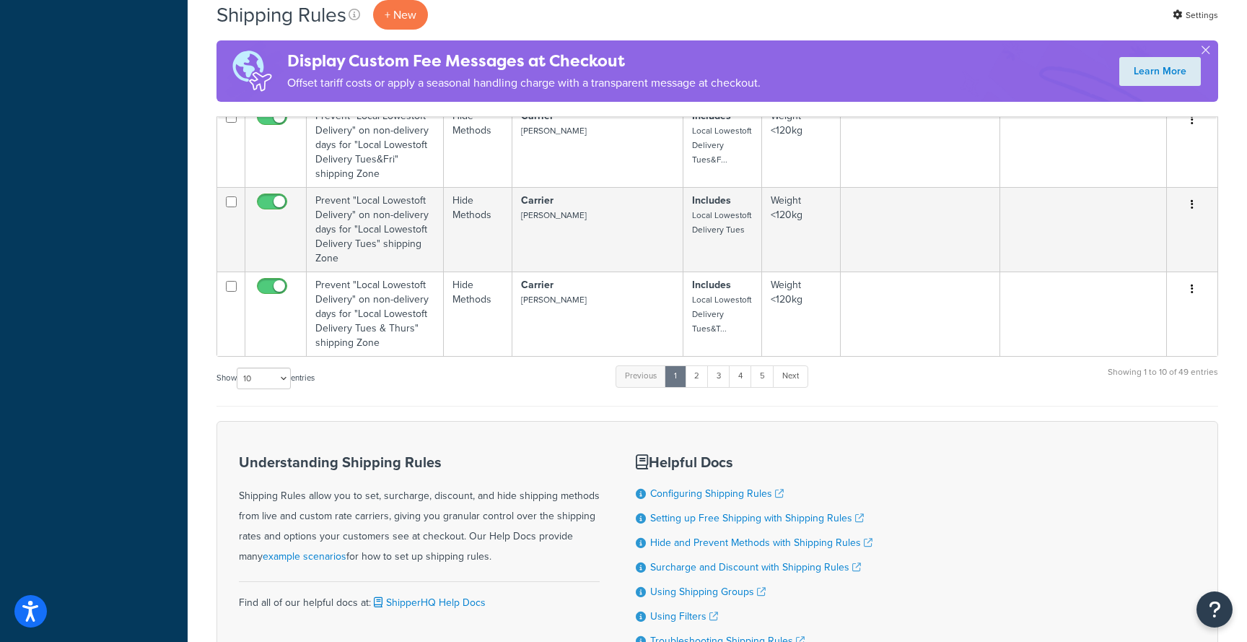
scroll to position [969, 0]
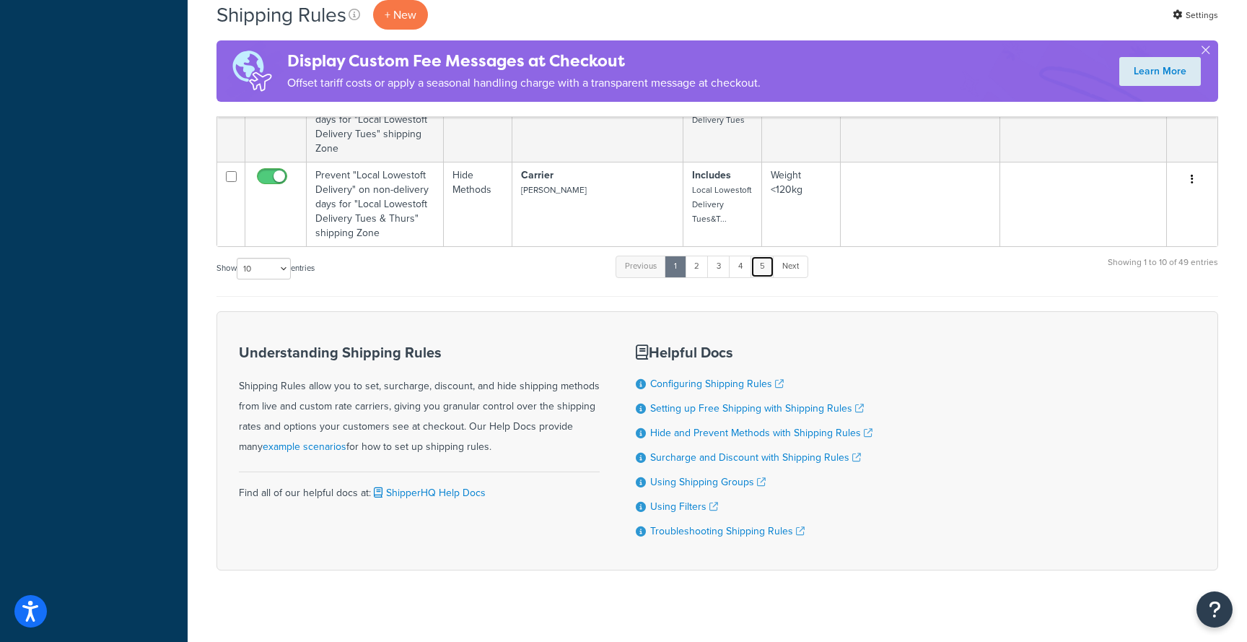
click at [769, 257] on link "5" at bounding box center [763, 267] width 24 height 22
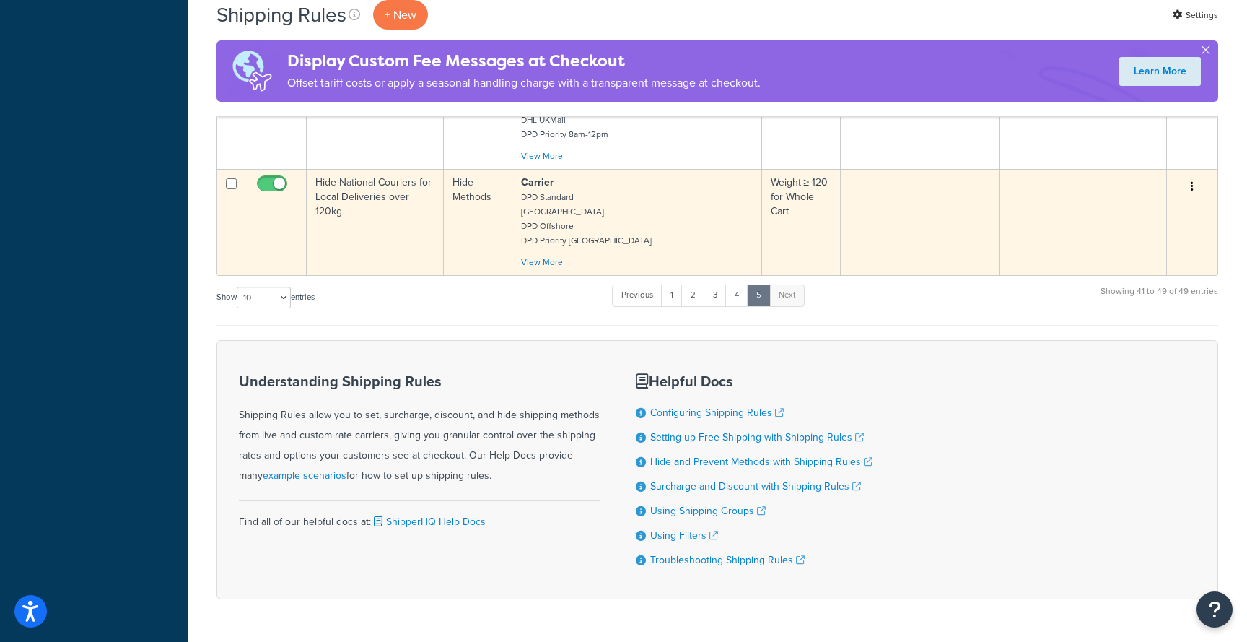
click at [1194, 175] on button "button" at bounding box center [1192, 186] width 20 height 23
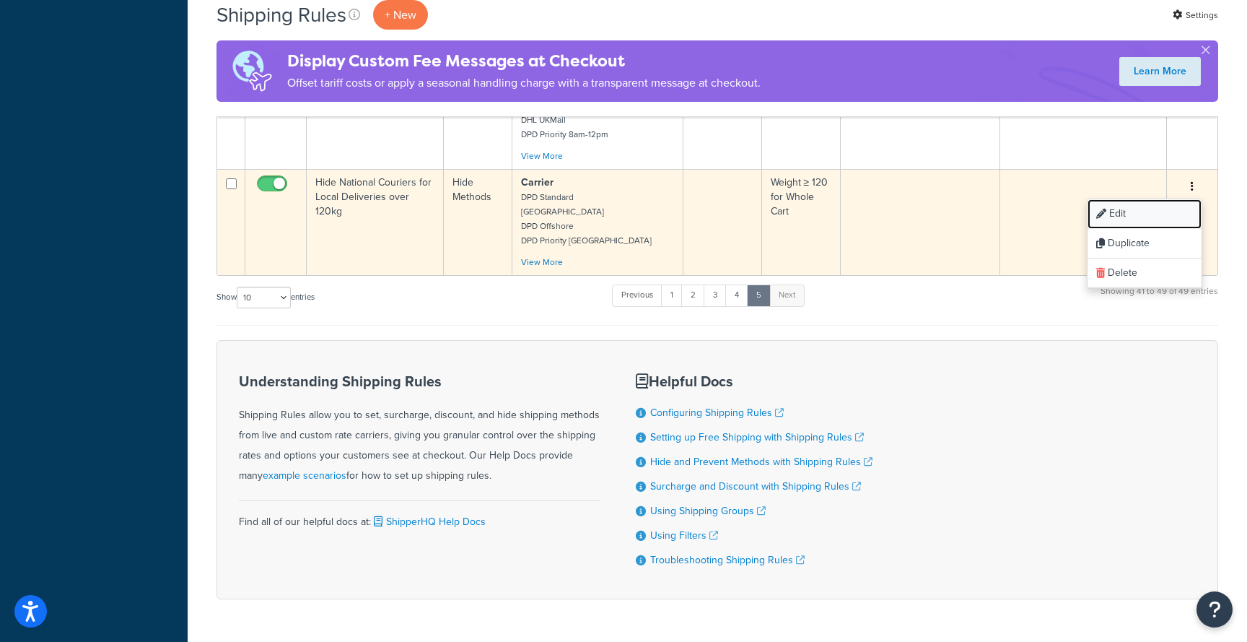
click at [1179, 199] on link "Edit" at bounding box center [1145, 214] width 114 height 30
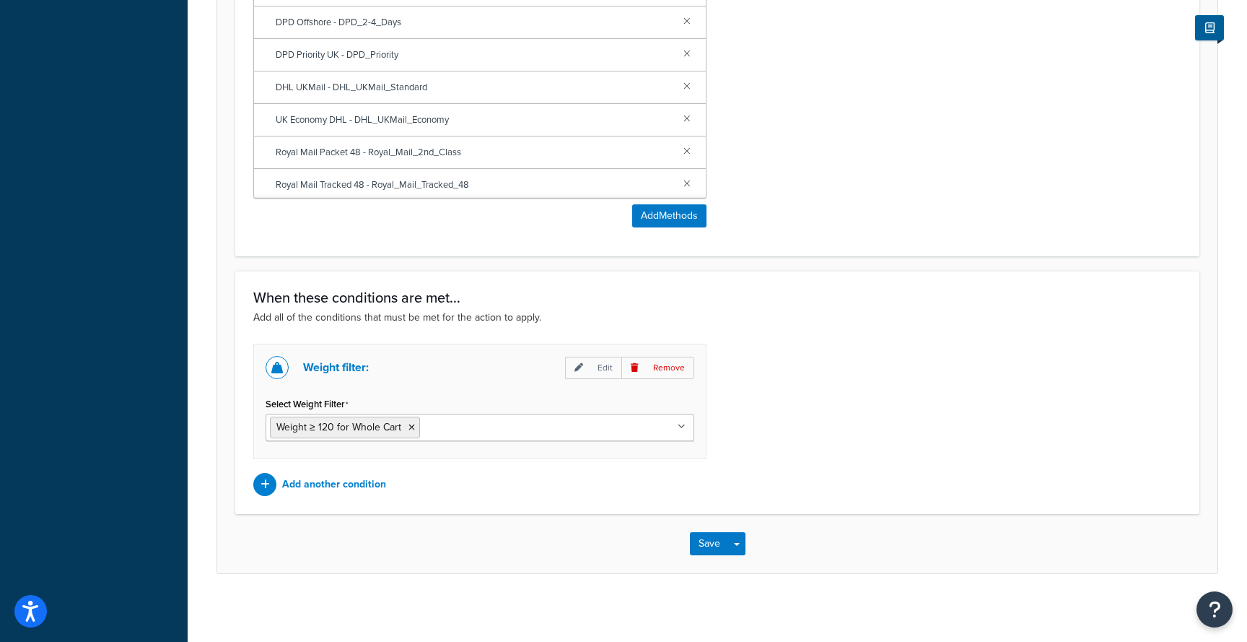
scroll to position [832, 0]
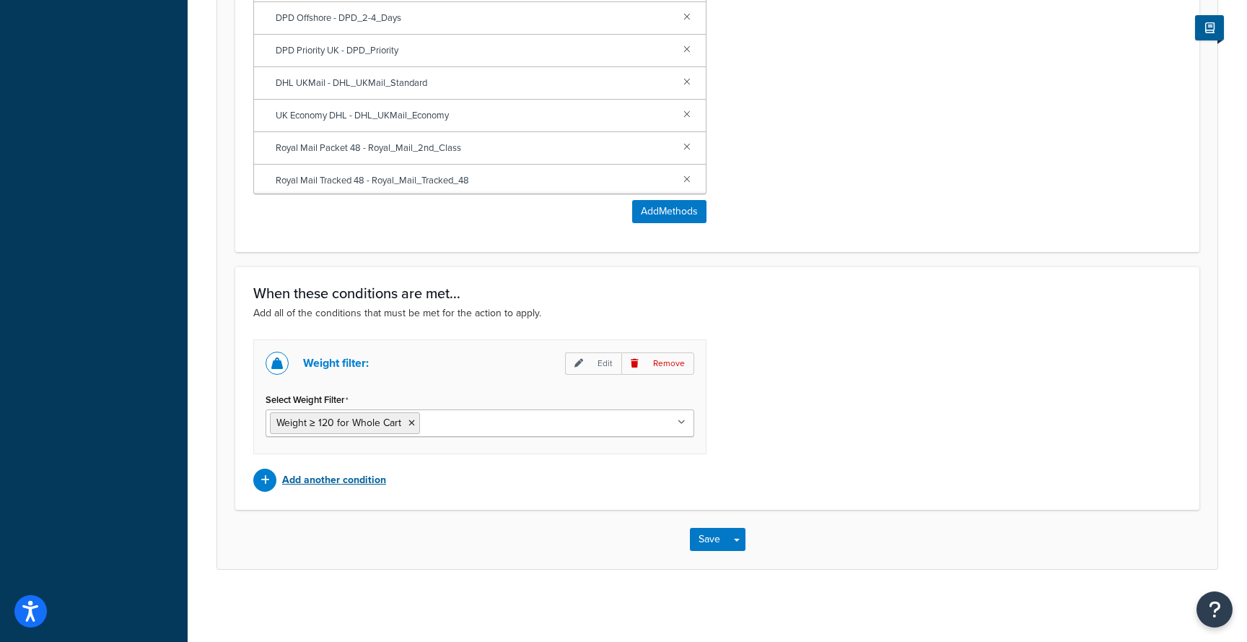
click at [369, 479] on p "Add another condition" at bounding box center [334, 480] width 104 height 20
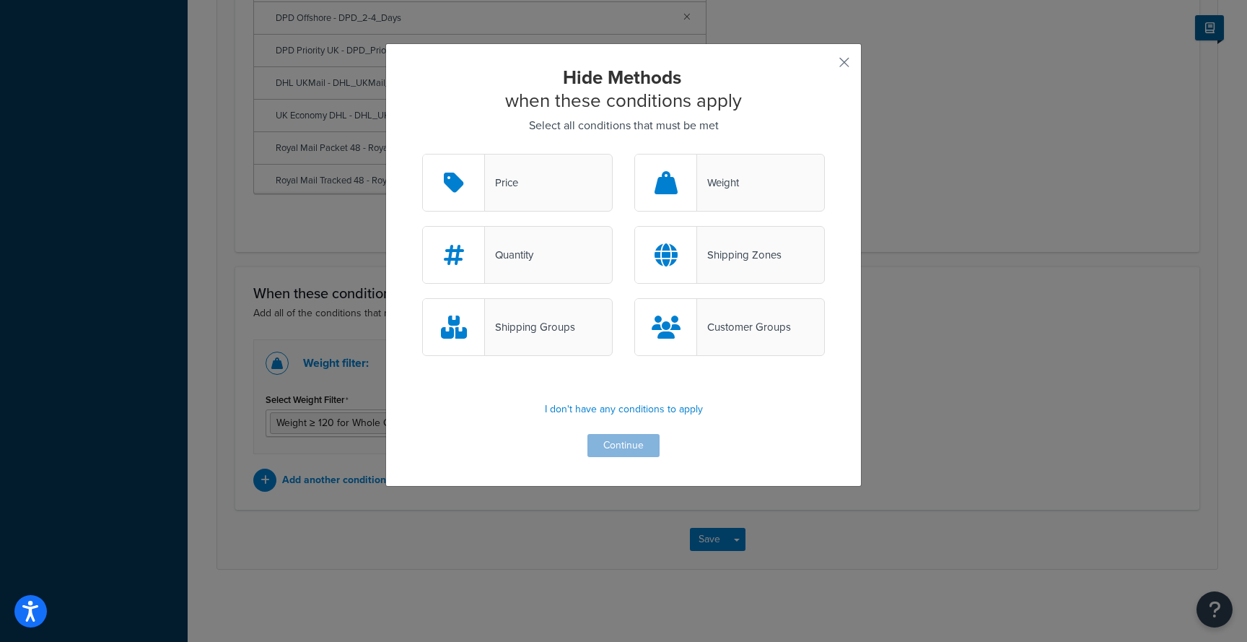
click at [722, 259] on div "Shipping Zones" at bounding box center [739, 255] width 84 height 20
click at [0, 0] on input "Shipping Zones" at bounding box center [0, 0] width 0 height 0
click at [639, 445] on button "Continue" at bounding box center [624, 445] width 72 height 23
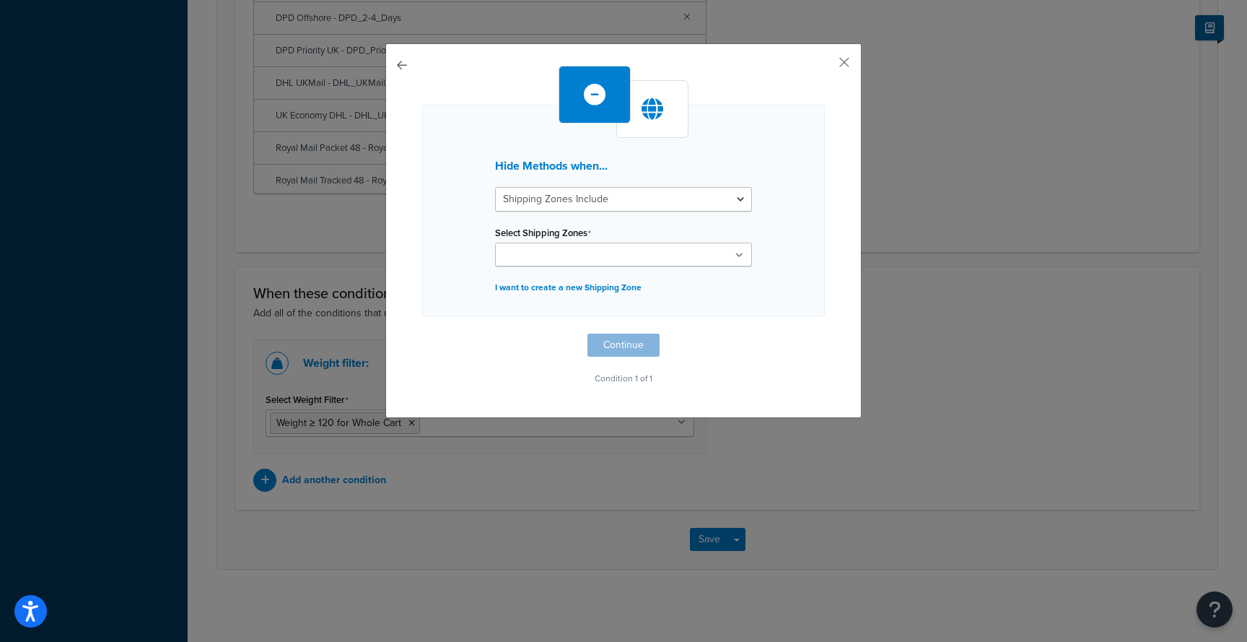
click at [572, 256] on input "Select Shipping Zones" at bounding box center [564, 256] width 128 height 16
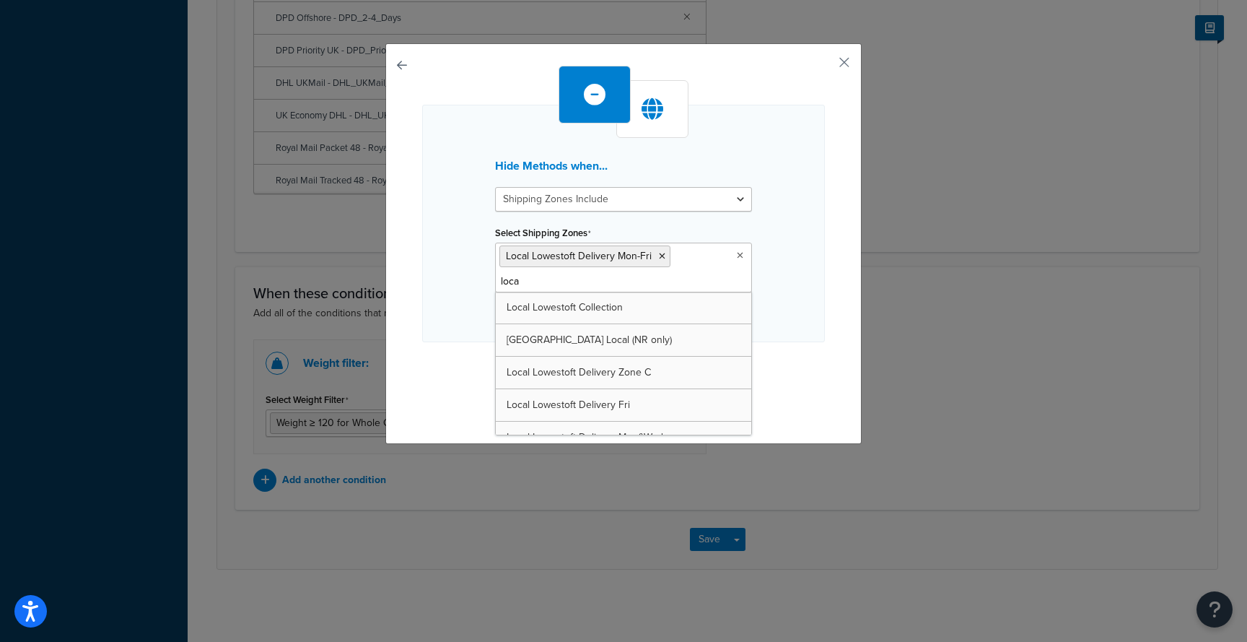
type input "local"
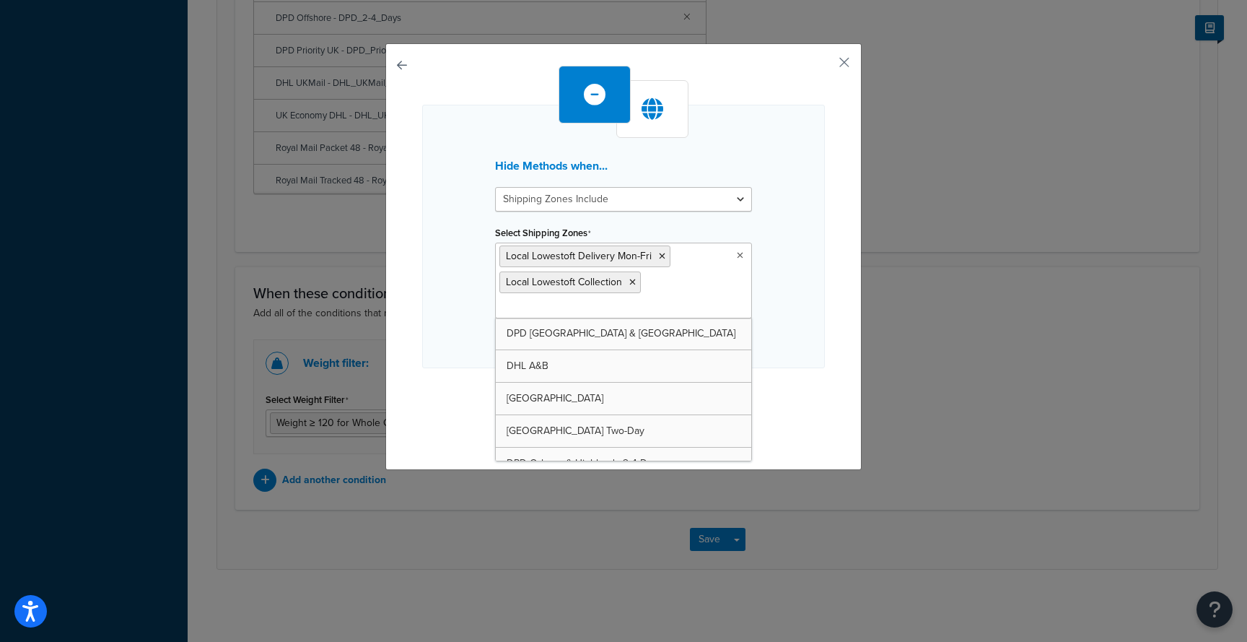
click at [634, 310] on ul "Local Lowestoft Delivery Mon-Fri Local Lowestoft Collection" at bounding box center [623, 281] width 257 height 76
click at [632, 310] on ul "Local Lowestoft Delivery Mon-Fri Local Lowestoft Collection" at bounding box center [623, 281] width 257 height 76
click at [686, 279] on ul "Local Lowestoft Delivery Mon-Fri Local Lowestoft Collection" at bounding box center [623, 281] width 257 height 76
click at [679, 290] on ul "Local Lowestoft Delivery Mon-Fri Local Lowestoft Collection" at bounding box center [623, 281] width 257 height 76
click at [669, 290] on ul "Local Lowestoft Delivery Mon-Fri Local Lowestoft Collection" at bounding box center [623, 281] width 257 height 76
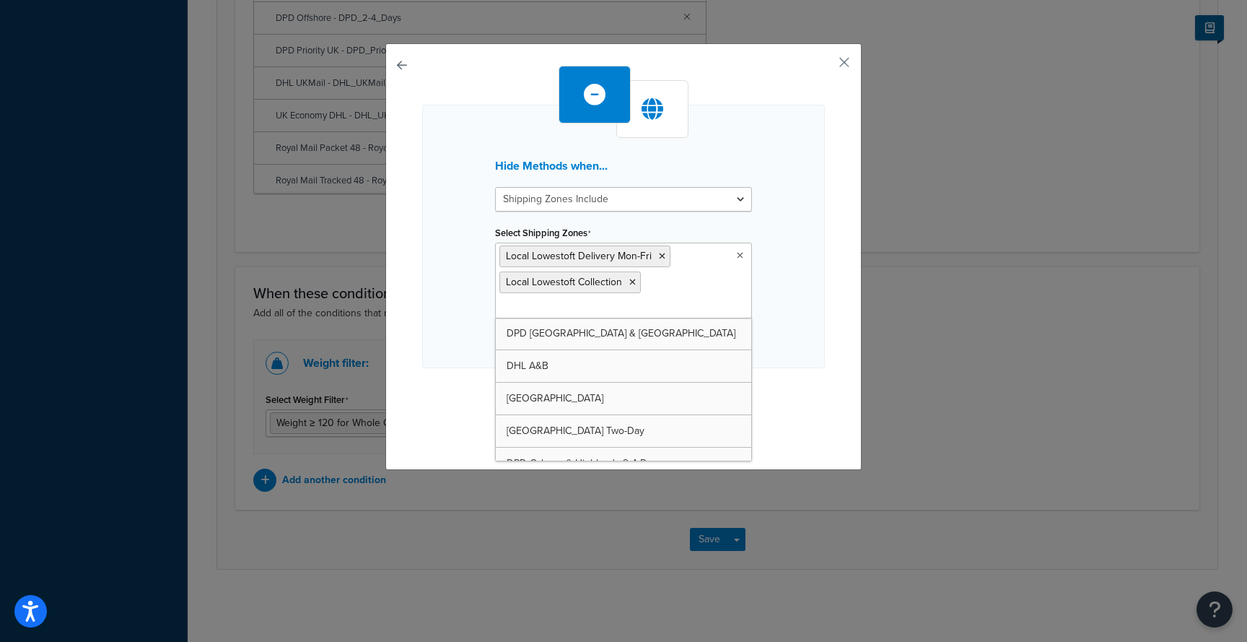
click at [660, 302] on ul "Local Lowestoft Delivery Mon-Fri Local Lowestoft Collection" at bounding box center [623, 281] width 257 height 76
click at [855, 330] on div "Hide Methods when... Shipping Zones Include Shipping Zones Do Not Include Selec…" at bounding box center [623, 256] width 476 height 427
click at [666, 304] on ul "Local Lowestoft Delivery Mon-Fri Local Lowestoft Collection" at bounding box center [623, 281] width 257 height 76
type input "local"
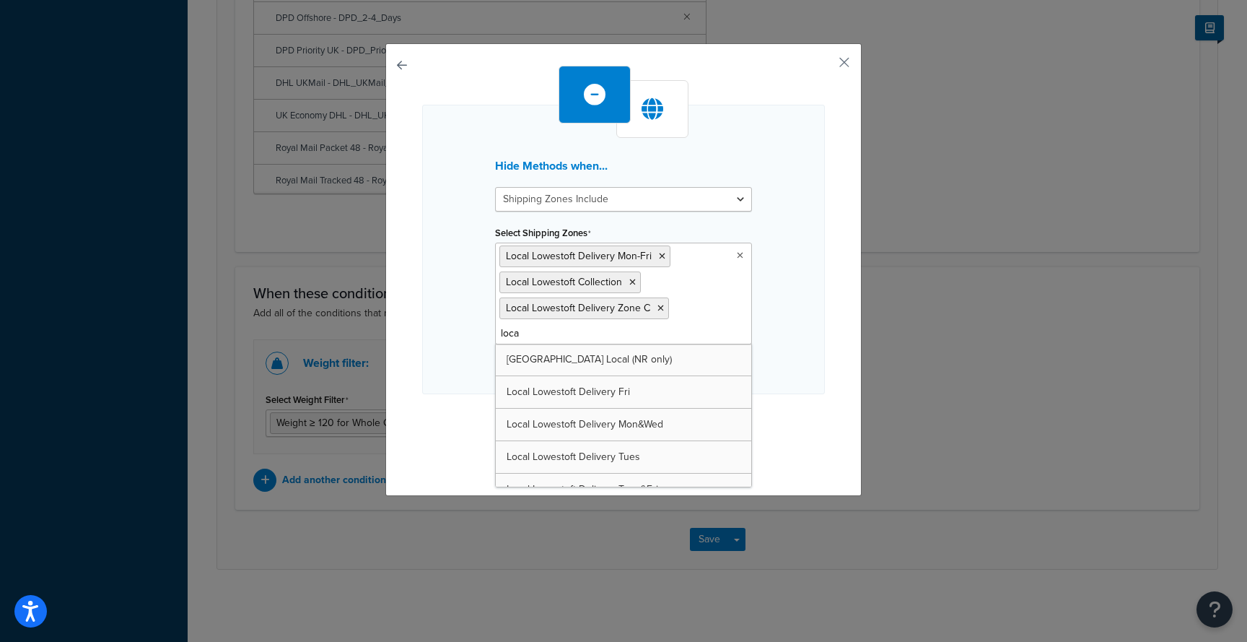
type input "local"
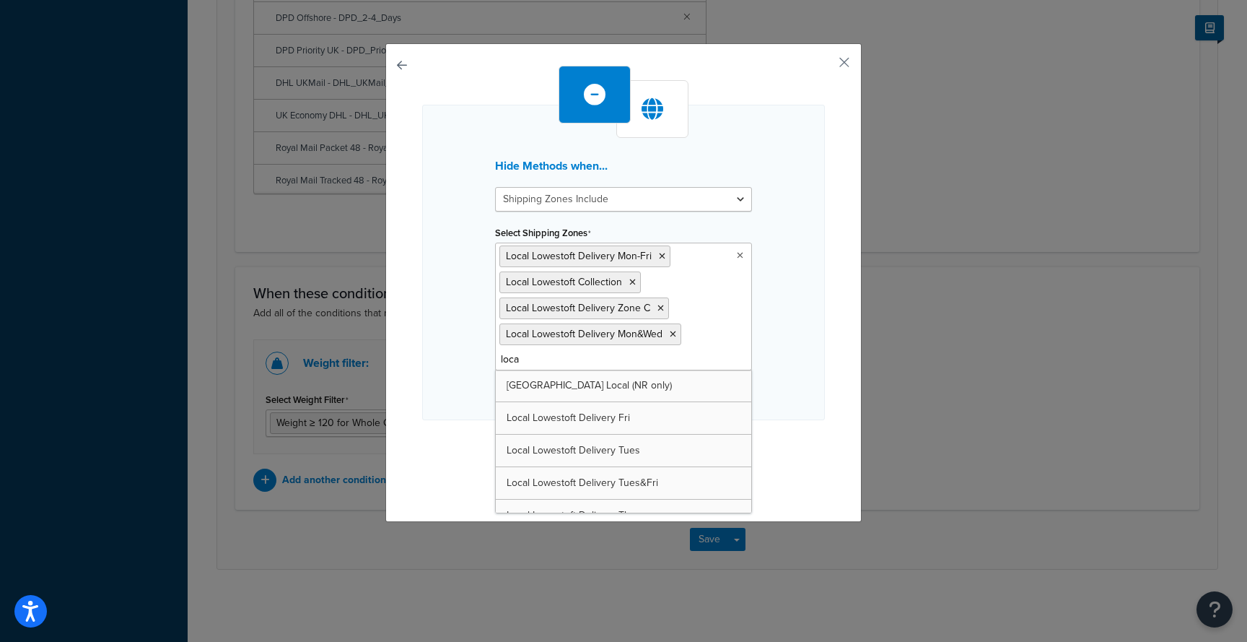
type input "local"
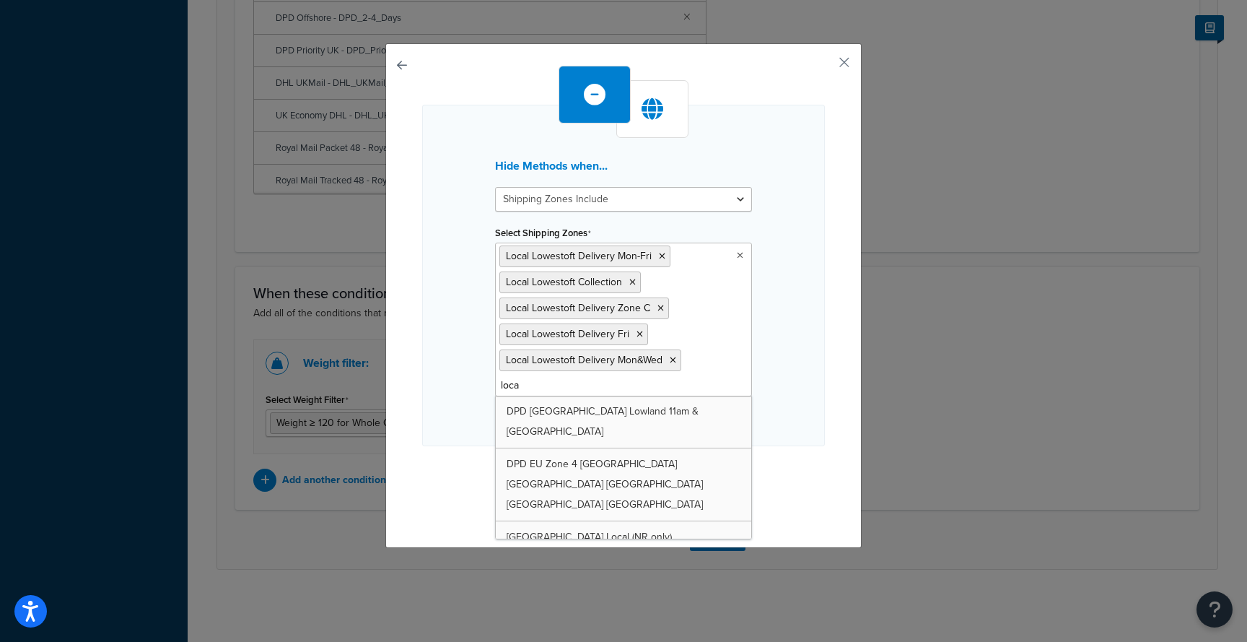
type input "local"
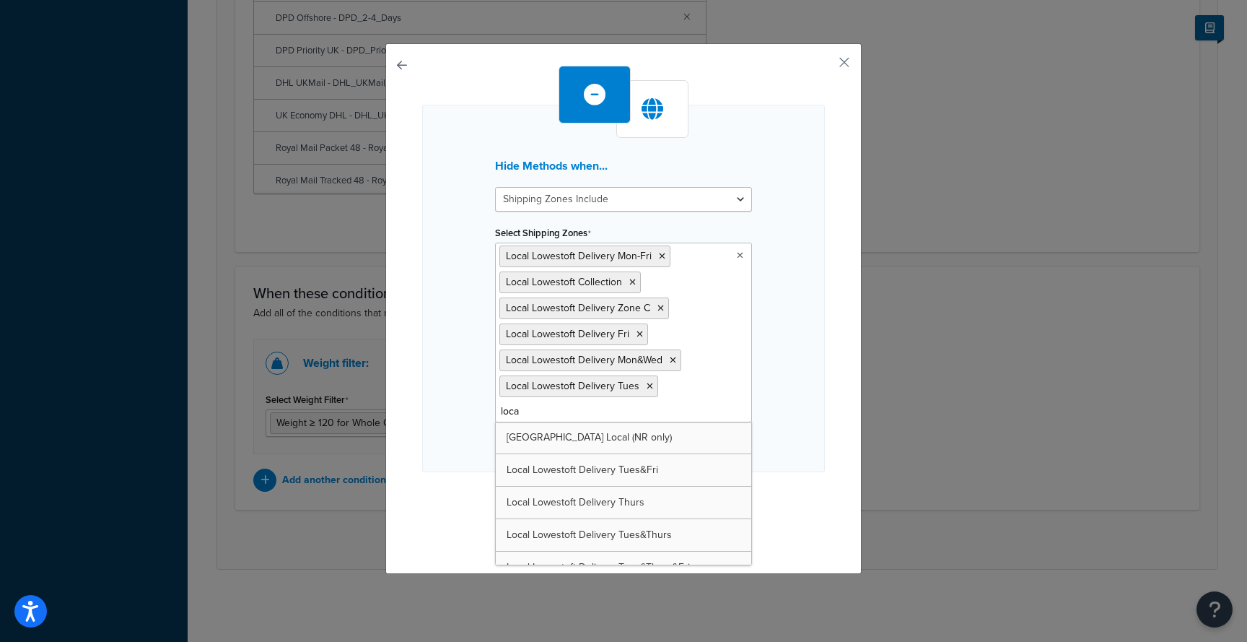
type input "local"
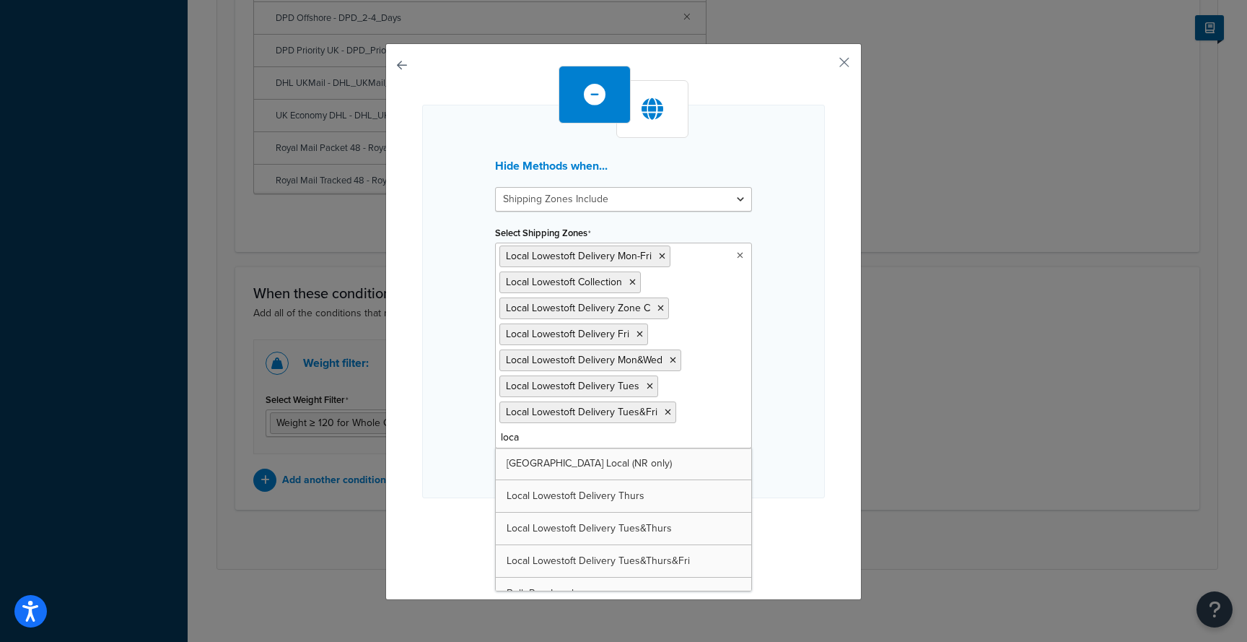
type input "local"
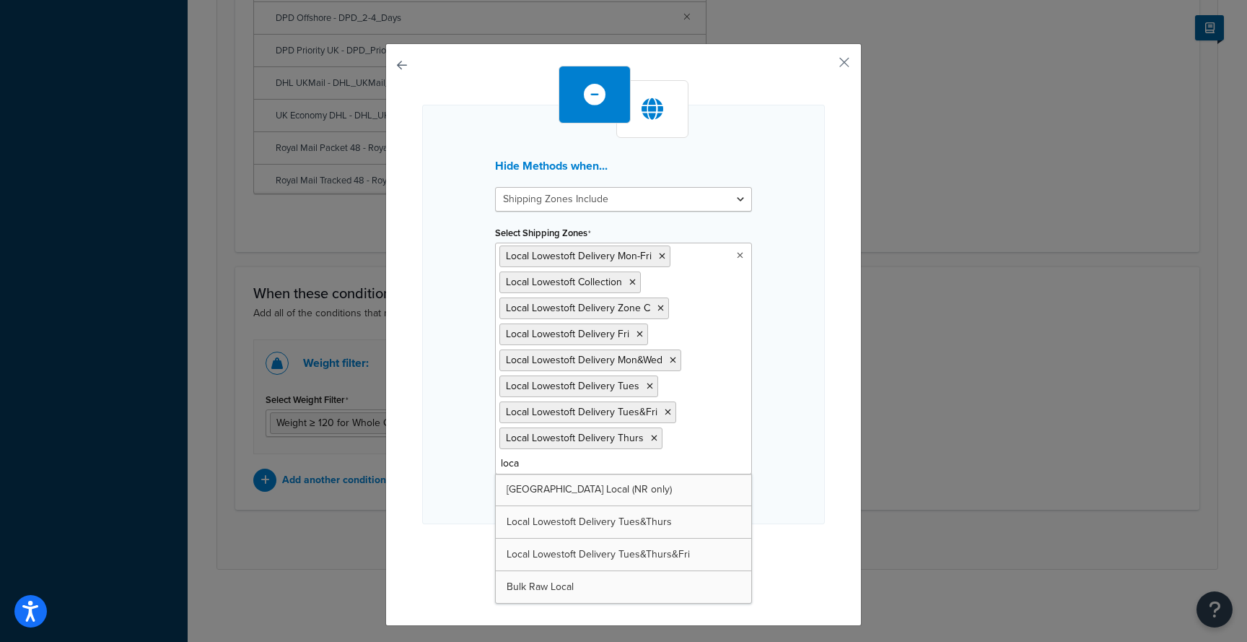
type input "local"
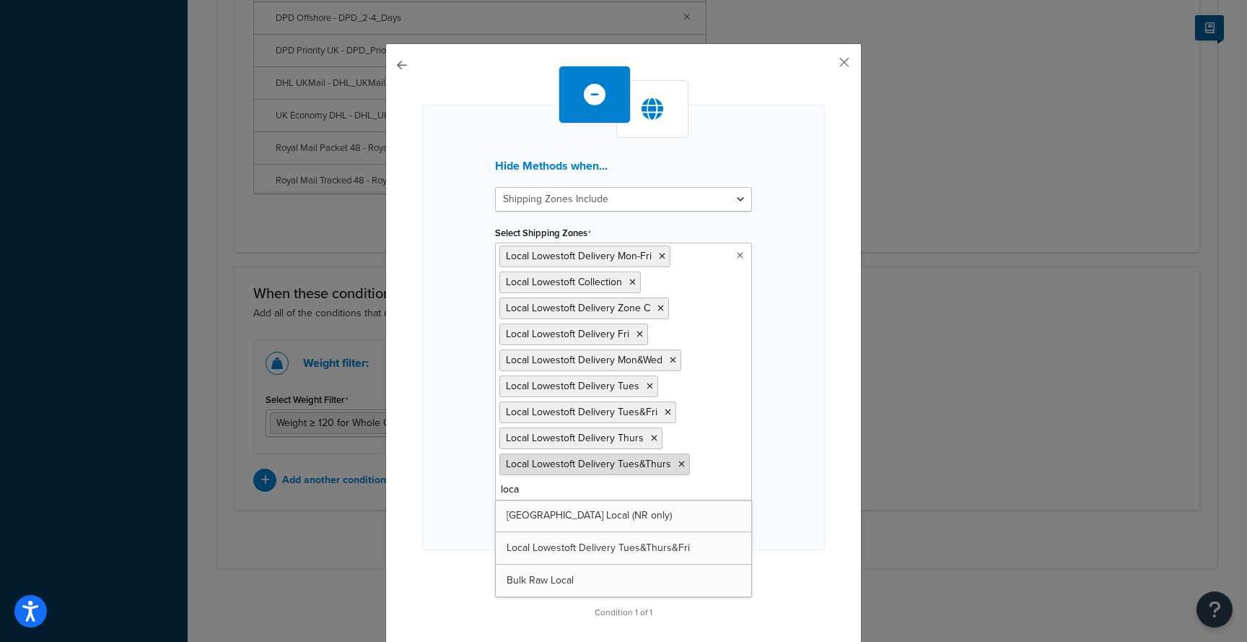
type input "local"
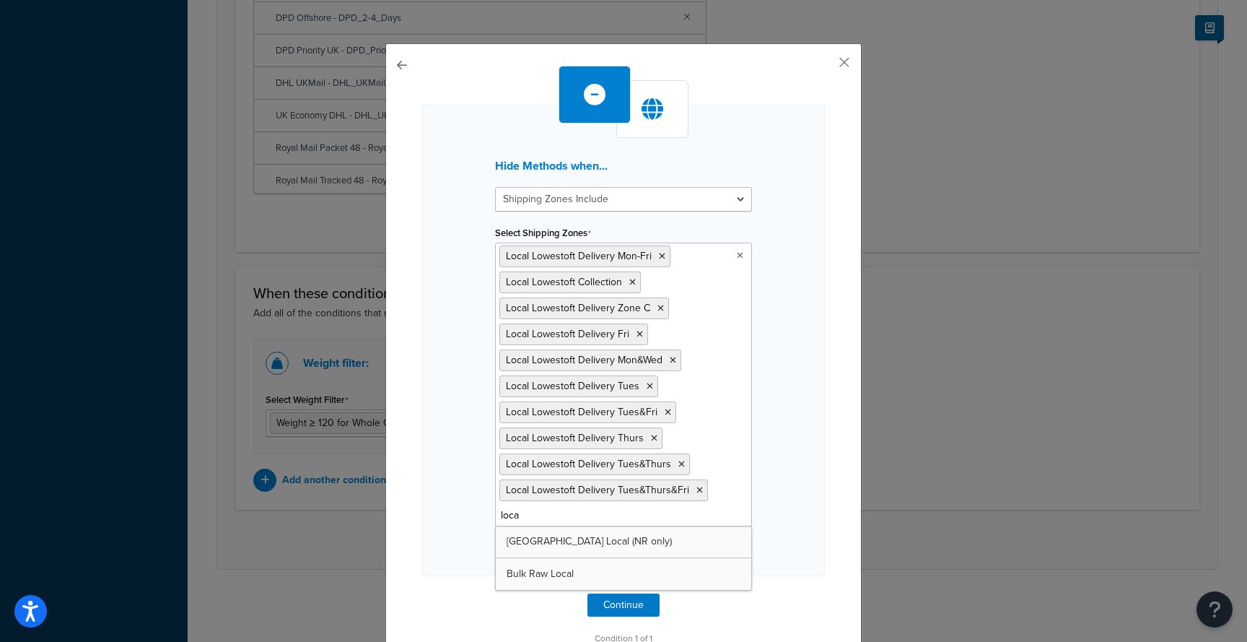
type input "local"
click at [792, 415] on div "Hide Methods when... Shipping Zones Include Shipping Zones Do Not Include Selec…" at bounding box center [623, 340] width 403 height 471
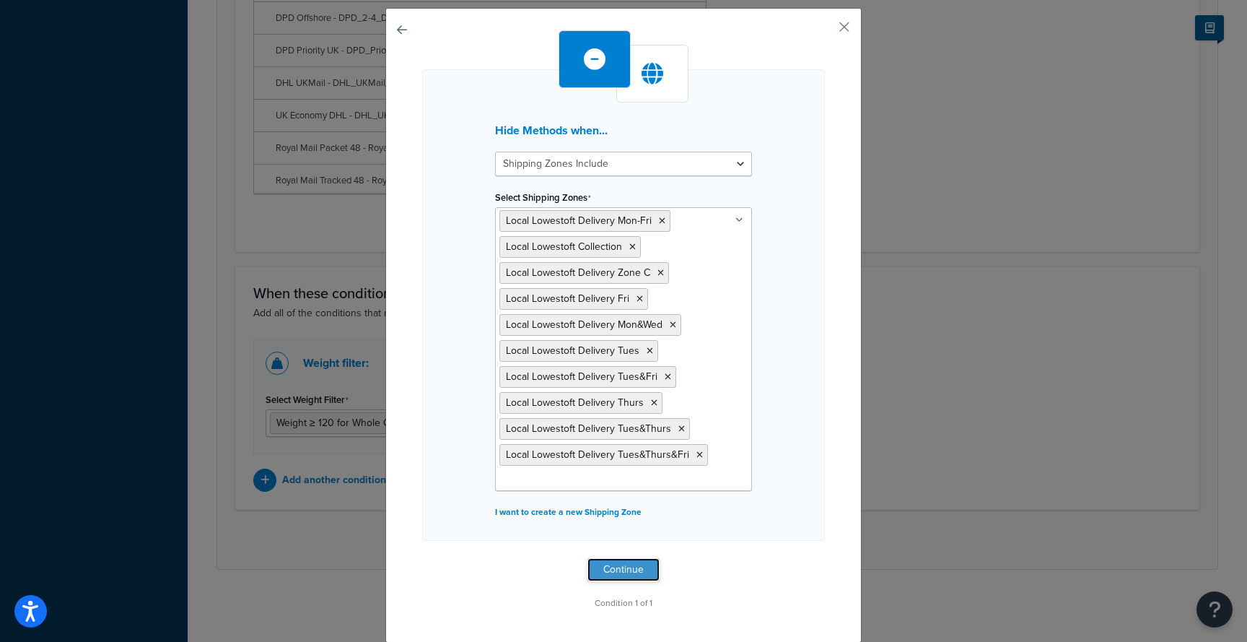
click at [640, 569] on button "Continue" at bounding box center [624, 569] width 72 height 23
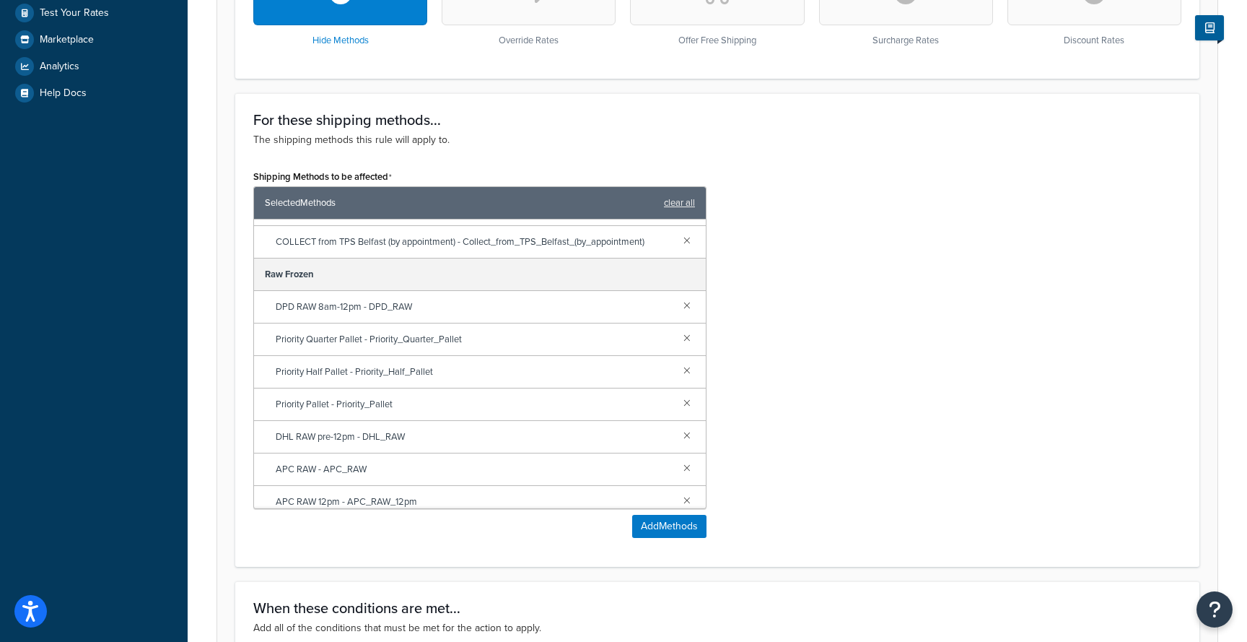
scroll to position [2065, 0]
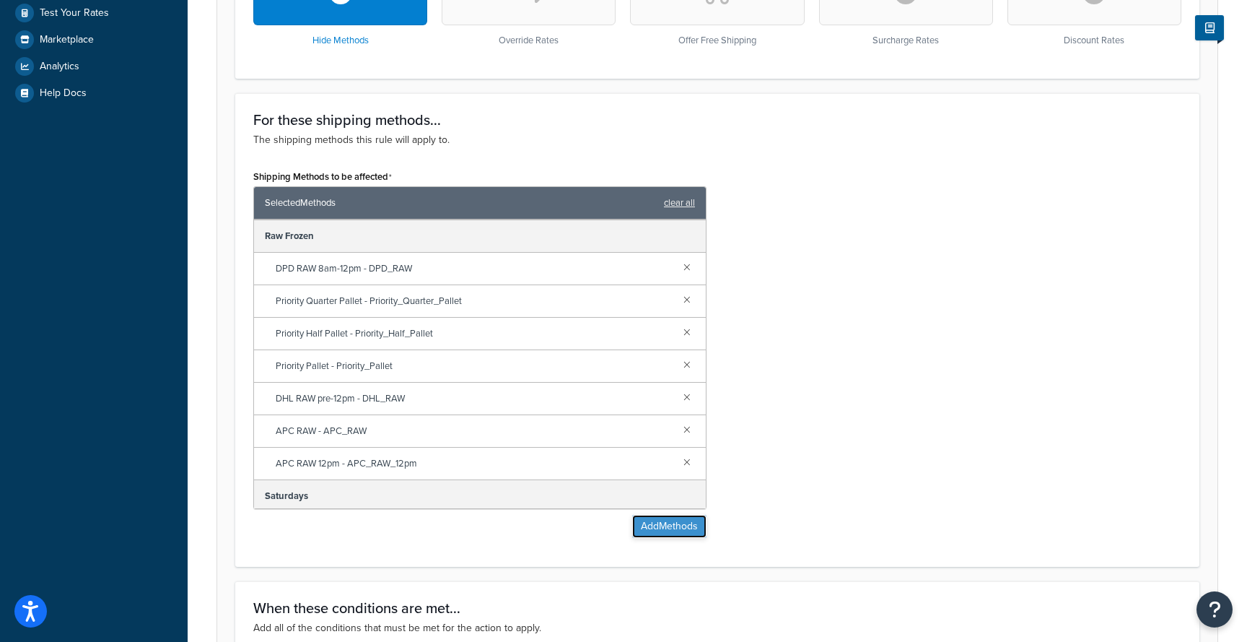
click at [669, 526] on button "Add Methods" at bounding box center [669, 526] width 74 height 23
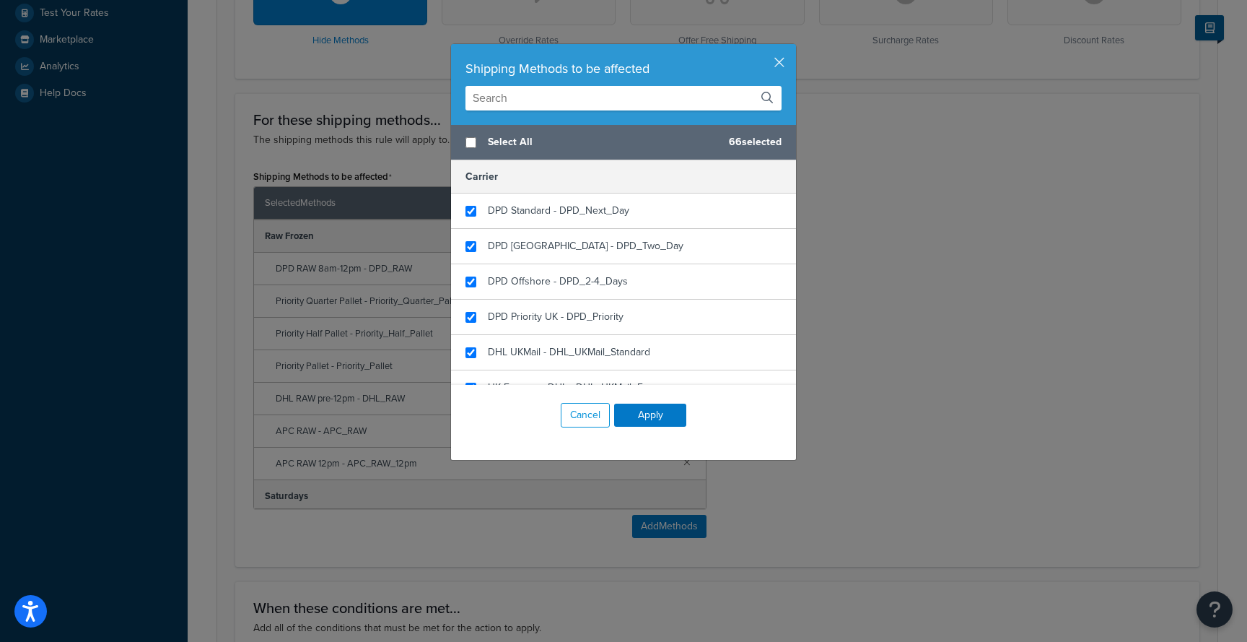
click at [564, 102] on input "text" at bounding box center [624, 98] width 316 height 25
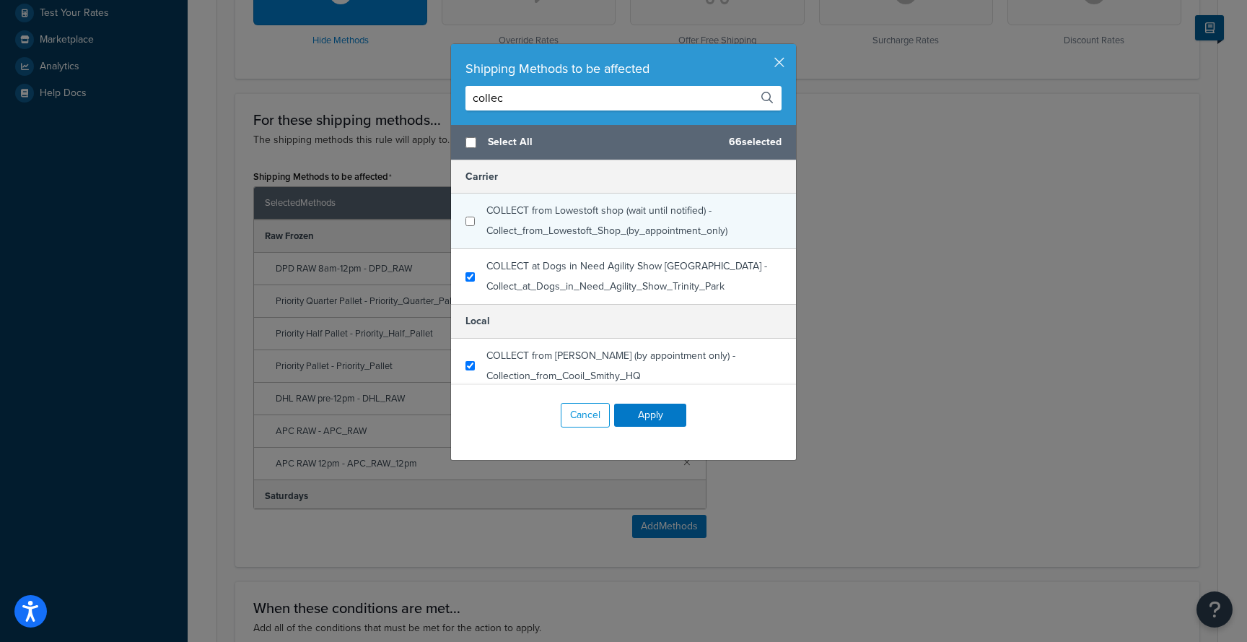
type input "collec"
click at [471, 220] on input "checkbox" at bounding box center [470, 221] width 9 height 11
checkbox input "false"
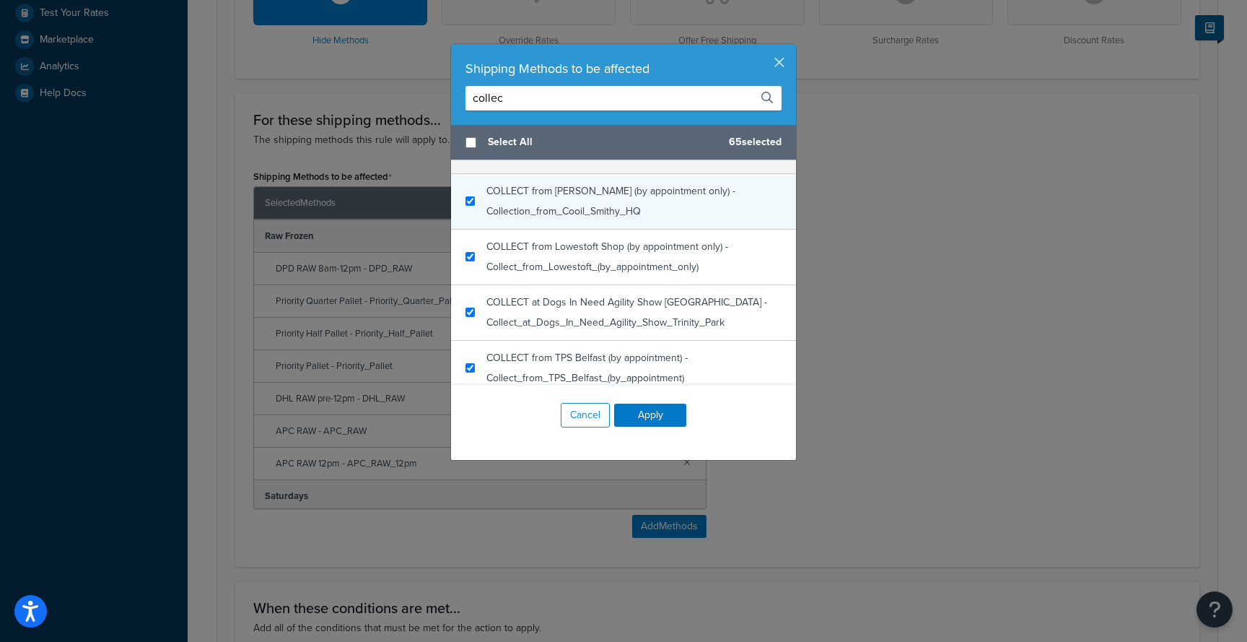
scroll to position [175, 0]
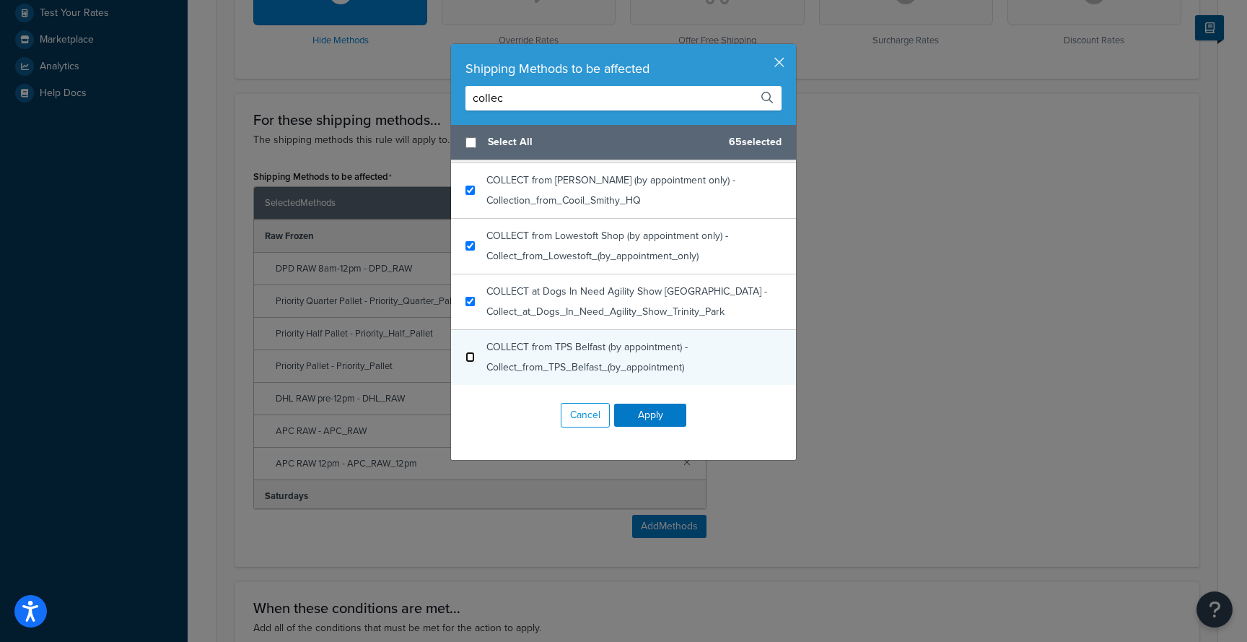
click at [474, 359] on input "checkbox" at bounding box center [470, 357] width 9 height 11
checkbox input "false"
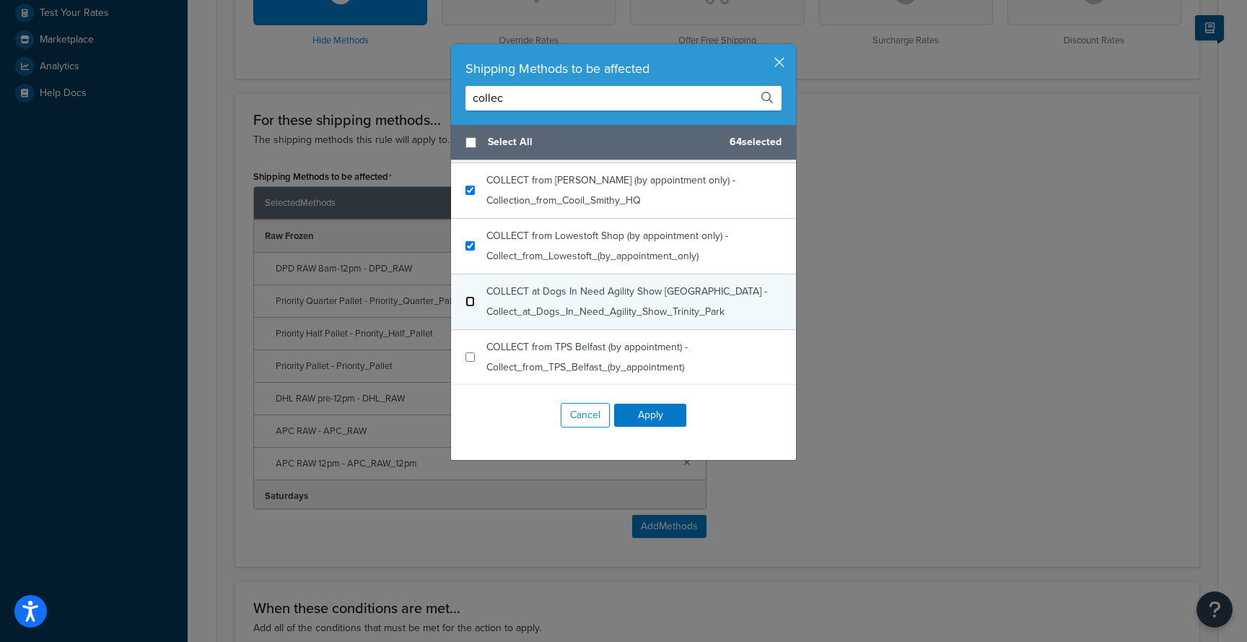
click at [471, 300] on input "checkbox" at bounding box center [470, 301] width 9 height 11
checkbox input "false"
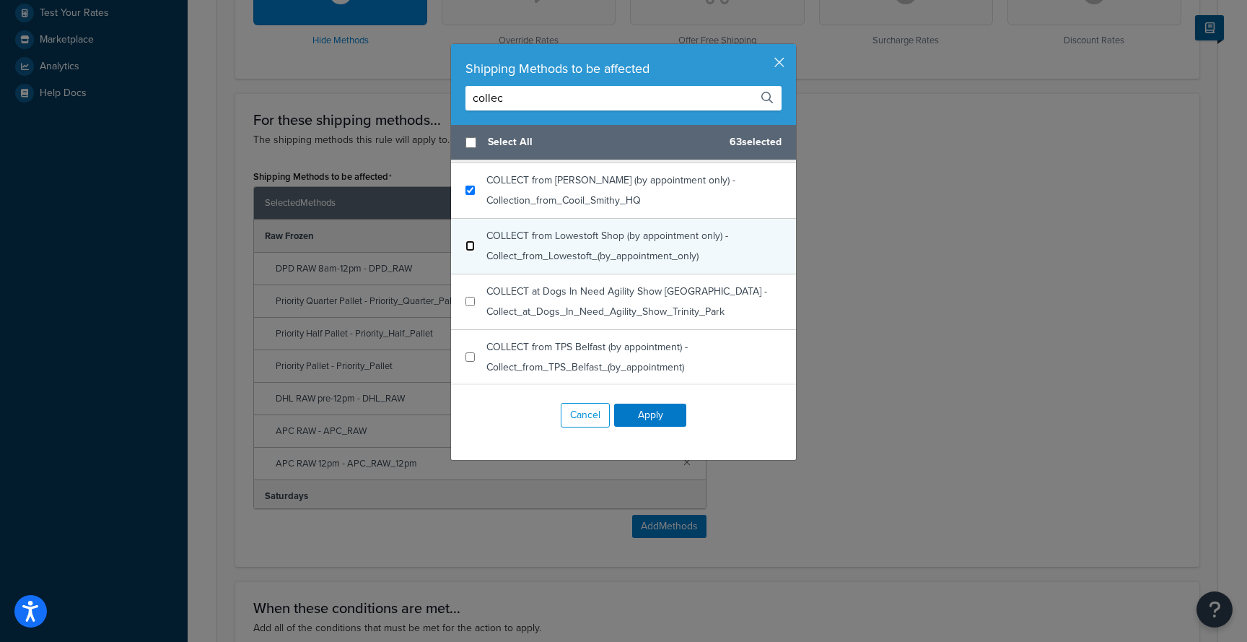
click at [471, 243] on input "checkbox" at bounding box center [470, 245] width 9 height 11
checkbox input "false"
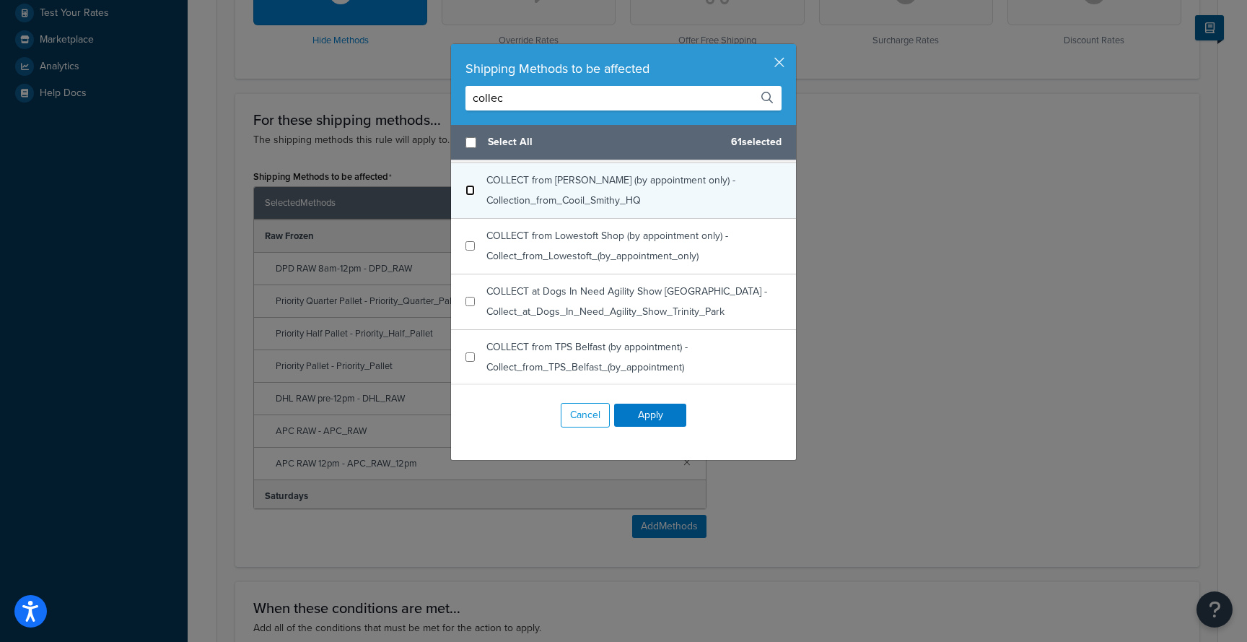
click at [471, 194] on input "checkbox" at bounding box center [470, 190] width 9 height 11
checkbox input "false"
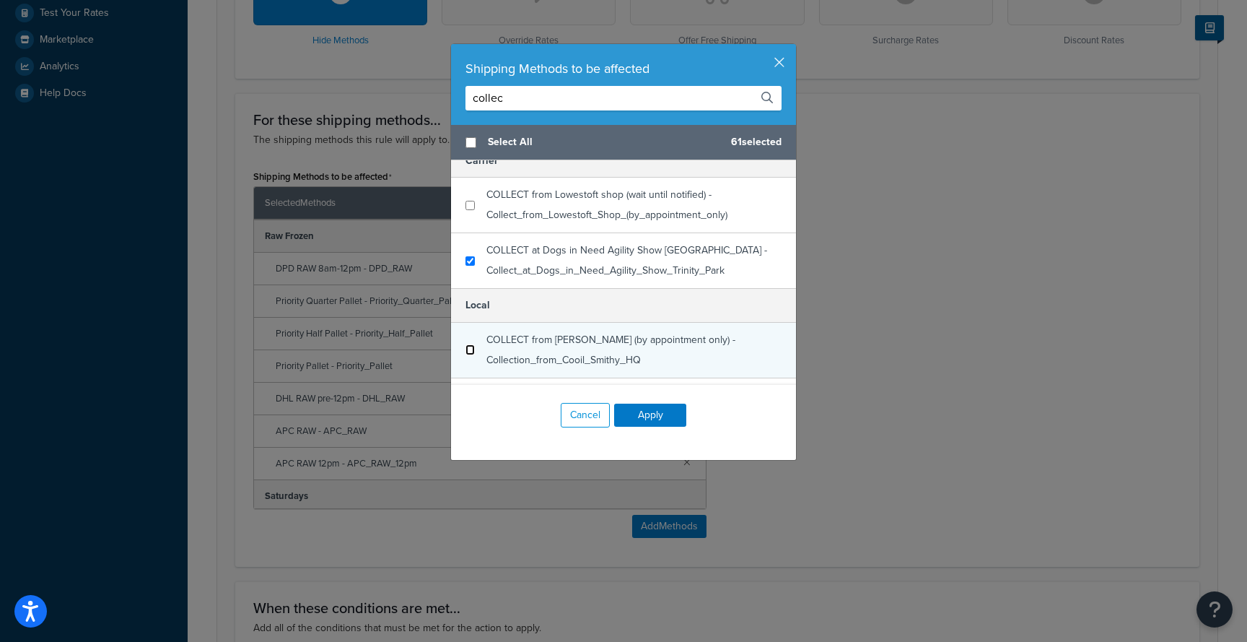
scroll to position [0, 0]
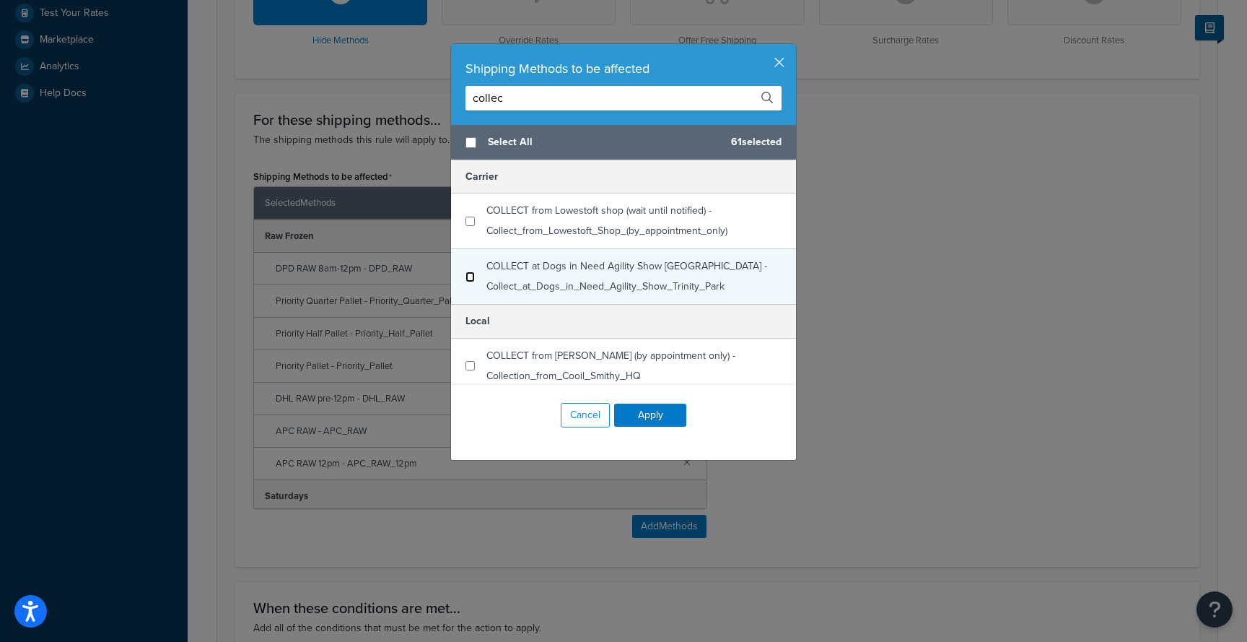
click at [471, 278] on input "checkbox" at bounding box center [470, 276] width 9 height 11
checkbox input "false"
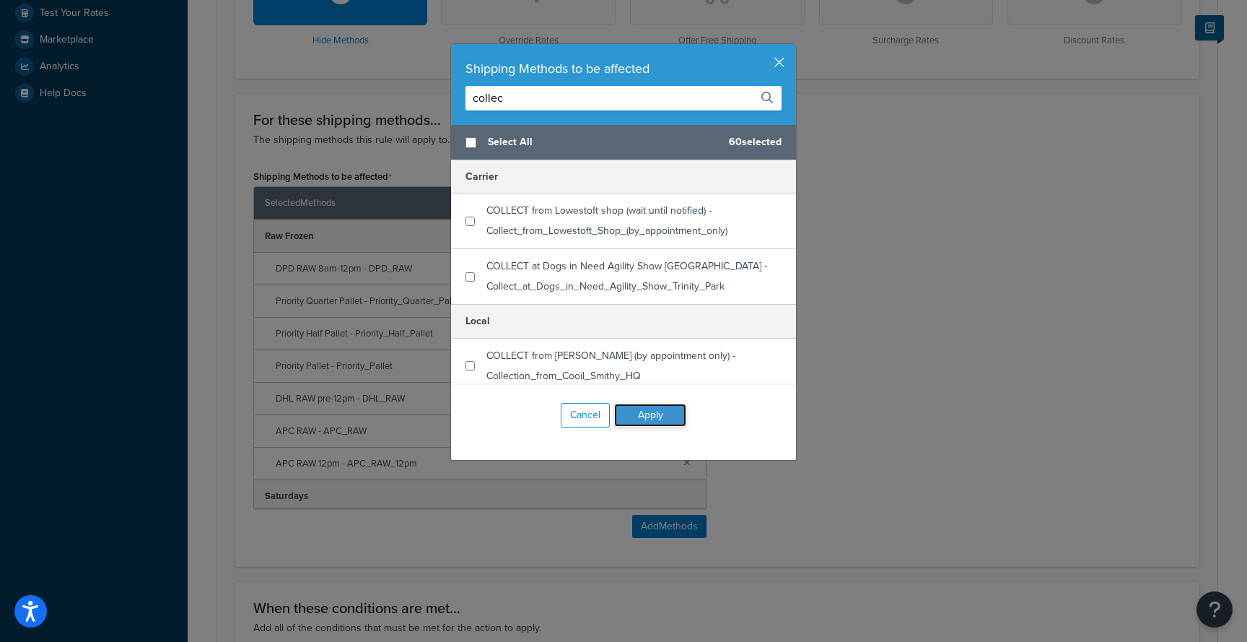
click at [646, 419] on button "Apply" at bounding box center [650, 415] width 72 height 23
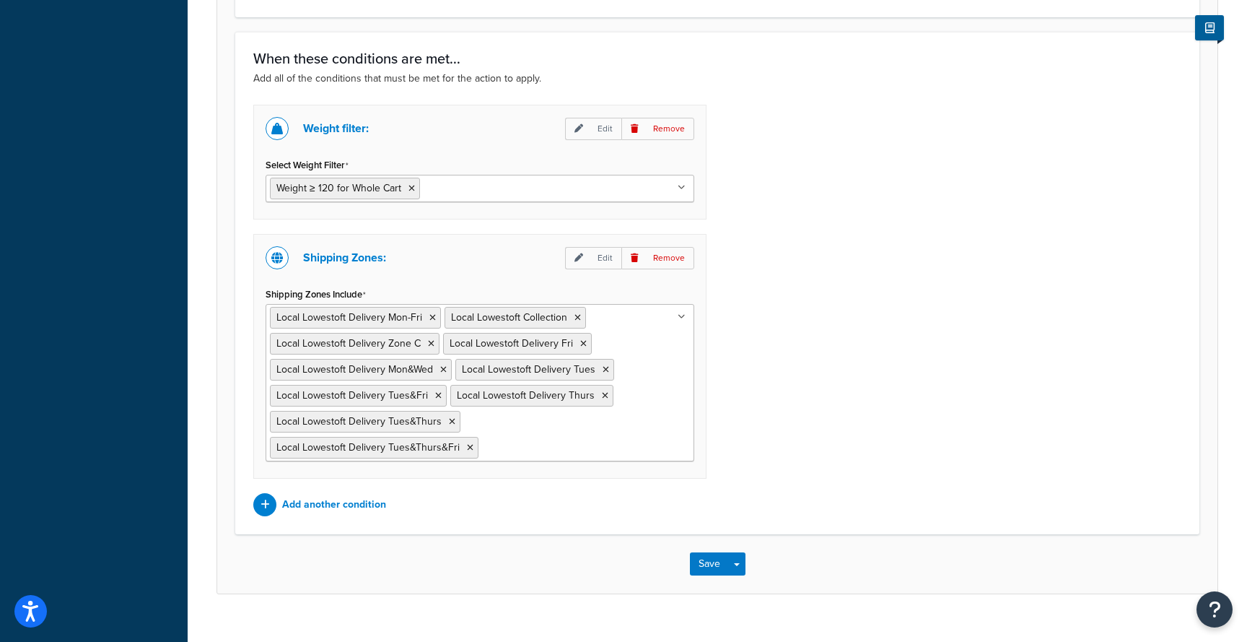
scroll to position [1088, 0]
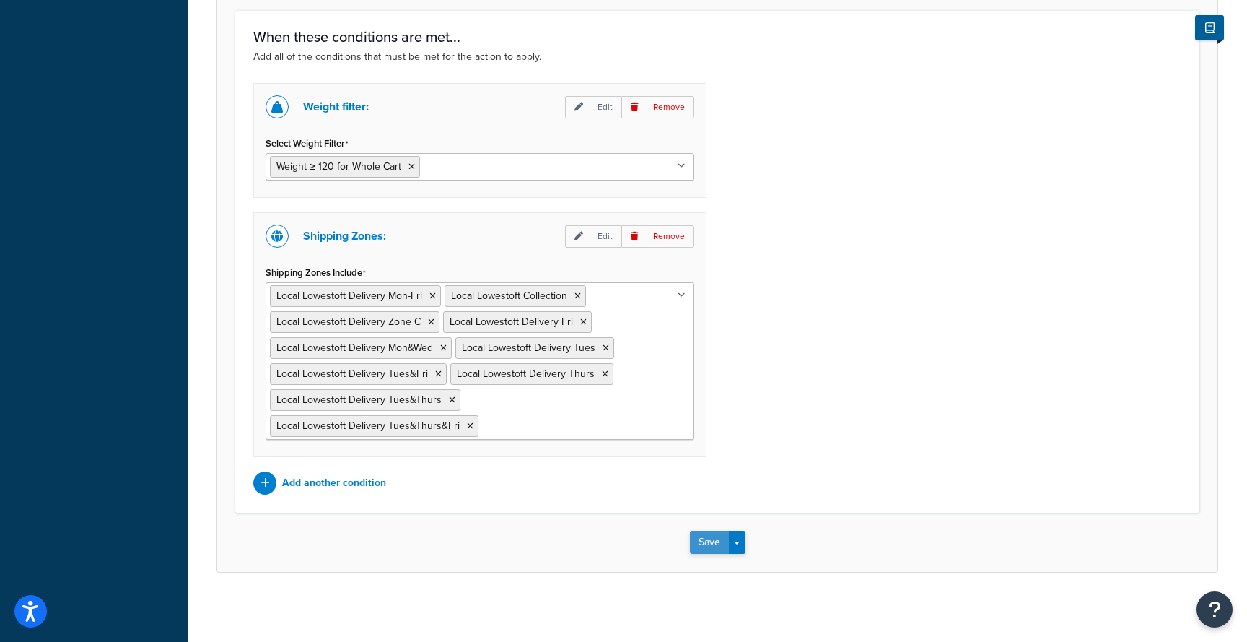
click at [709, 539] on button "Save" at bounding box center [709, 542] width 39 height 23
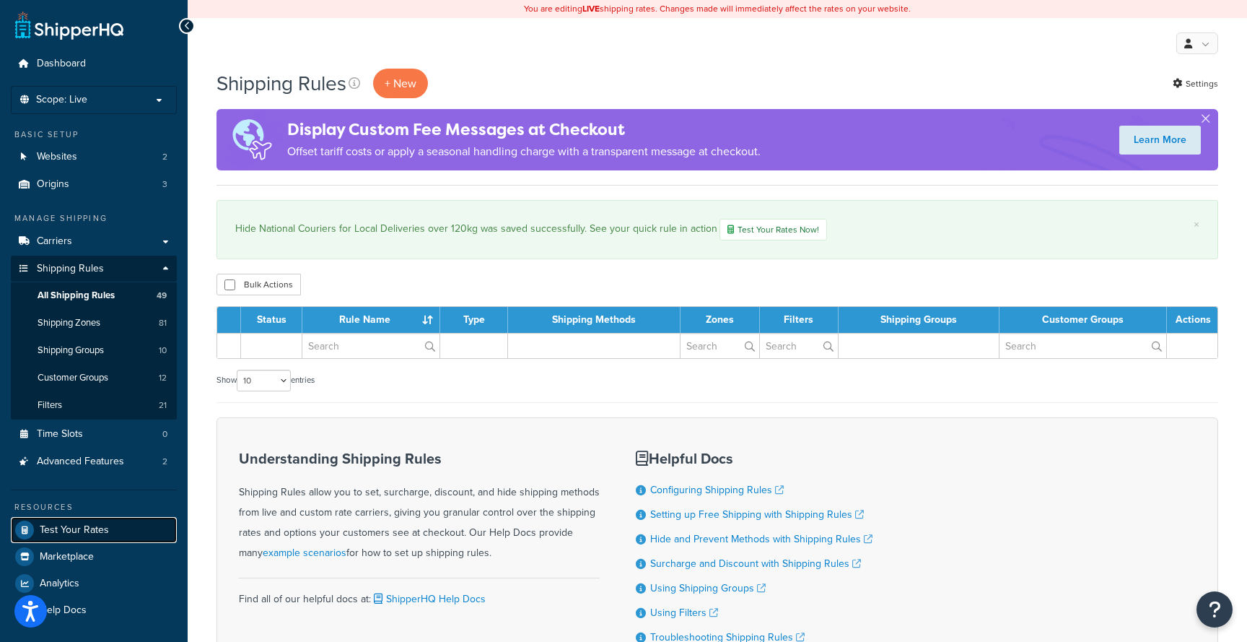
click at [77, 526] on span "Test Your Rates" at bounding box center [74, 530] width 69 height 12
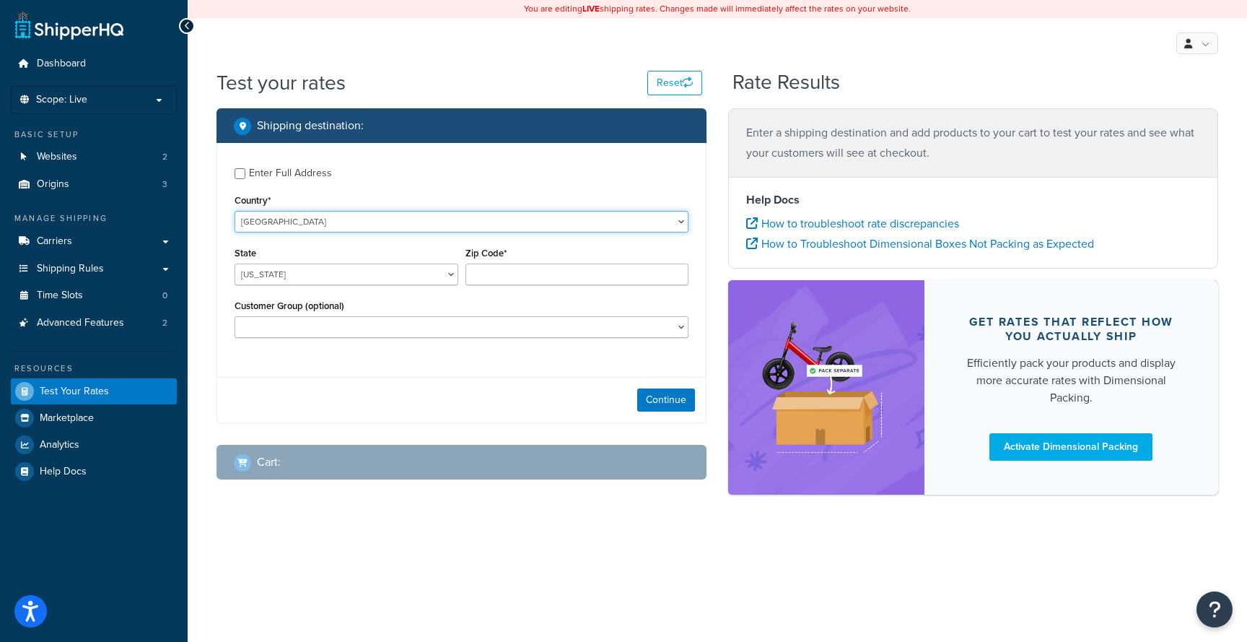
click at [372, 225] on select "United States United Kingdom Afghanistan Åland Islands Albania Algeria American…" at bounding box center [462, 222] width 454 height 22
select select "GB"
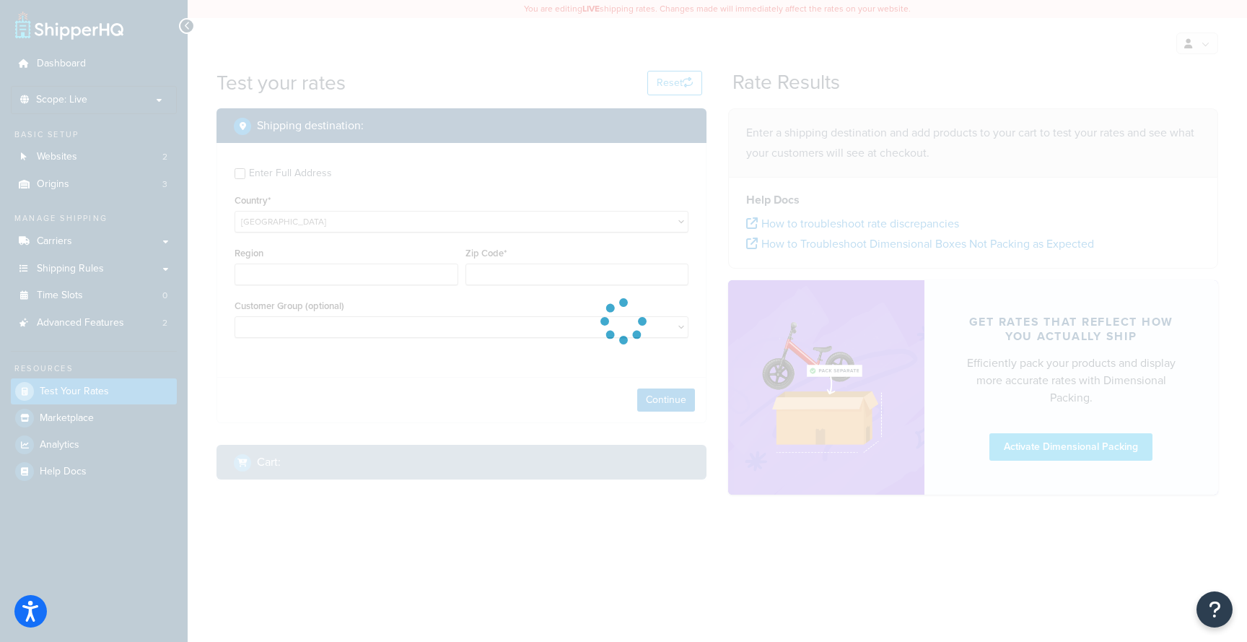
click at [499, 280] on div at bounding box center [623, 321] width 1247 height 642
type input "AL"
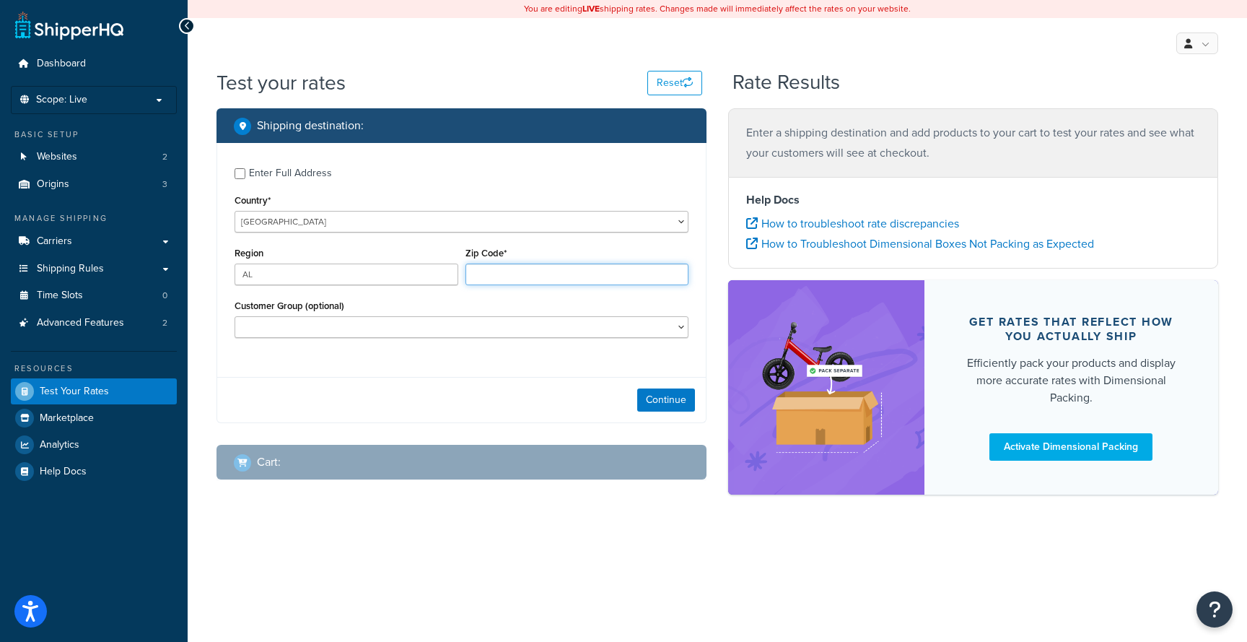
click at [499, 280] on input "Zip Code*" at bounding box center [578, 274] width 224 height 22
paste input "Ticket #121500"
type input "Ticket #121500"
type input "c"
type input "CO10 7QU"
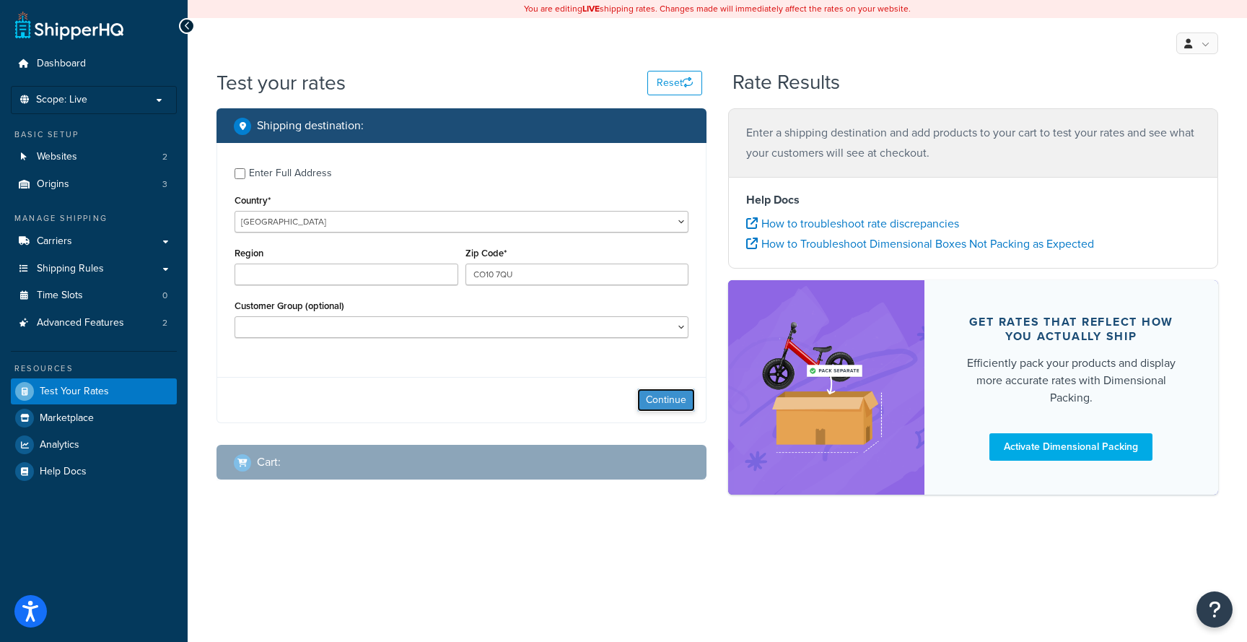
click at [668, 400] on button "Continue" at bounding box center [666, 399] width 58 height 23
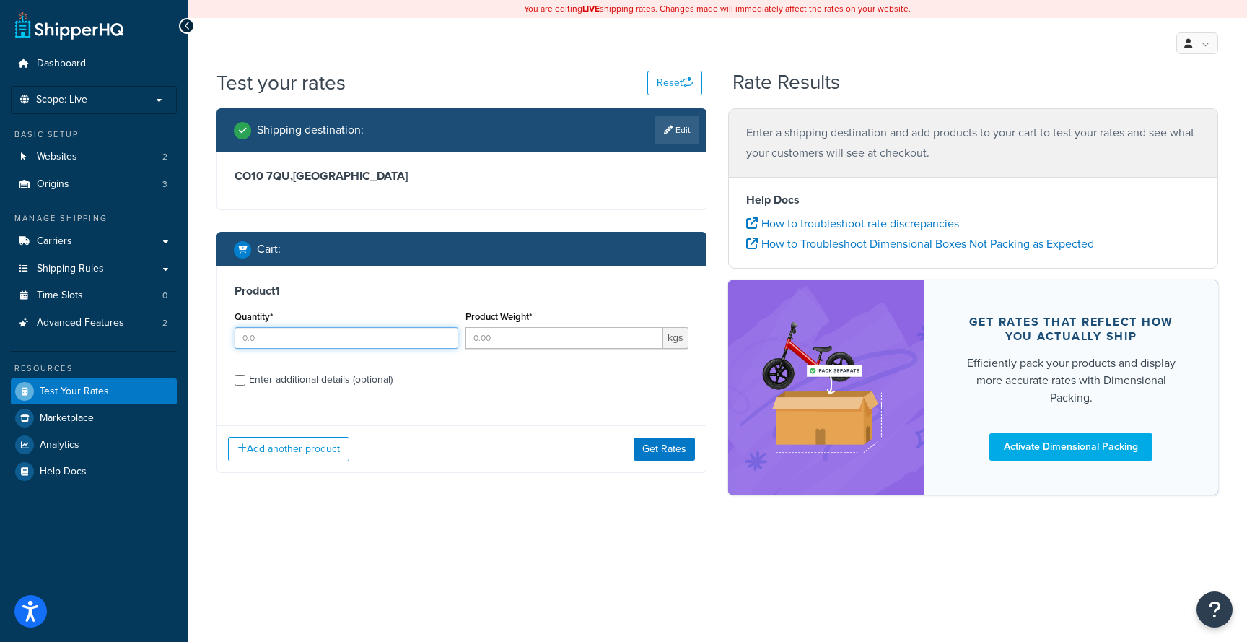
click at [343, 337] on input "Quantity*" at bounding box center [347, 338] width 224 height 22
type input "13"
click at [563, 338] on input "Product Weight*" at bounding box center [565, 338] width 199 height 22
click at [531, 339] on input "1" at bounding box center [565, 338] width 199 height 22
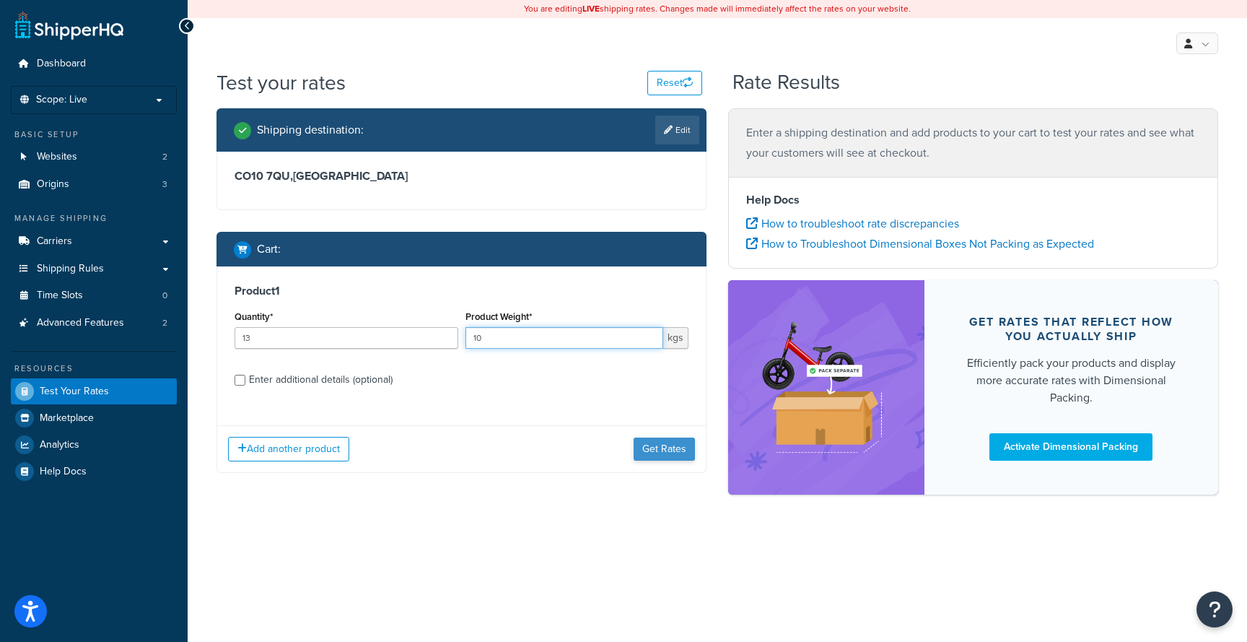
type input "10"
click at [656, 455] on button "Get Rates" at bounding box center [664, 448] width 61 height 23
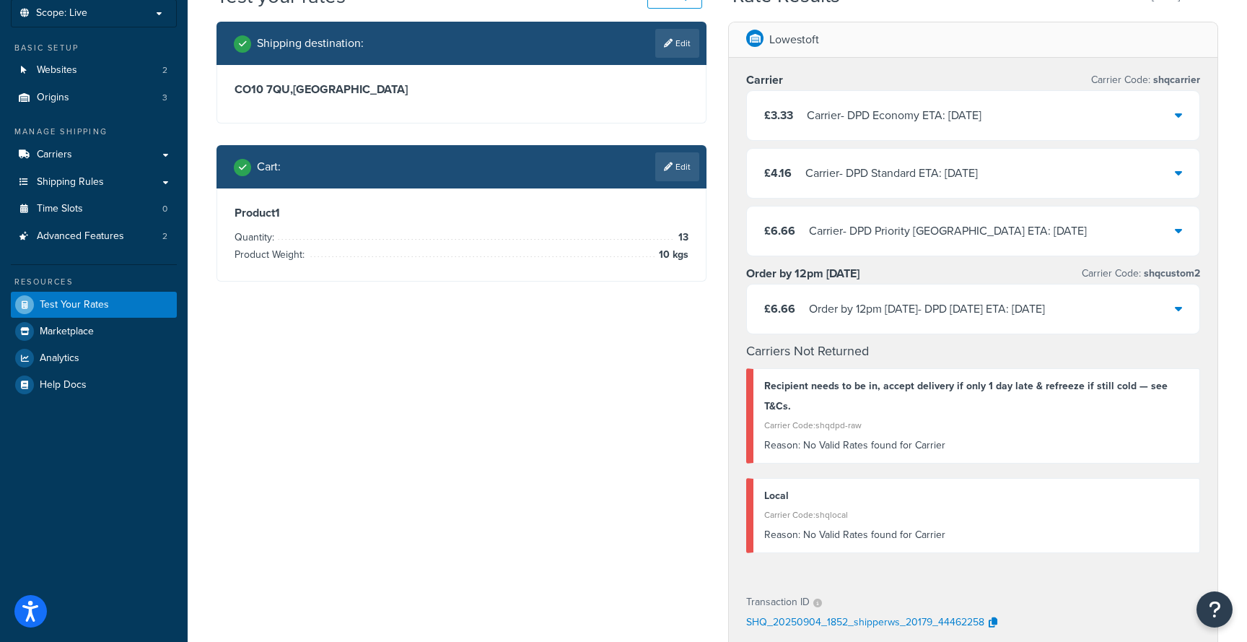
scroll to position [25, 0]
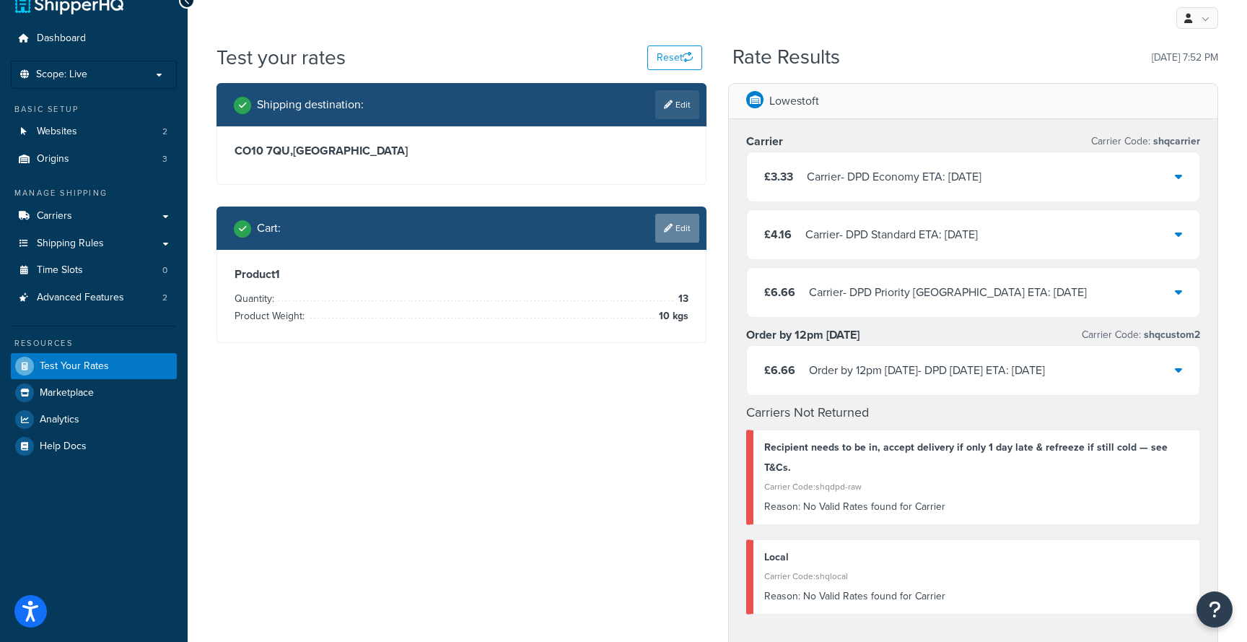
click at [683, 235] on link "Edit" at bounding box center [677, 228] width 44 height 29
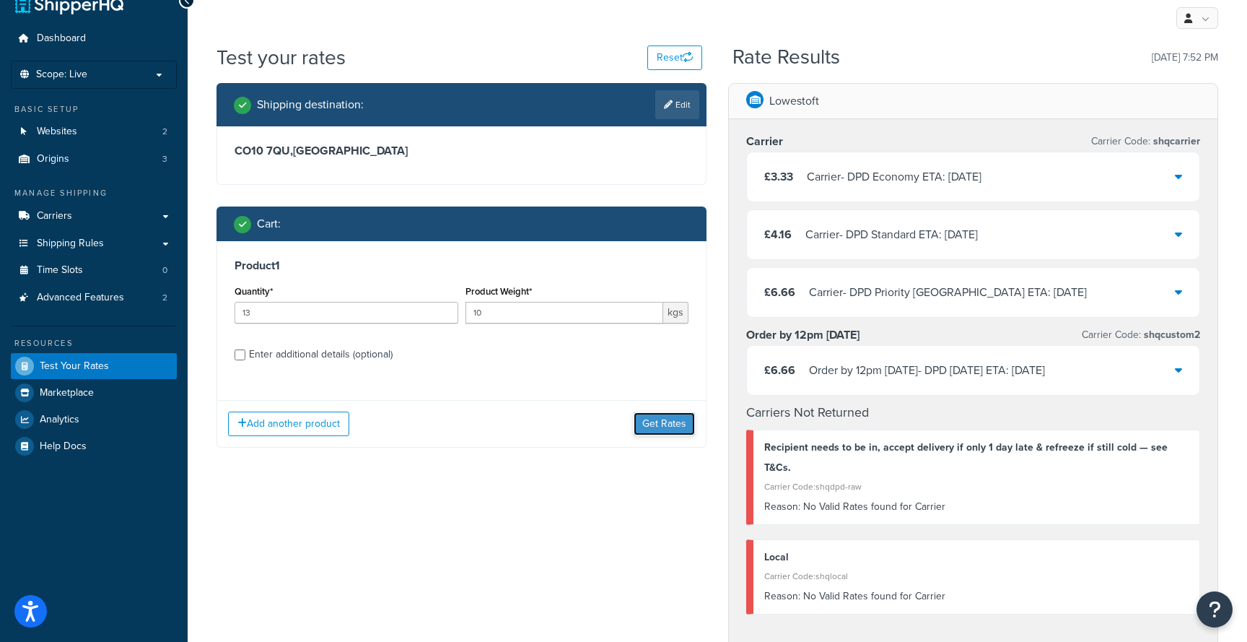
click at [666, 429] on button "Get Rates" at bounding box center [664, 423] width 61 height 23
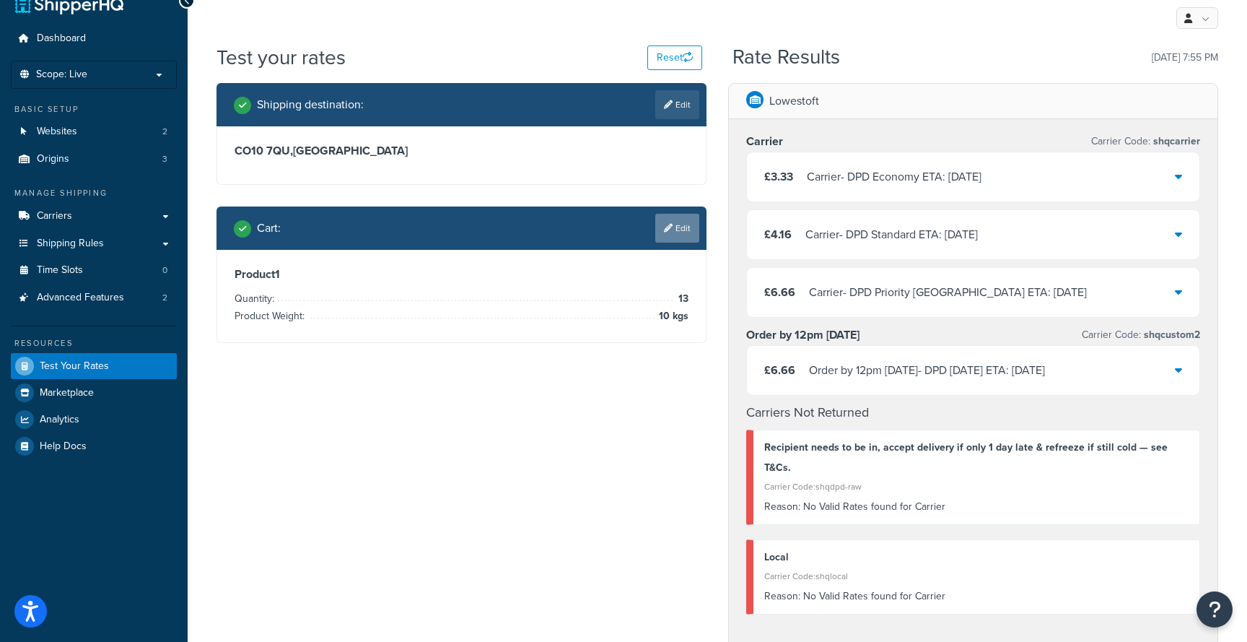
click at [681, 229] on link "Edit" at bounding box center [677, 228] width 44 height 29
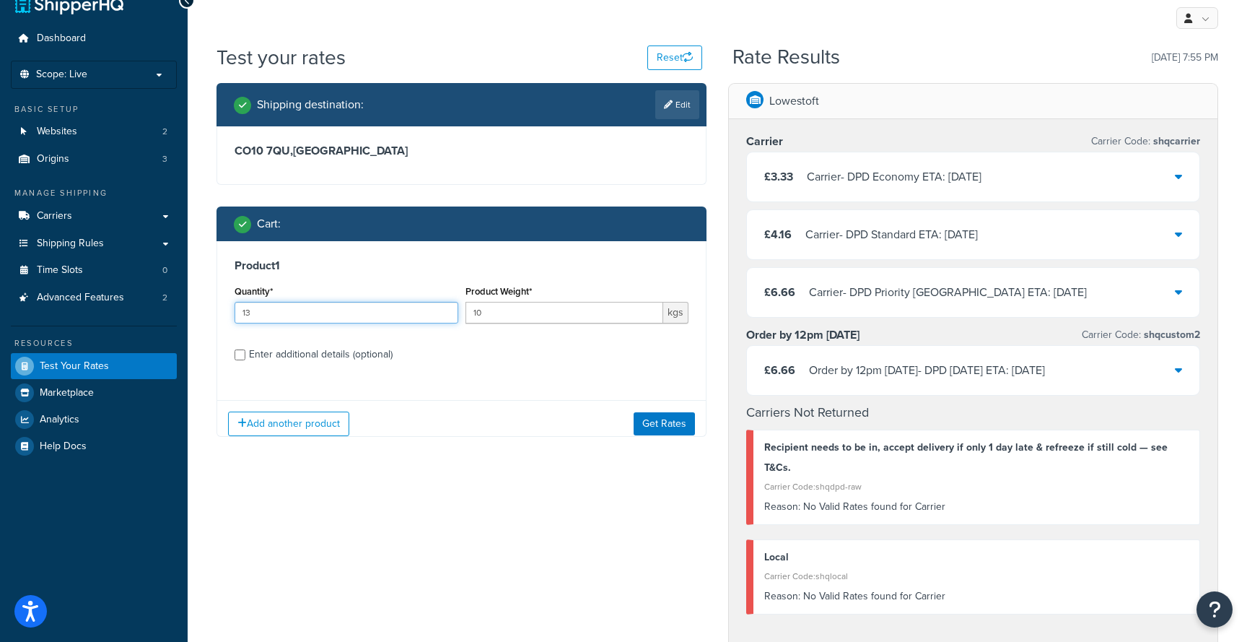
click at [308, 307] on input "13" at bounding box center [347, 313] width 224 height 22
type input "14"
click at [673, 424] on button "Get Rates" at bounding box center [664, 423] width 61 height 23
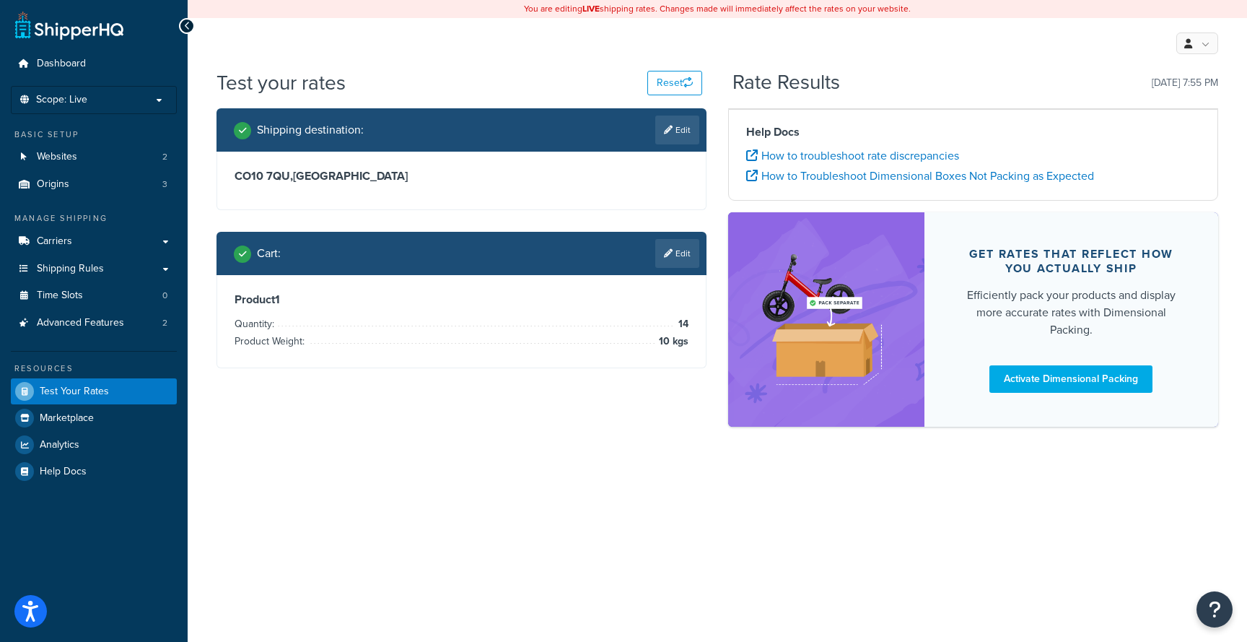
scroll to position [0, 0]
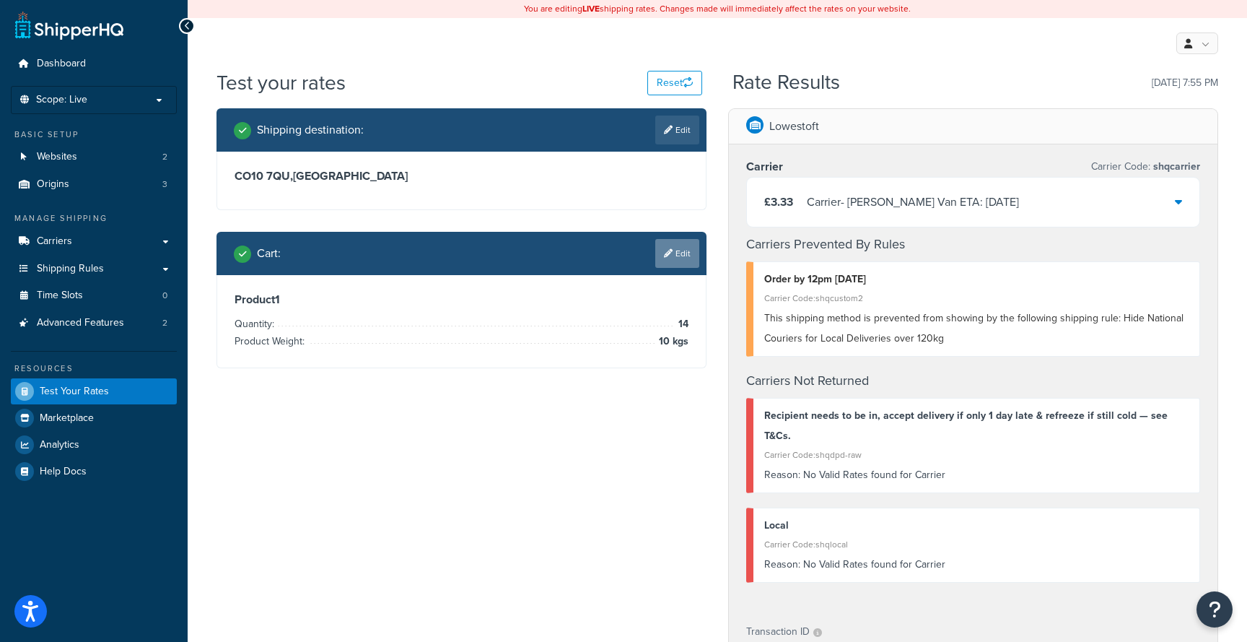
click at [684, 253] on link "Edit" at bounding box center [677, 253] width 44 height 29
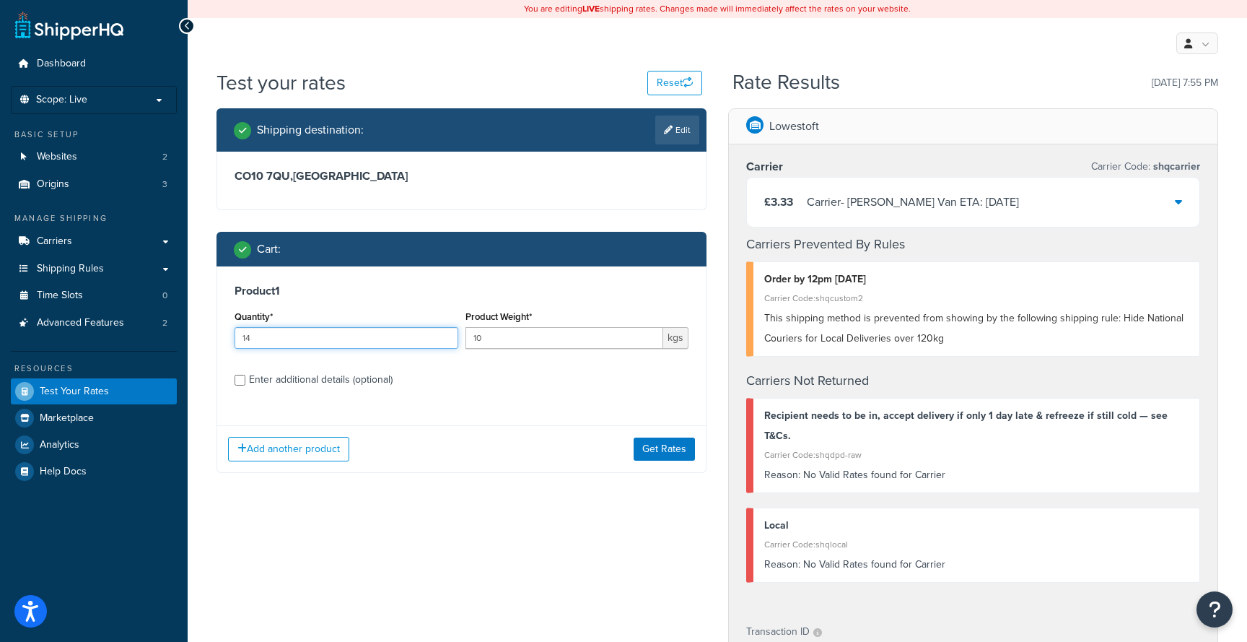
drag, startPoint x: 275, startPoint y: 341, endPoint x: 222, endPoint y: 333, distance: 53.2
click at [224, 333] on div "Product 1 Quantity* 14 Product Weight* 10 kgs Enter additional details (optiona…" at bounding box center [461, 340] width 489 height 148
type input "11"
click at [675, 453] on button "Get Rates" at bounding box center [664, 448] width 61 height 23
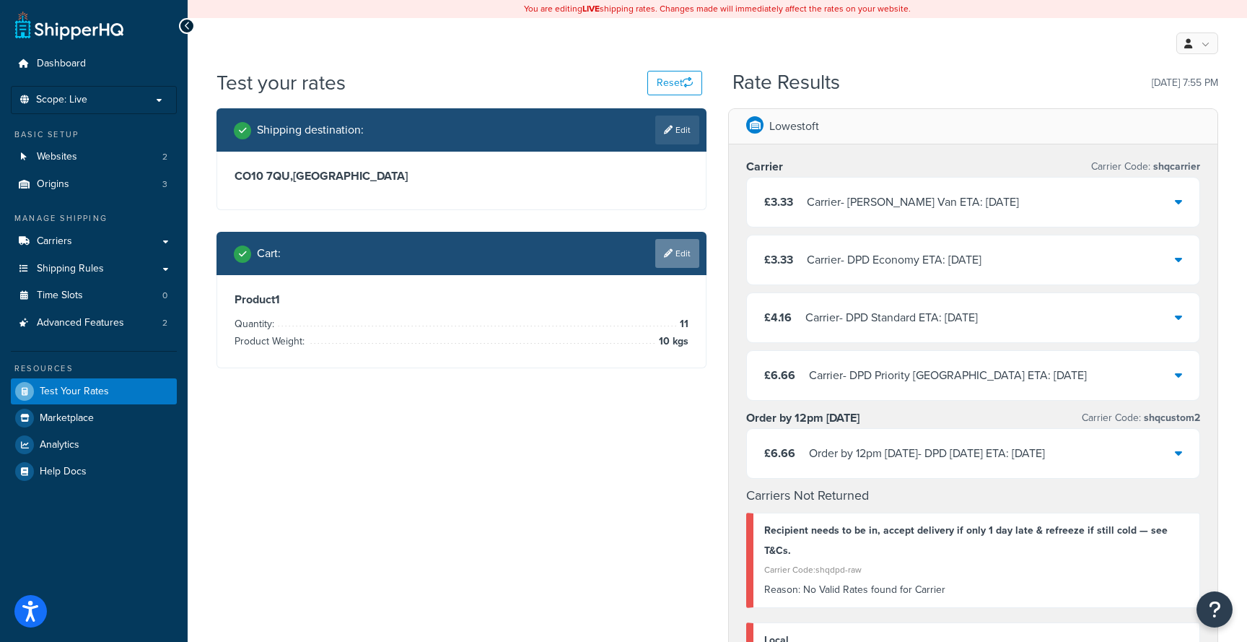
click at [691, 253] on link "Edit" at bounding box center [677, 253] width 44 height 29
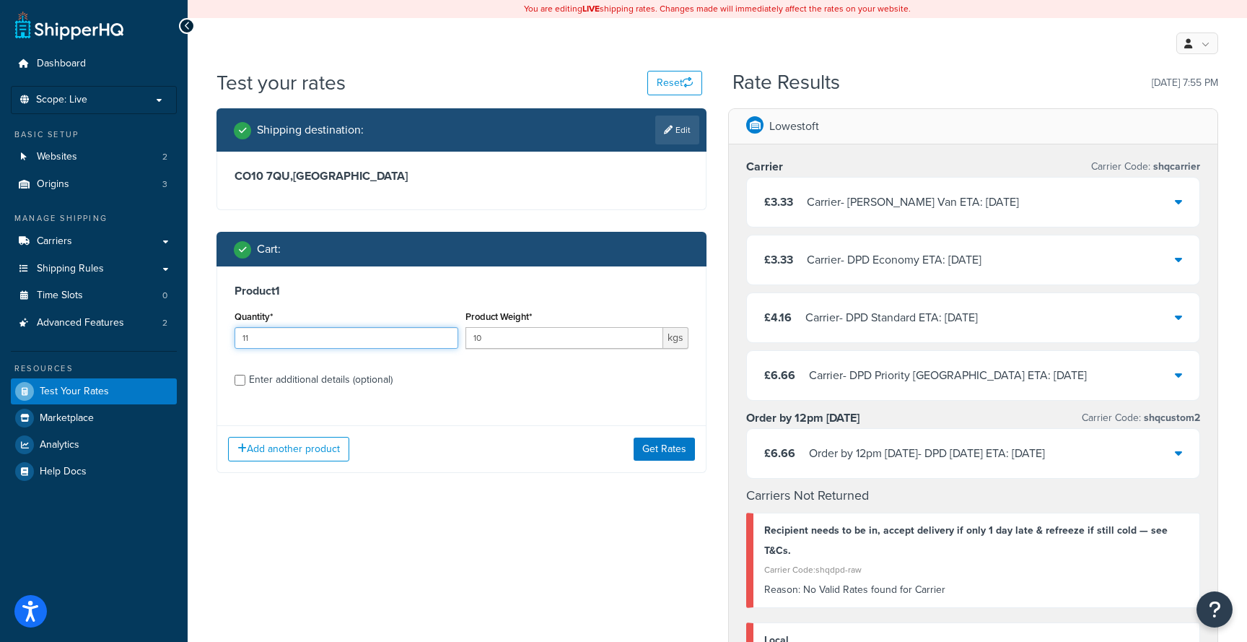
drag, startPoint x: 266, startPoint y: 339, endPoint x: 215, endPoint y: 334, distance: 51.4
click at [215, 334] on div "Shipping destination : Edit CO10 7QU , United Kingdom Cart : Product 1 Quantity…" at bounding box center [462, 301] width 512 height 386
type input "12"
click at [678, 452] on button "Get Rates" at bounding box center [664, 448] width 61 height 23
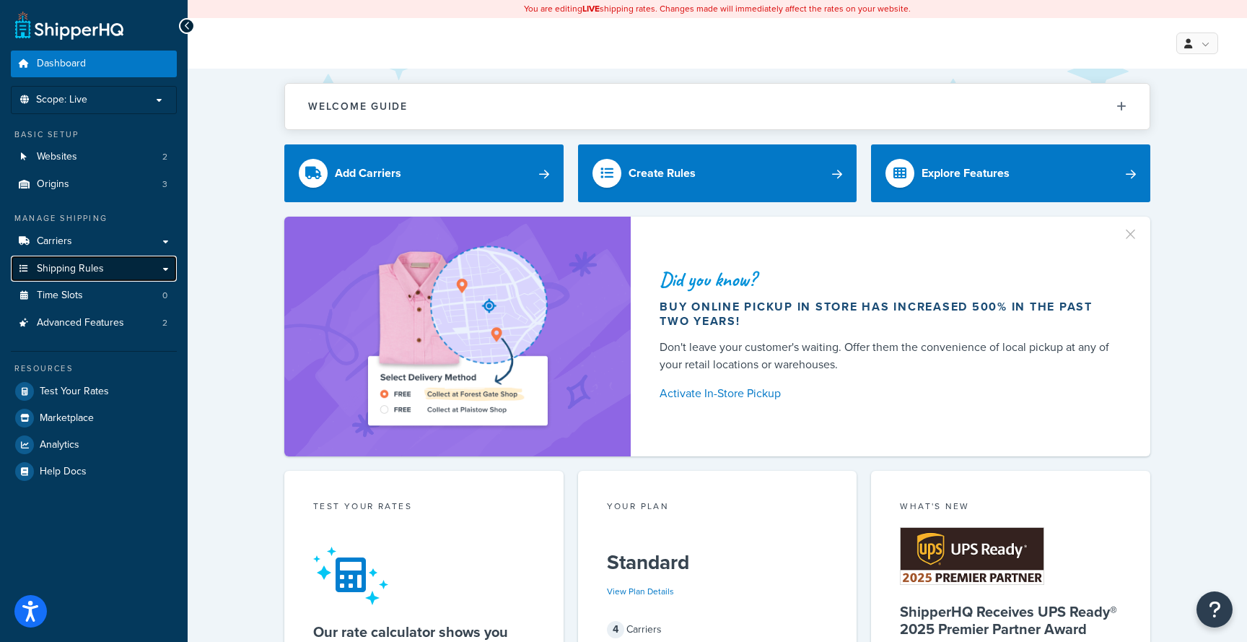
click at [152, 261] on link "Shipping Rules" at bounding box center [94, 269] width 166 height 27
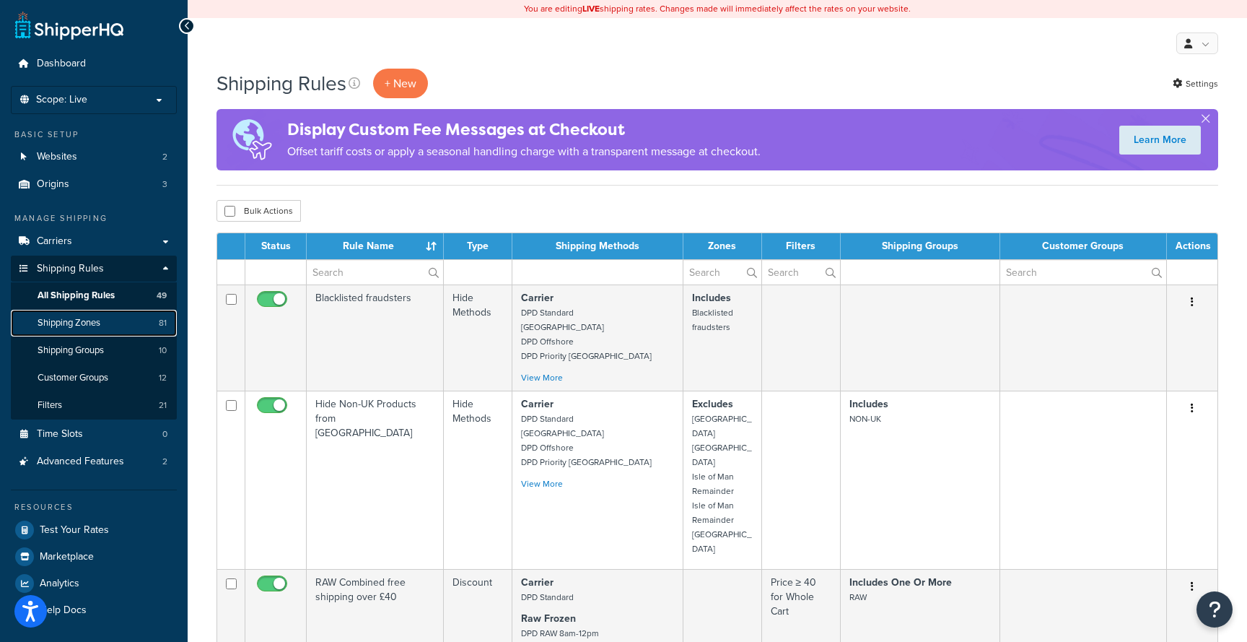
click at [134, 328] on link "Shipping Zones 81" at bounding box center [94, 323] width 166 height 27
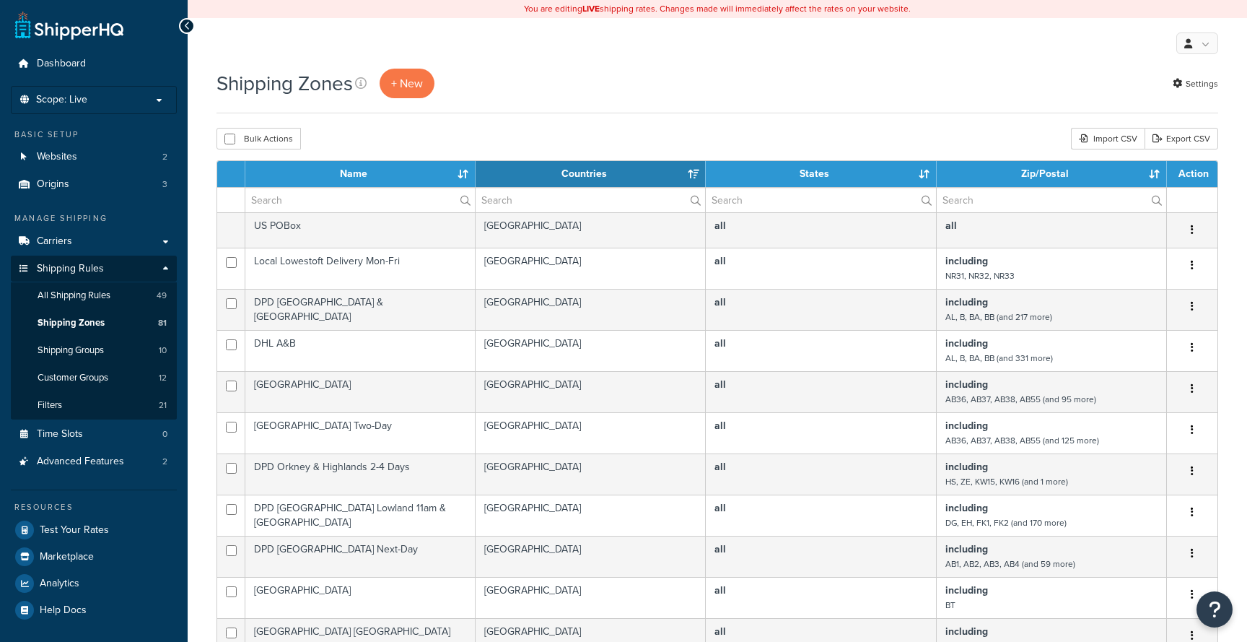
select select "15"
click at [1003, 204] on input "text" at bounding box center [1052, 200] width 230 height 25
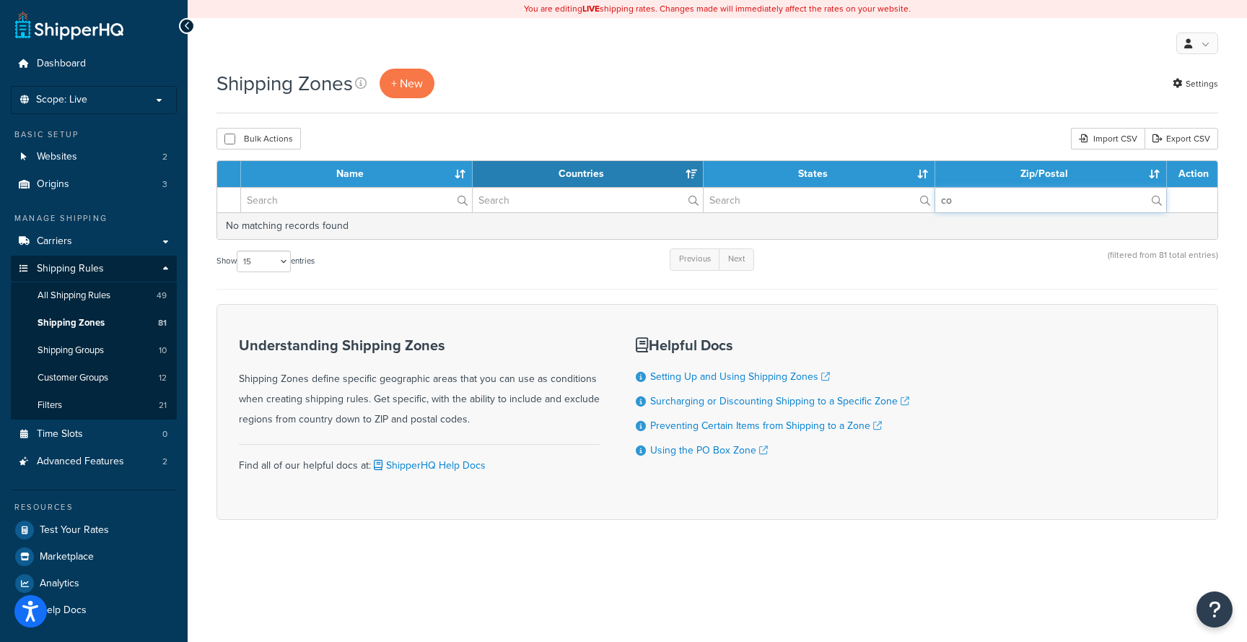
type input "c"
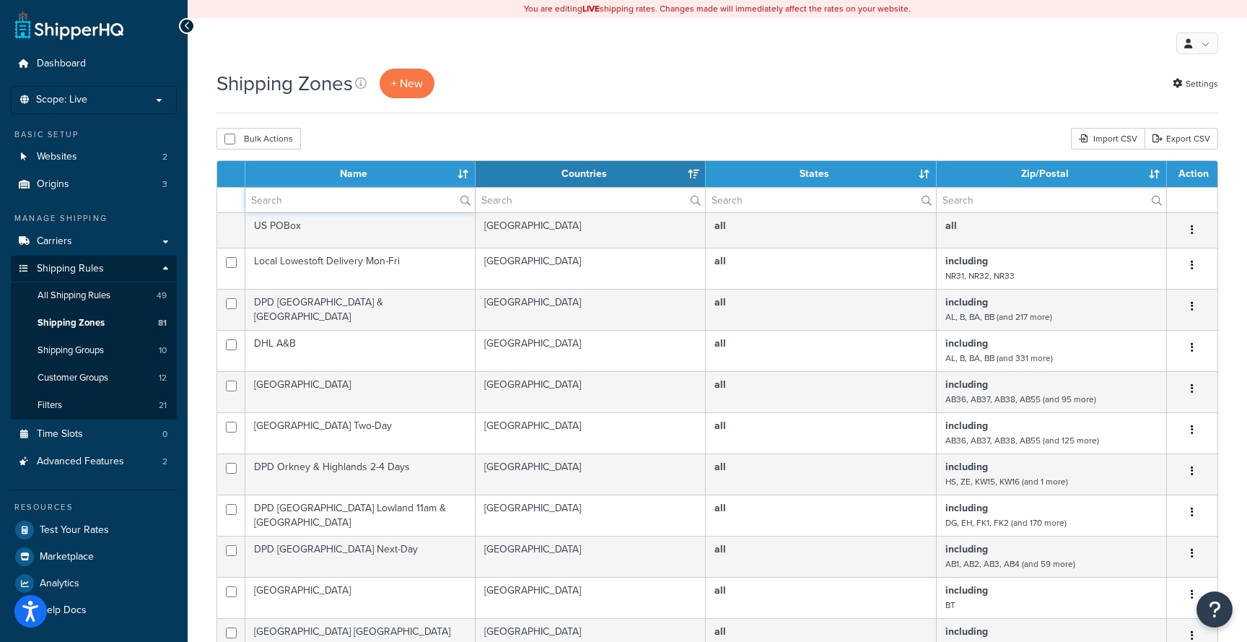
click at [363, 203] on input "text" at bounding box center [360, 200] width 230 height 25
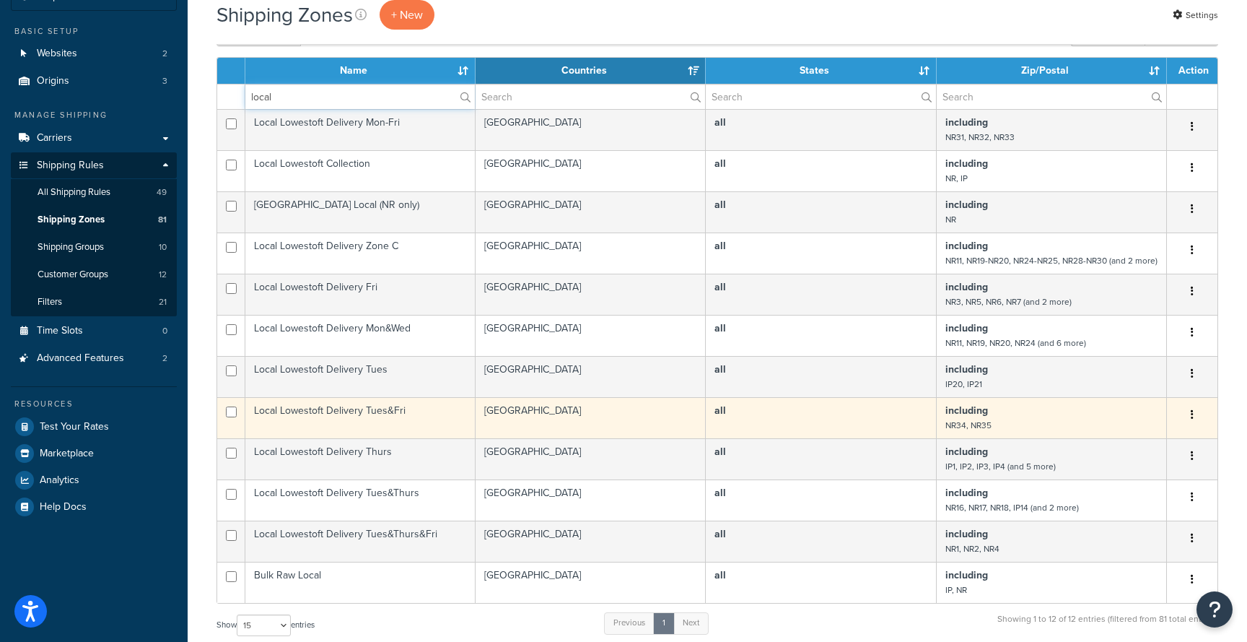
scroll to position [102, 0]
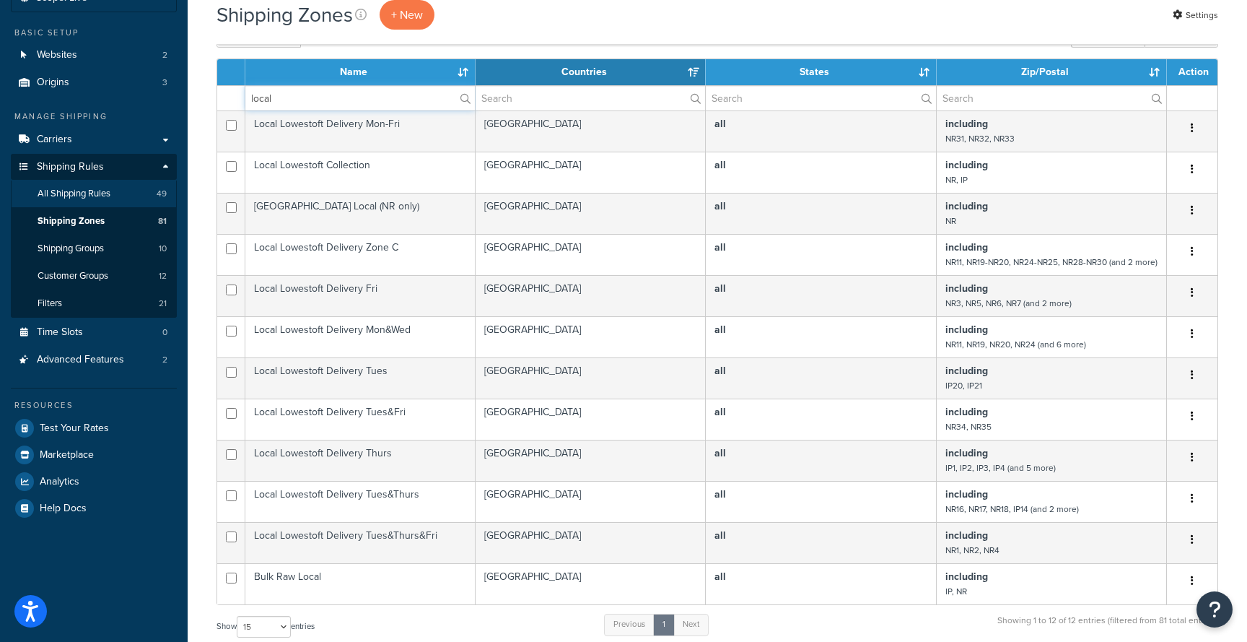
type input "local"
click at [136, 199] on link "All Shipping Rules 49" at bounding box center [94, 193] width 166 height 27
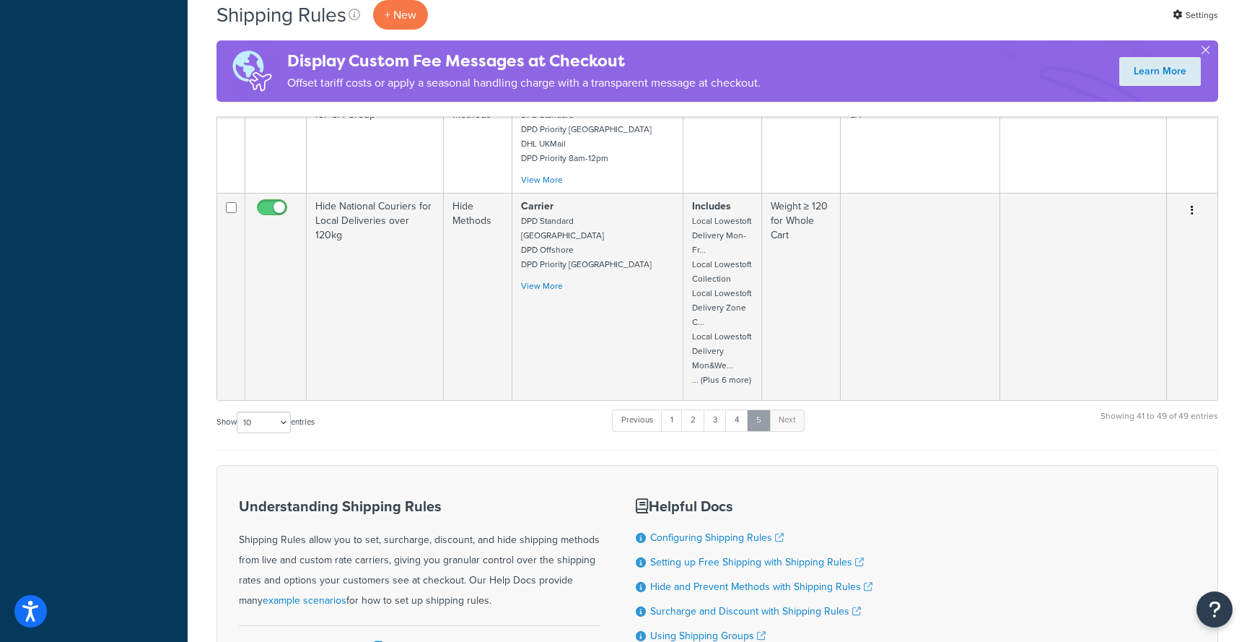
scroll to position [826, 0]
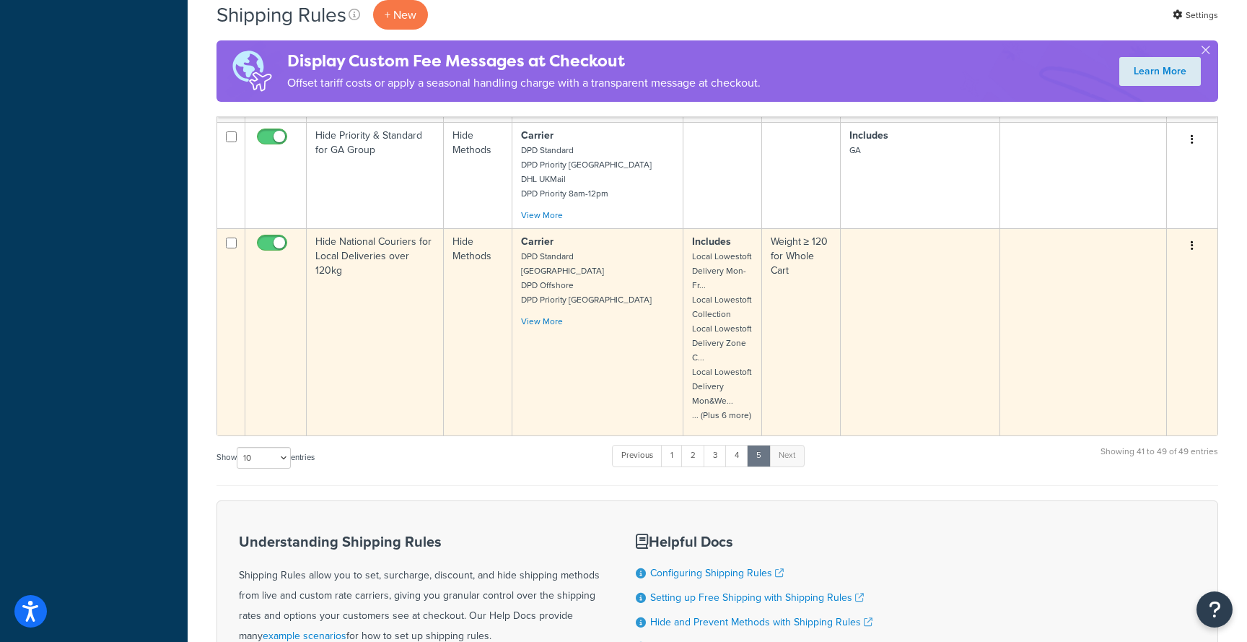
click at [799, 286] on td "Weight ≥ 120 for Whole Cart" at bounding box center [801, 331] width 79 height 207
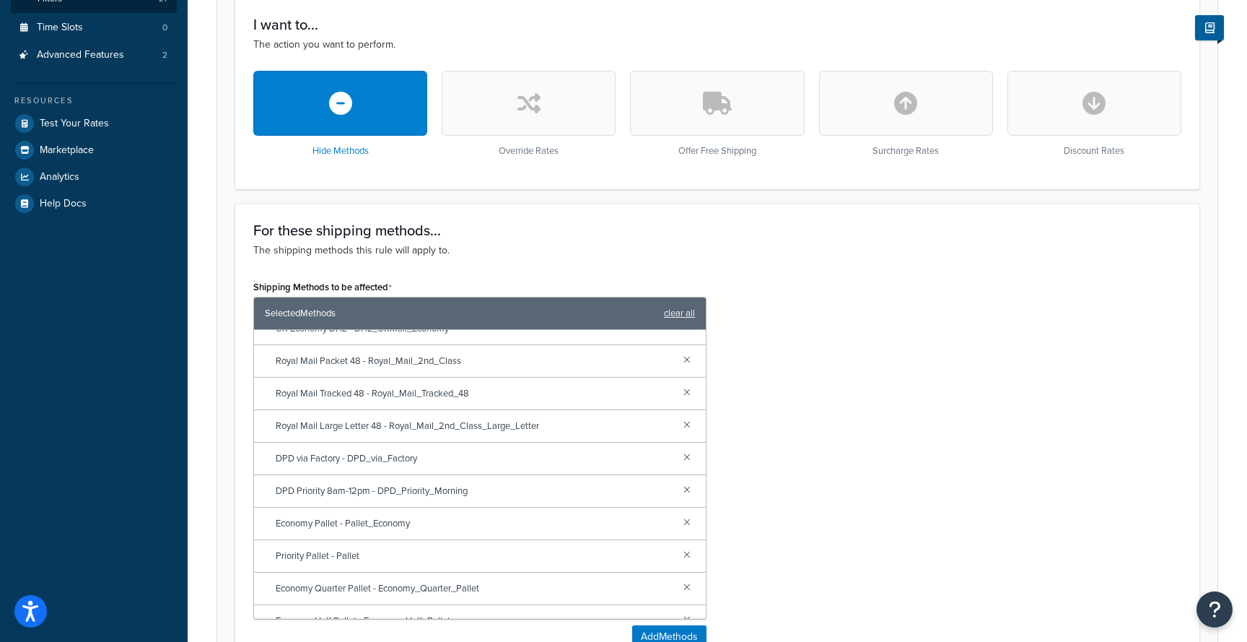
scroll to position [463, 0]
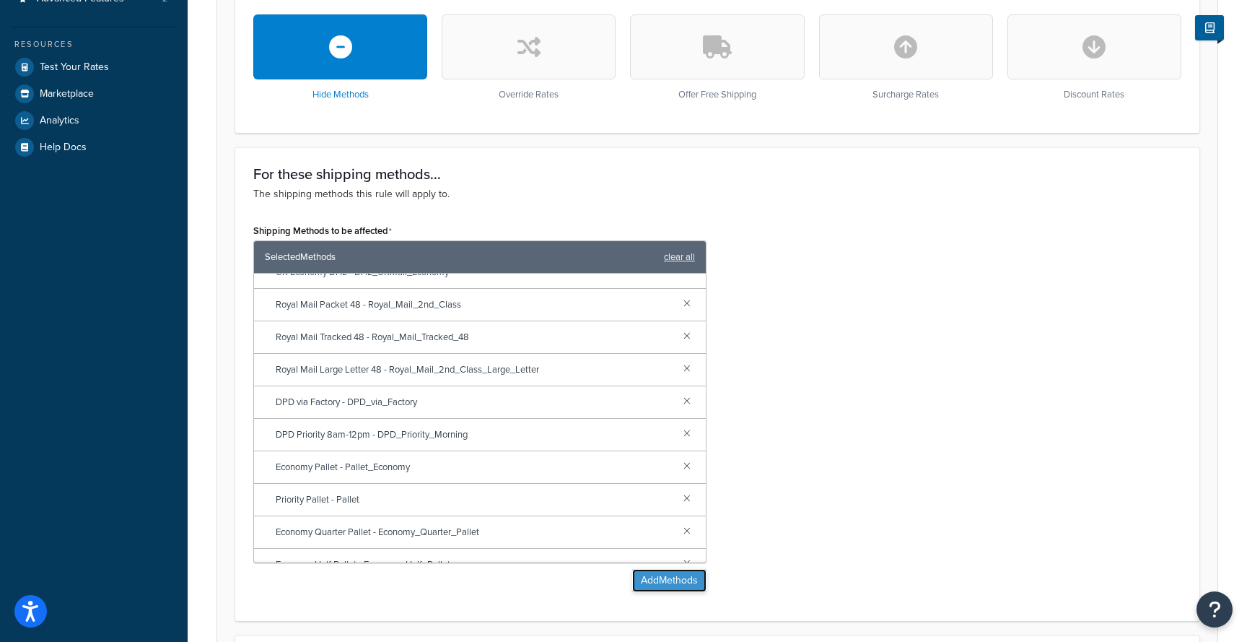
click at [667, 578] on button "Add Methods" at bounding box center [669, 580] width 74 height 23
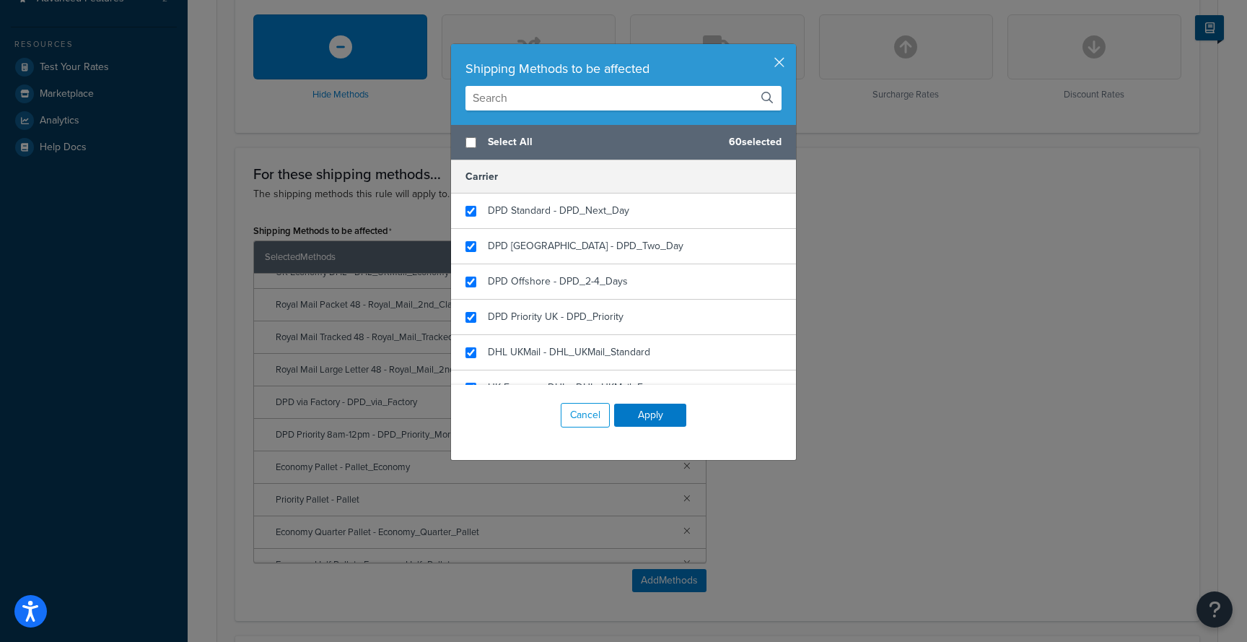
click at [554, 103] on input "text" at bounding box center [624, 98] width 316 height 25
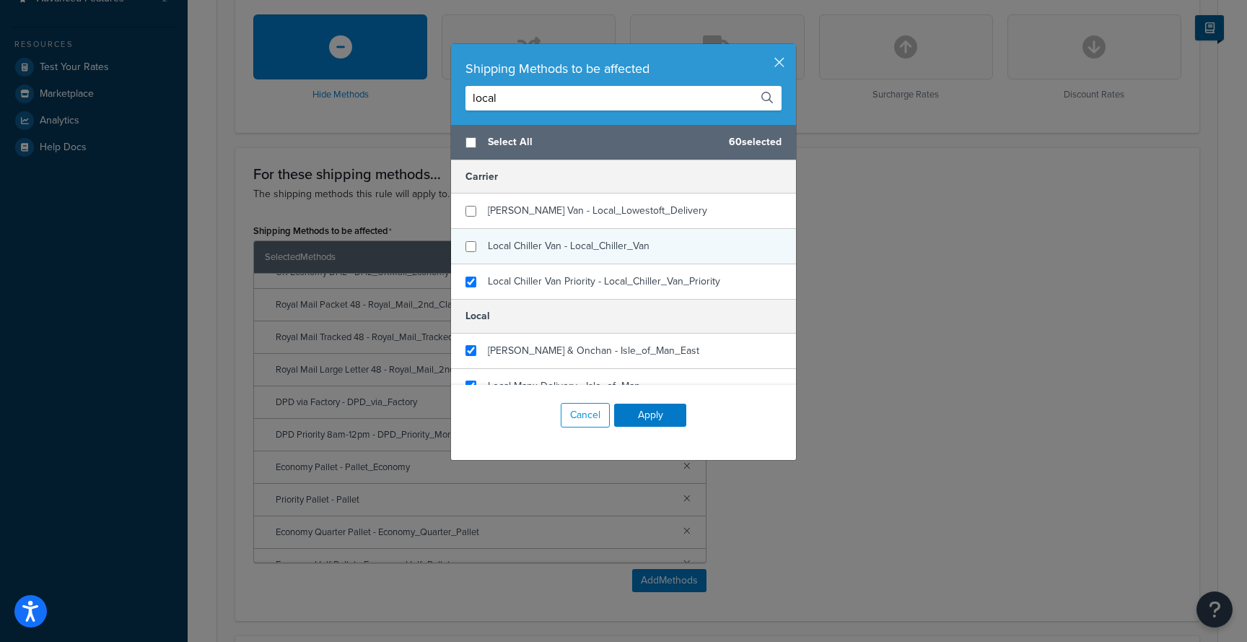
type input "local"
click at [474, 249] on input "checkbox" at bounding box center [471, 246] width 11 height 11
checkbox input "false"
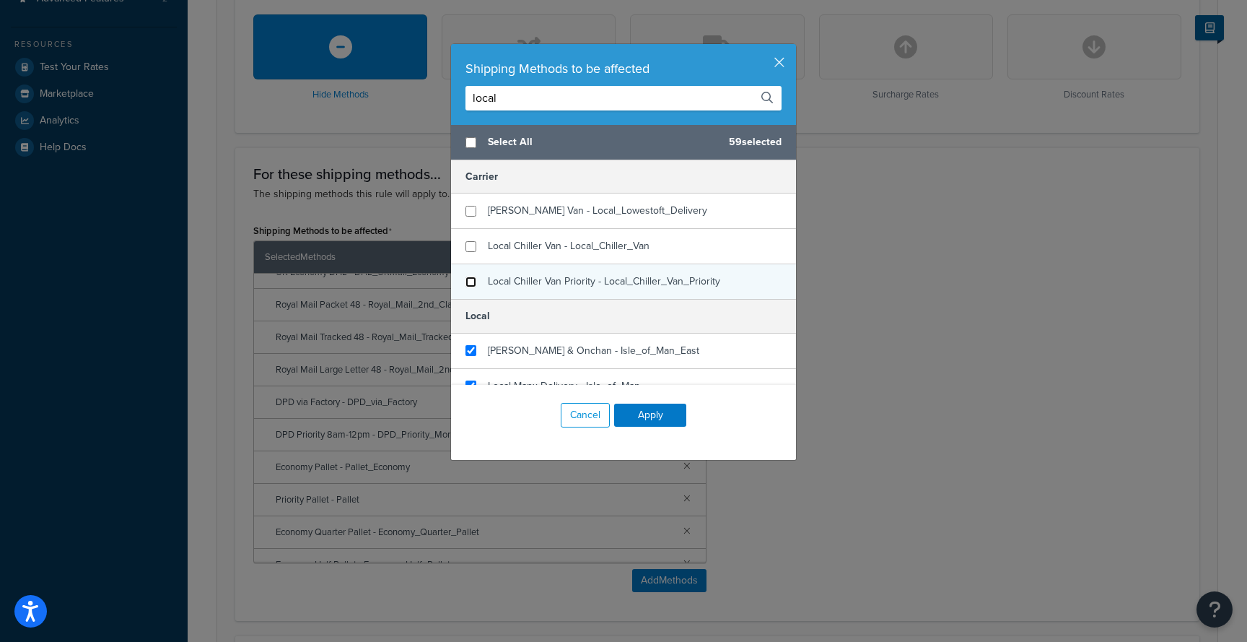
click at [474, 280] on input "checkbox" at bounding box center [471, 281] width 11 height 11
checkbox input "false"
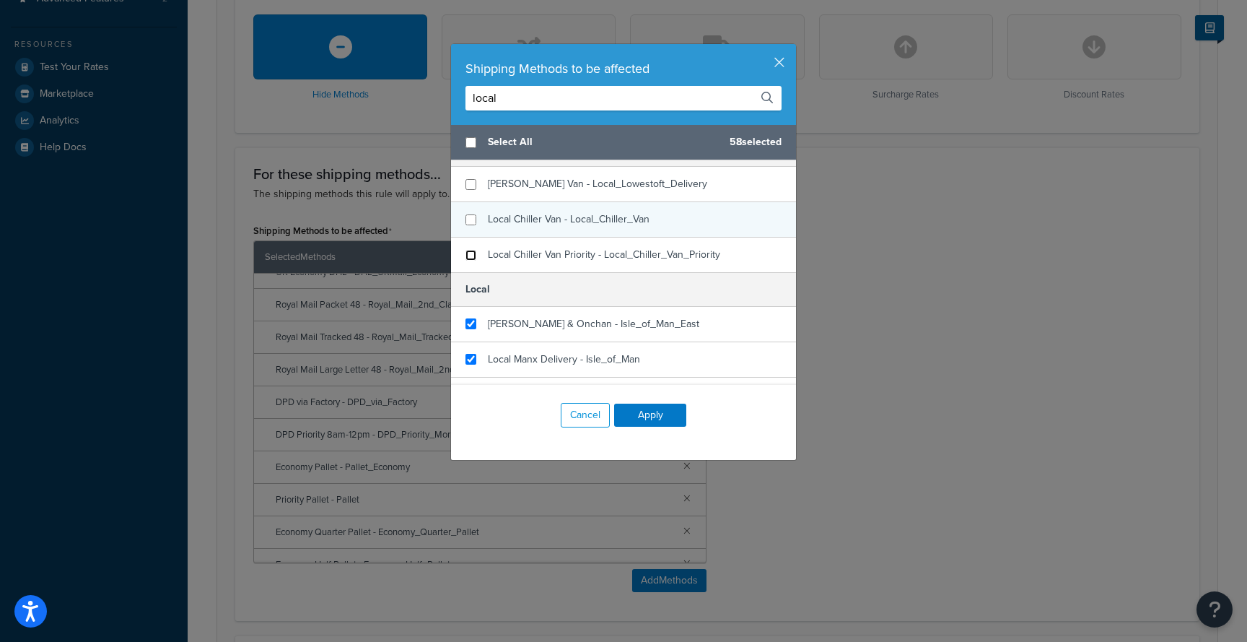
scroll to position [0, 0]
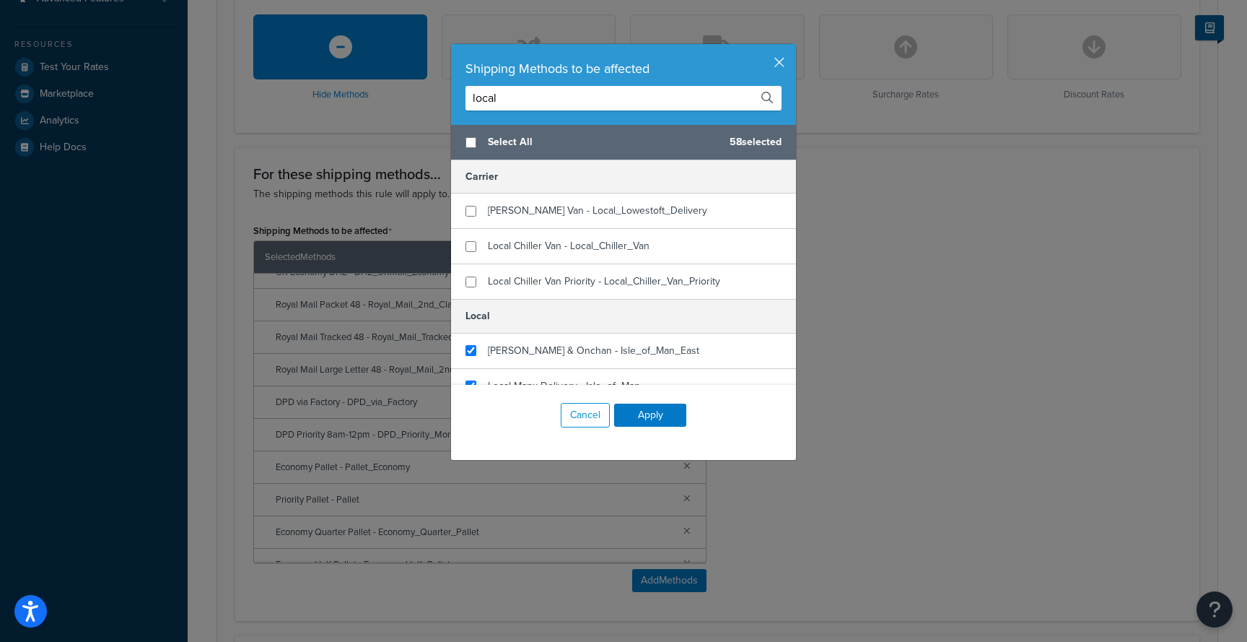
drag, startPoint x: 497, startPoint y: 94, endPoint x: 437, endPoint y: 89, distance: 59.4
click at [441, 90] on div "Shipping Methods to be affected local Select All 58 selected Carrier Akela Chil…" at bounding box center [623, 321] width 1247 height 642
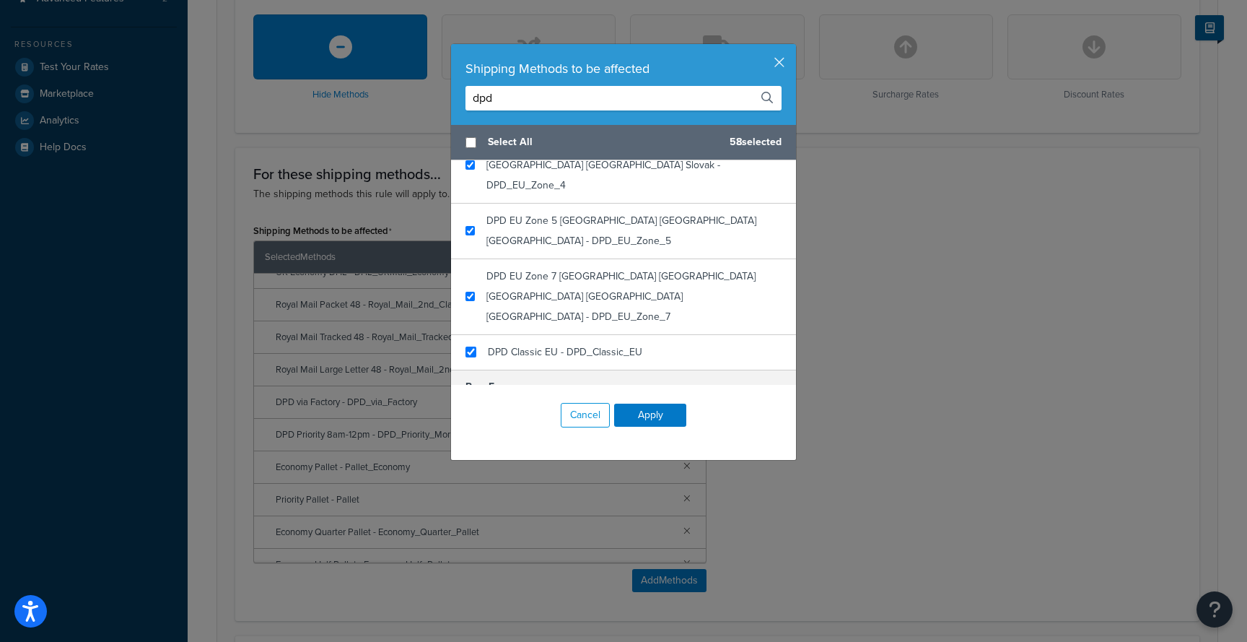
scroll to position [752, 0]
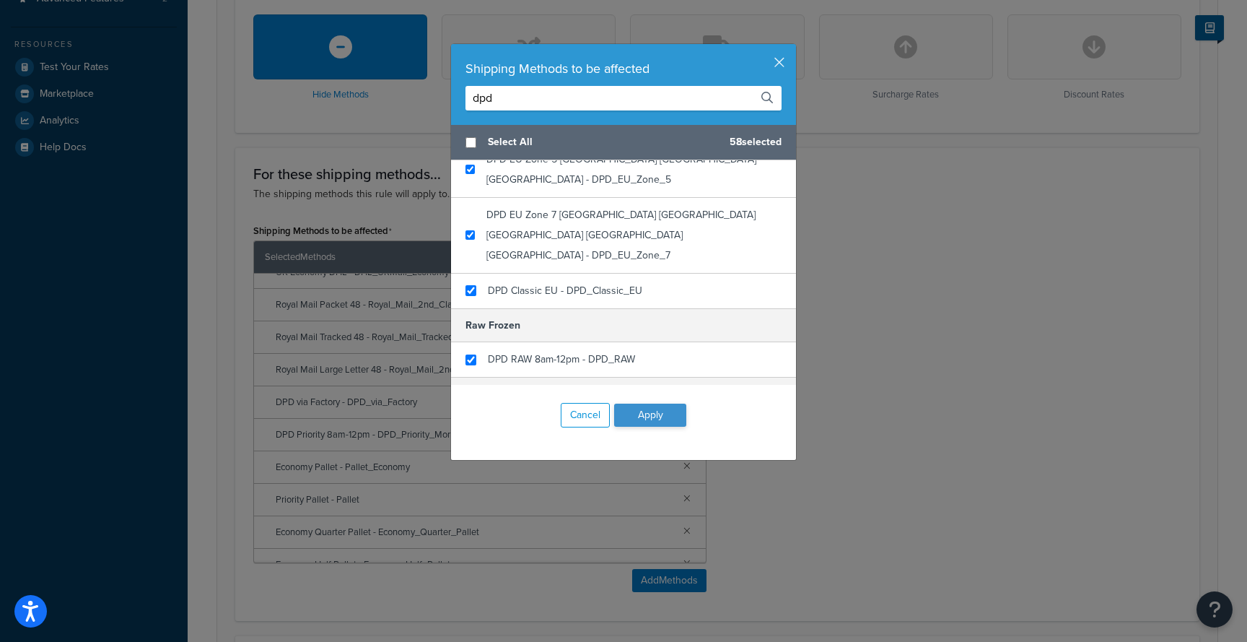
type input "dpd"
click at [652, 419] on button "Apply" at bounding box center [650, 415] width 72 height 23
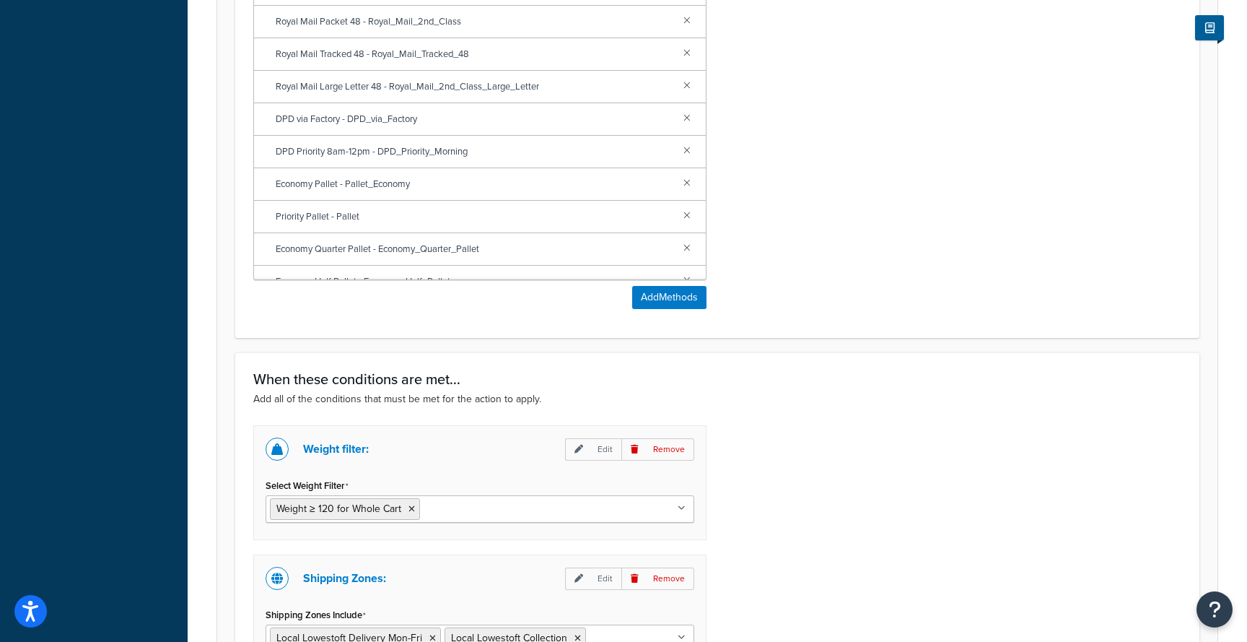
scroll to position [1088, 0]
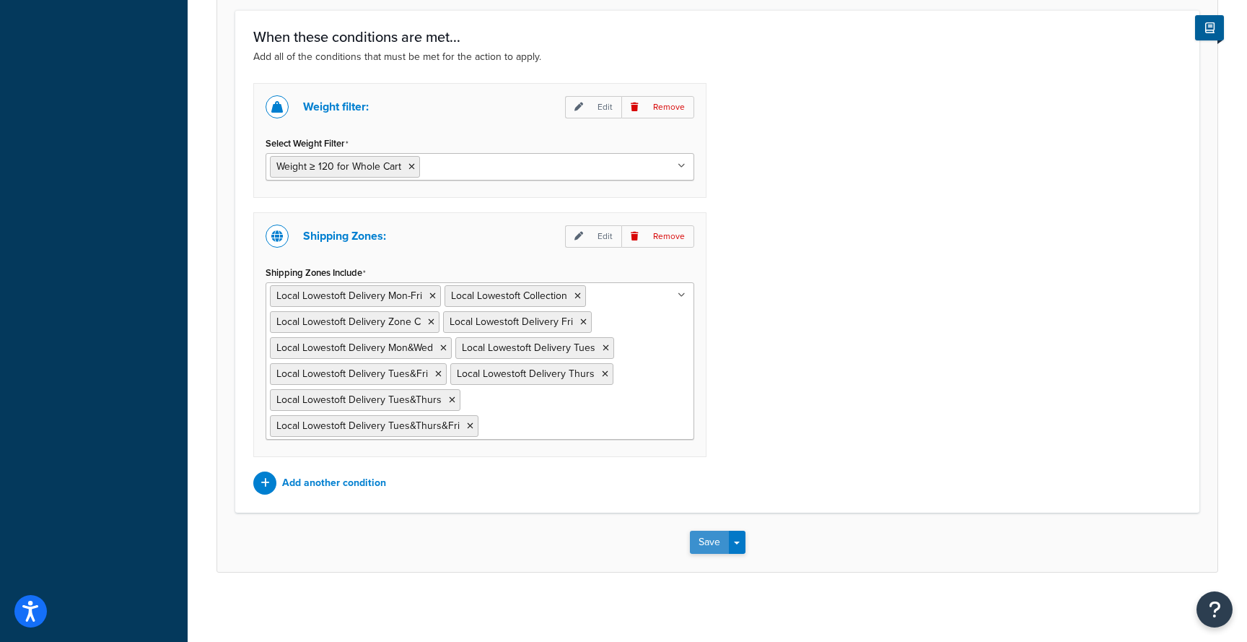
click at [710, 542] on button "Save" at bounding box center [709, 542] width 39 height 23
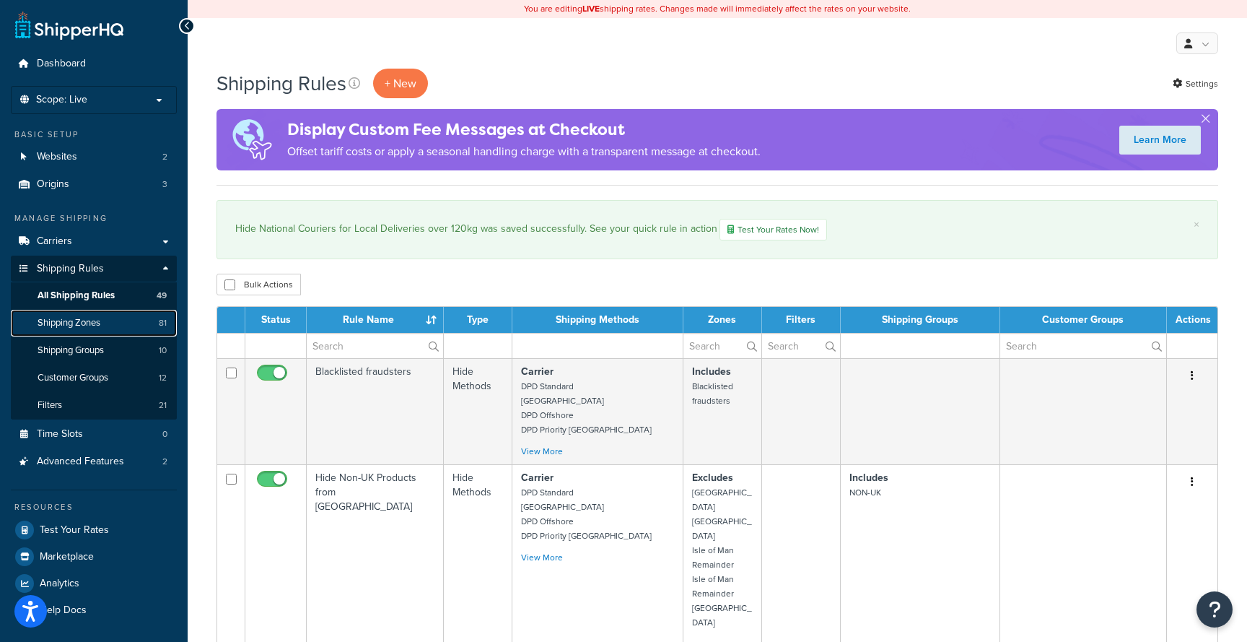
click at [115, 323] on link "Shipping Zones 81" at bounding box center [94, 323] width 166 height 27
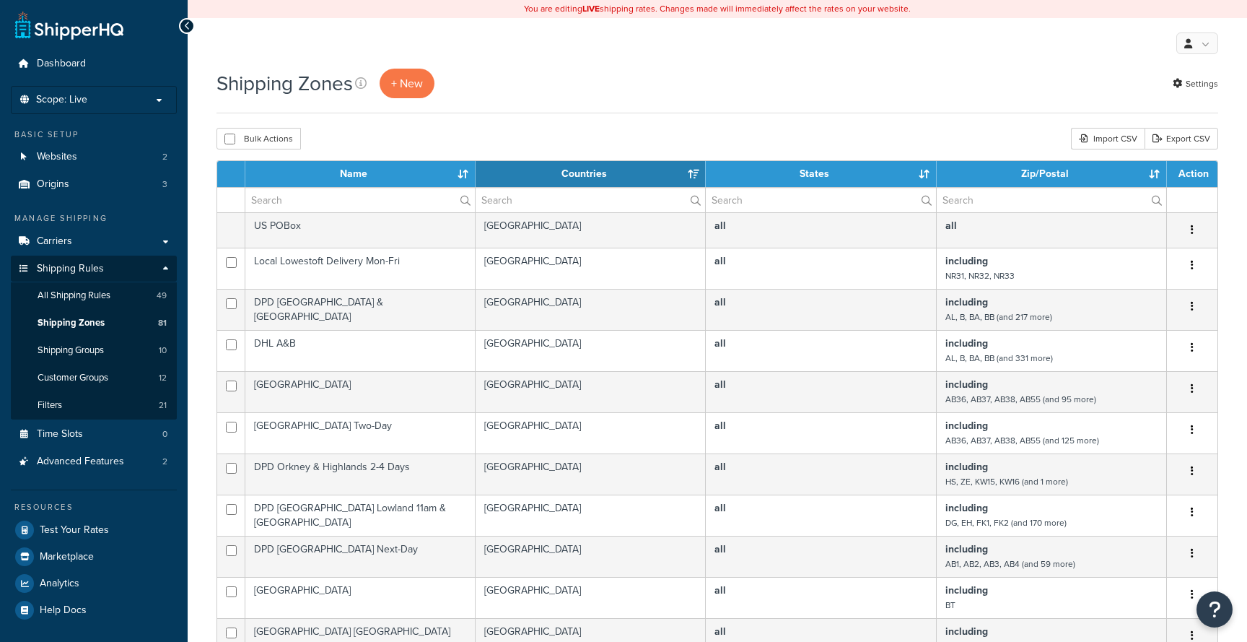
select select "15"
click at [327, 201] on input "text" at bounding box center [360, 200] width 230 height 25
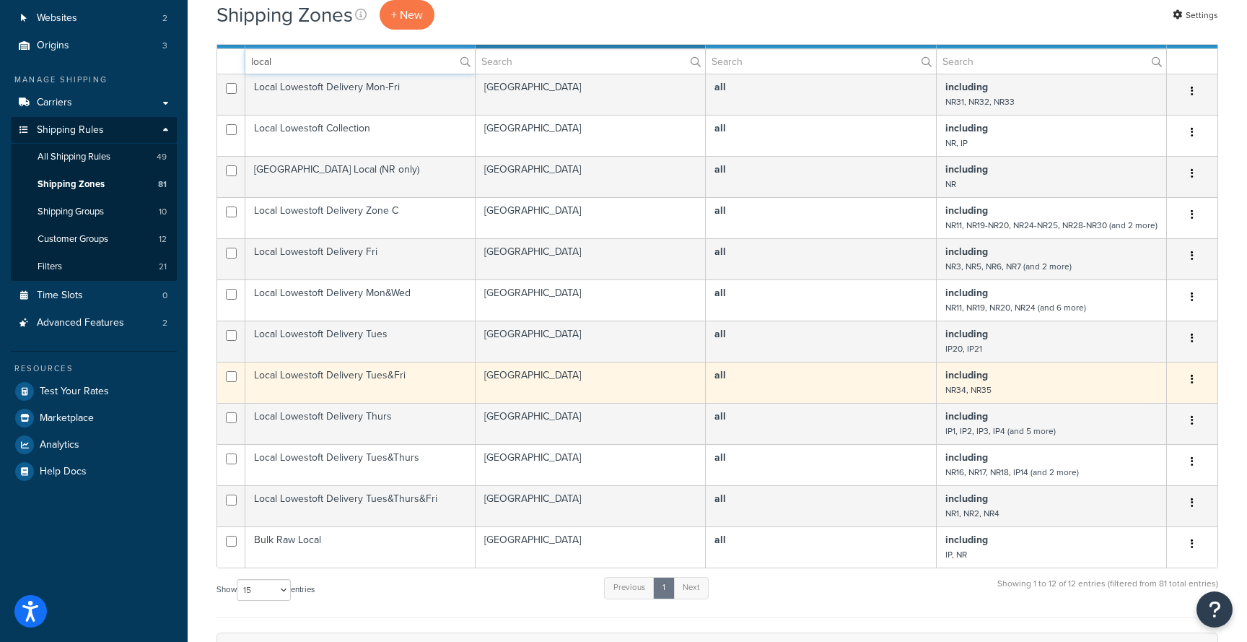
scroll to position [137, 0]
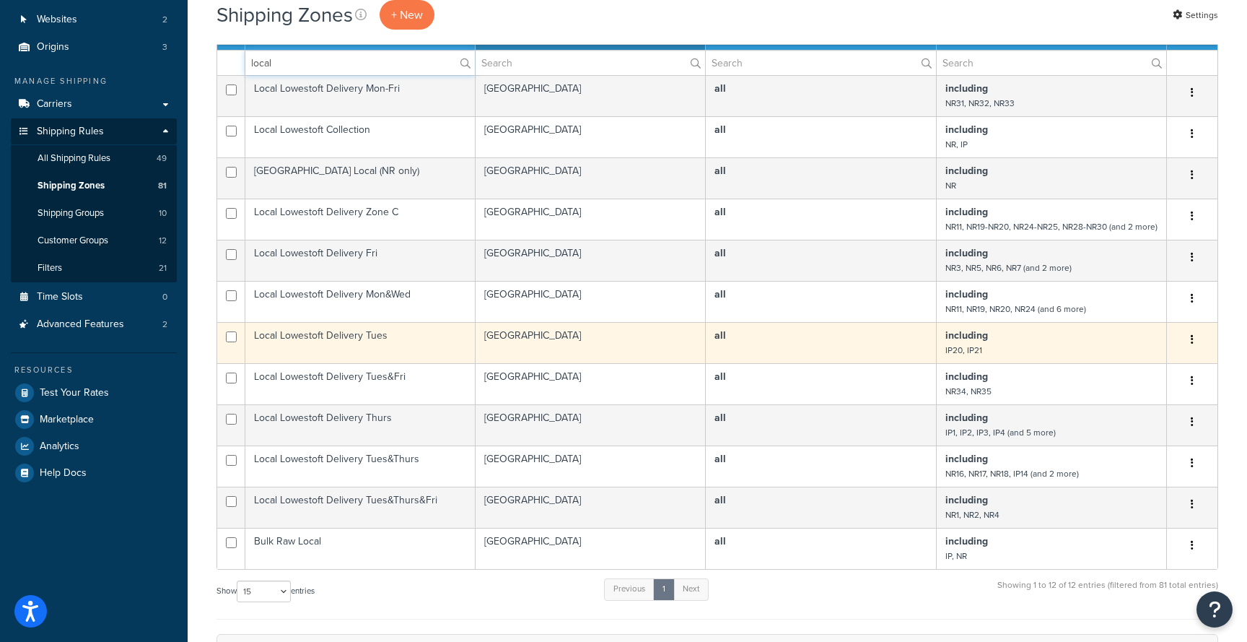
type input "local"
click at [1195, 352] on button "button" at bounding box center [1192, 339] width 20 height 23
click at [1162, 379] on link "Edit" at bounding box center [1134, 384] width 114 height 30
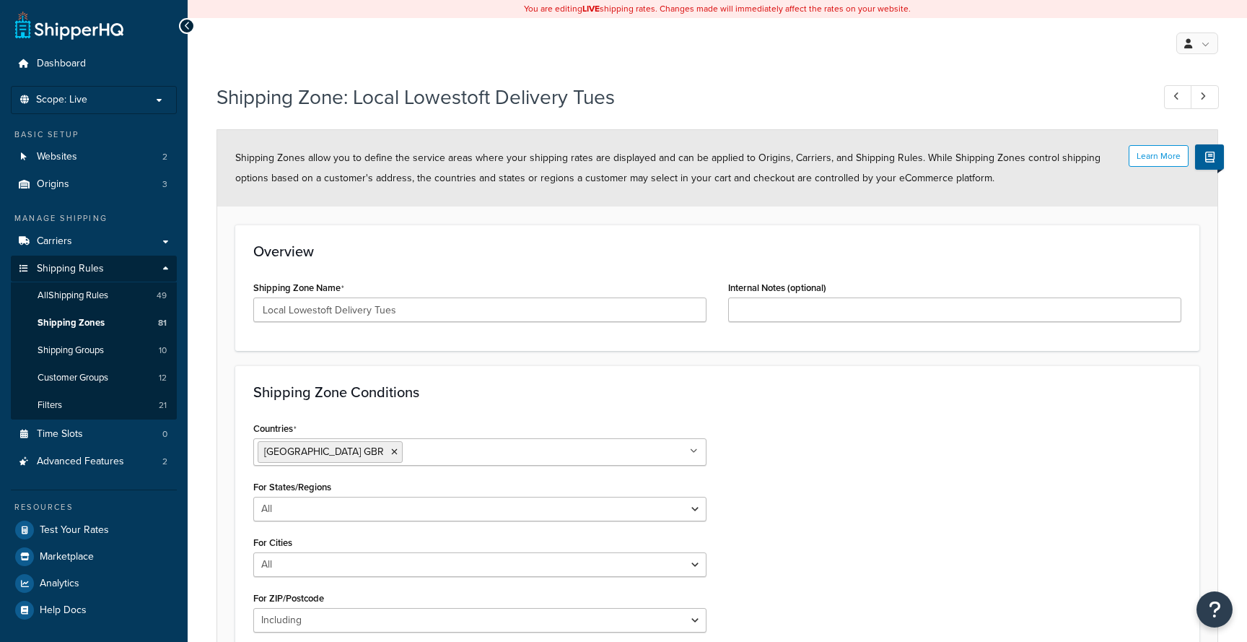
select select "including"
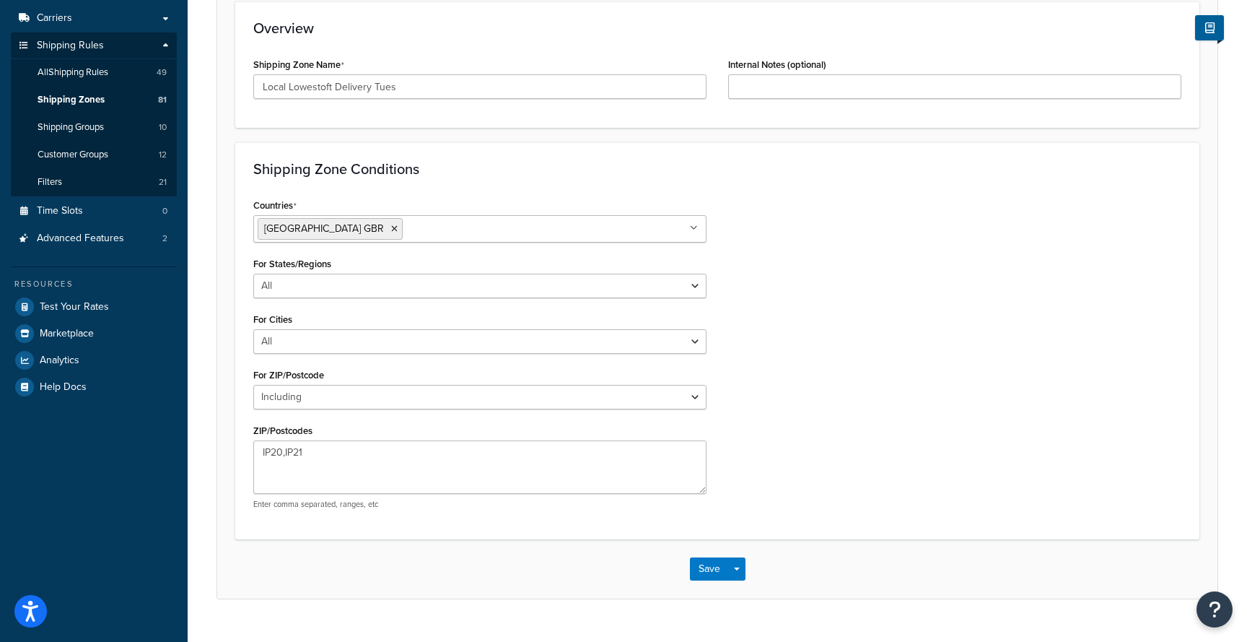
scroll to position [252, 0]
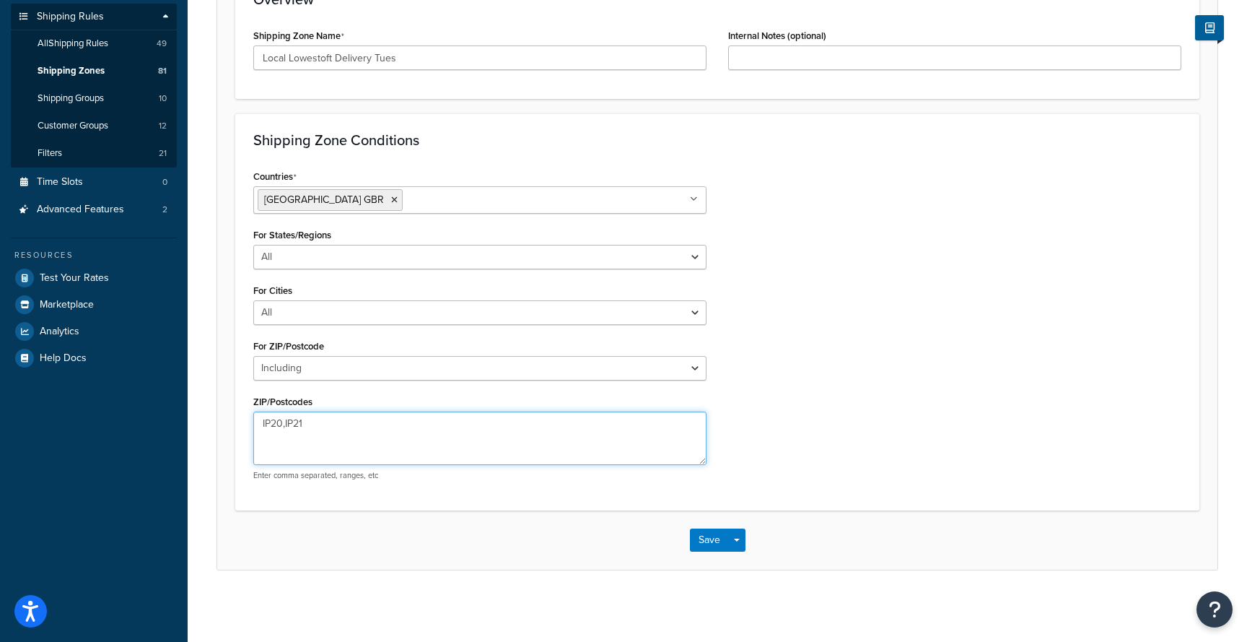
click at [347, 424] on textarea "IP20,IP21" at bounding box center [479, 437] width 453 height 53
type textarea "IP20,IP21,CO10"
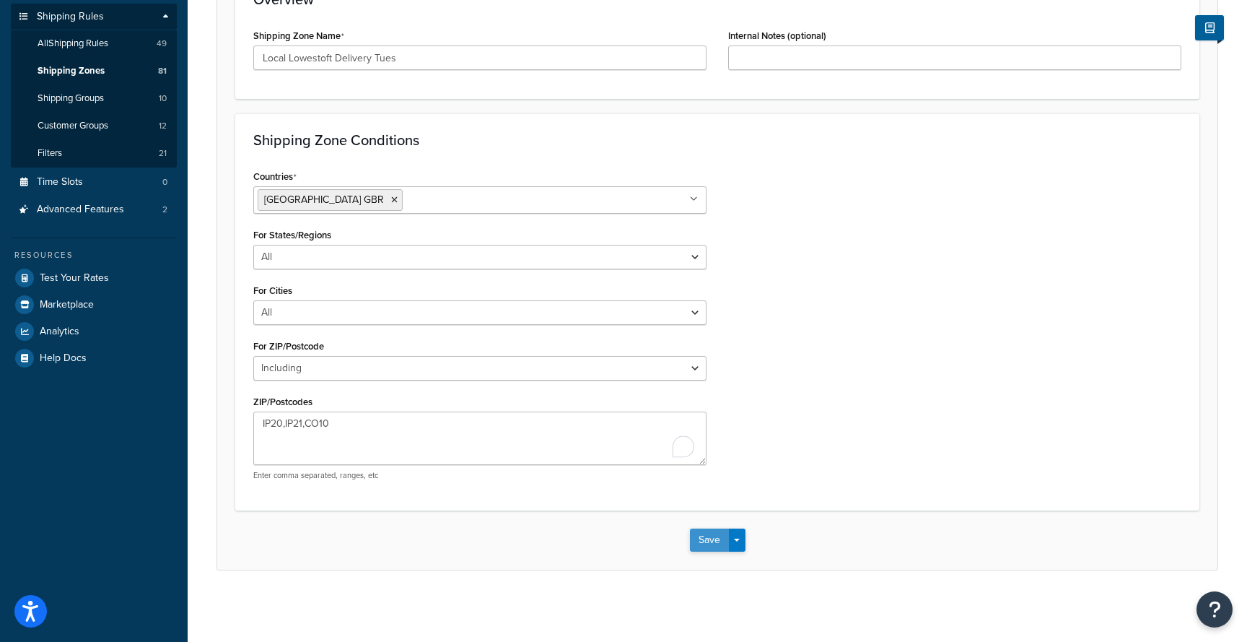
click at [712, 540] on button "Save" at bounding box center [709, 539] width 39 height 23
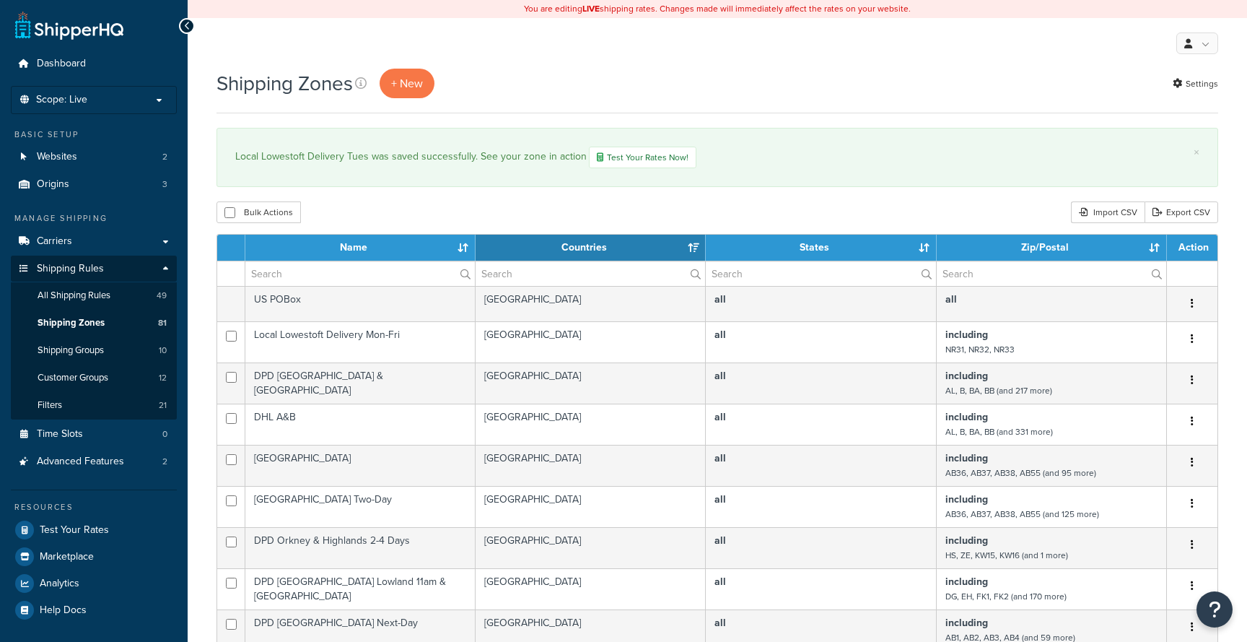
select select "15"
